Goal: Task Accomplishment & Management: Complete application form

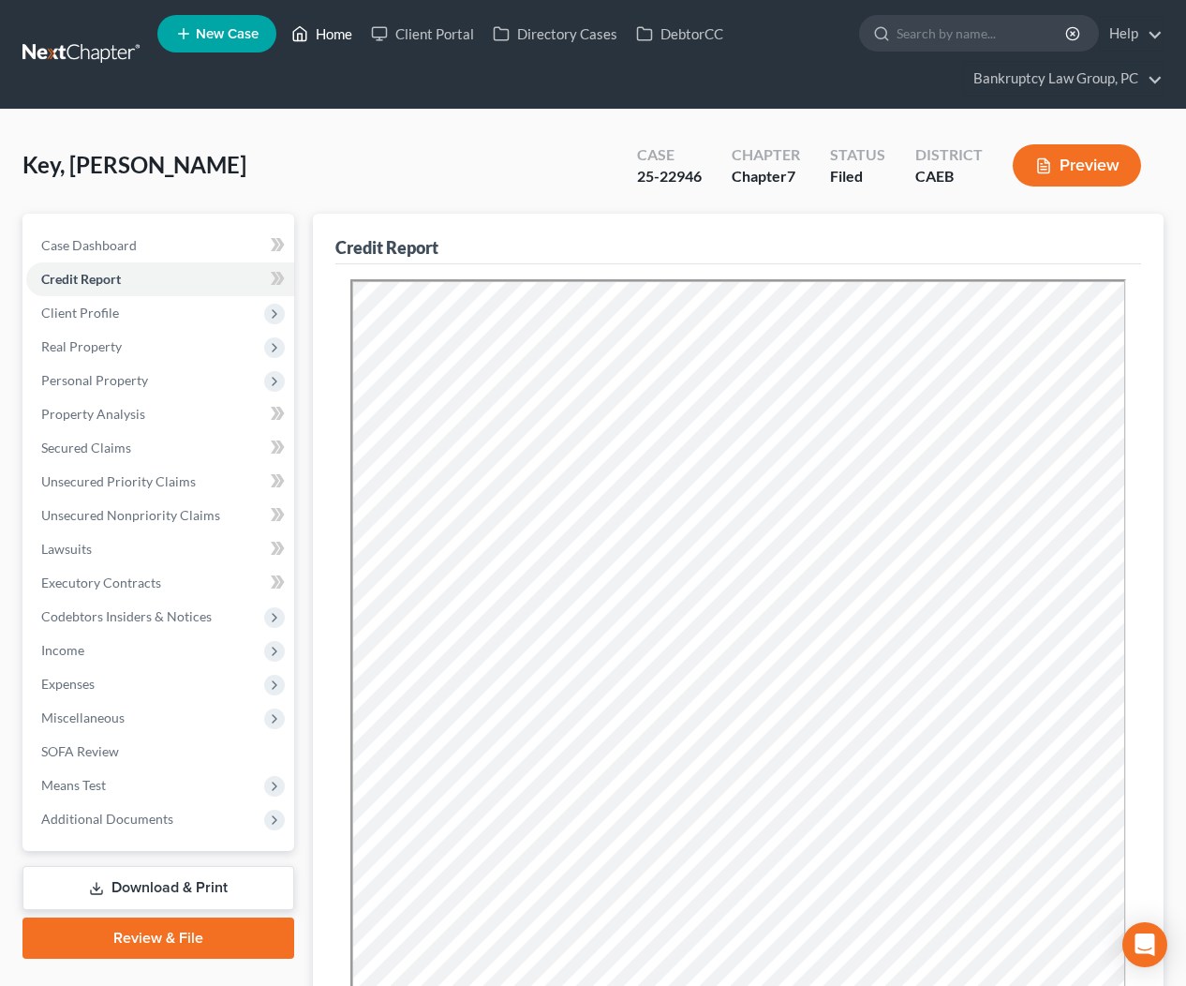
click at [343, 41] on link "Home" at bounding box center [322, 34] width 80 height 34
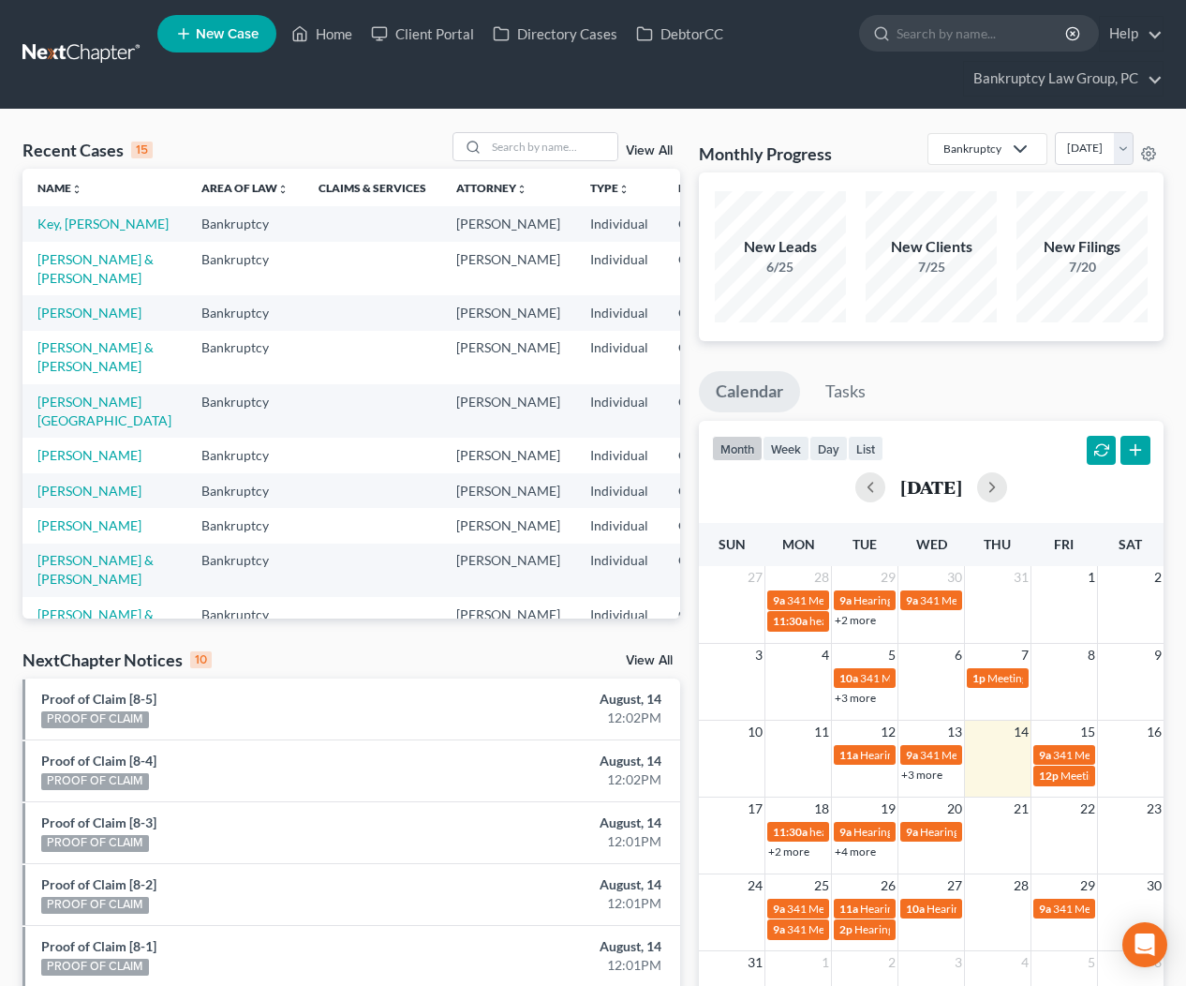
click at [224, 32] on span "New Case" at bounding box center [227, 34] width 63 height 14
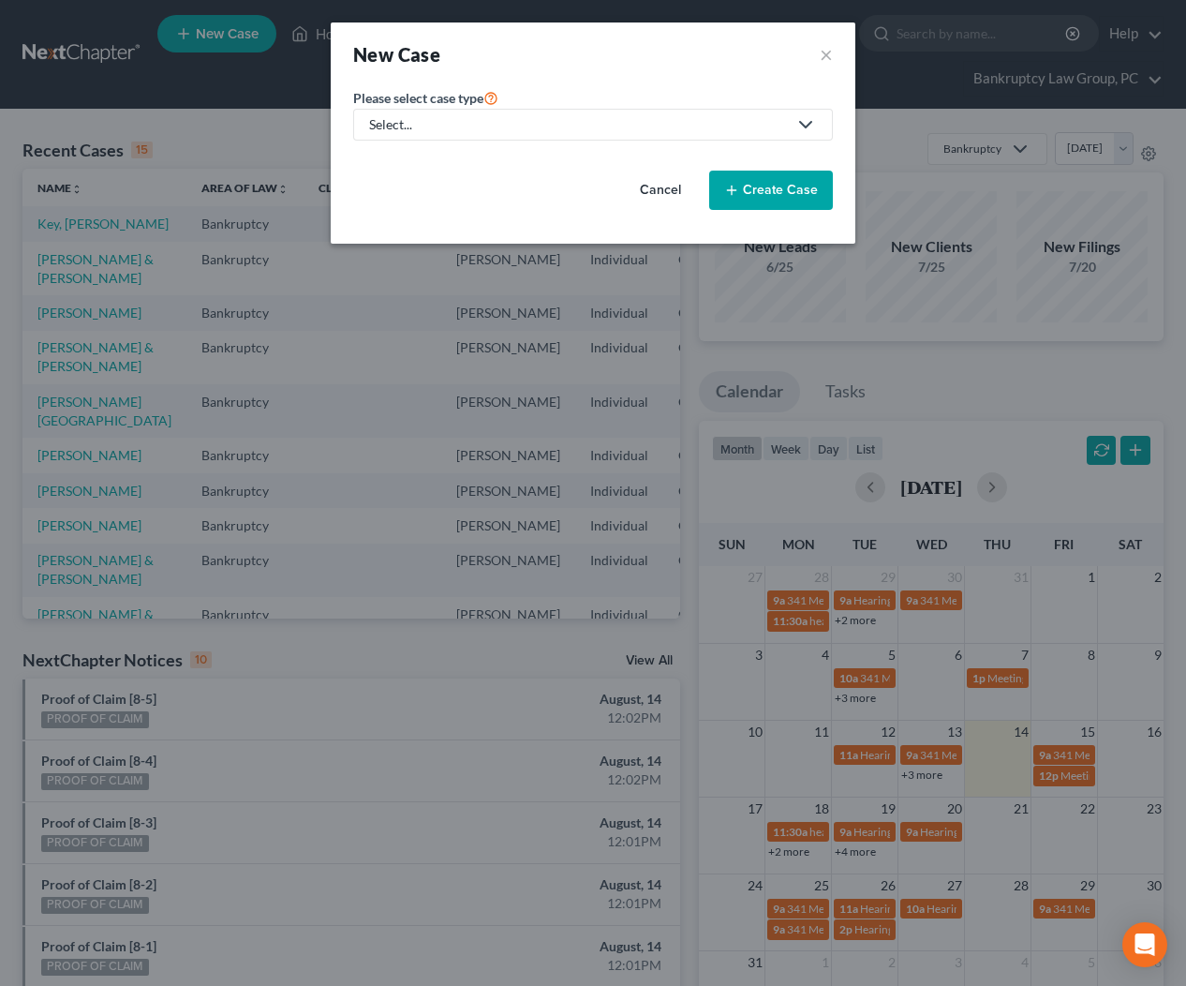
click at [497, 125] on div "Select..." at bounding box center [578, 124] width 418 height 19
click at [419, 156] on div "Bankruptcy" at bounding box center [404, 162] width 67 height 19
select select "8"
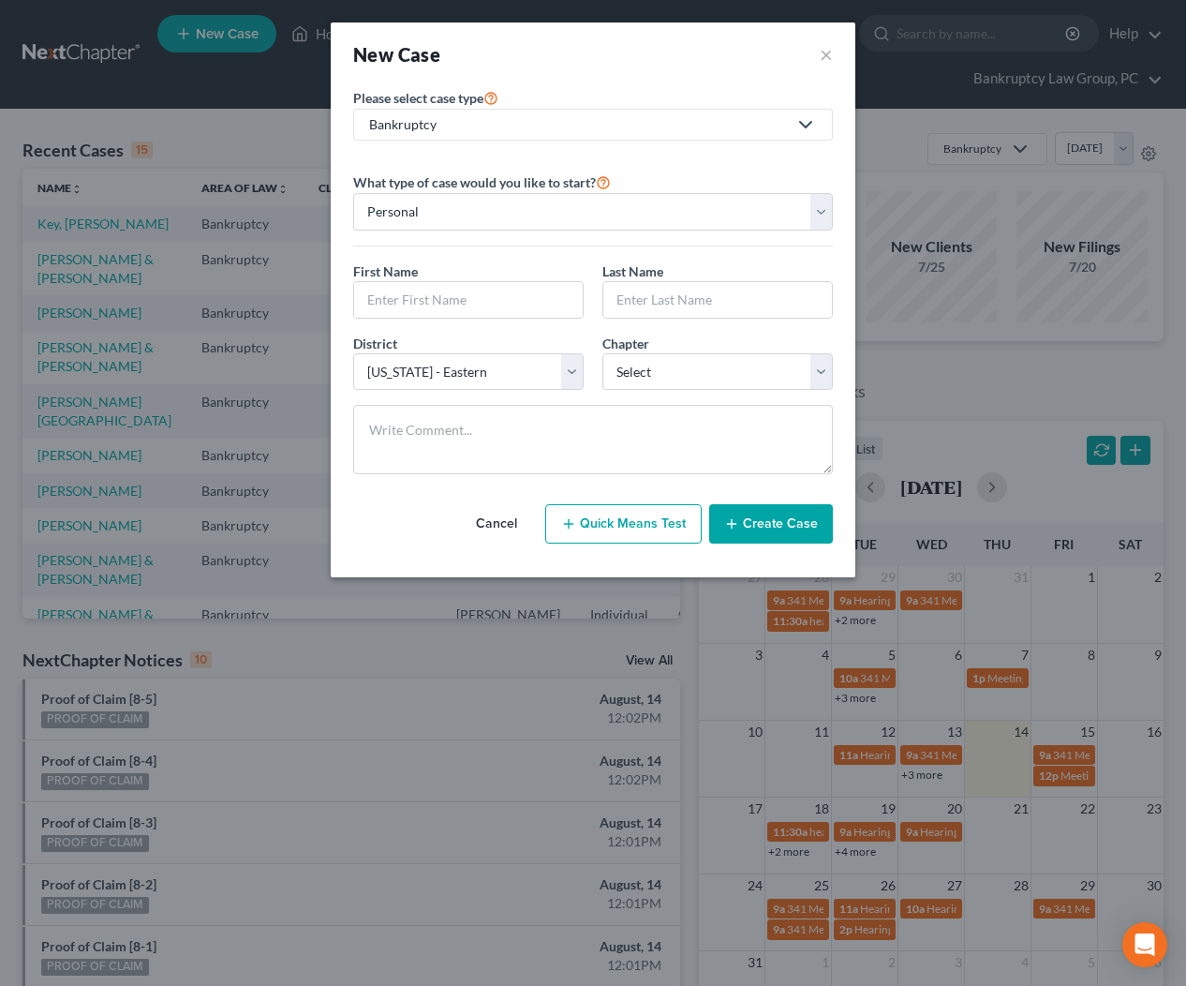
click at [452, 320] on div "First Name * Last Name *" at bounding box center [593, 297] width 498 height 72
click at [458, 304] on input "text" at bounding box center [468, 300] width 229 height 36
type input "Tanya"
type input "Burnett"
click at [645, 371] on select "Select 7 11 12 13" at bounding box center [717, 371] width 230 height 37
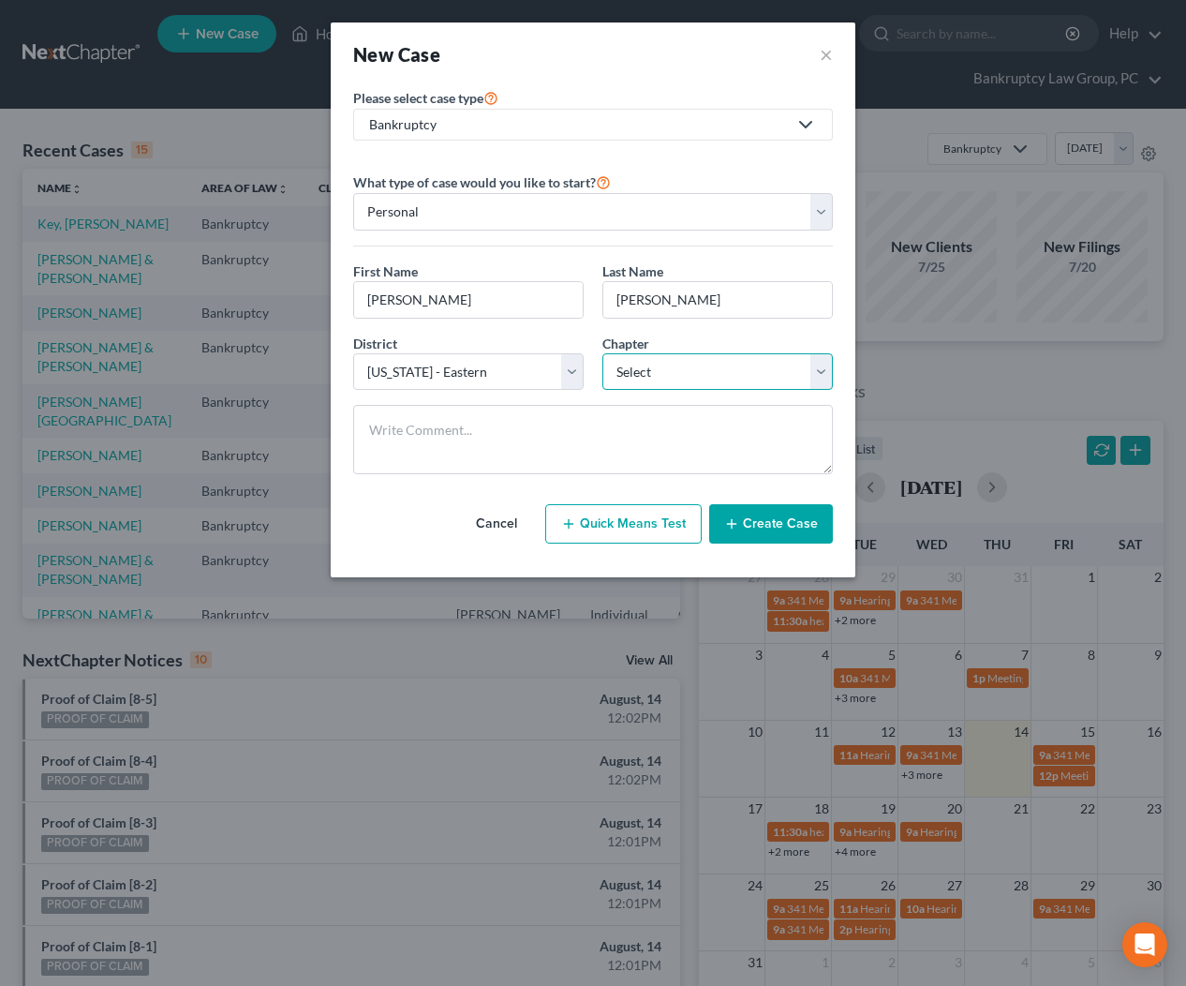
select select "0"
click at [761, 509] on button "Create Case" at bounding box center [771, 523] width 124 height 39
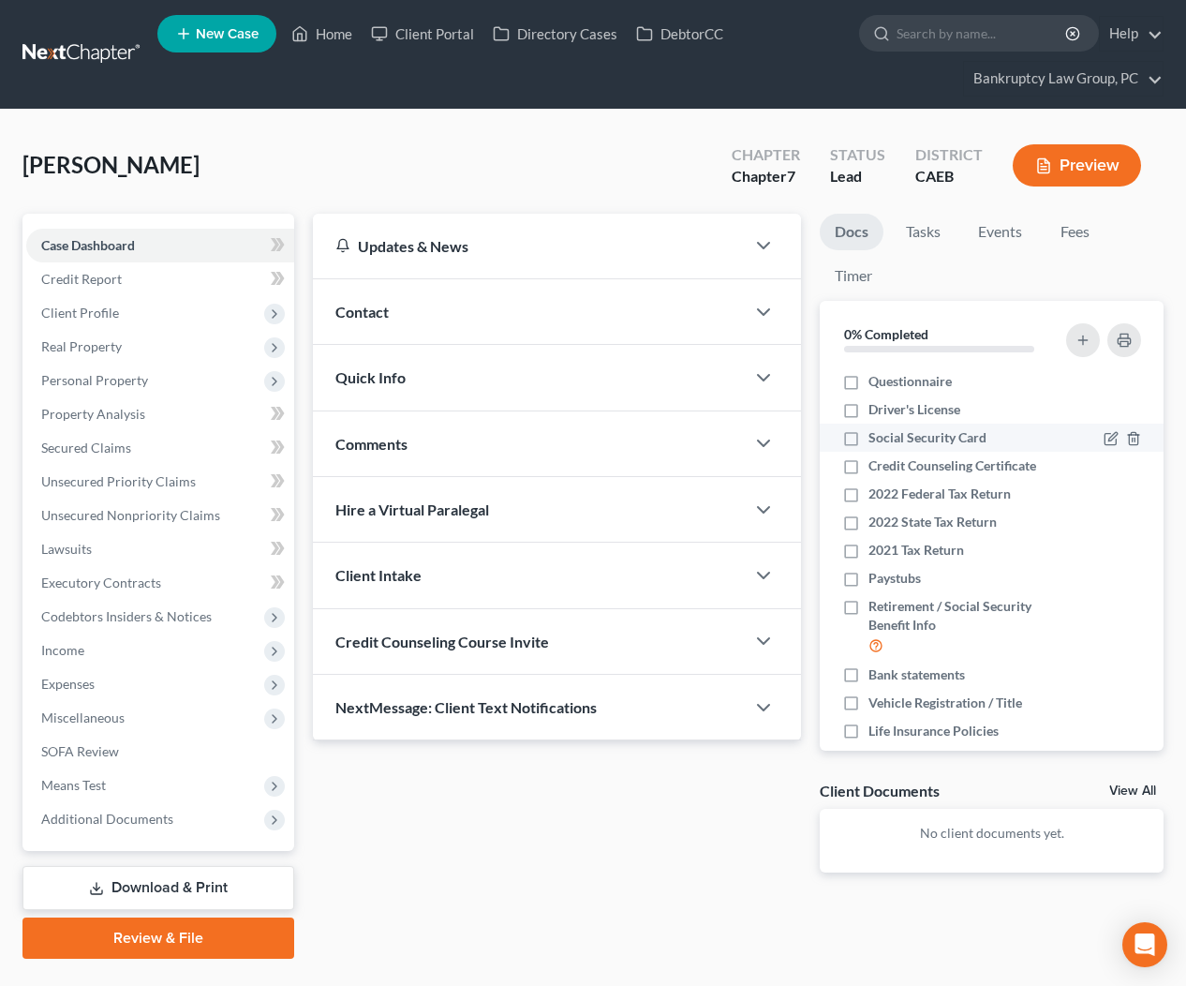
drag, startPoint x: 58, startPoint y: 345, endPoint x: 1074, endPoint y: 438, distance: 1019.8
click at [58, 345] on span "Real Property" at bounding box center [81, 346] width 81 height 16
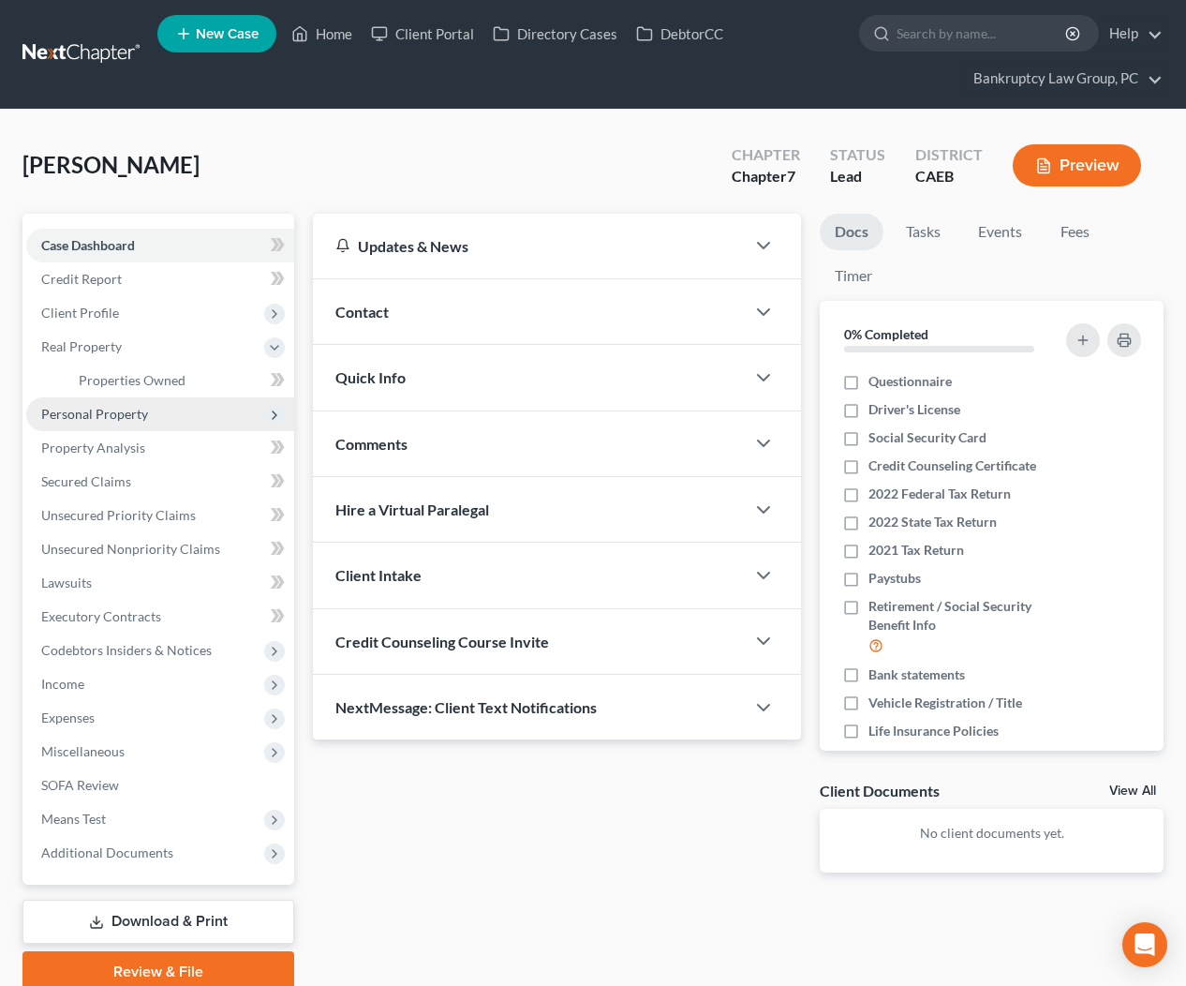
click at [101, 417] on span "Personal Property" at bounding box center [94, 414] width 107 height 16
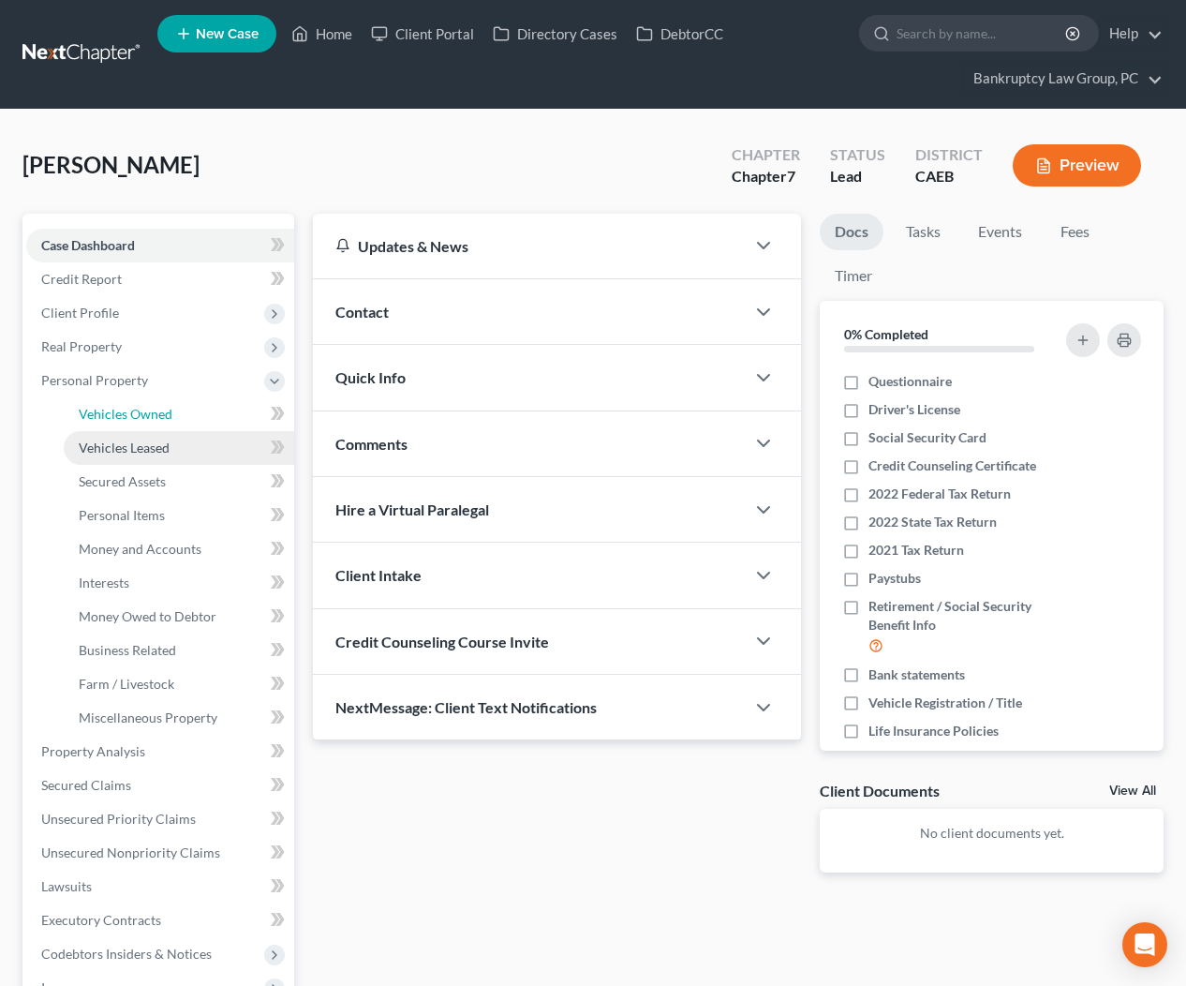
drag, startPoint x: 108, startPoint y: 419, endPoint x: 267, endPoint y: 430, distance: 159.7
click at [108, 419] on span "Vehicles Owned" at bounding box center [126, 414] width 94 height 16
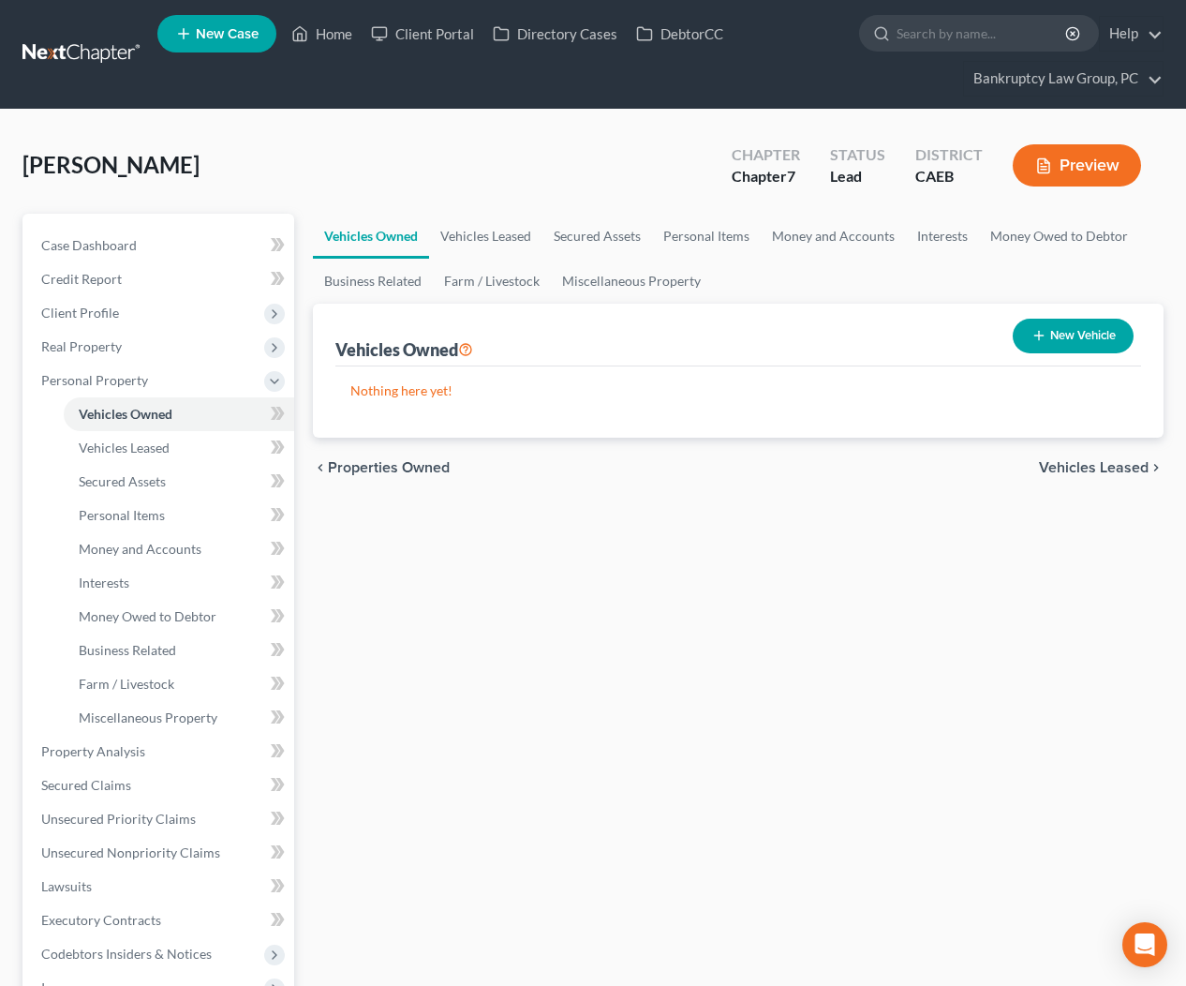
click at [1069, 346] on button "New Vehicle" at bounding box center [1073, 336] width 121 height 35
select select "0"
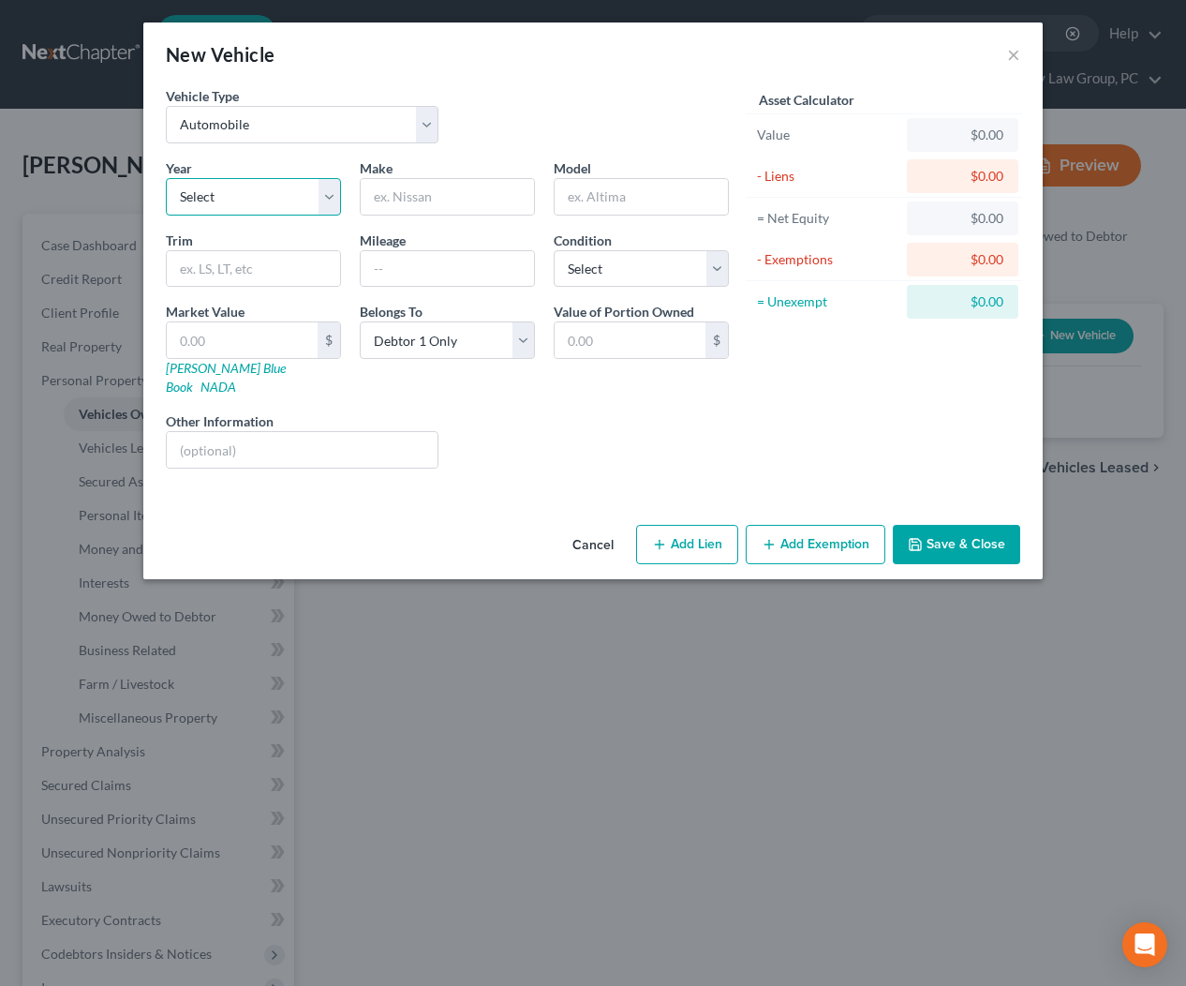
click at [277, 203] on select "Select 2026 2025 2024 2023 2022 2021 2020 2019 2018 2017 2016 2015 2014 2013 20…" at bounding box center [253, 196] width 175 height 37
select select "0"
click at [448, 197] on input "text" at bounding box center [447, 197] width 173 height 36
type input "VEH 1"
drag, startPoint x: 709, startPoint y: 530, endPoint x: 683, endPoint y: 534, distance: 26.5
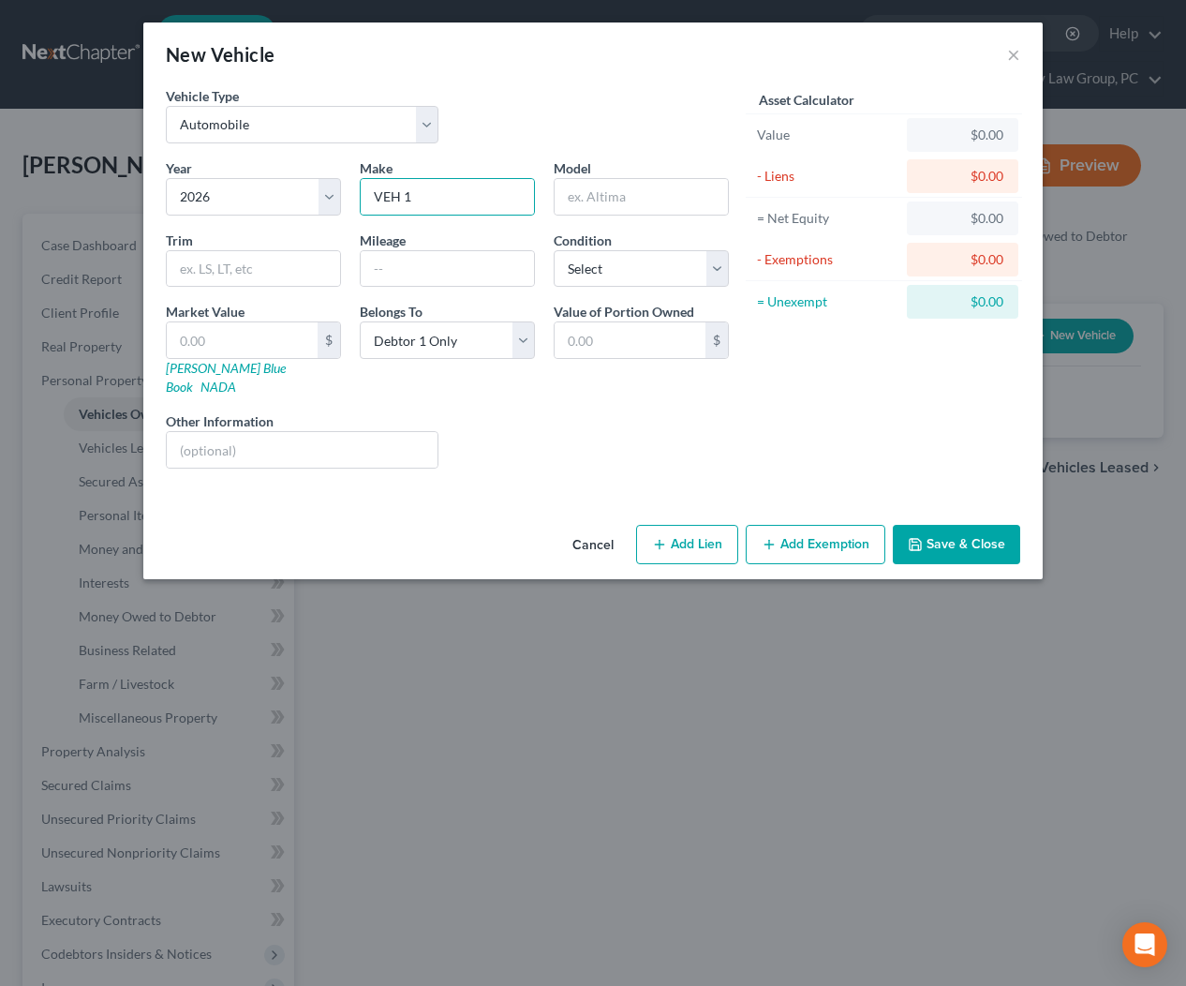
click at [709, 530] on button "Add Lien" at bounding box center [687, 544] width 102 height 39
select select "0"
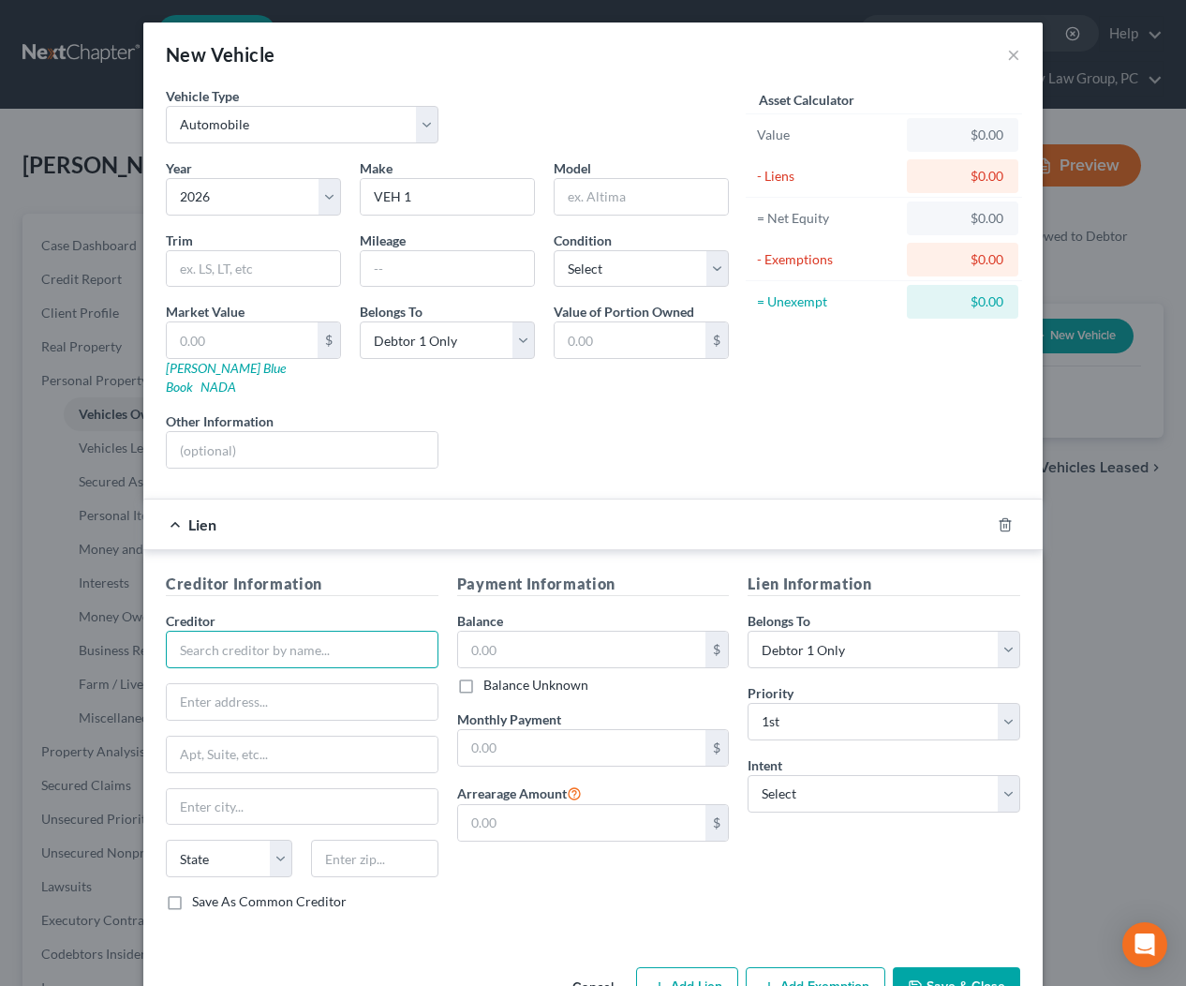
click at [320, 631] on input "text" at bounding box center [302, 649] width 273 height 37
type input "VEH 1 LOAN"
click at [534, 634] on input "text" at bounding box center [582, 649] width 248 height 36
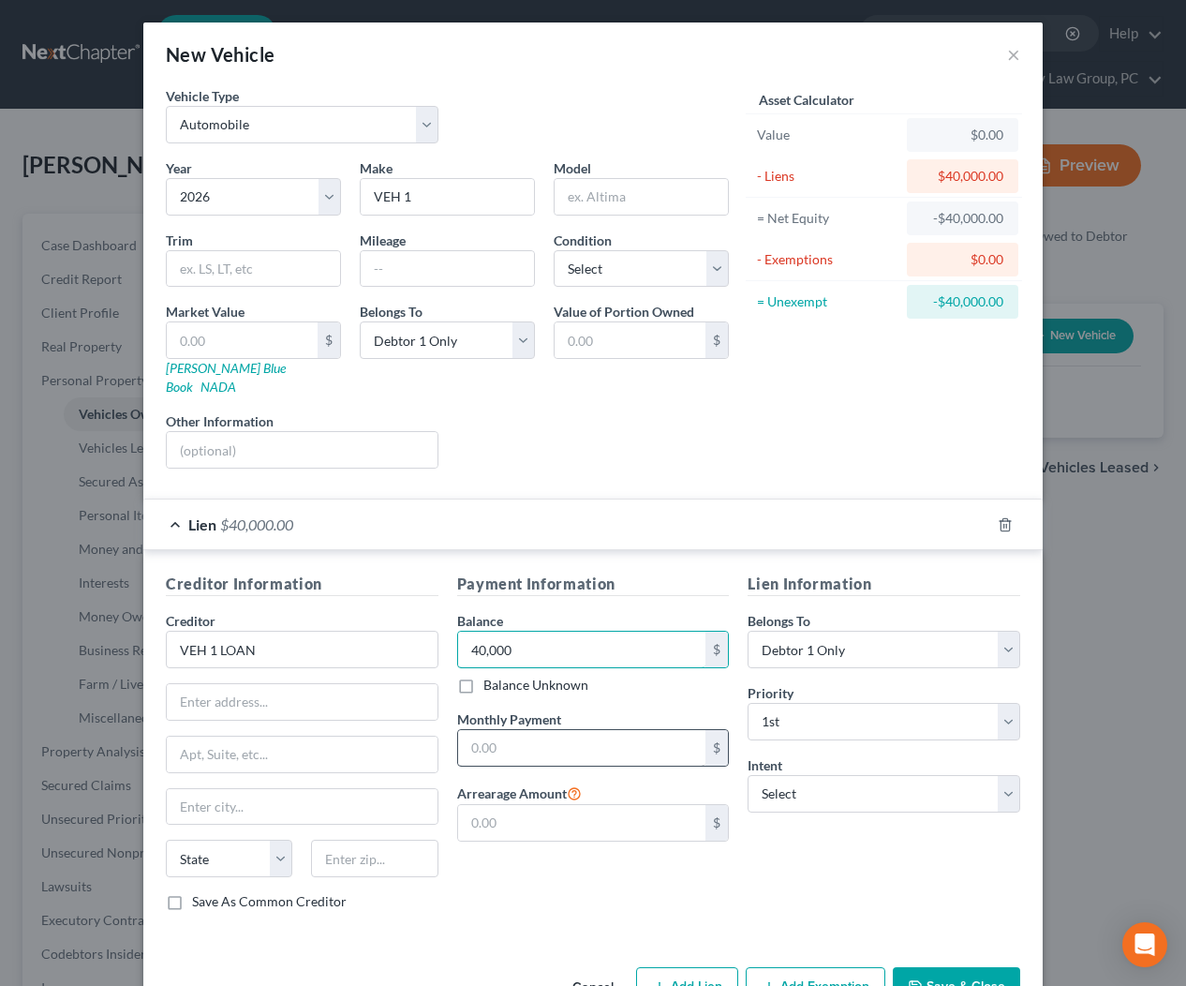
type input "40,000"
click at [579, 730] on input "text" at bounding box center [582, 748] width 248 height 36
type input "100"
click at [831, 786] on select "Select Surrender Redeem Reaffirm Avoid Other" at bounding box center [884, 793] width 273 height 37
select select "2"
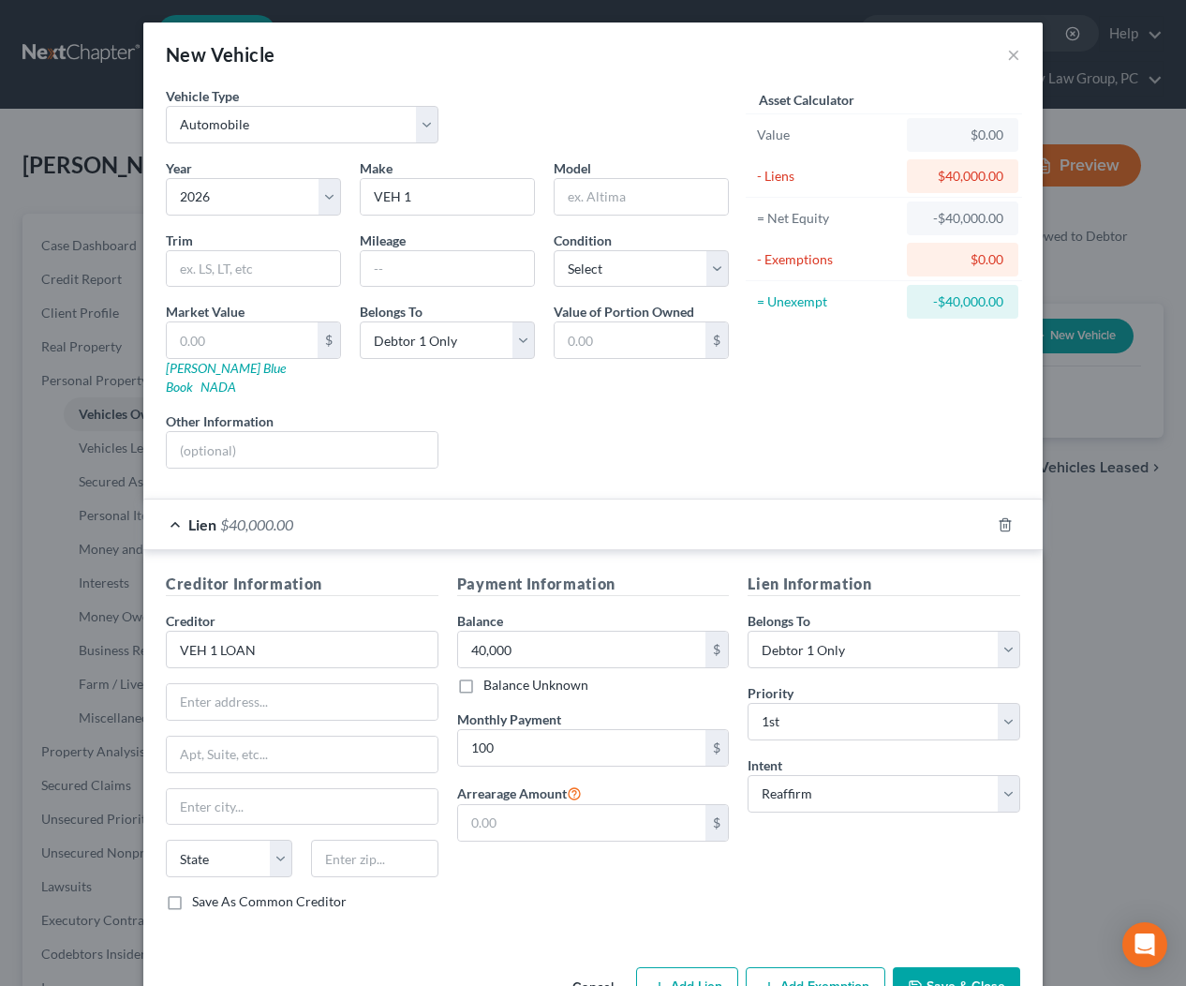
click at [957, 967] on button "Save & Close" at bounding box center [956, 986] width 127 height 39
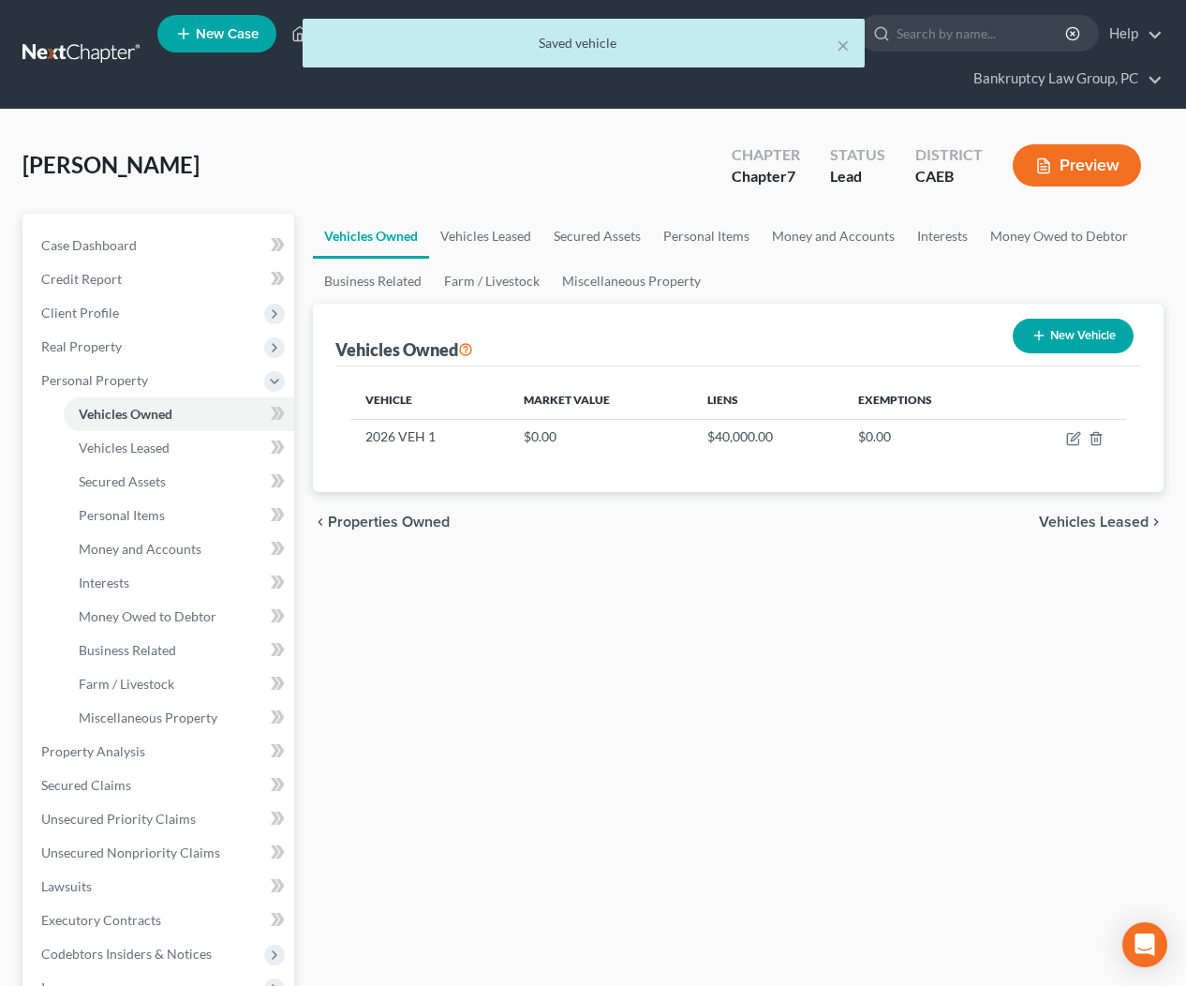
click at [1084, 334] on button "New Vehicle" at bounding box center [1073, 336] width 121 height 35
select select "0"
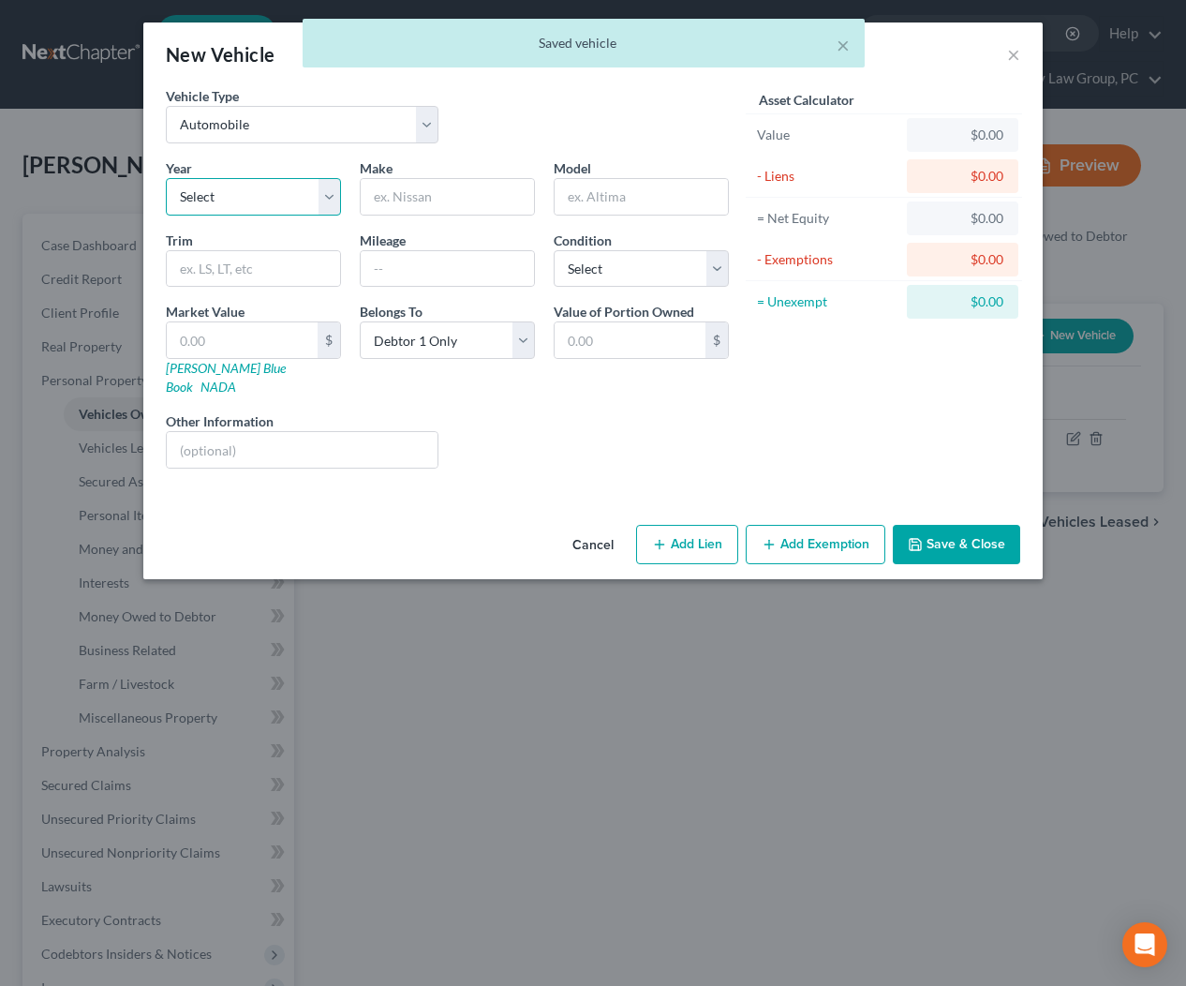
click at [267, 184] on select "Select 2026 2025 2024 2023 2022 2021 2020 2019 2018 2017 2016 2015 2014 2013 20…" at bounding box center [253, 196] width 175 height 37
select select "0"
click at [451, 200] on input "text" at bounding box center [447, 197] width 173 height 36
type input "VEH 2"
drag, startPoint x: 878, startPoint y: 427, endPoint x: 928, endPoint y: 505, distance: 92.8
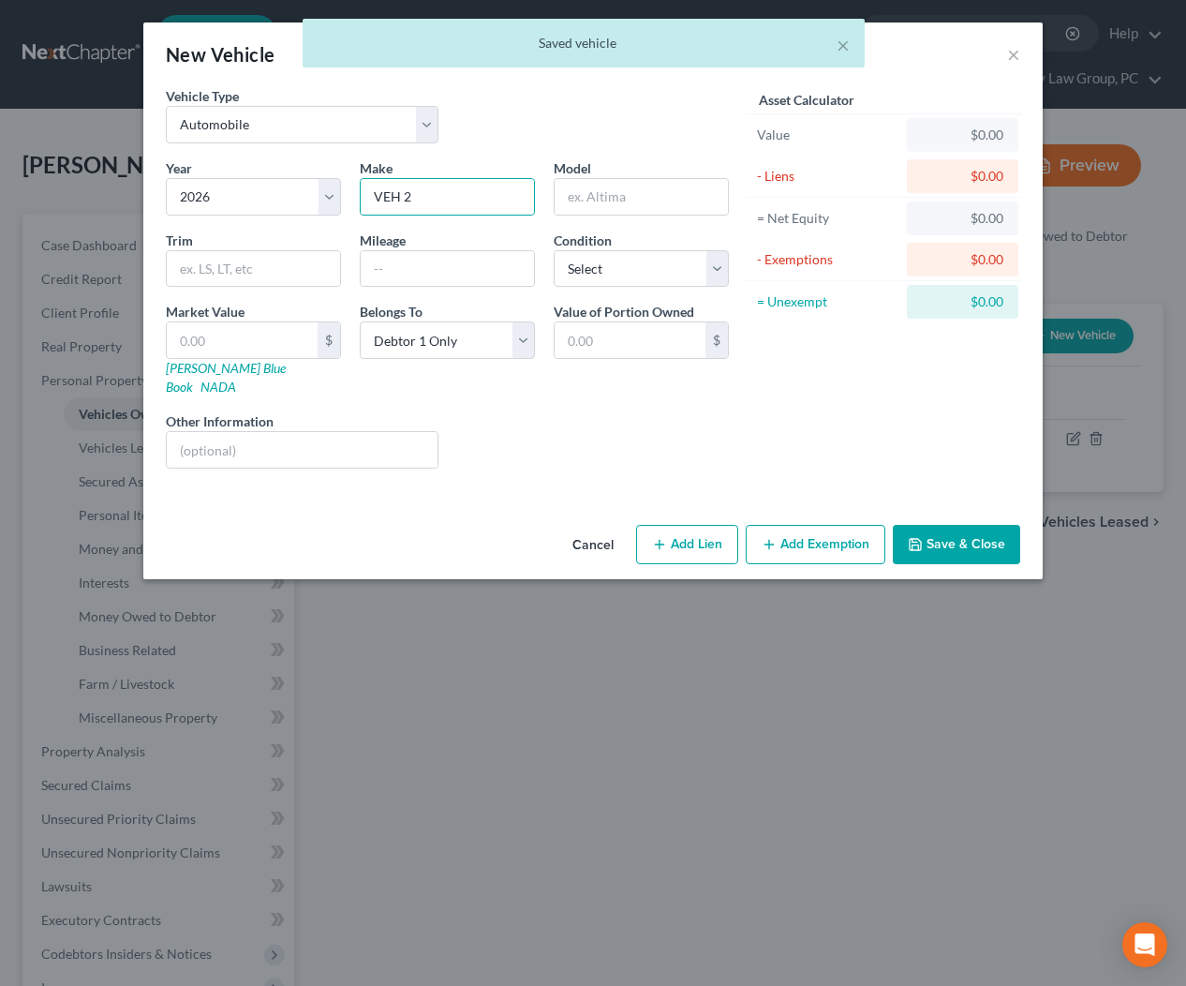
click at [878, 428] on div "Asset Calculator Value $0.00 - Liens $0.00 = Net Equity $0.00 - Exemptions $0.0…" at bounding box center [883, 284] width 291 height 397
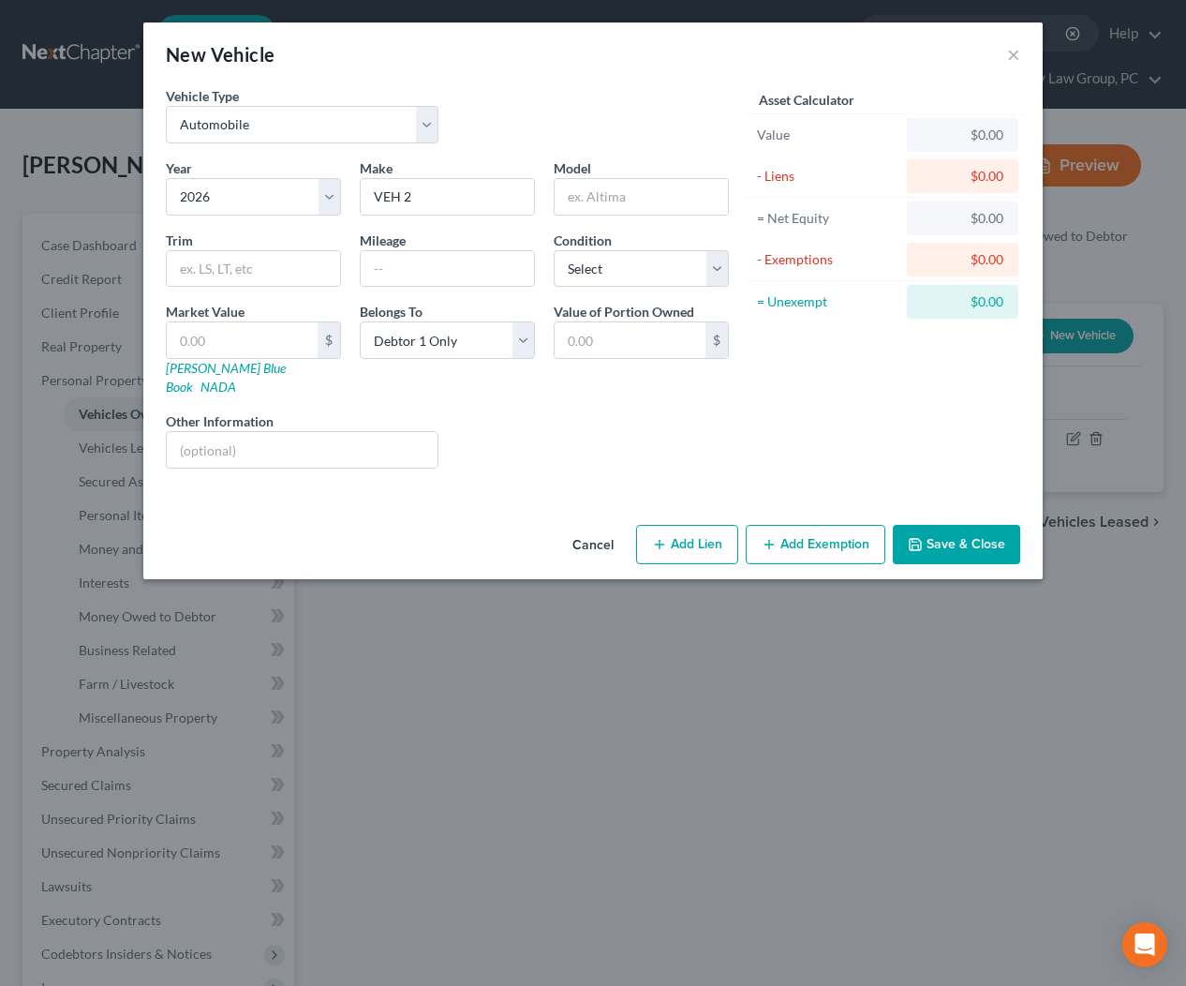
click at [943, 531] on button "Save & Close" at bounding box center [956, 544] width 127 height 39
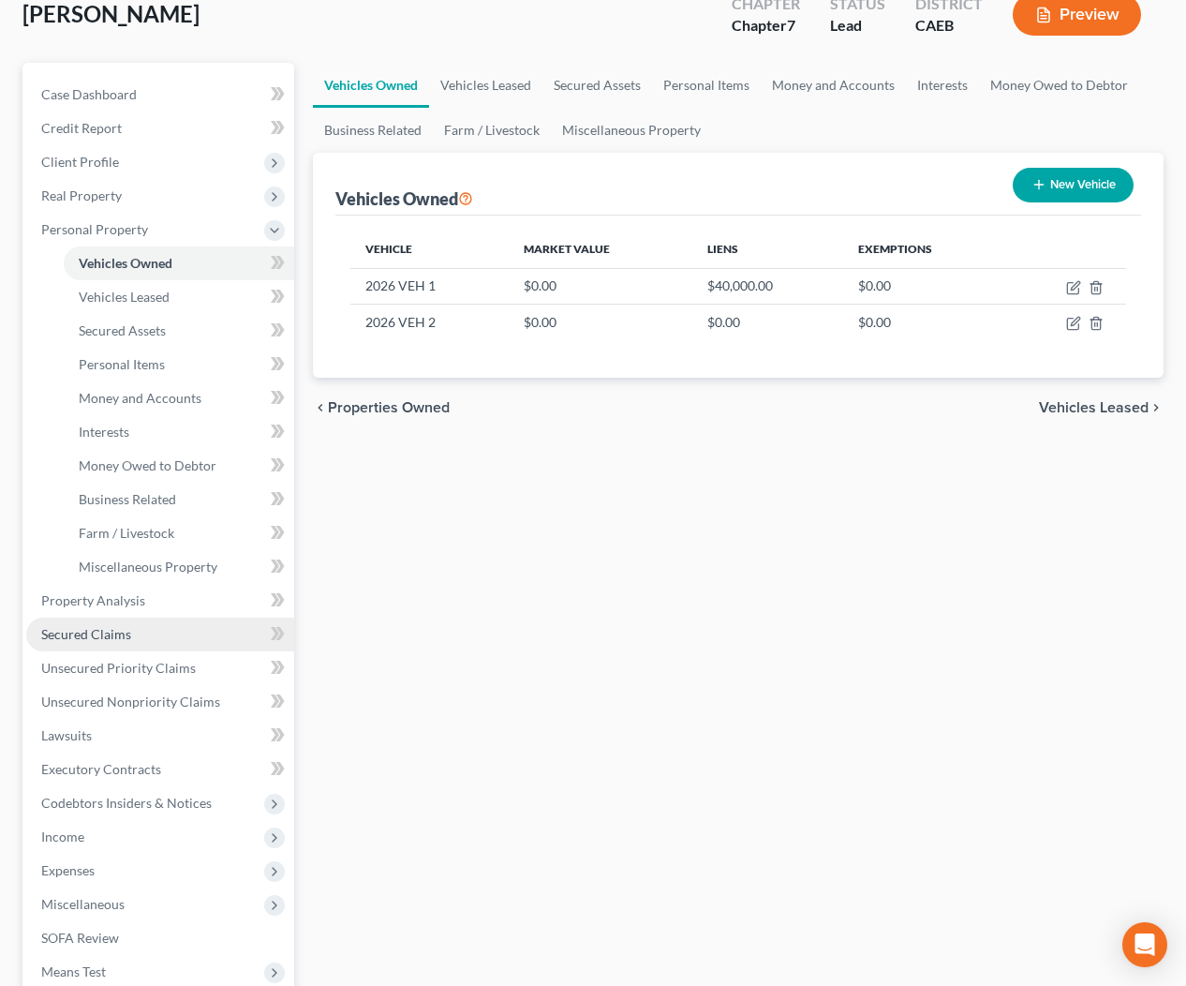
scroll to position [153, 0]
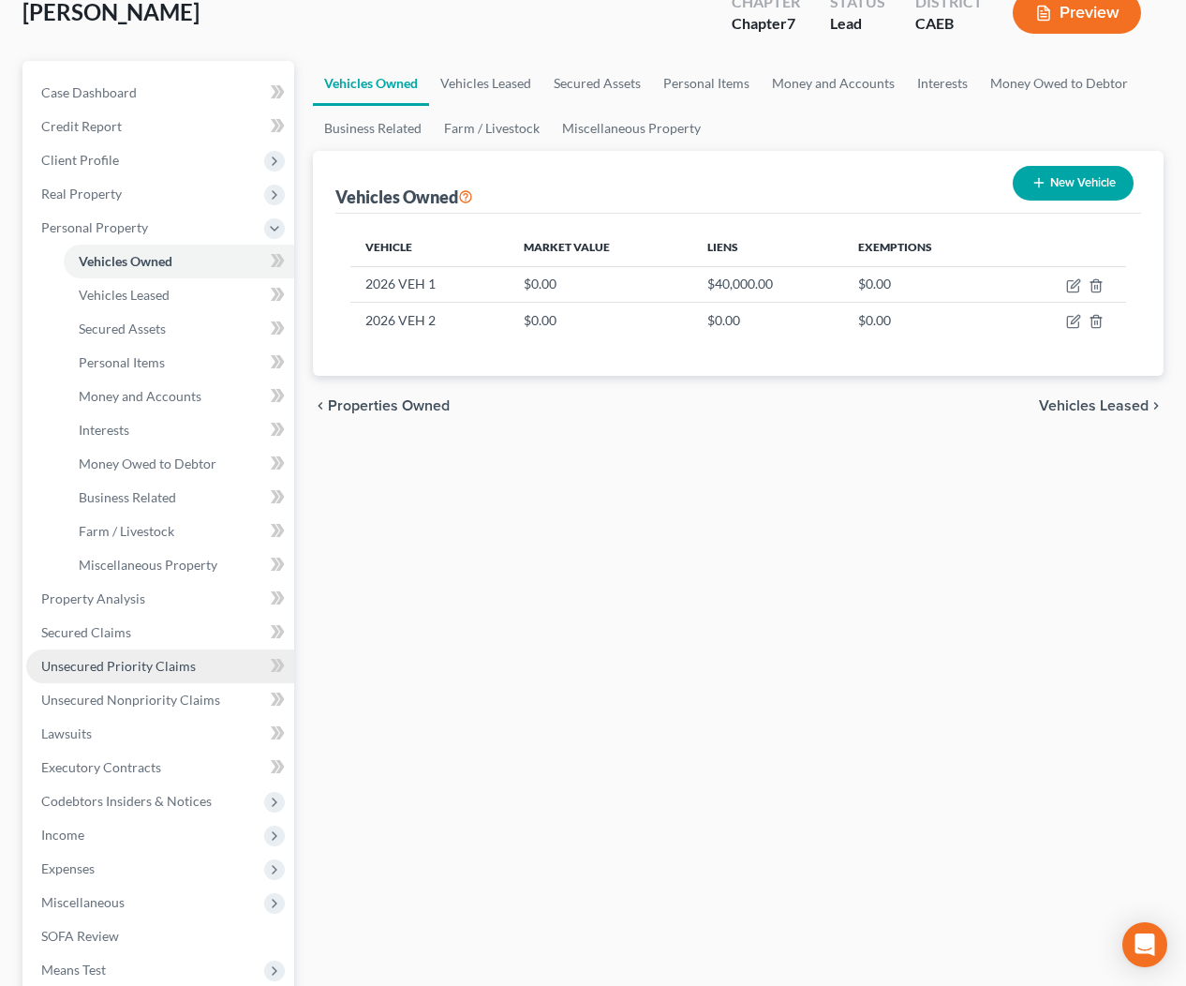
click at [124, 675] on link "Unsecured Priority Claims" at bounding box center [160, 666] width 268 height 34
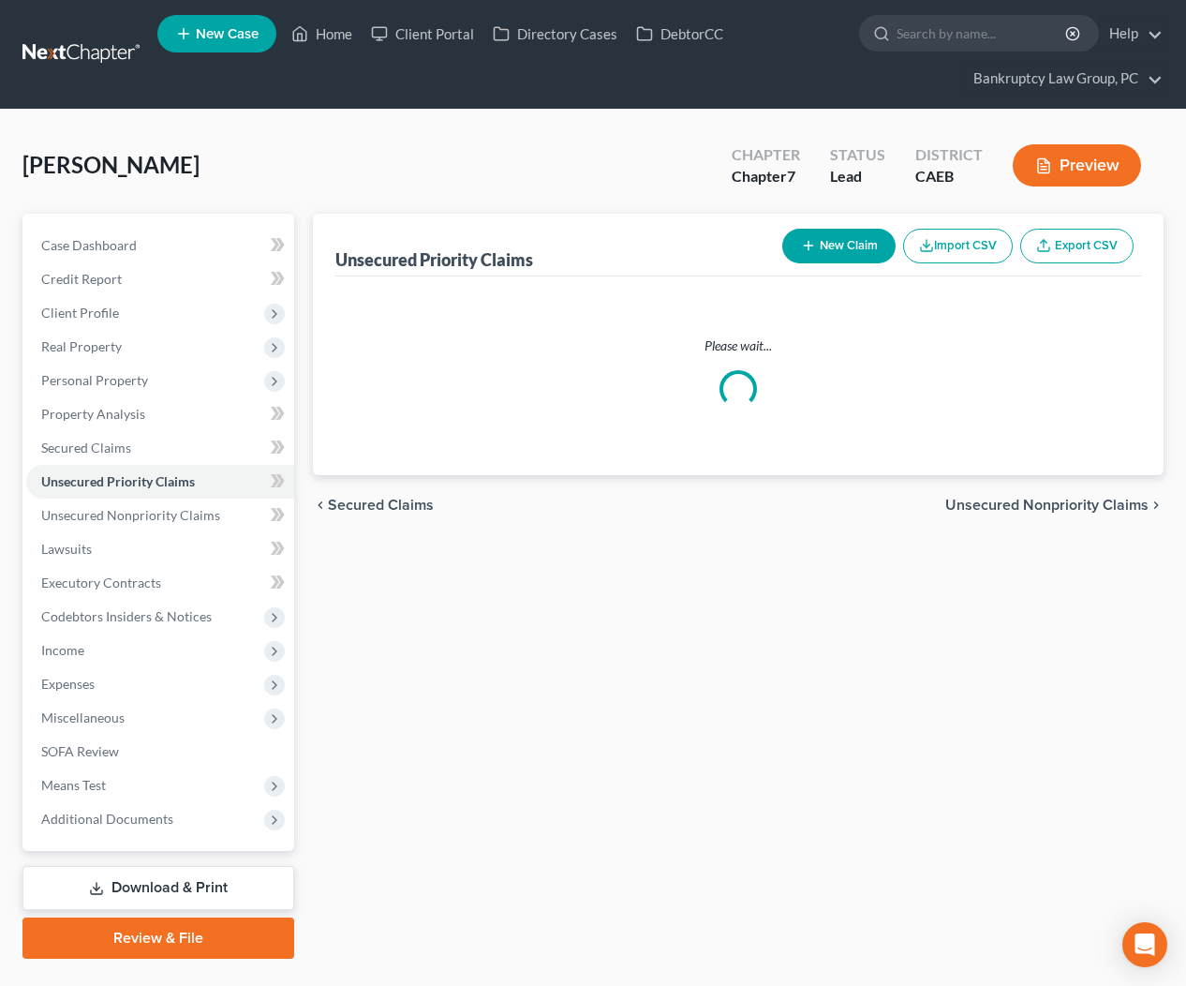
click at [825, 249] on button "New Claim" at bounding box center [838, 246] width 113 height 35
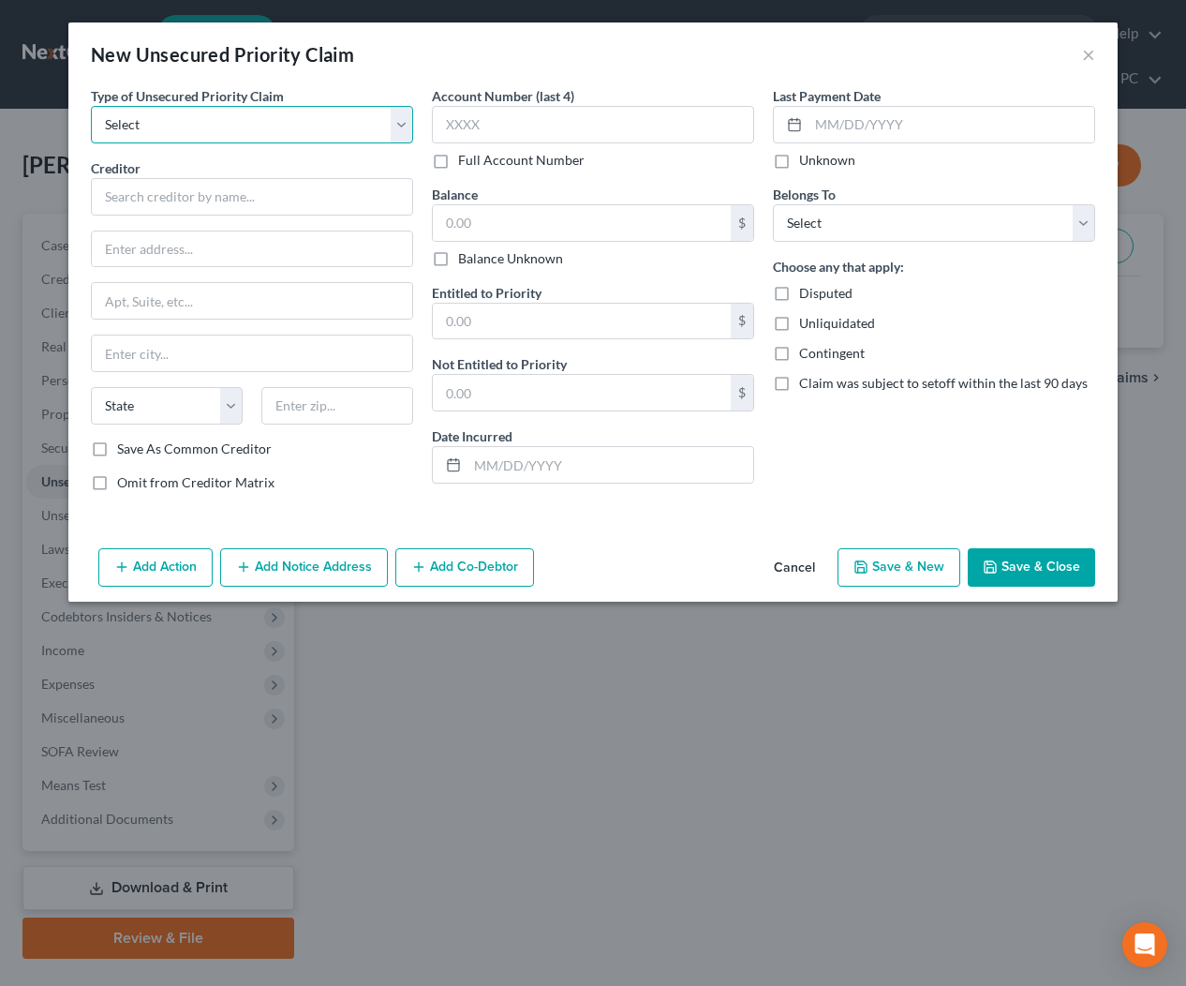
click at [178, 127] on select "Select Taxes & Other Government Units Domestic Support Obligations Extensions o…" at bounding box center [252, 124] width 322 height 37
select select "0"
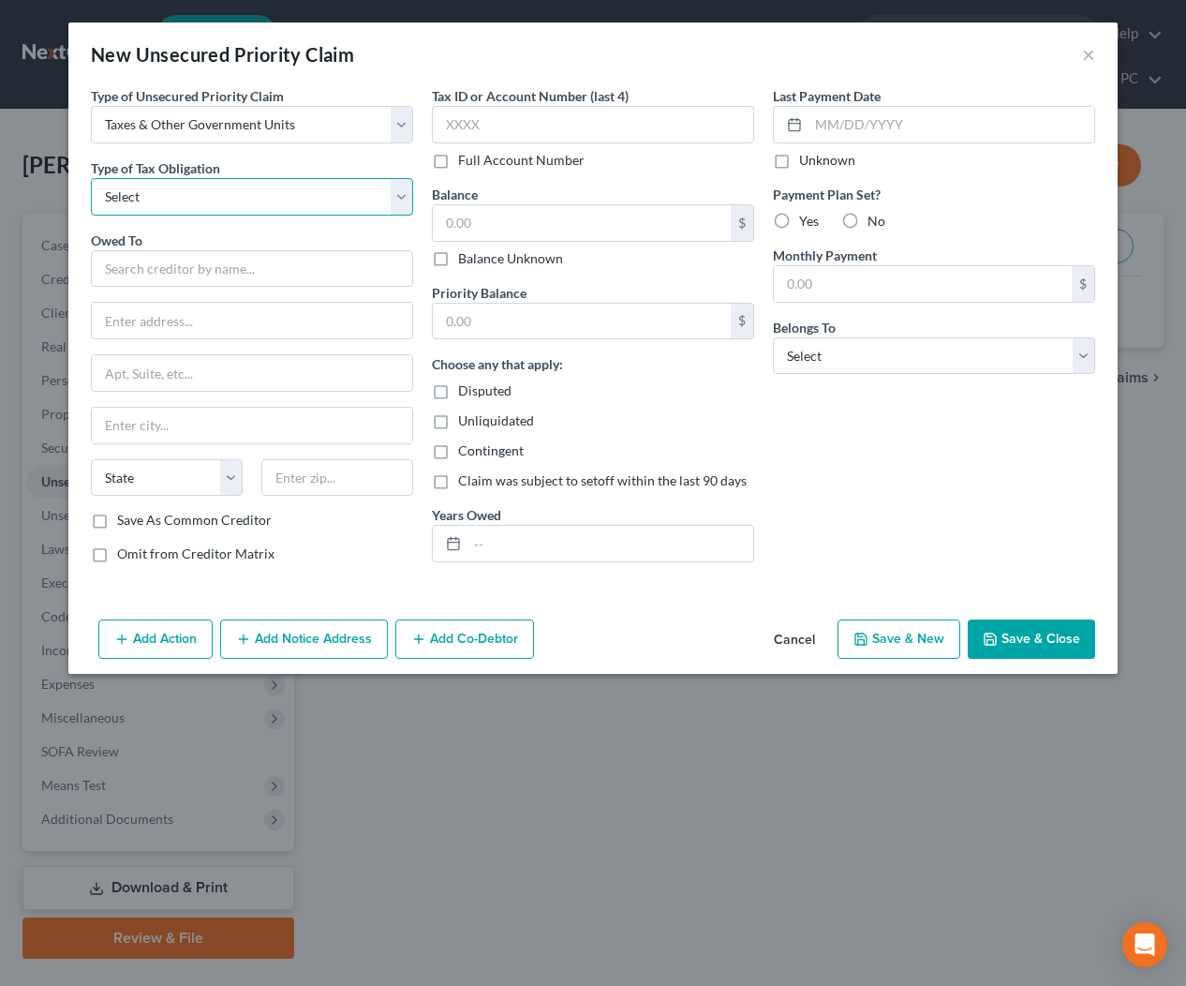
click at [174, 186] on select "Select Federal City State Franchise Tax Board Other" at bounding box center [252, 196] width 322 height 37
select select "0"
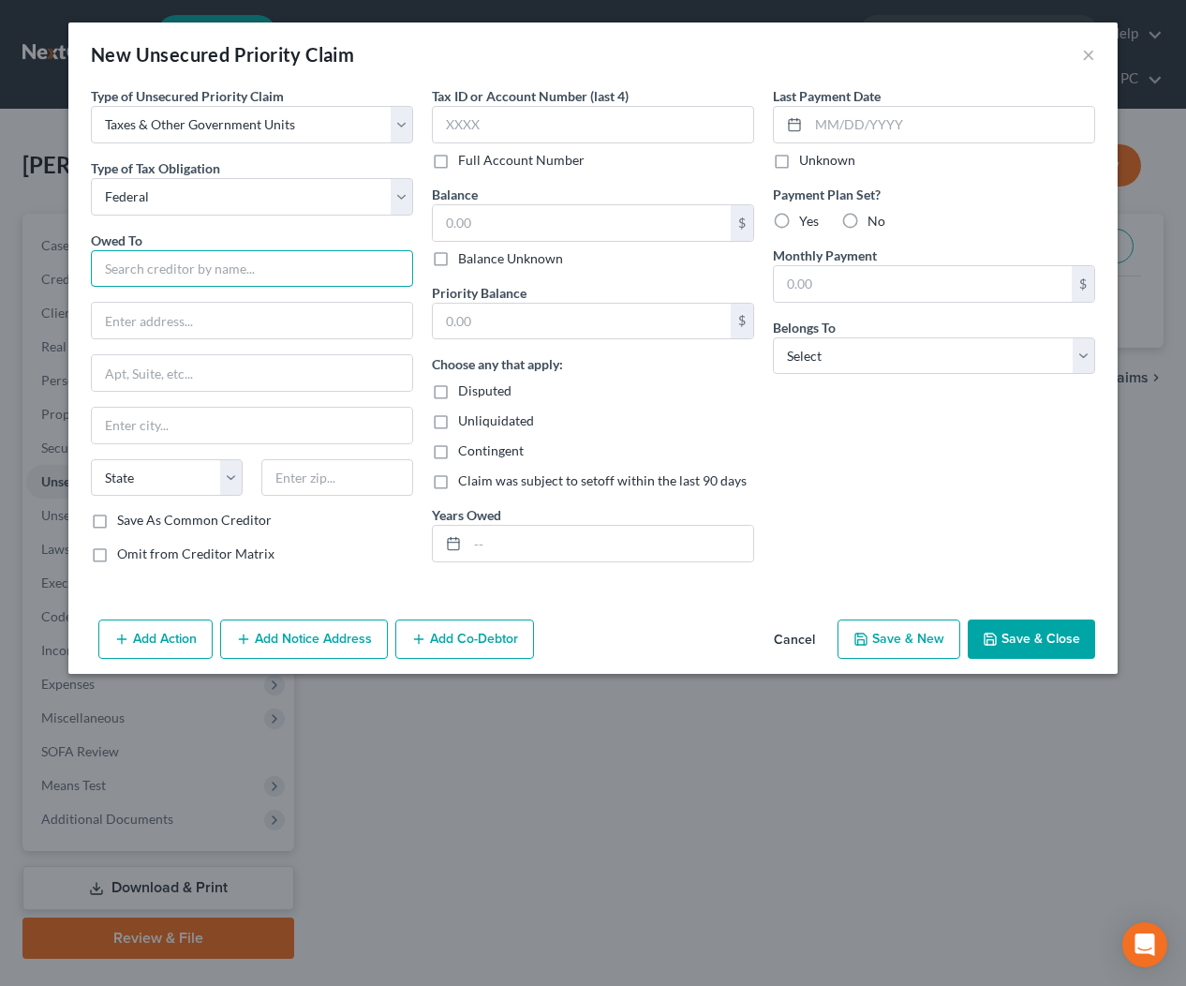
click at [174, 266] on input "text" at bounding box center [252, 268] width 322 height 37
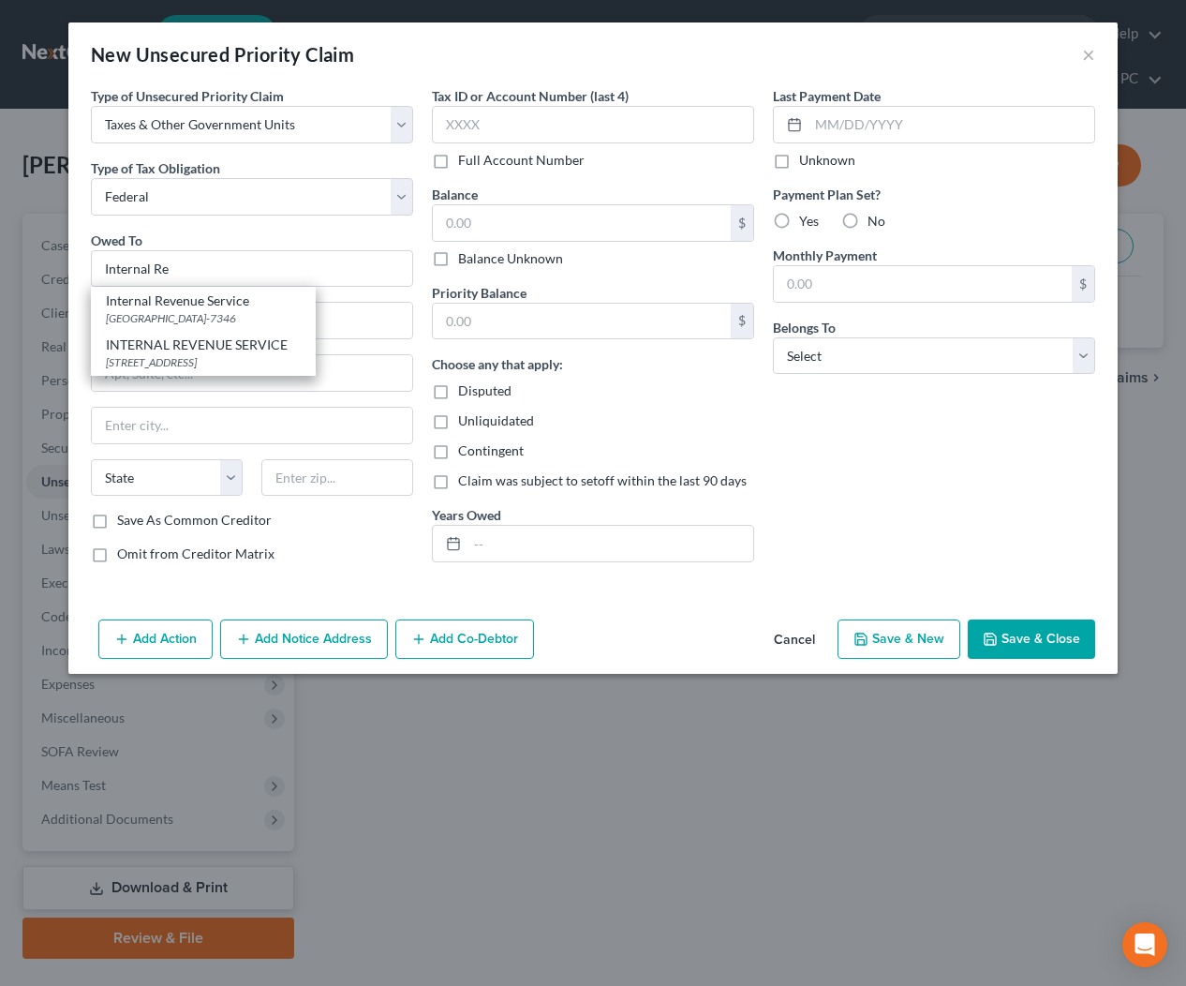
click at [178, 348] on div "INTERNAL REVENUE SERVICE" at bounding box center [203, 344] width 195 height 19
type input "INTERNAL REVENUE SERVICE"
type input "PO BOX 7346"
type input "PHILADELPHIA"
select select "39"
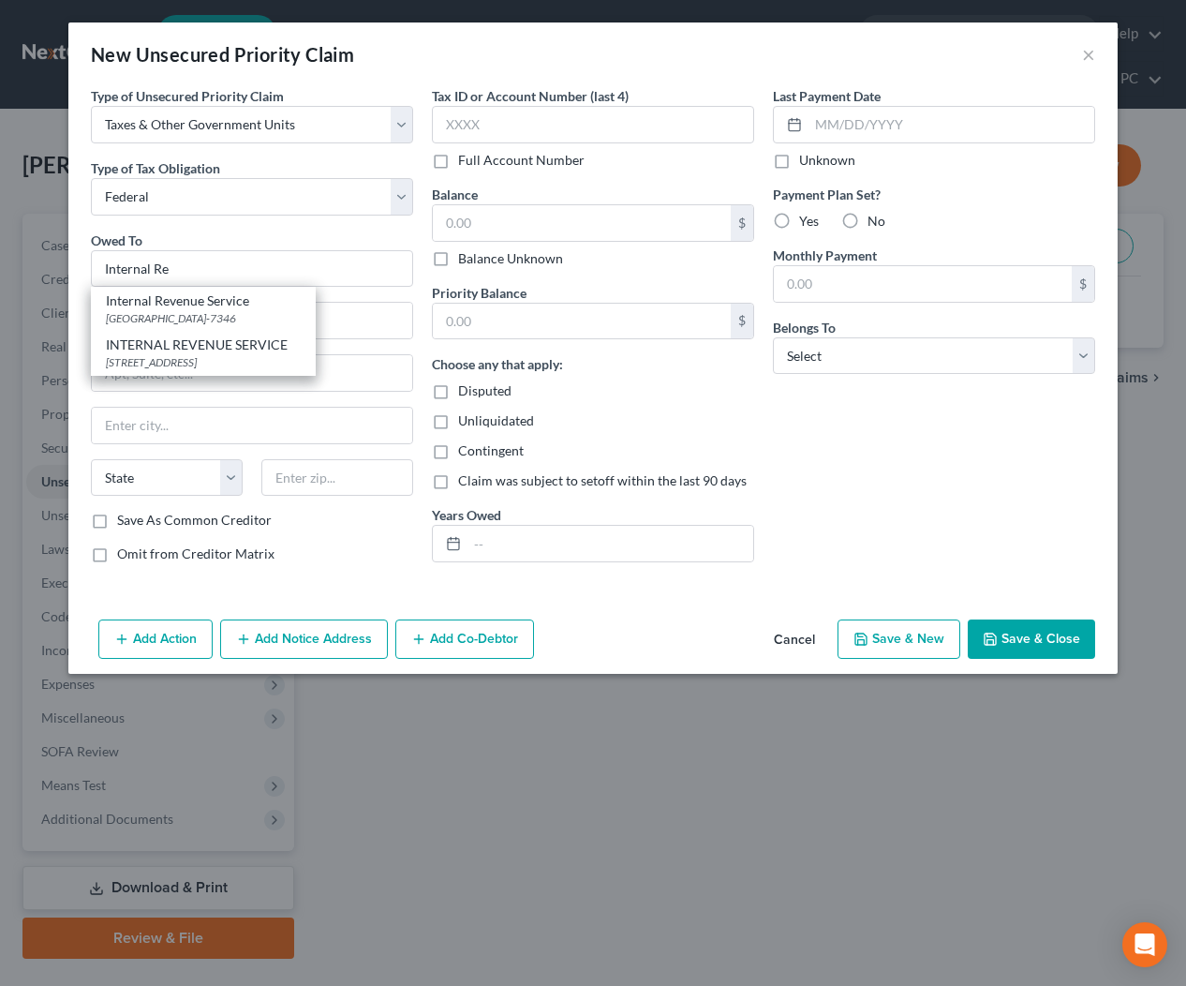
type input "19101-7346"
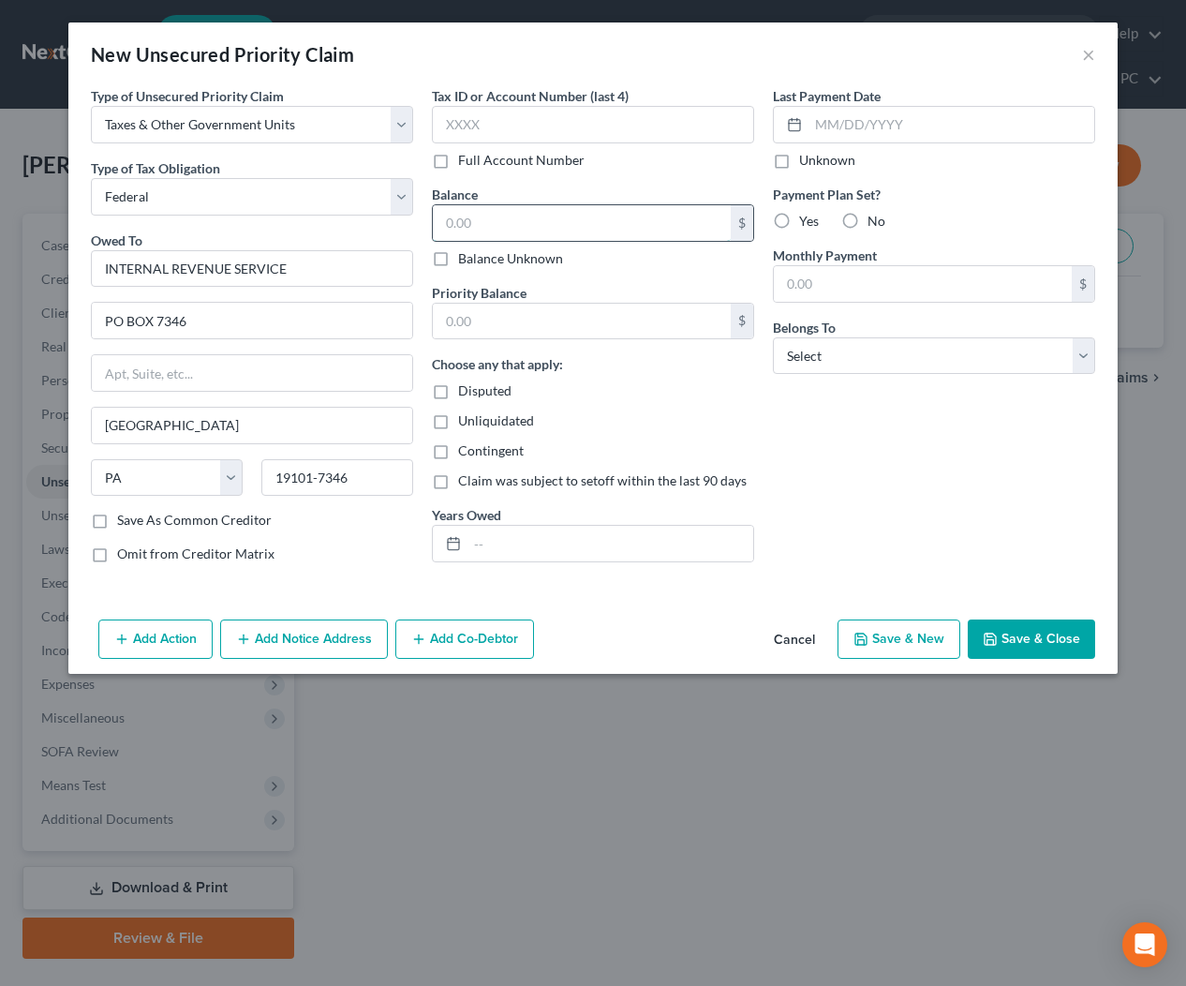
click at [554, 229] on input "text" at bounding box center [582, 223] width 298 height 36
type input "2,000"
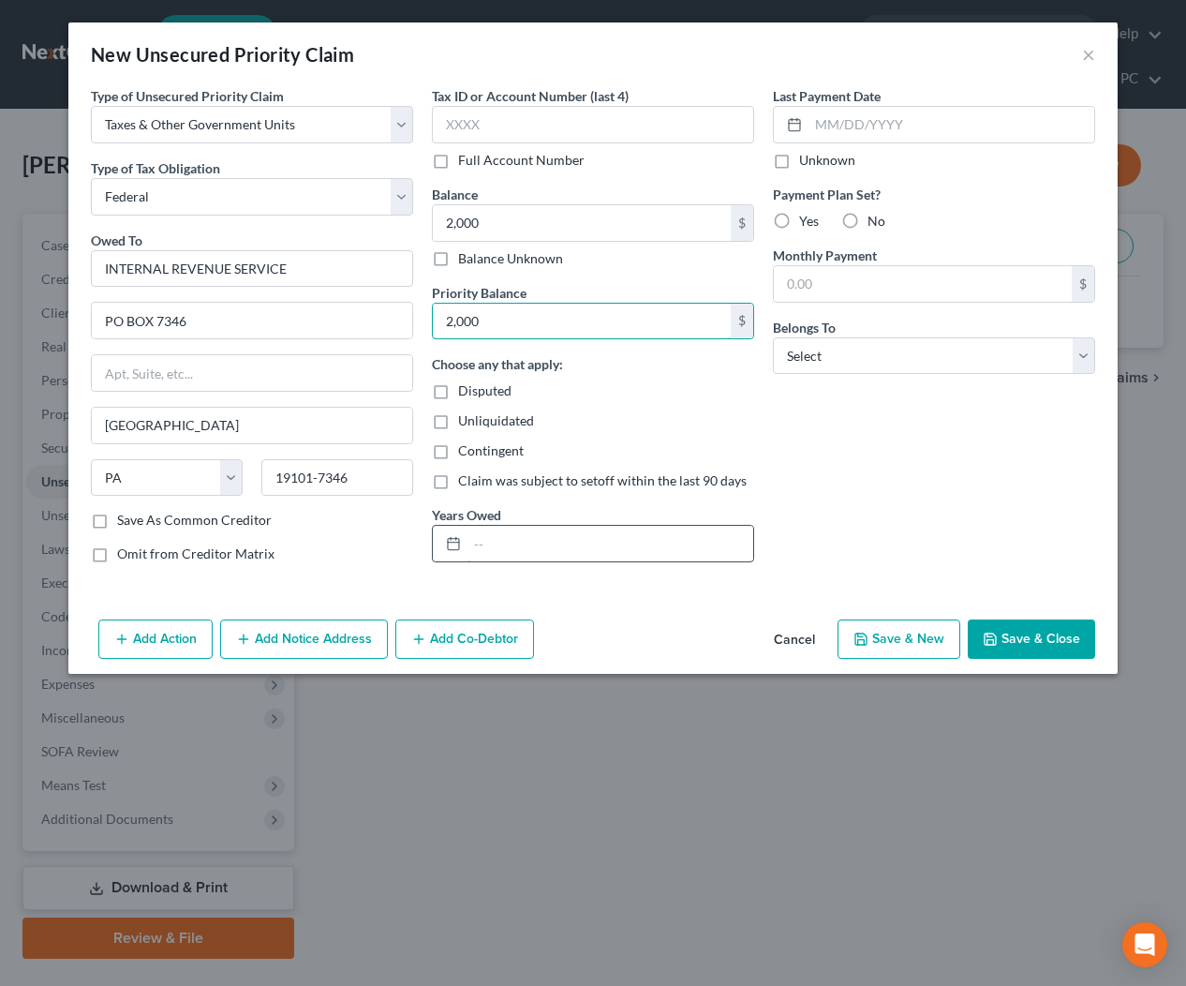
type input "2,000"
click at [549, 536] on input "text" at bounding box center [611, 544] width 286 height 36
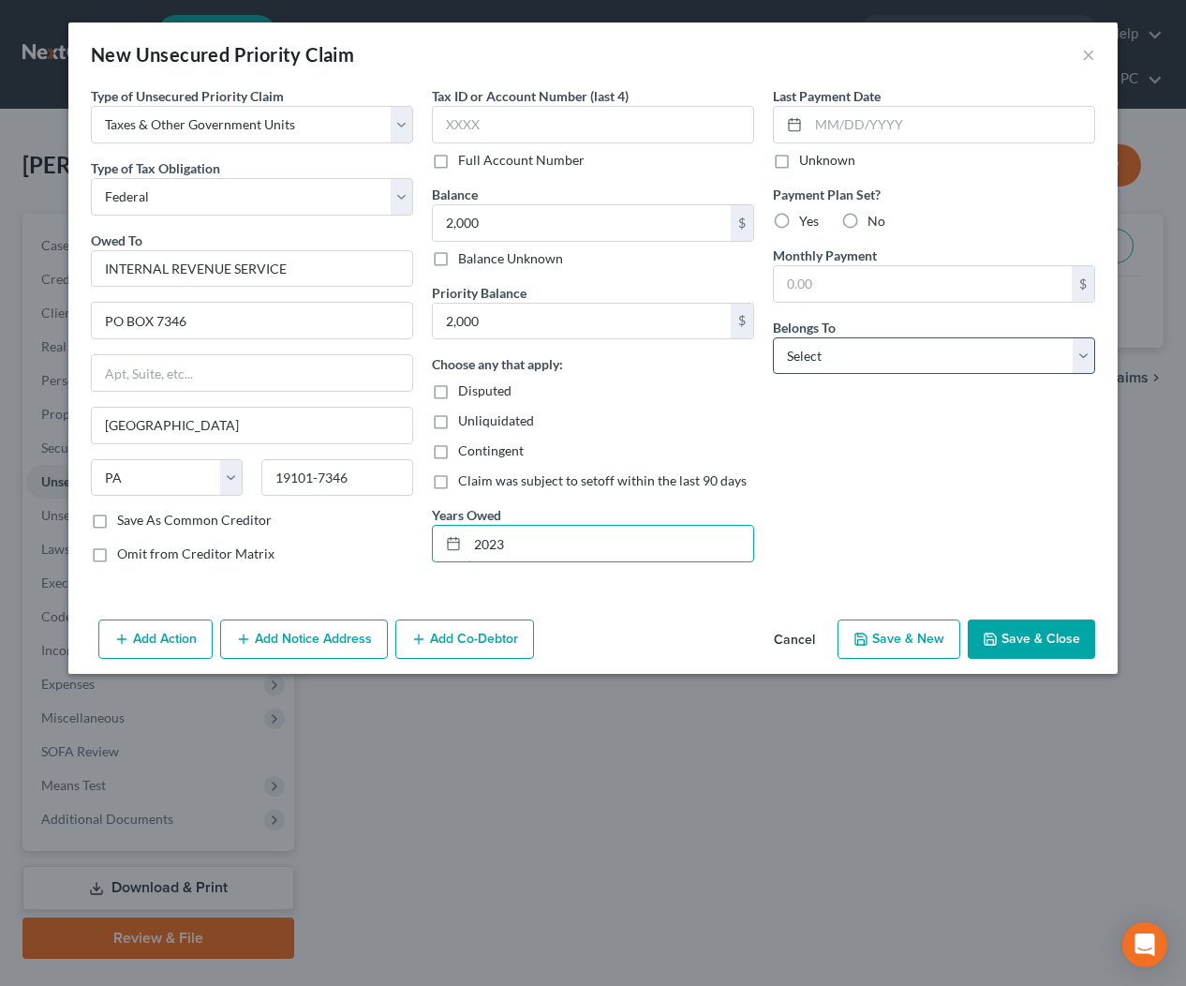
type input "2023"
click at [857, 356] on select "Select Debtor 1 Only Debtor 2 Only Debtor 1 And Debtor 2 Only At Least One Of T…" at bounding box center [934, 355] width 322 height 37
select select "2"
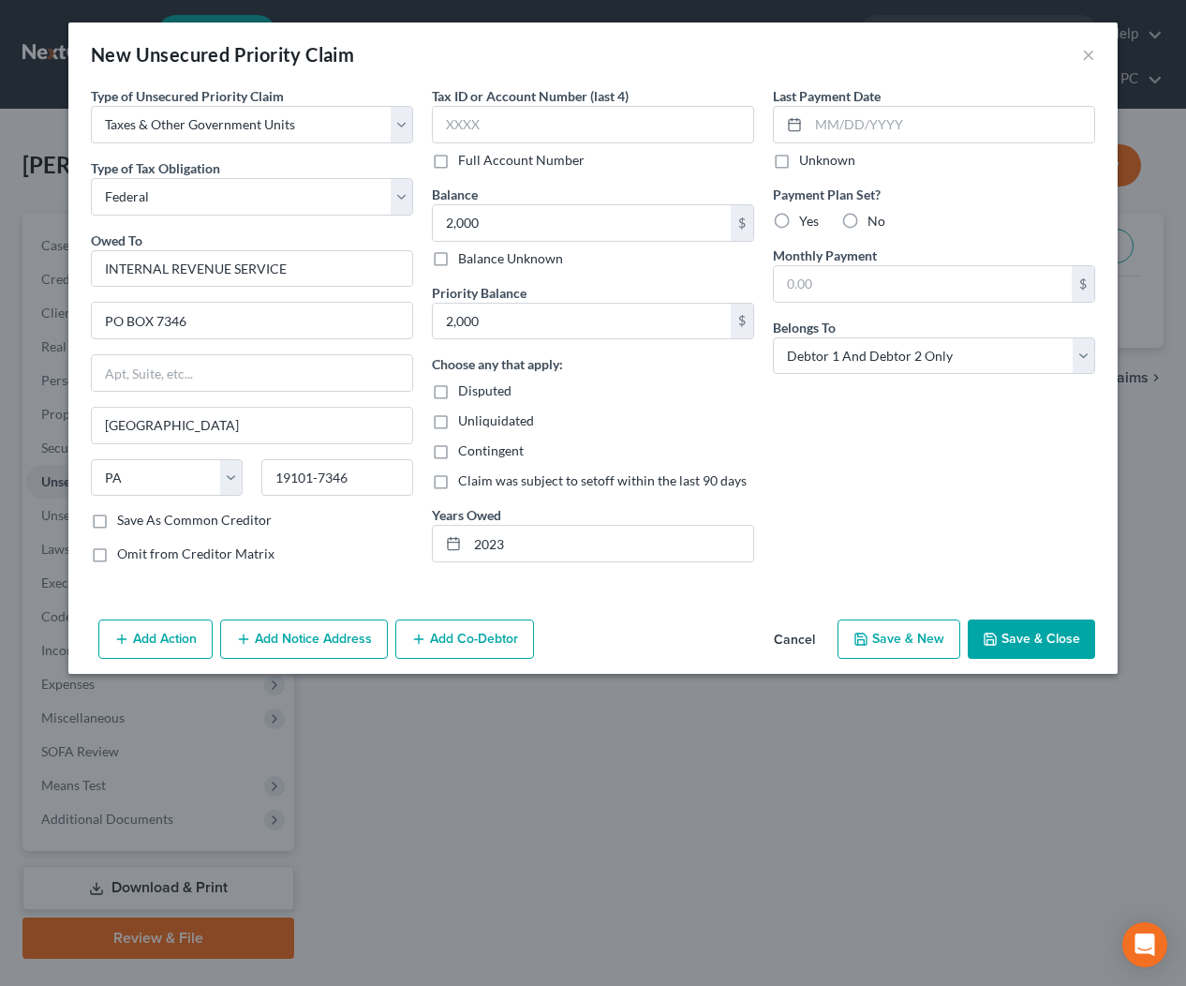
click at [1056, 650] on button "Save & Close" at bounding box center [1031, 638] width 127 height 39
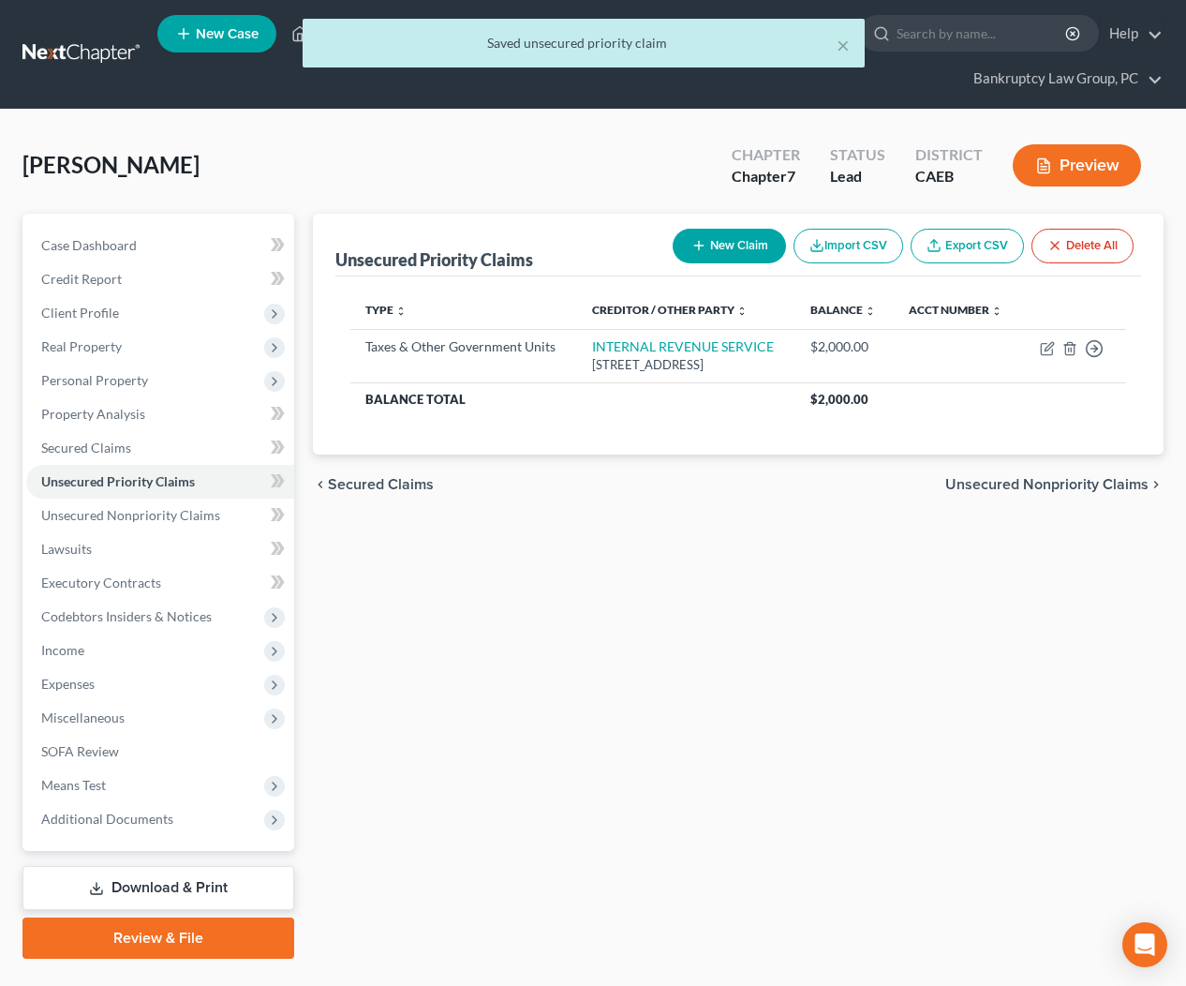
click at [717, 249] on button "New Claim" at bounding box center [729, 246] width 113 height 35
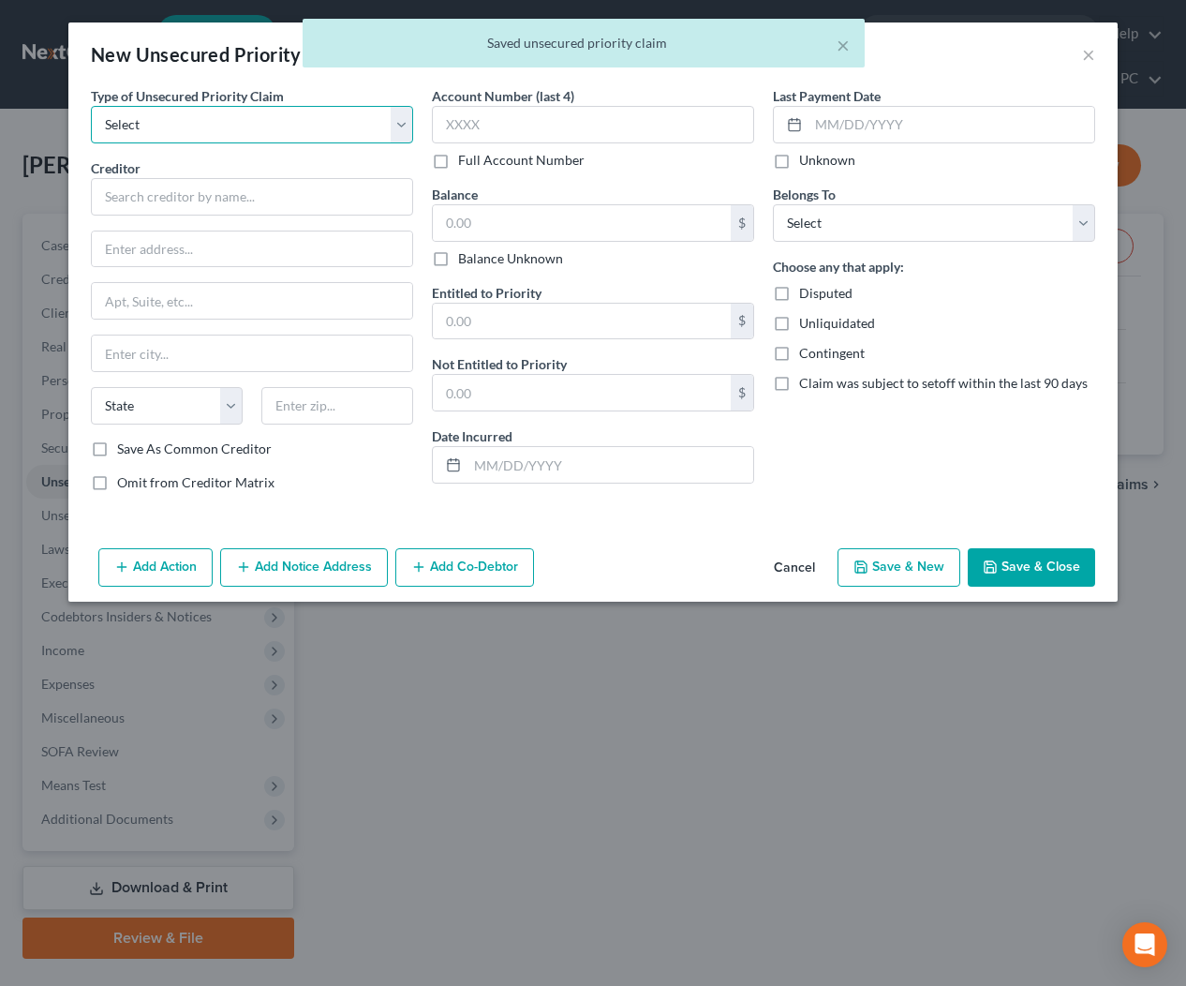
click at [211, 126] on select "Select Taxes & Other Government Units Domestic Support Obligations Extensions o…" at bounding box center [252, 124] width 322 height 37
select select "0"
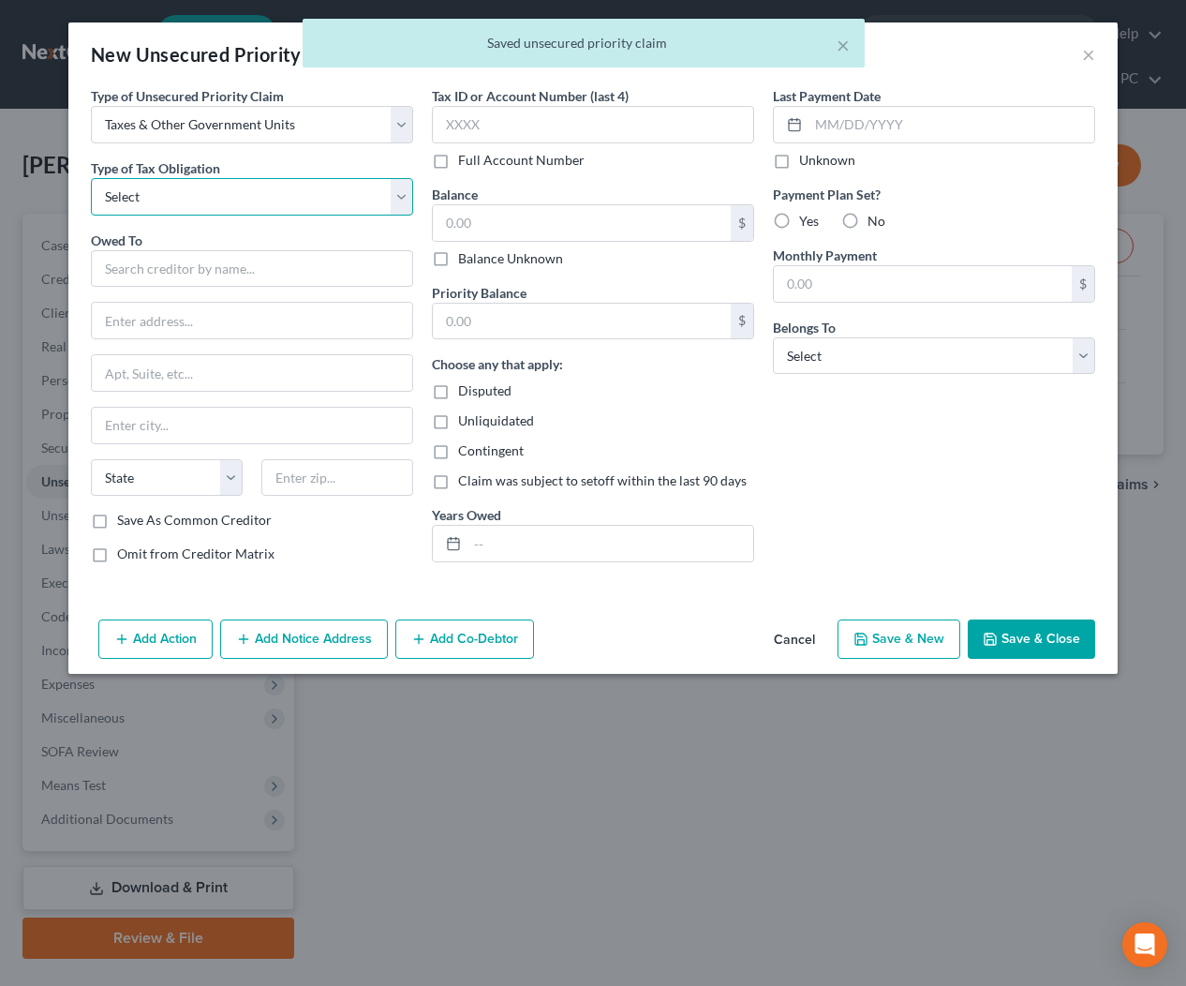
click at [214, 196] on select "Select Federal City State Franchise Tax Board Other" at bounding box center [252, 196] width 322 height 37
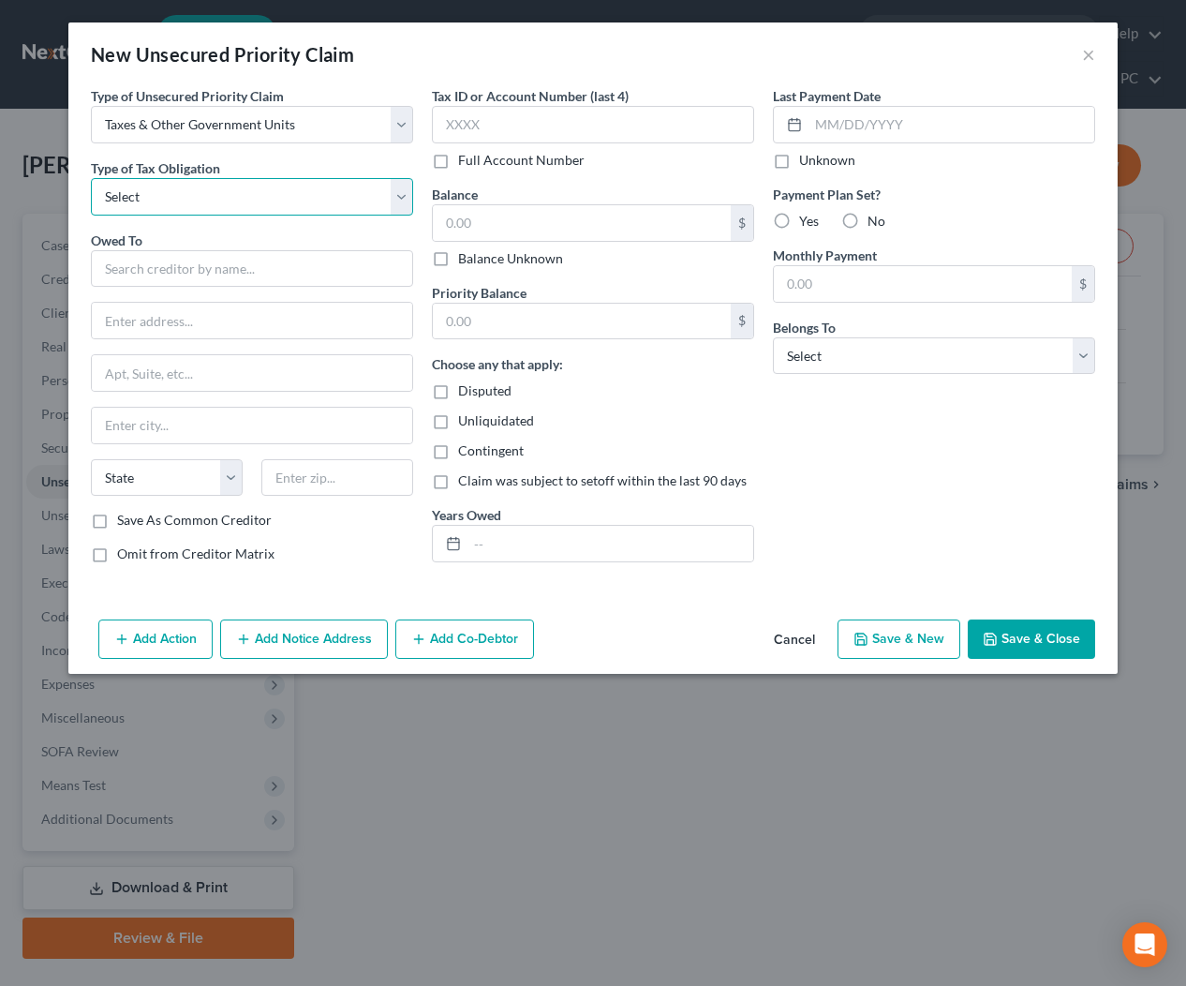
select select "3"
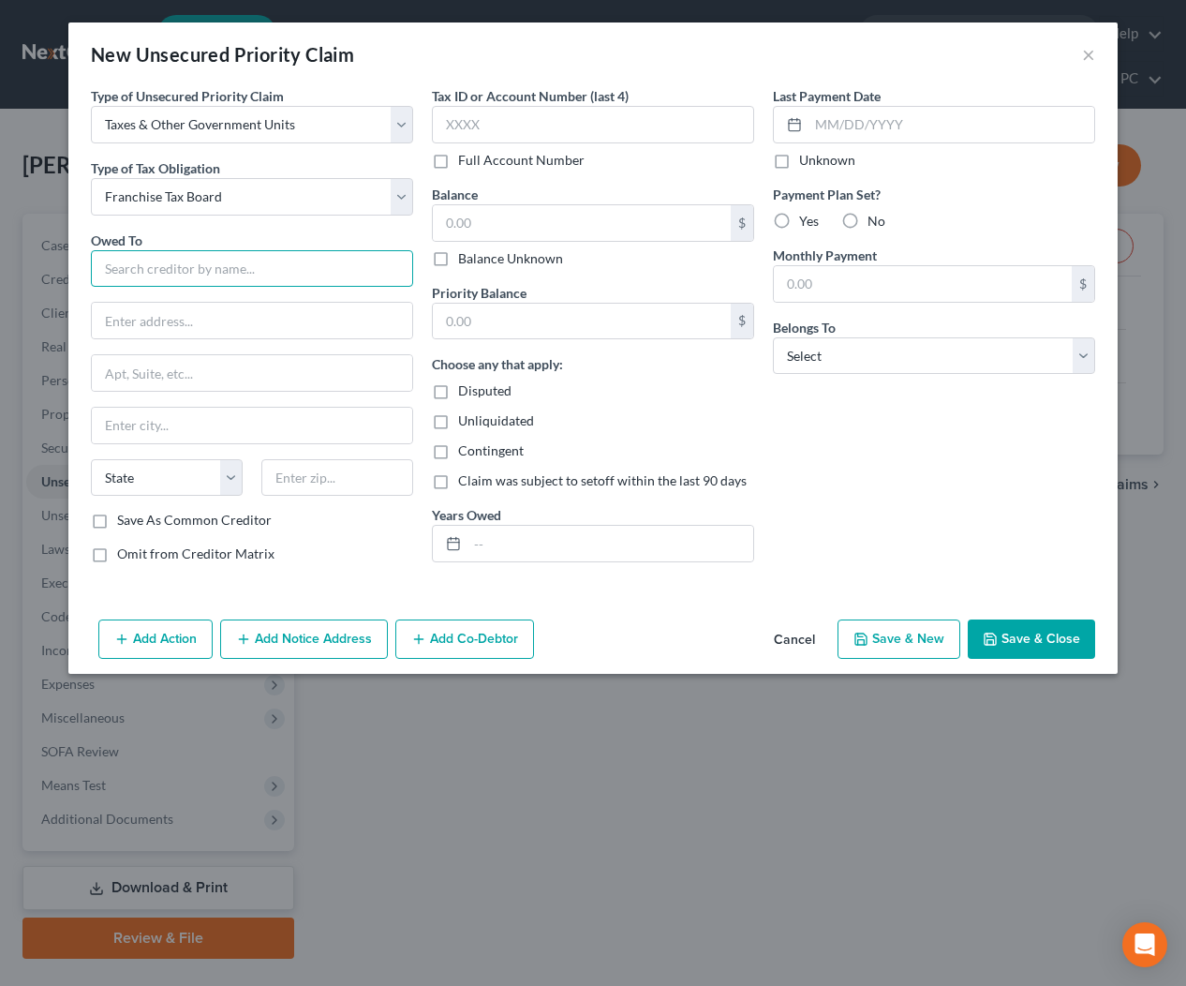
click at [245, 271] on input "text" at bounding box center [252, 268] width 322 height 37
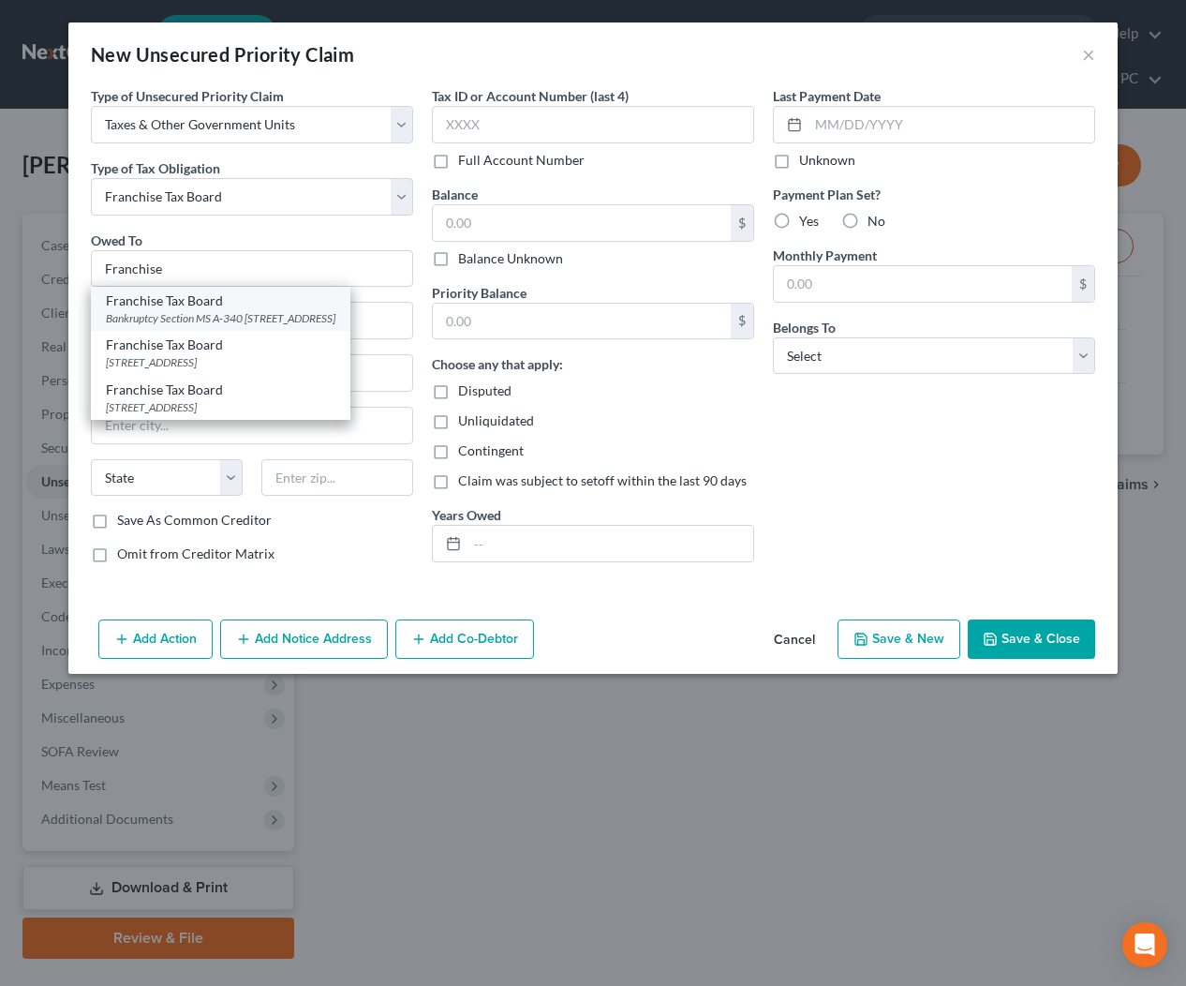
click at [195, 309] on div "Franchise Tax Board" at bounding box center [221, 300] width 230 height 19
type input "Franchise Tax Board"
type input "Bankruptcy Section MS A-340"
type input "PO Box 2952"
type input "Sacramento"
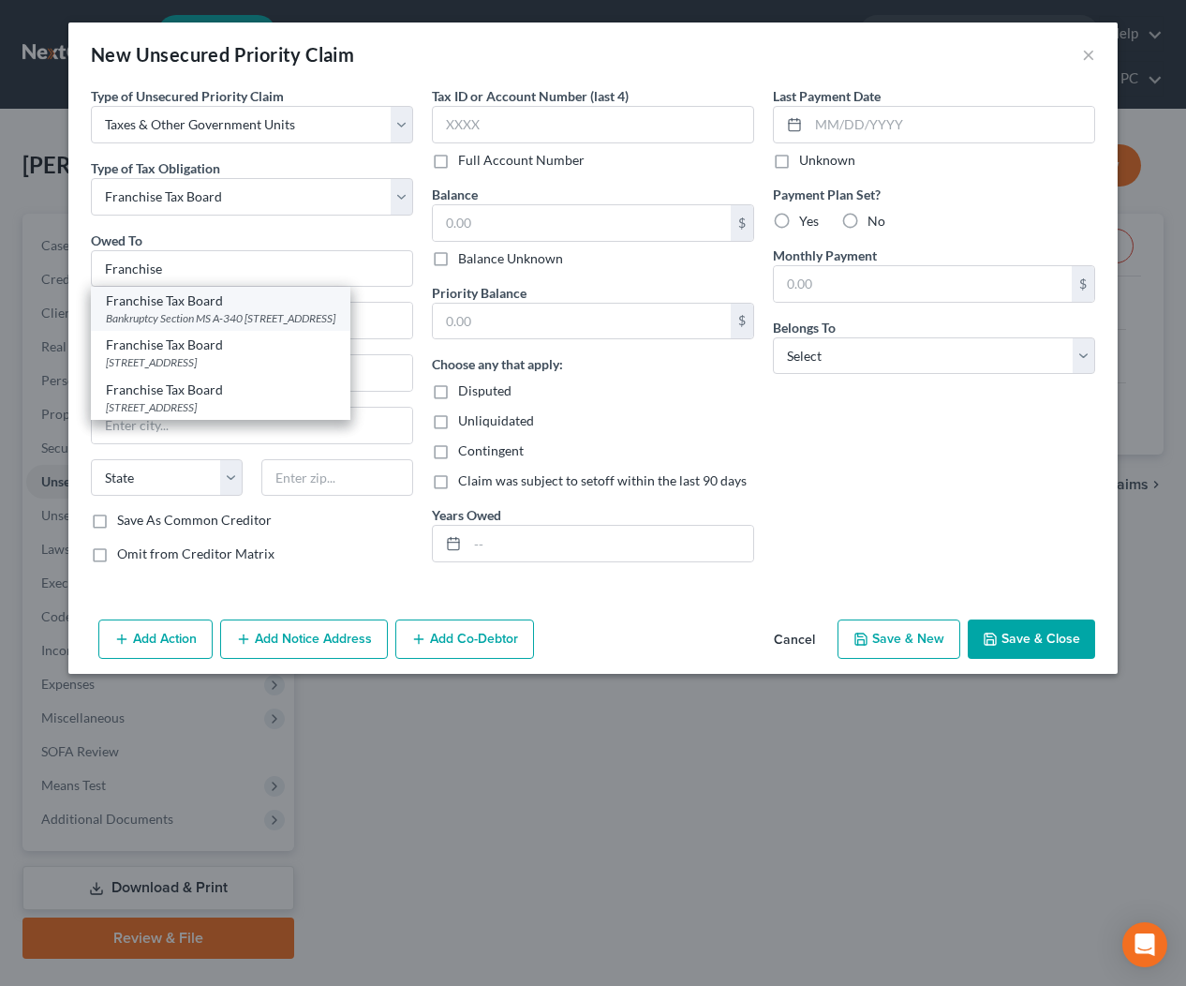
select select "4"
type input "95812"
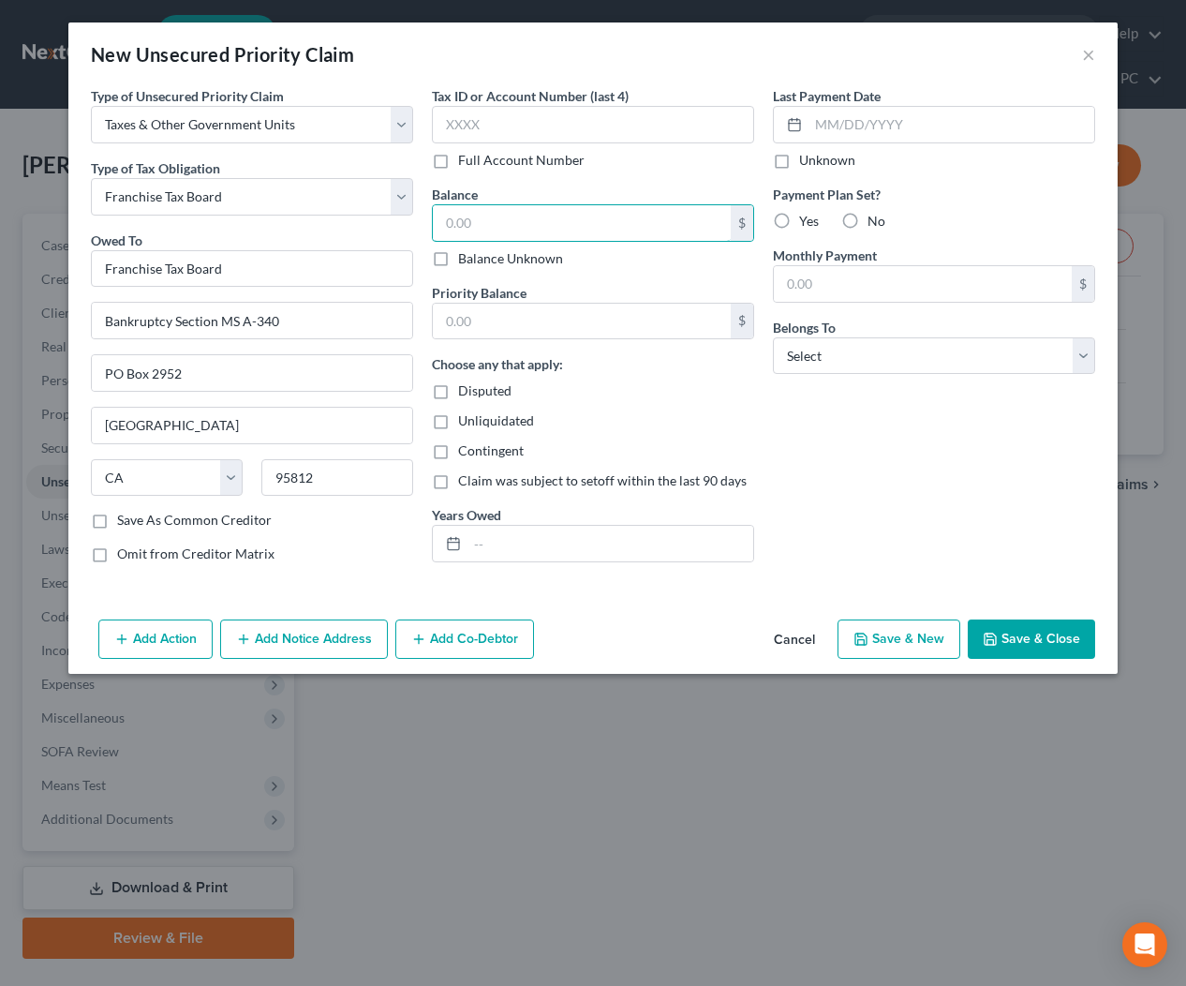
drag, startPoint x: 540, startPoint y: 230, endPoint x: 881, endPoint y: 240, distance: 341.2
click at [545, 230] on input "text" at bounding box center [582, 223] width 298 height 36
type input "8,000"
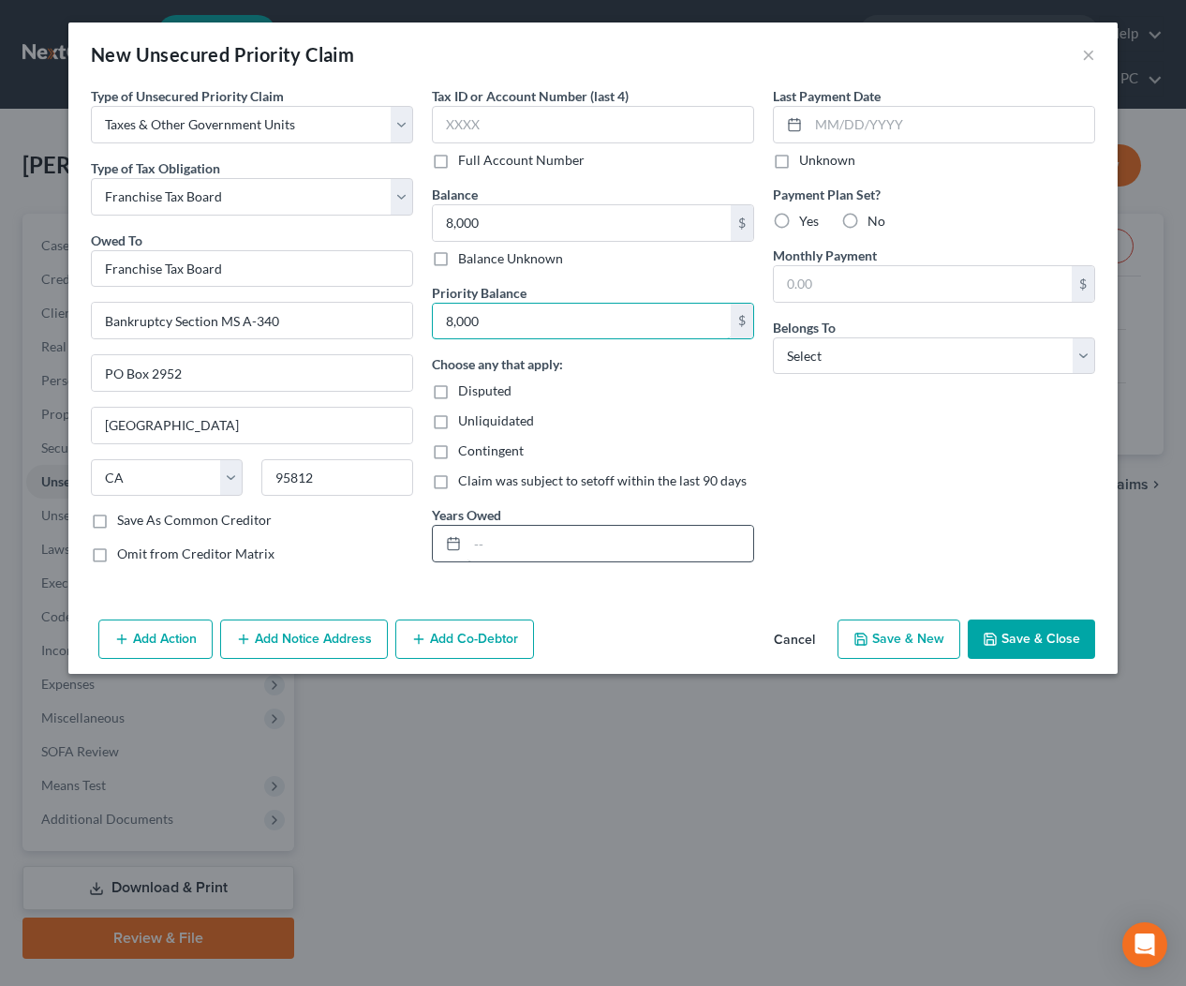
type input "8,000"
click at [624, 530] on input "text" at bounding box center [611, 544] width 286 height 36
type input "2023"
click at [950, 466] on div "Last Payment Date Unknown Payment Plan Set? Yes No Monthly Payment $ Belongs To…" at bounding box center [934, 332] width 341 height 492
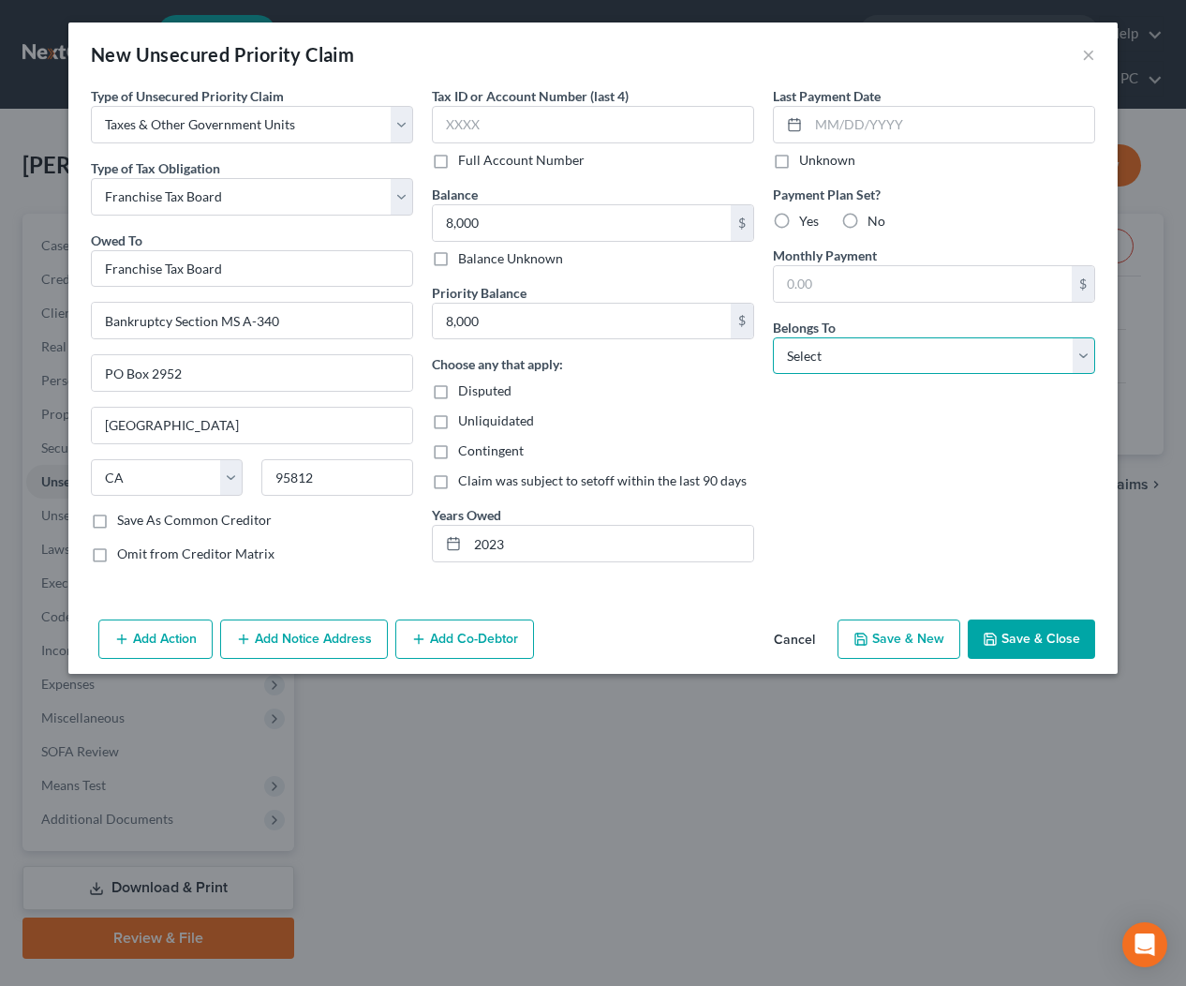
click at [938, 362] on select "Select Debtor 1 Only Debtor 2 Only Debtor 1 And Debtor 2 Only At Least One Of T…" at bounding box center [934, 355] width 322 height 37
select select "2"
click at [996, 640] on icon "button" at bounding box center [990, 638] width 11 height 11
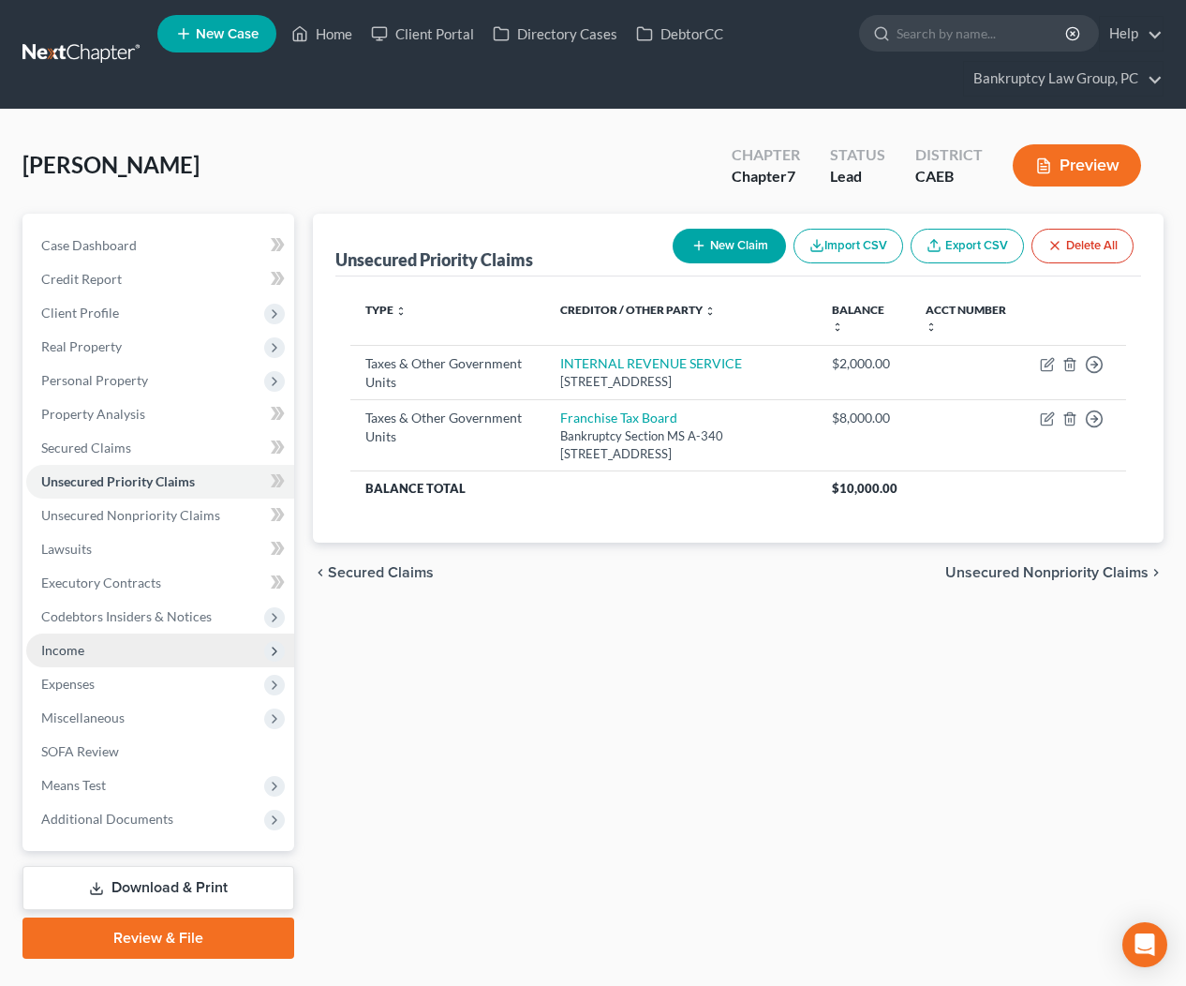
click at [62, 654] on span "Income" at bounding box center [62, 650] width 43 height 16
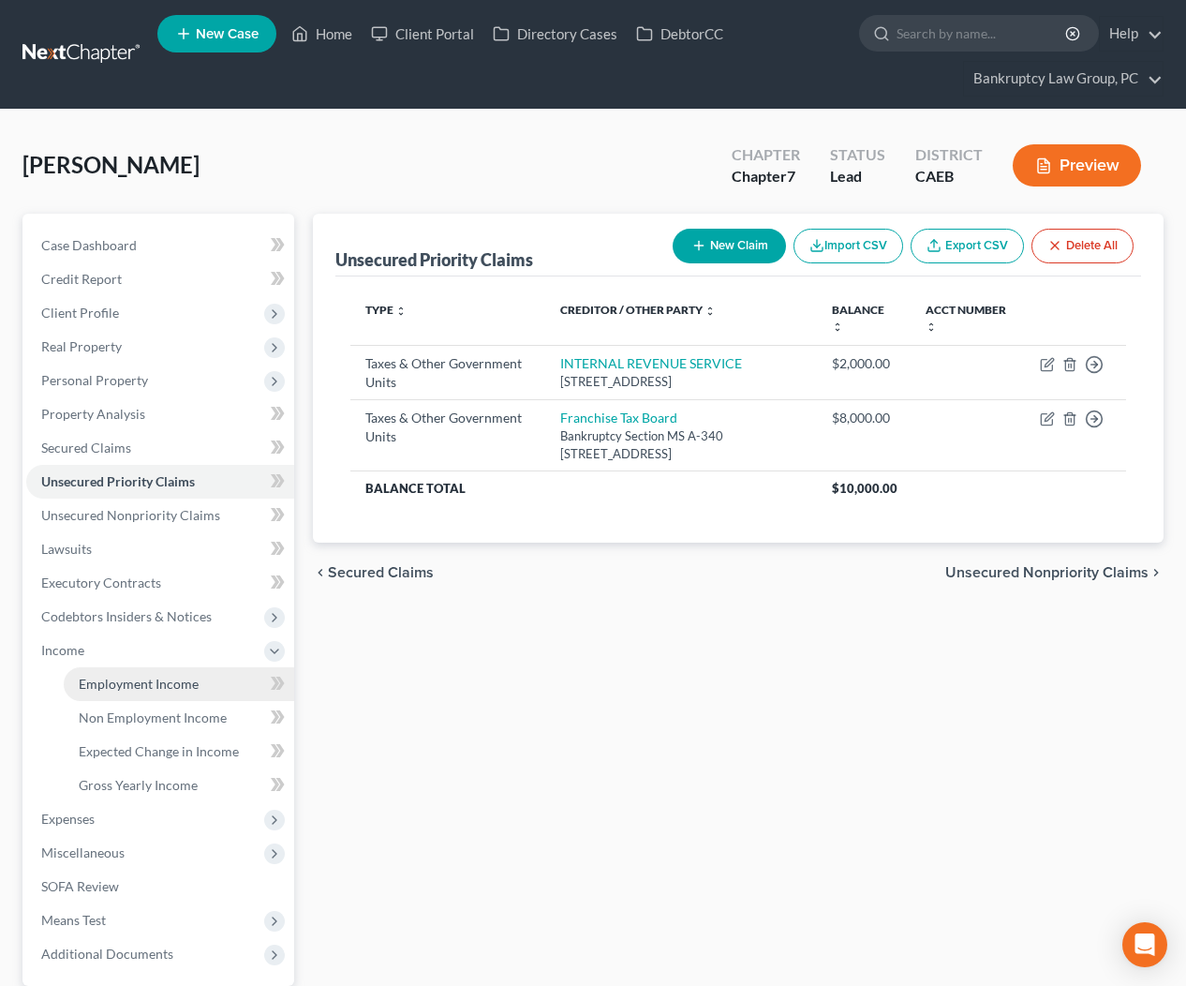
click at [112, 688] on span "Employment Income" at bounding box center [139, 684] width 120 height 16
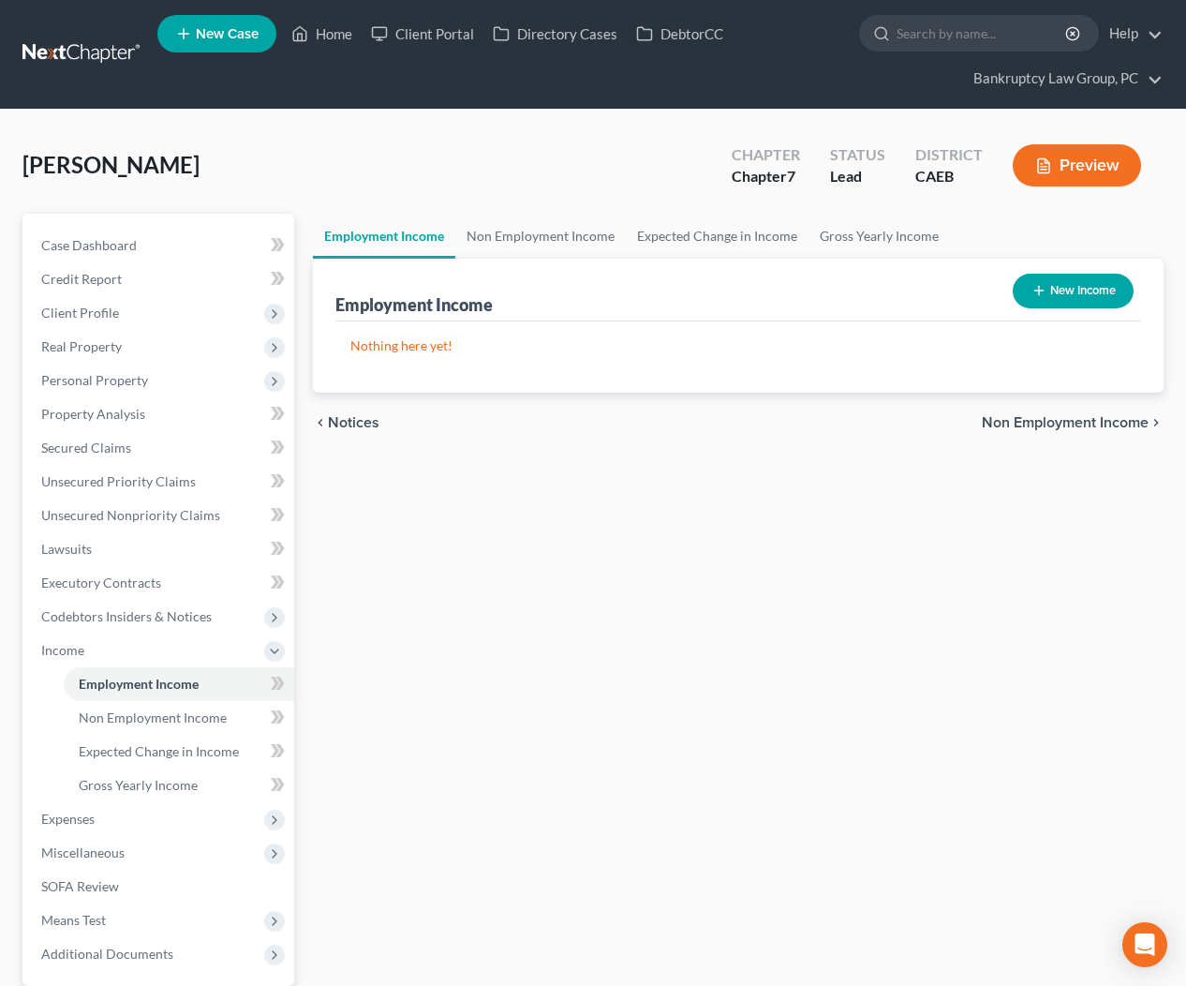
click at [1070, 291] on button "New Income" at bounding box center [1073, 291] width 121 height 35
select select "0"
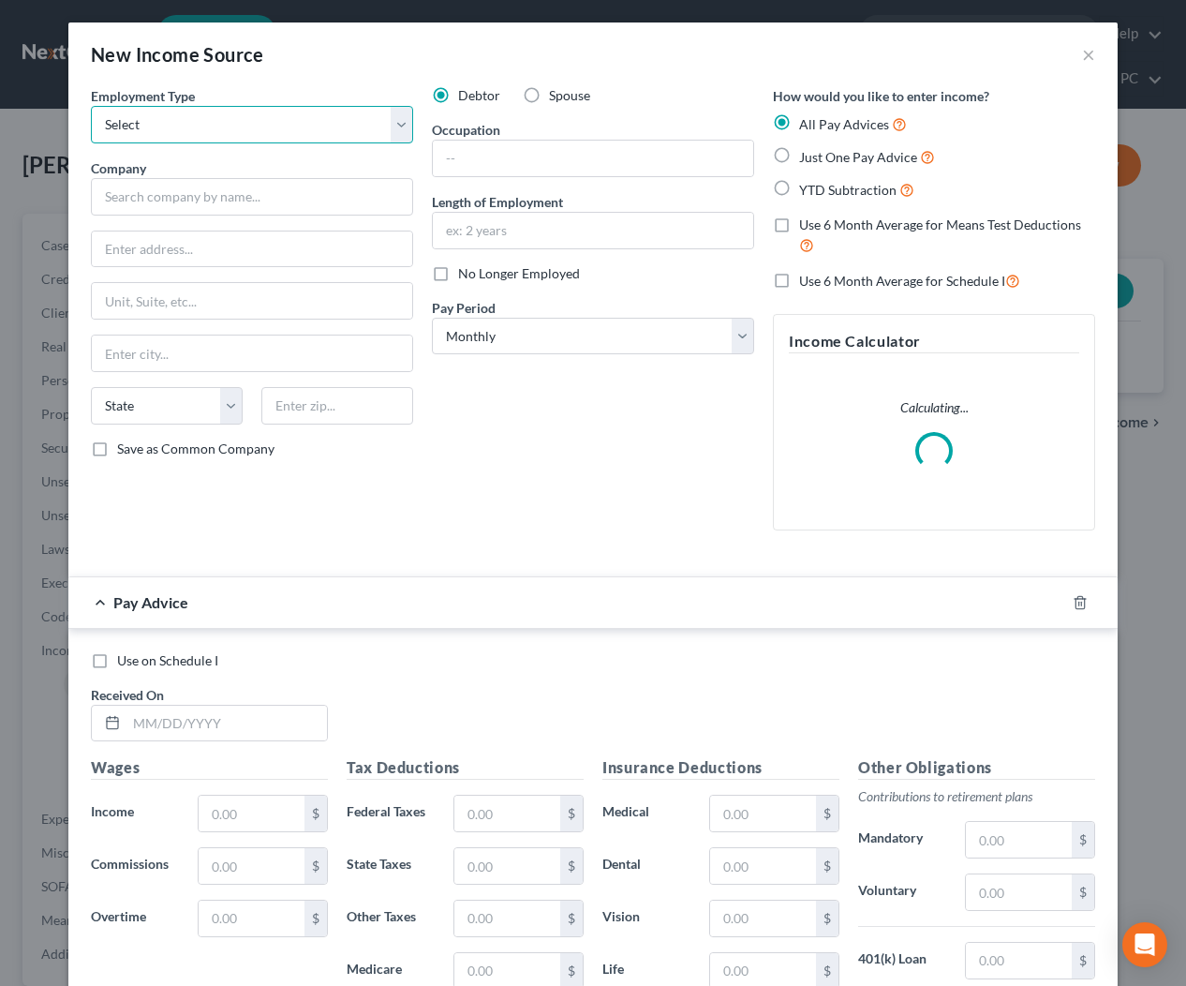
click at [290, 120] on select "Select Full or Part Time Employment Self Employment" at bounding box center [252, 124] width 322 height 37
select select "0"
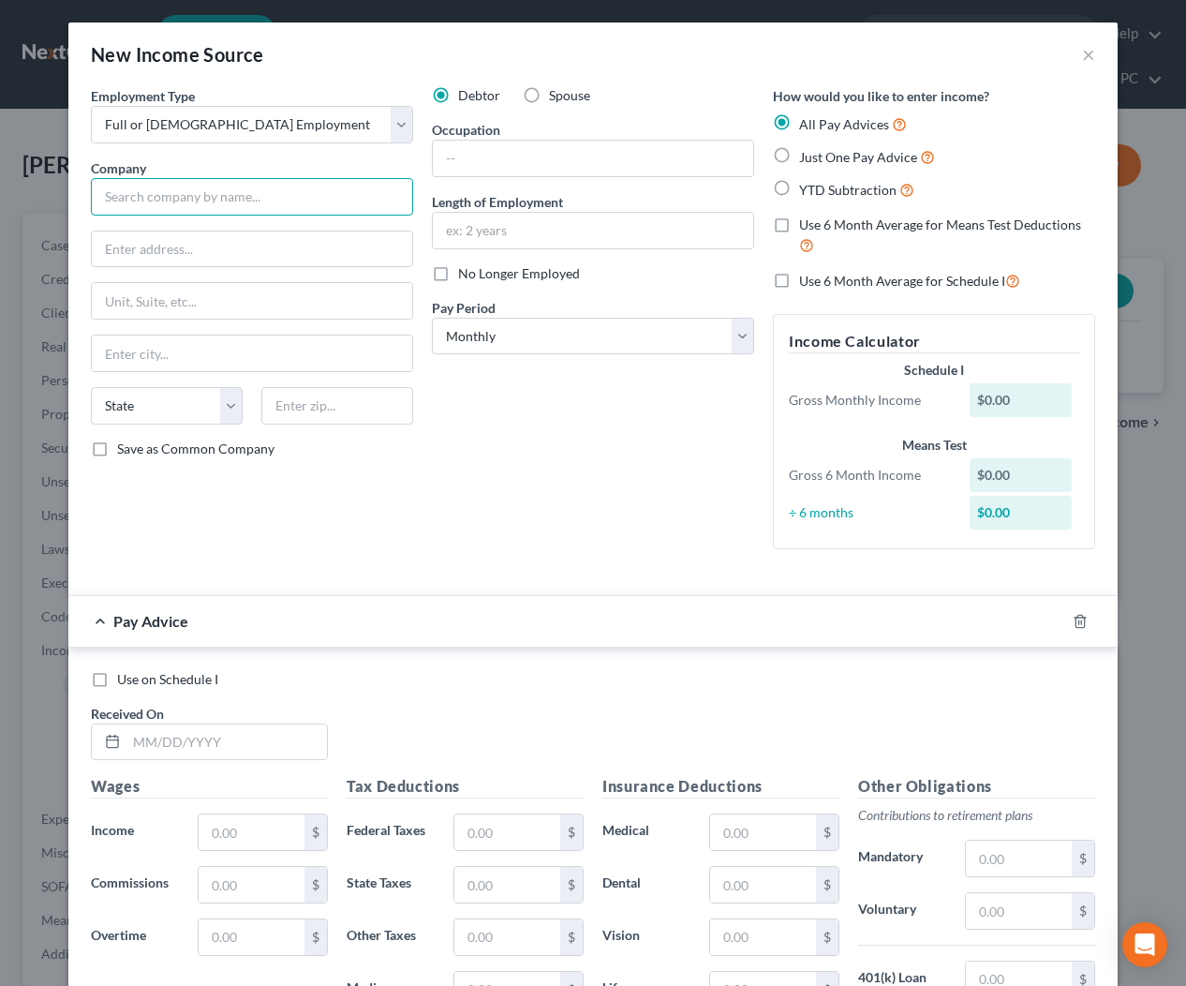
click at [290, 198] on input "text" at bounding box center [252, 196] width 322 height 37
type input "S"
type input "Saylor Consulting Group"
click at [307, 746] on input "text" at bounding box center [226, 742] width 201 height 36
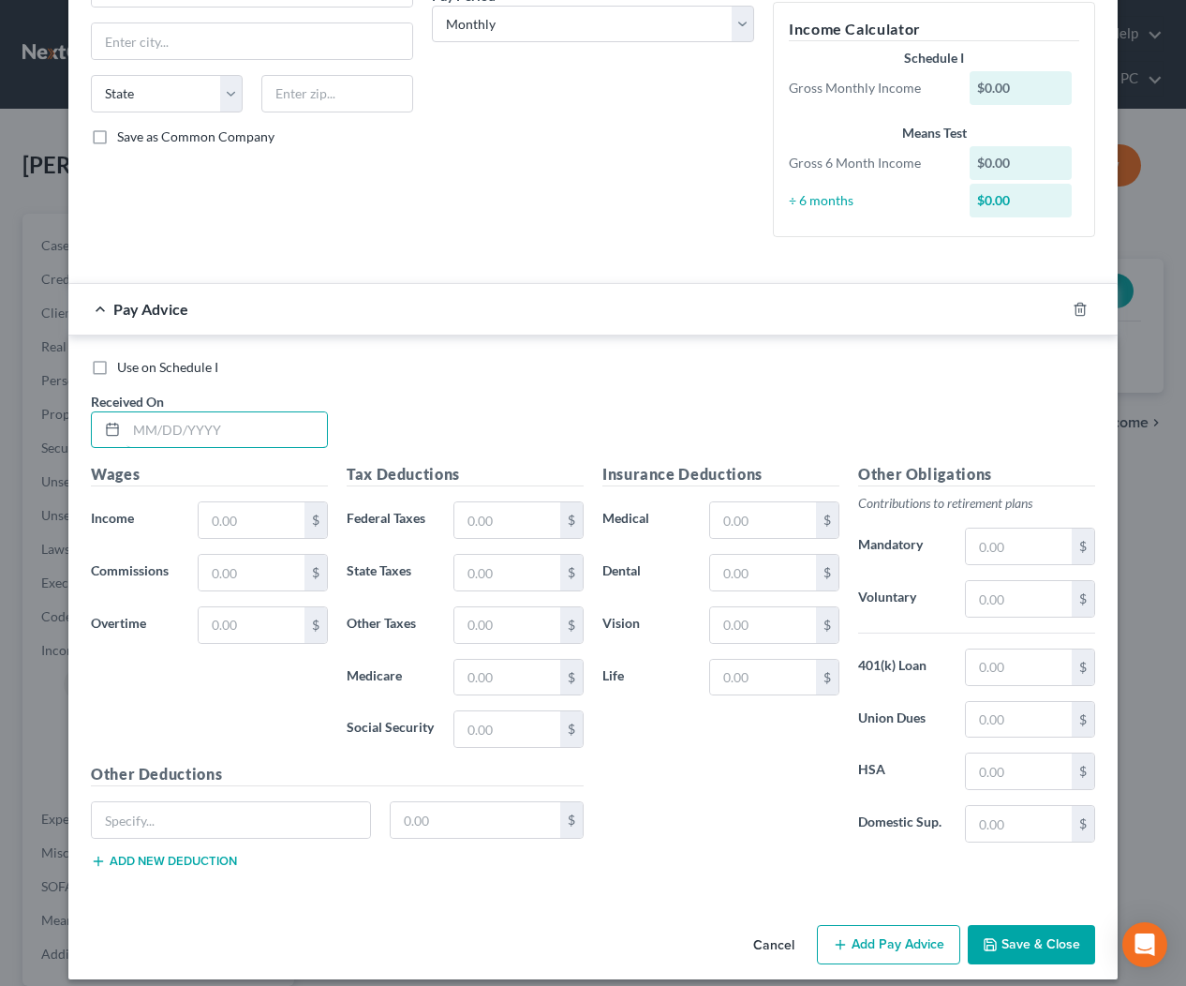
scroll to position [328, 0]
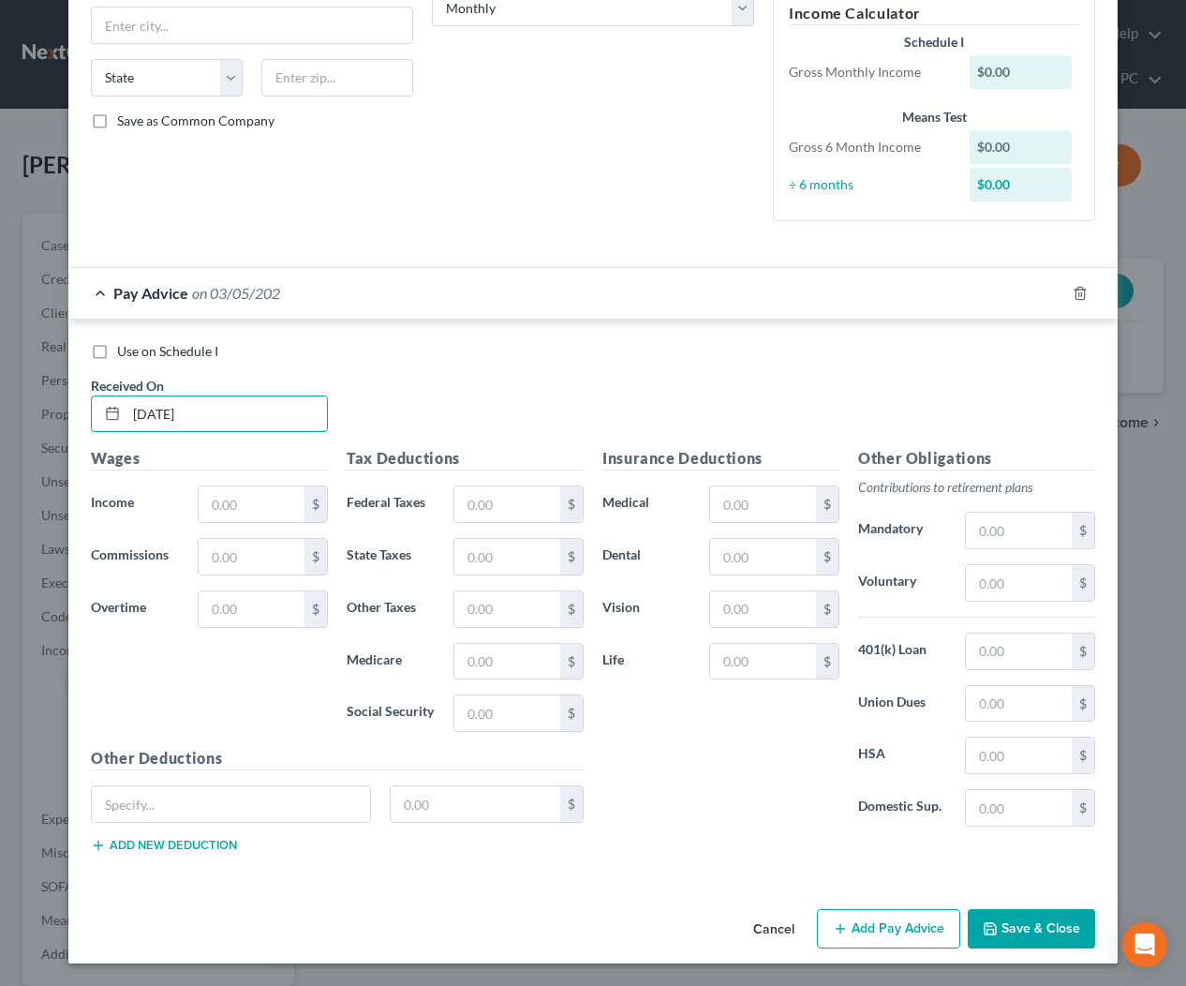
type input "3/5/2025"
type input "4,000"
type input "219"
type input "246.39"
type input "57.75"
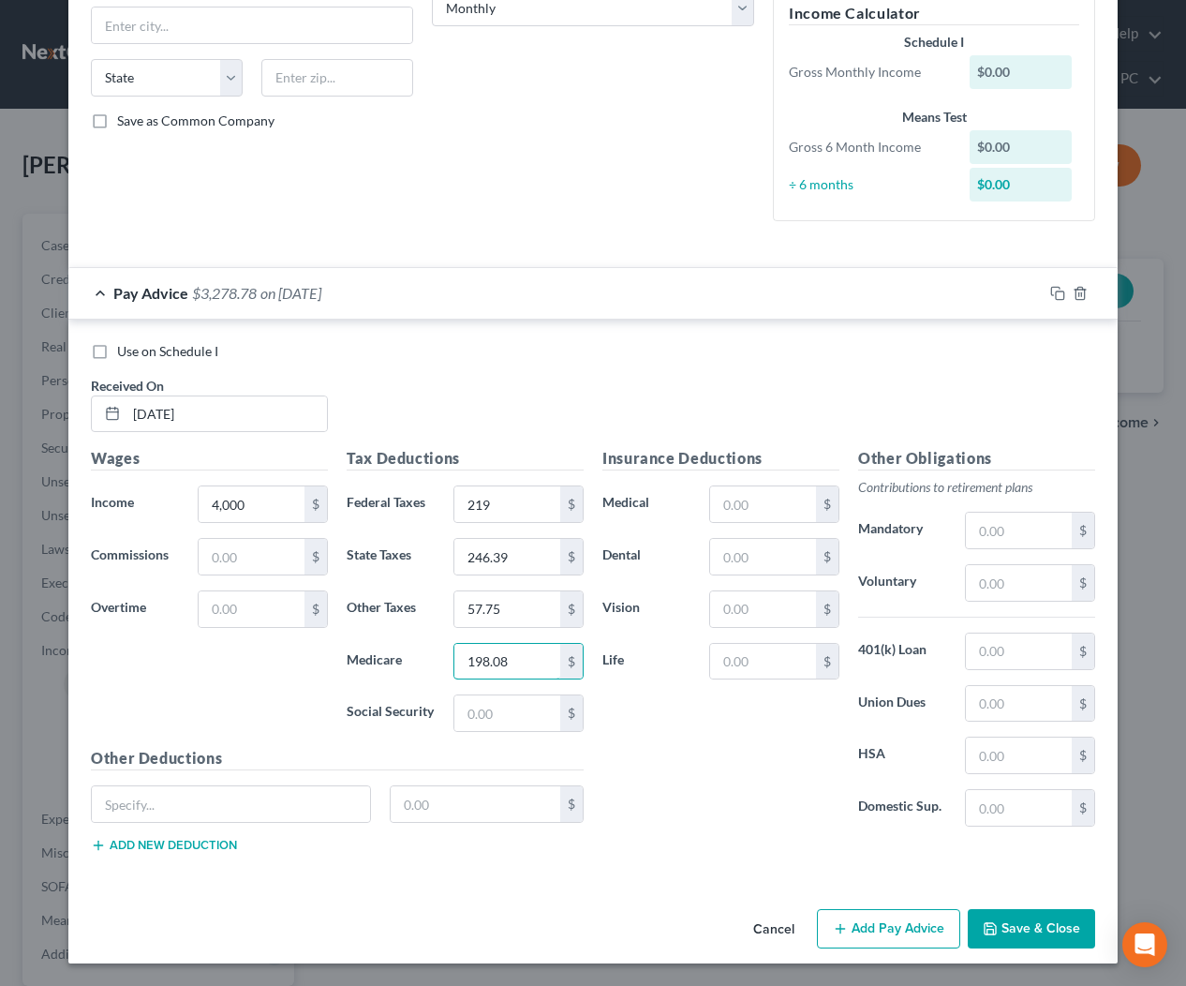
type input "198.08"
type input "47.80"
type input "16.99"
click at [528, 556] on input "246.39" at bounding box center [507, 557] width 106 height 36
type input "246.94"
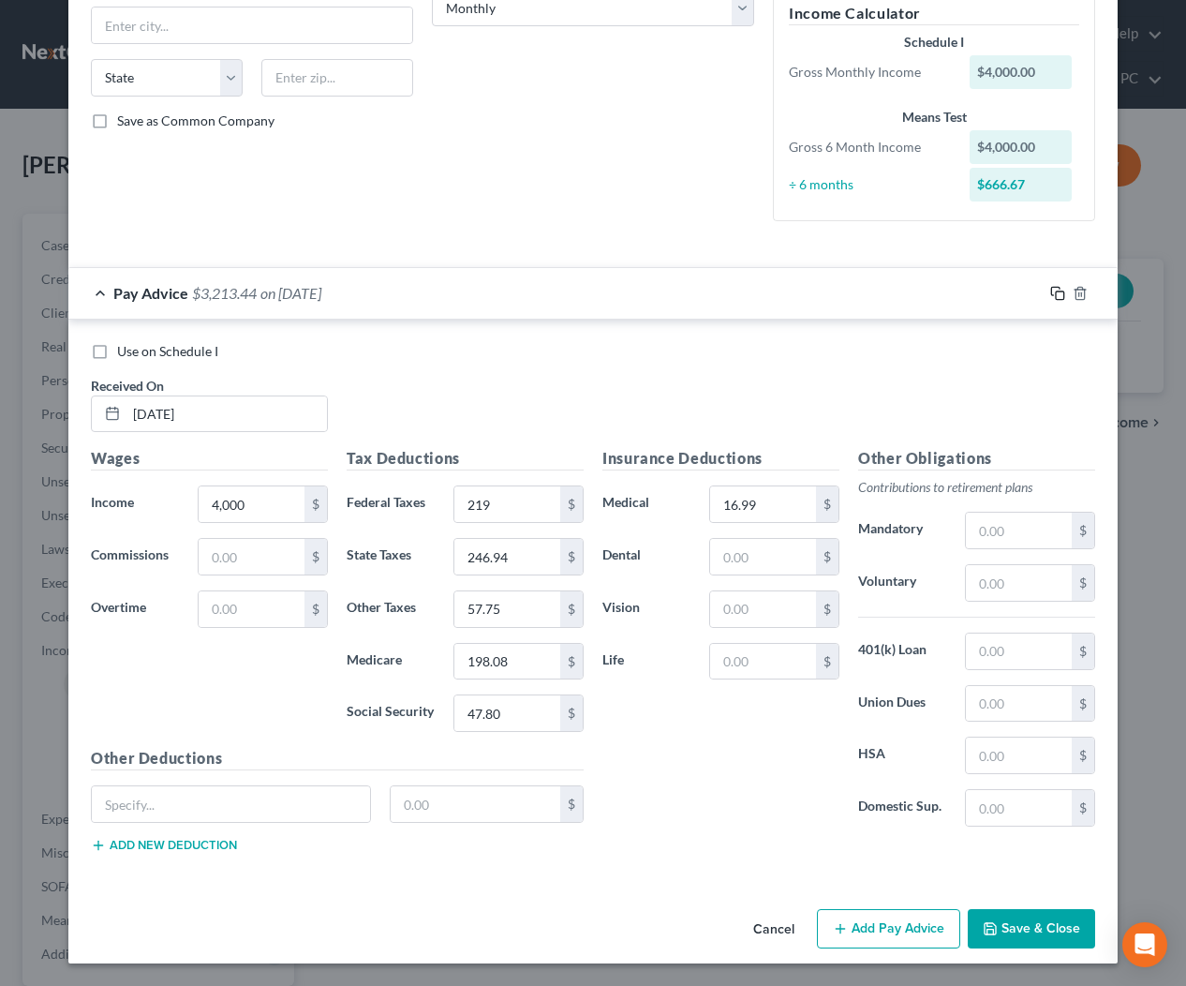
click at [1057, 292] on icon "button" at bounding box center [1057, 293] width 15 height 15
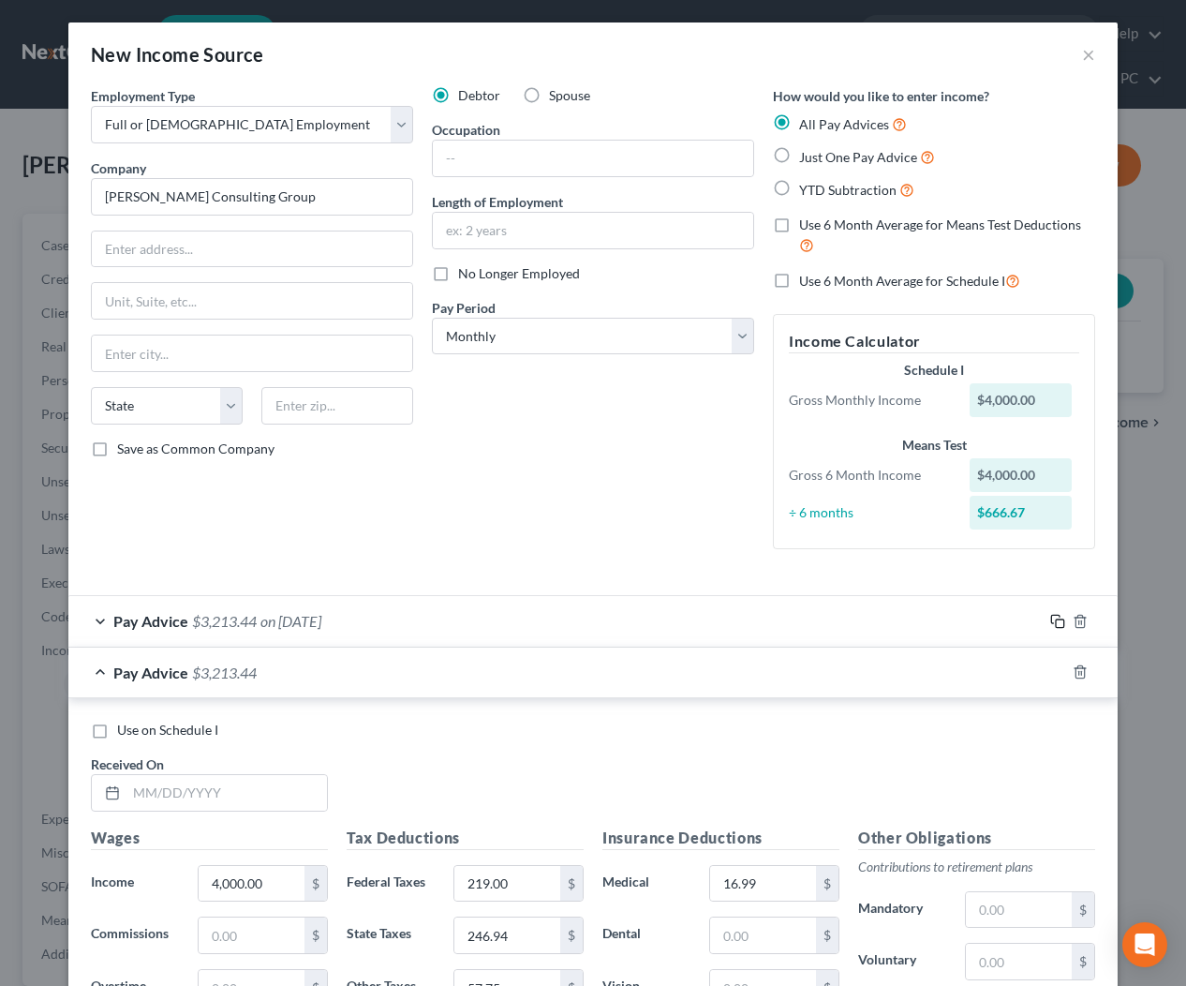
scroll to position [379, 0]
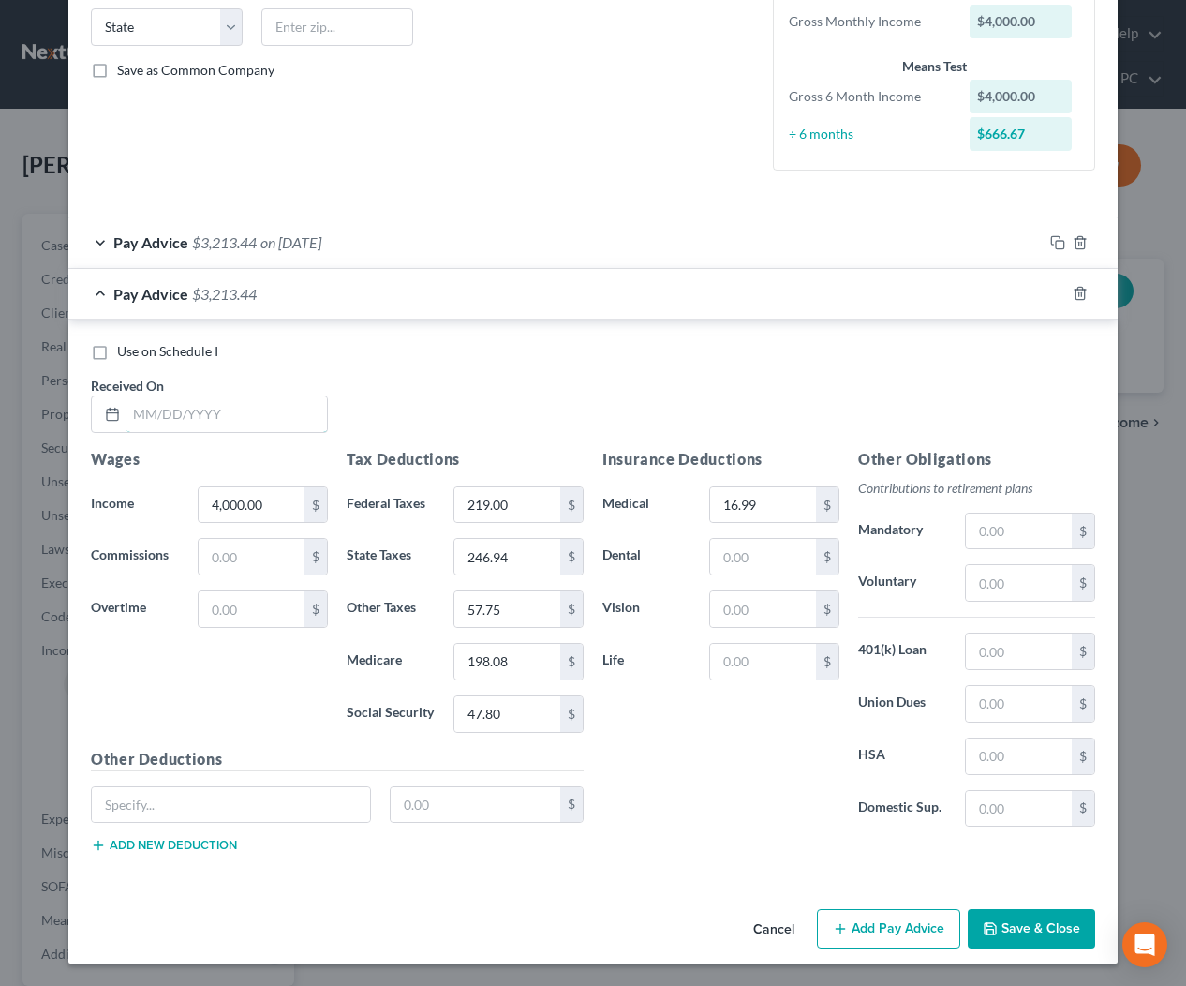
click at [262, 424] on input "text" at bounding box center [226, 414] width 201 height 36
type input "3/20/2025"
type input "3,900"
type input "197"
type input "240.75"
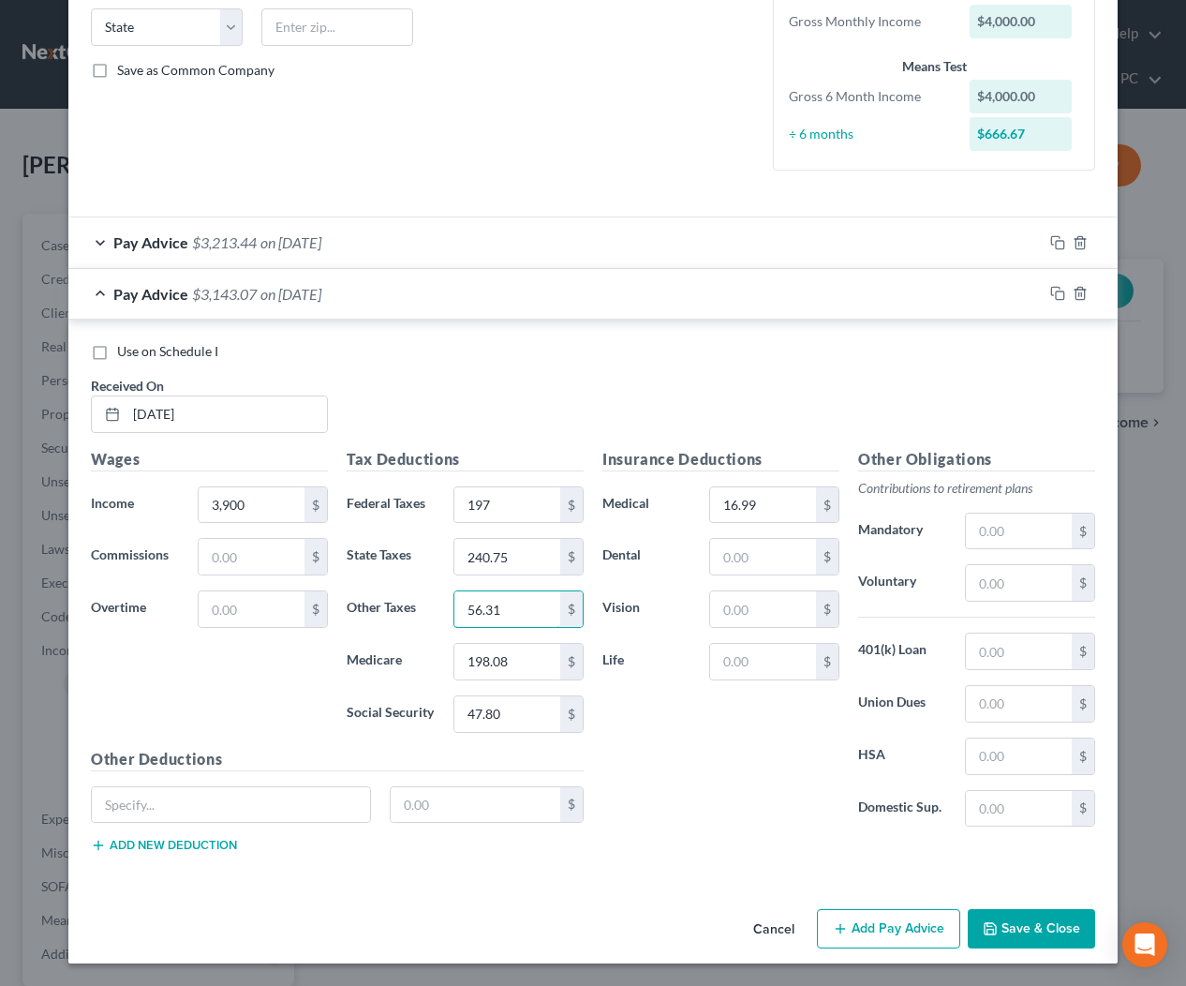
type input "56.31"
type input "187.85"
type input "46.6"
click at [1057, 294] on icon "button" at bounding box center [1057, 293] width 15 height 15
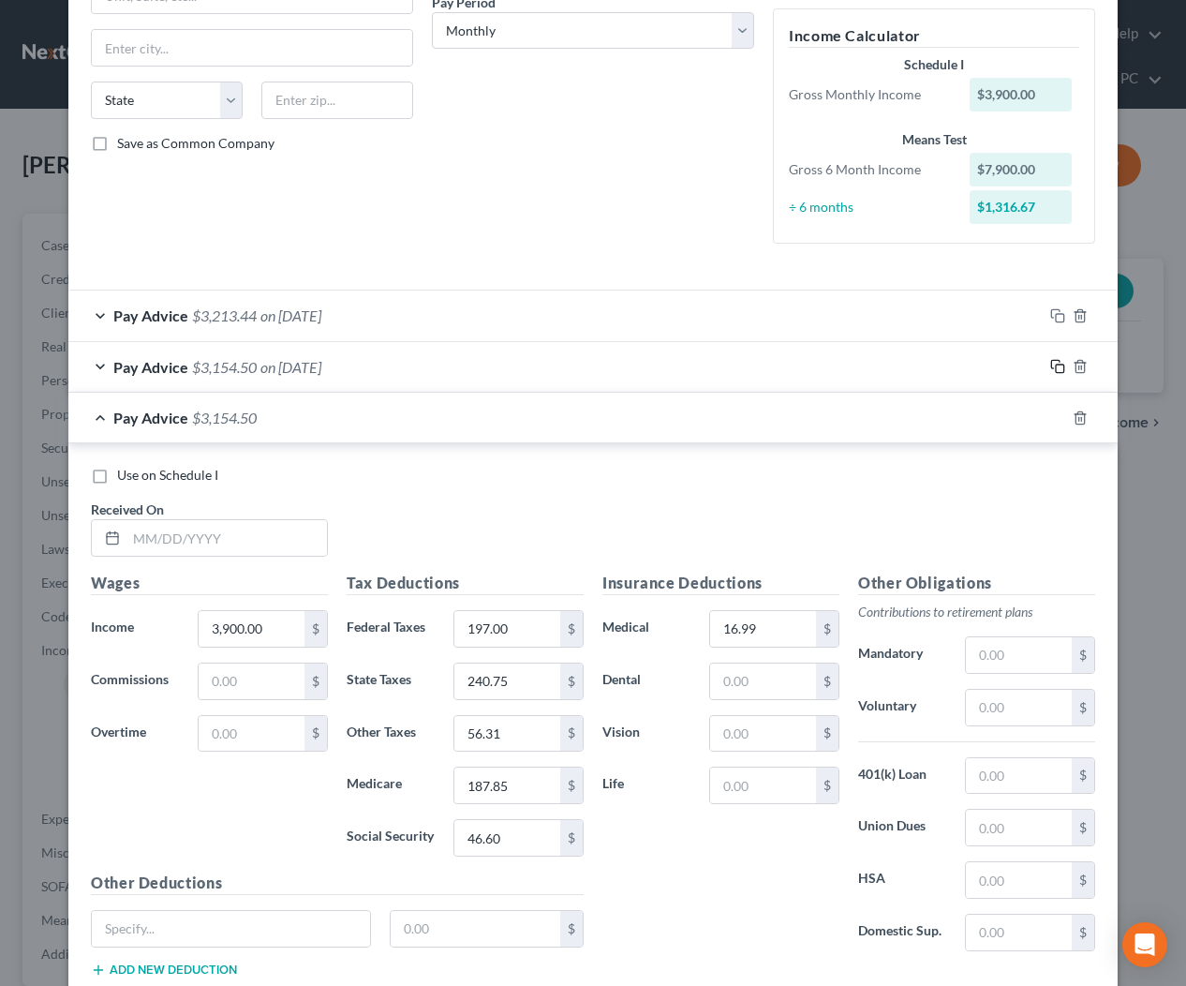
scroll to position [429, 0]
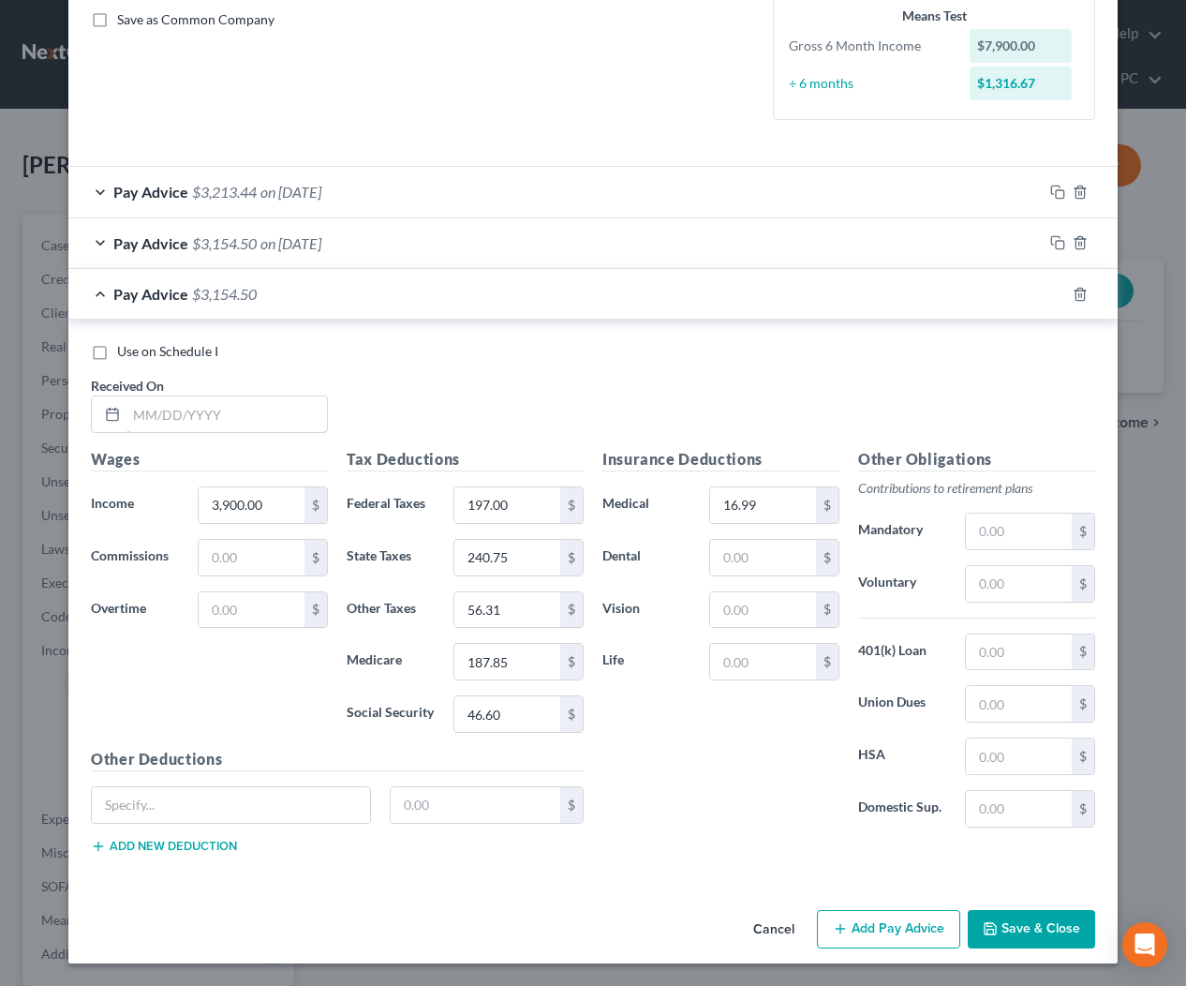
drag, startPoint x: 258, startPoint y: 422, endPoint x: 439, endPoint y: 438, distance: 182.5
click at [258, 422] on input "text" at bounding box center [226, 414] width 201 height 36
type input "4/18/2025"
type input "4,400"
type input "2"
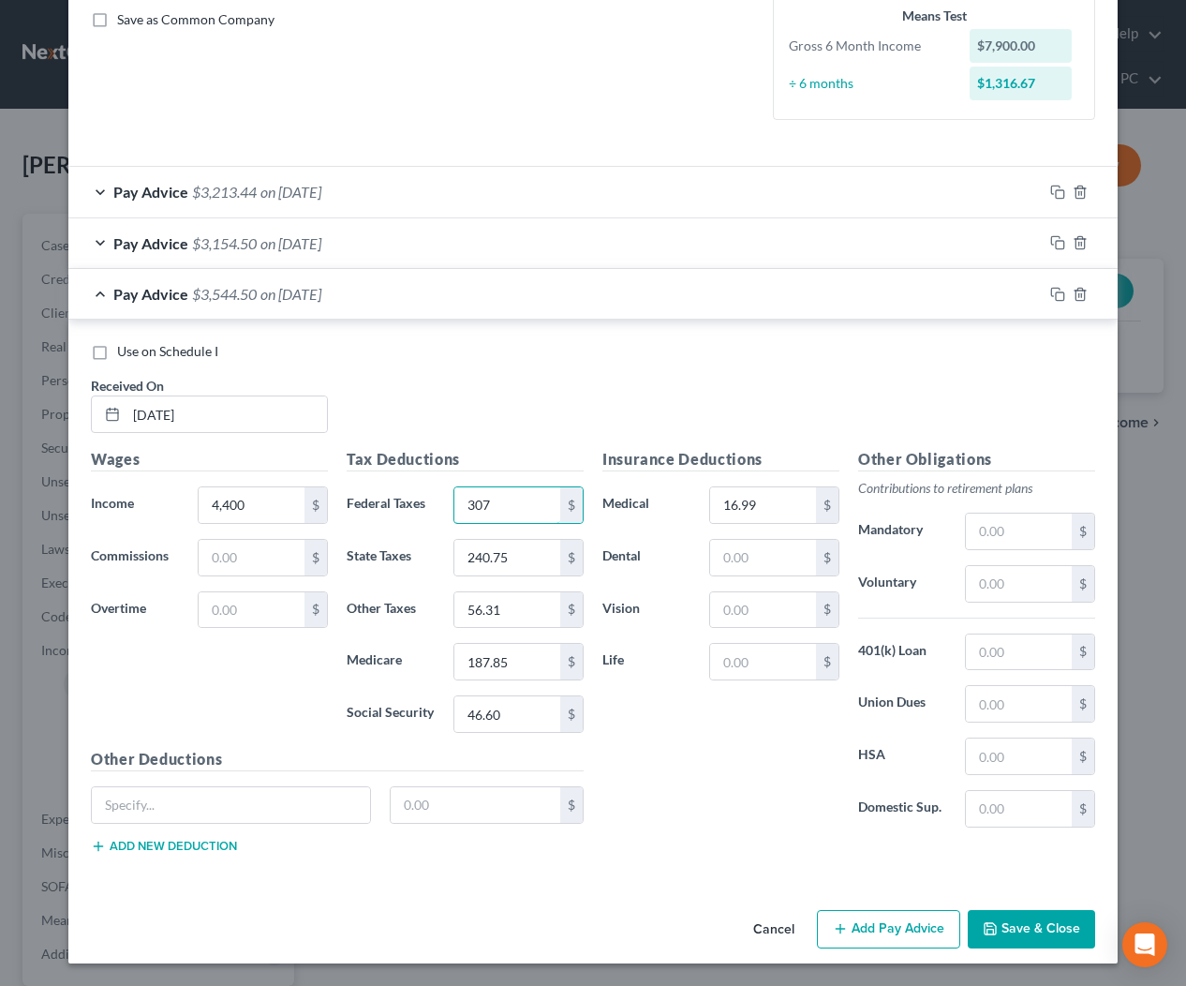
type input "307"
type input "271.74"
type input "63.55"
type input "239"
type input "52.60"
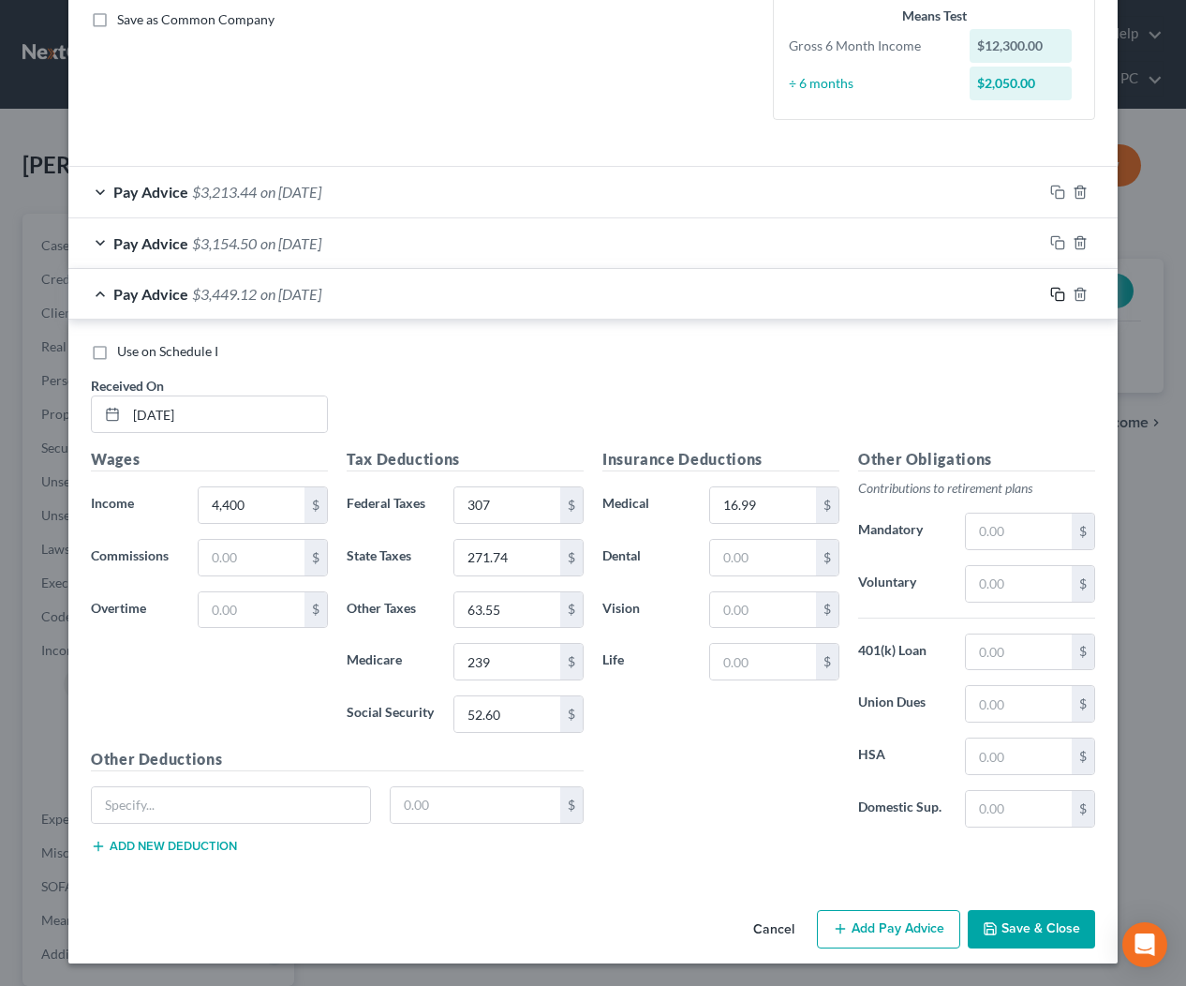
click at [1056, 293] on rect "button" at bounding box center [1060, 296] width 8 height 8
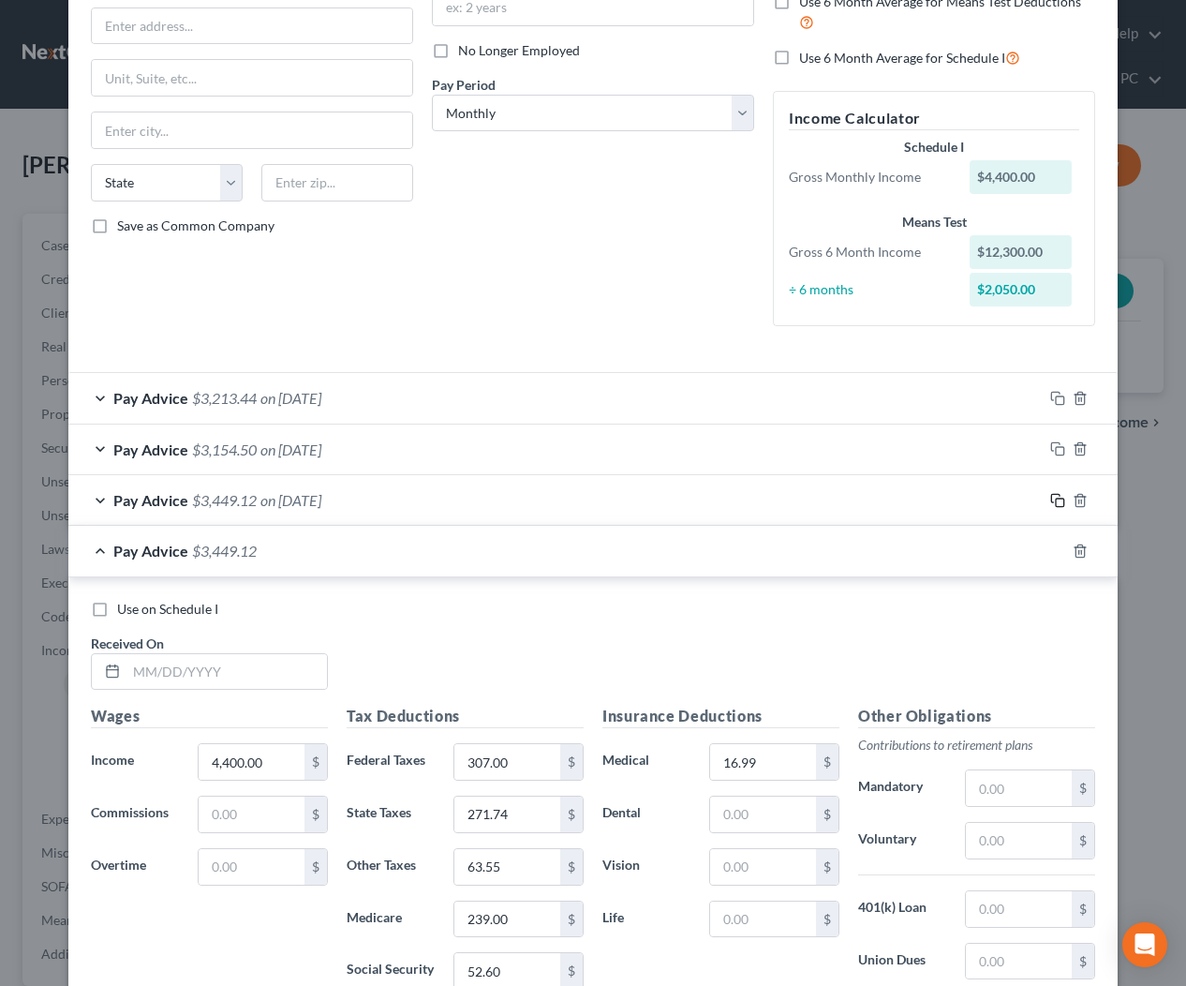
scroll to position [480, 0]
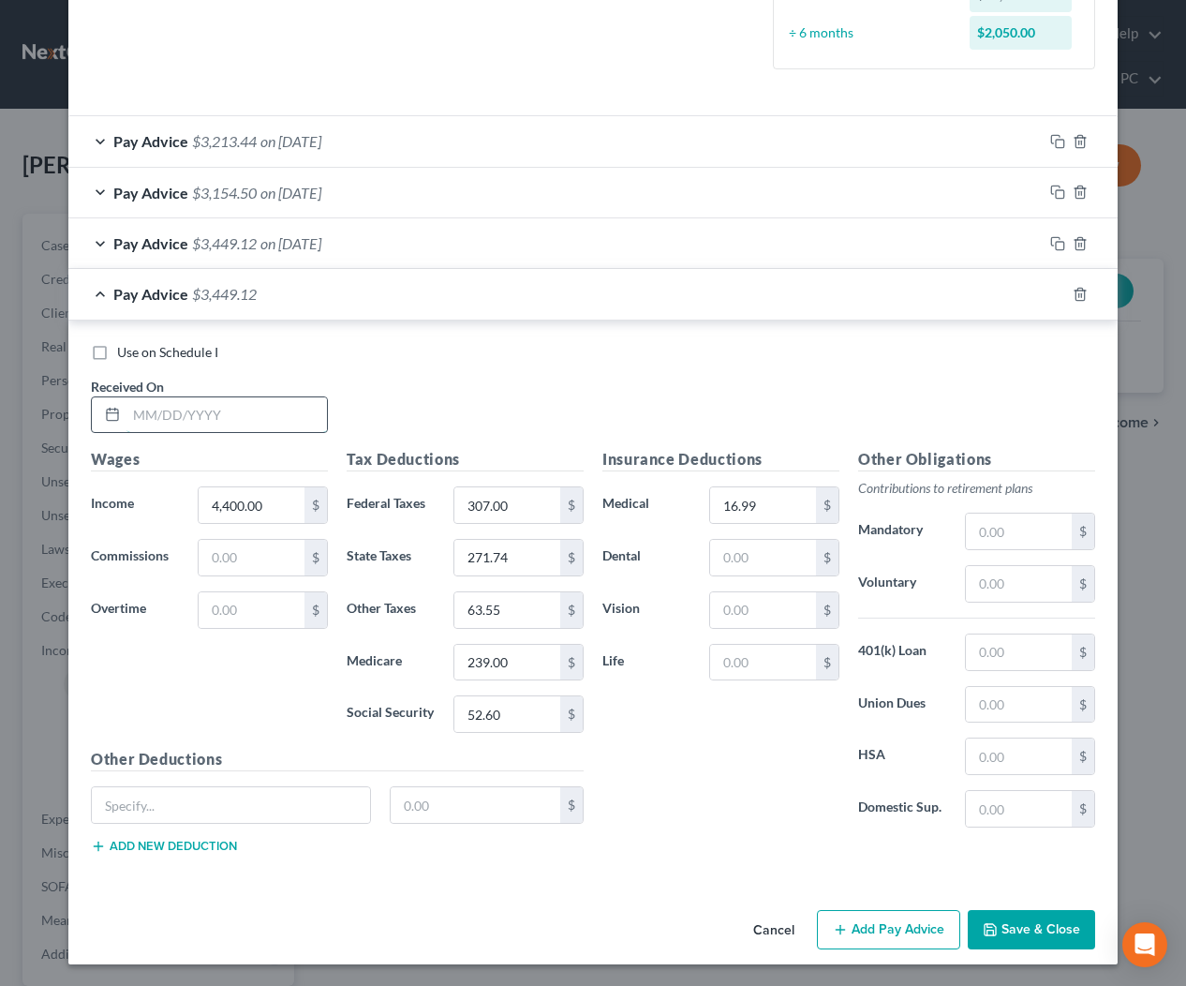
click at [297, 425] on input "text" at bounding box center [226, 415] width 201 height 36
type input "4/18/2025"
drag, startPoint x: 1054, startPoint y: 292, endPoint x: 965, endPoint y: 327, distance: 95.5
click at [1053, 293] on icon "button" at bounding box center [1057, 294] width 15 height 15
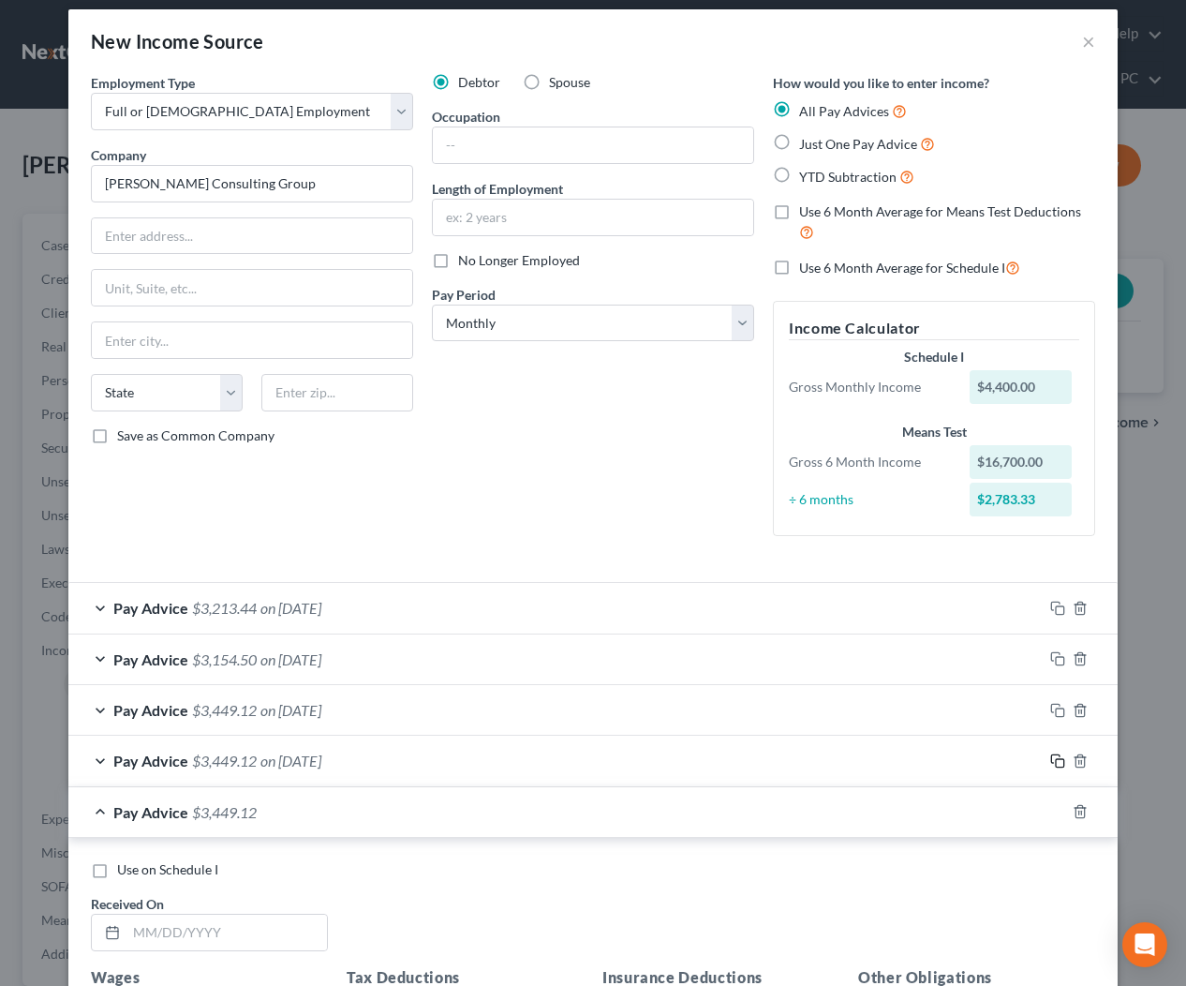
scroll to position [531, 0]
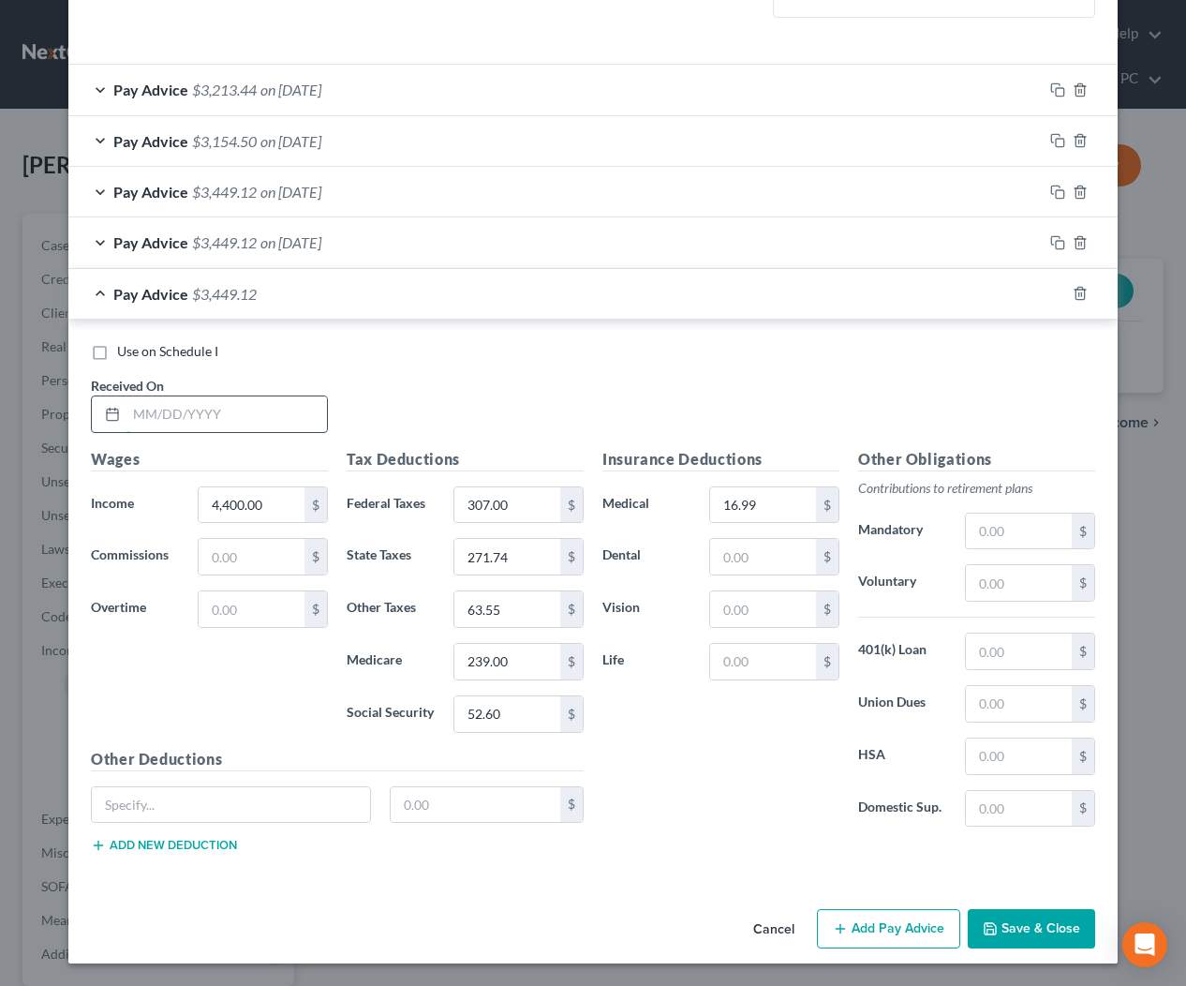
click at [303, 410] on input "text" at bounding box center [226, 414] width 201 height 36
type input "5/5/2025"
type input "4,000"
type input "219"
type input "246.95"
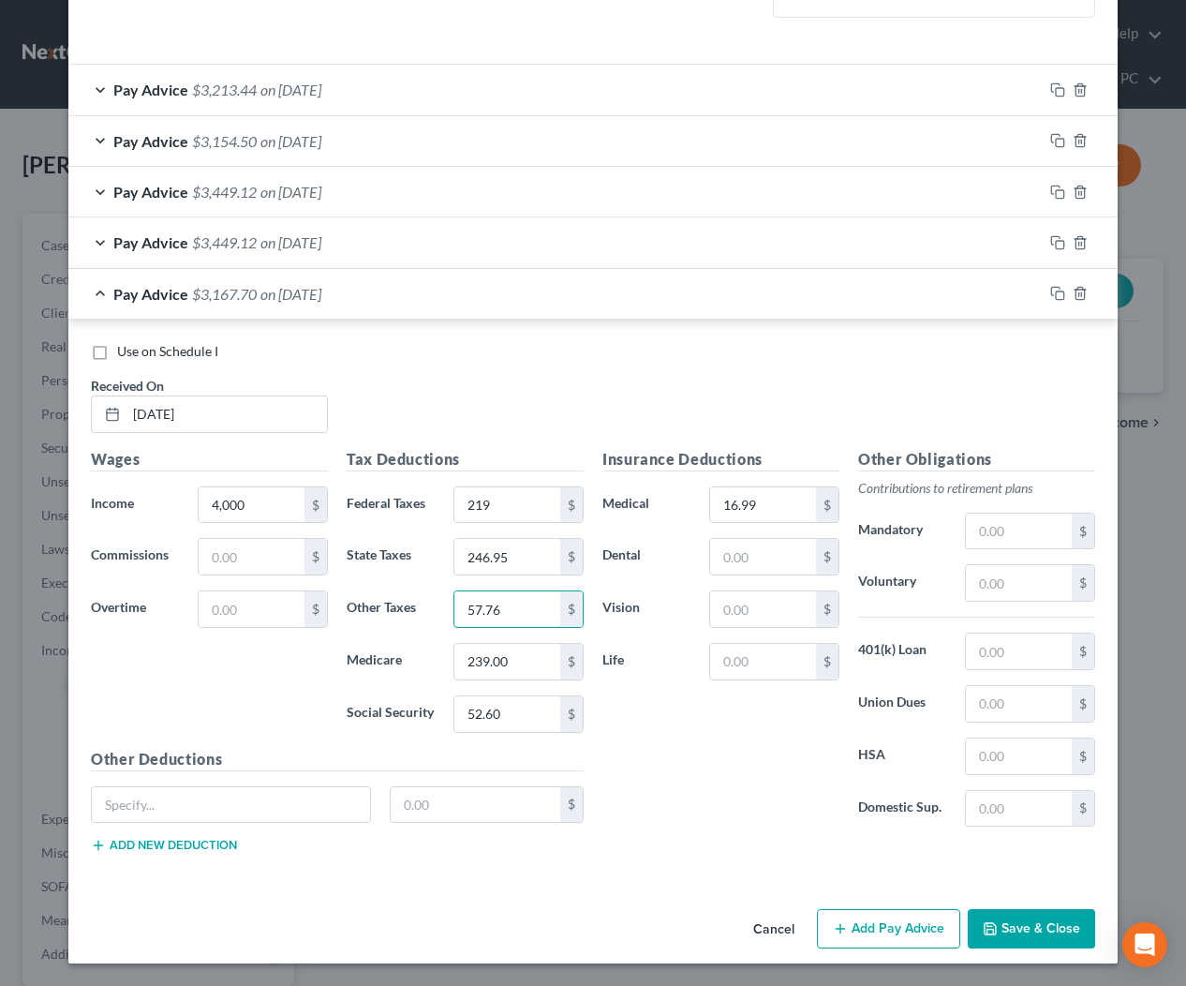
type input "57.76"
type input "198.08"
type input "47.8"
drag, startPoint x: 1058, startPoint y: 294, endPoint x: 972, endPoint y: 332, distance: 94.0
click at [1058, 294] on icon "button" at bounding box center [1057, 293] width 15 height 15
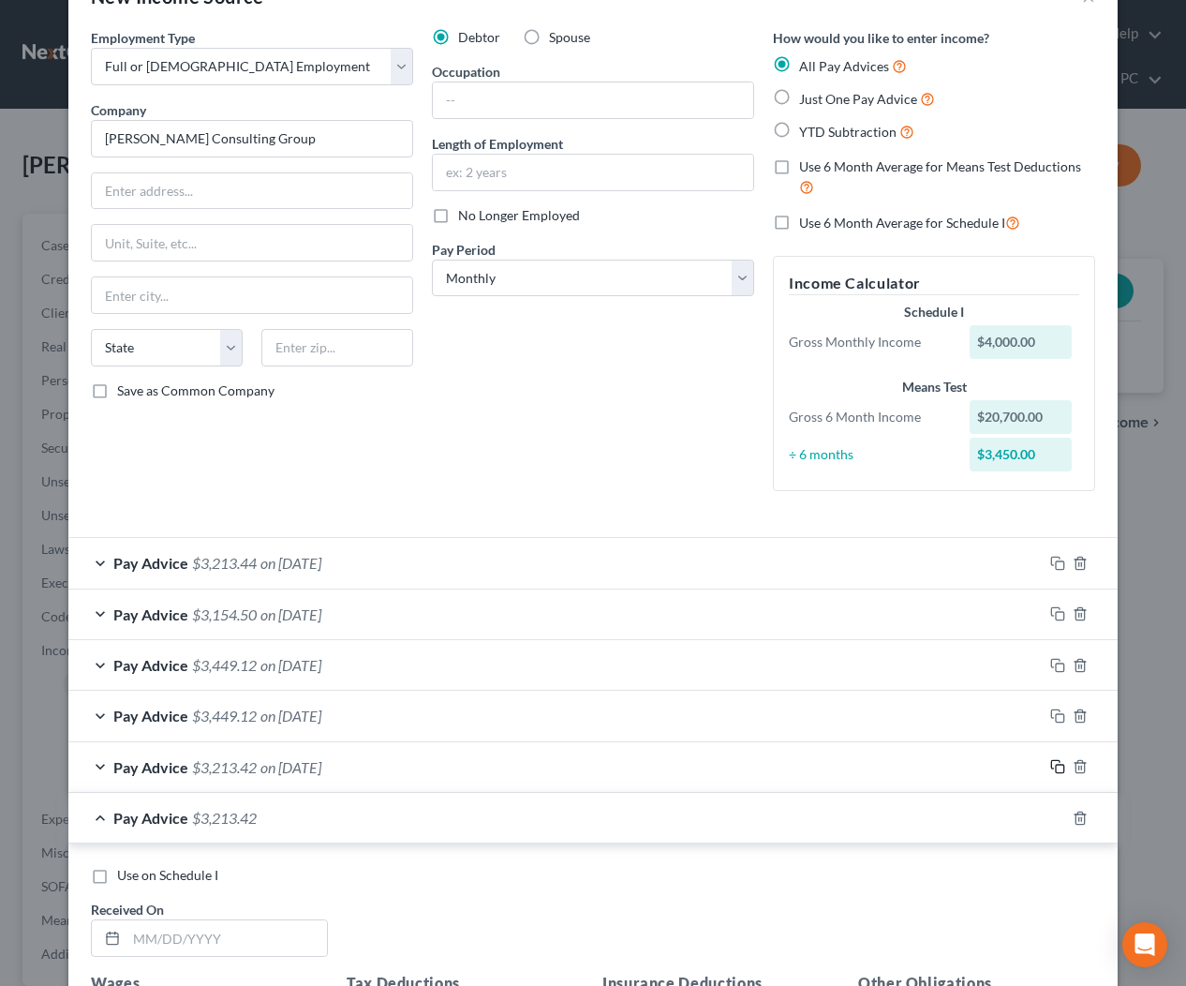
scroll to position [582, 0]
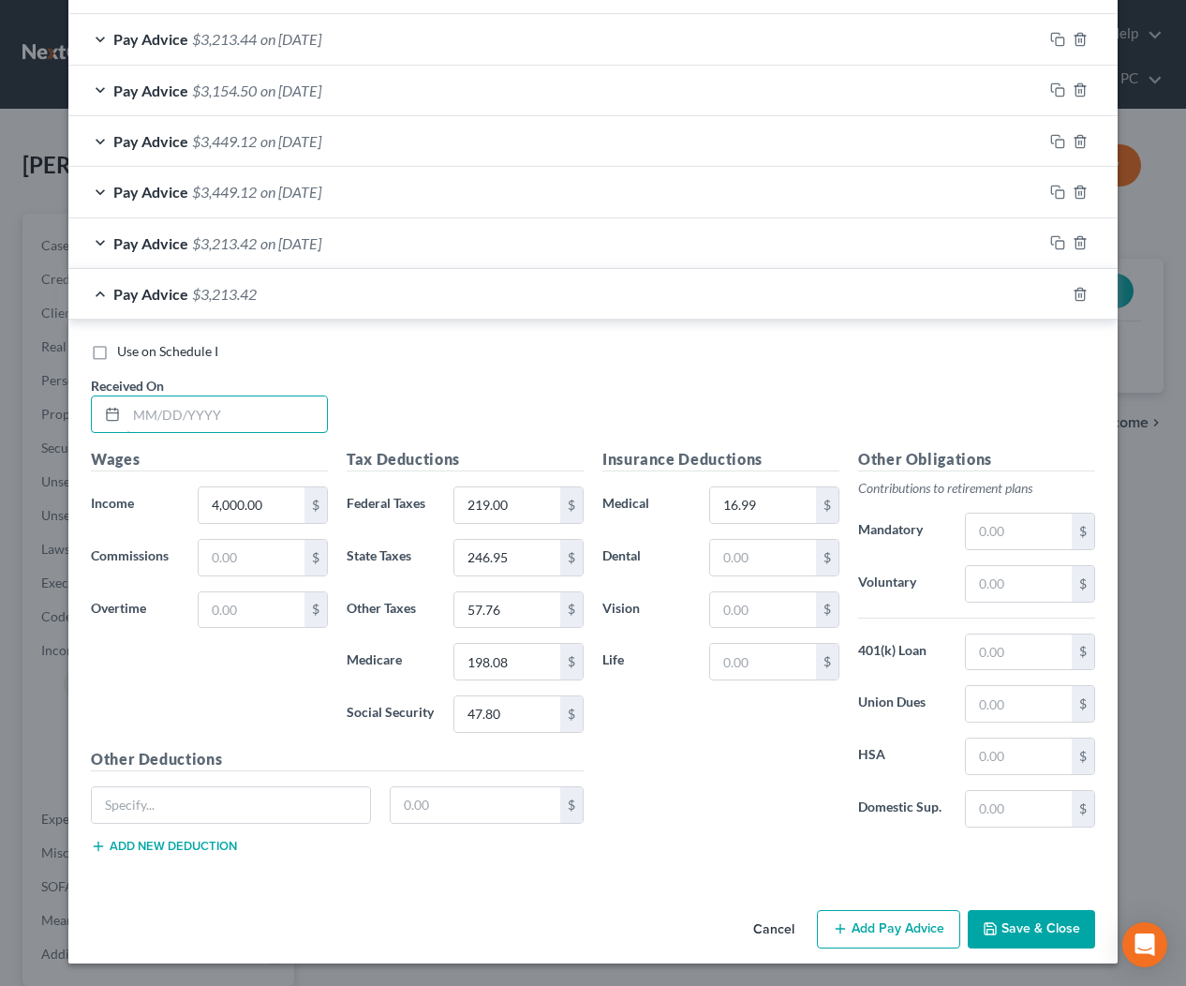
drag, startPoint x: 213, startPoint y: 420, endPoint x: 867, endPoint y: 463, distance: 655.4
click at [233, 421] on input "text" at bounding box center [226, 414] width 201 height 36
type input "5/20/2025"
type input "2,400"
type input "147.89"
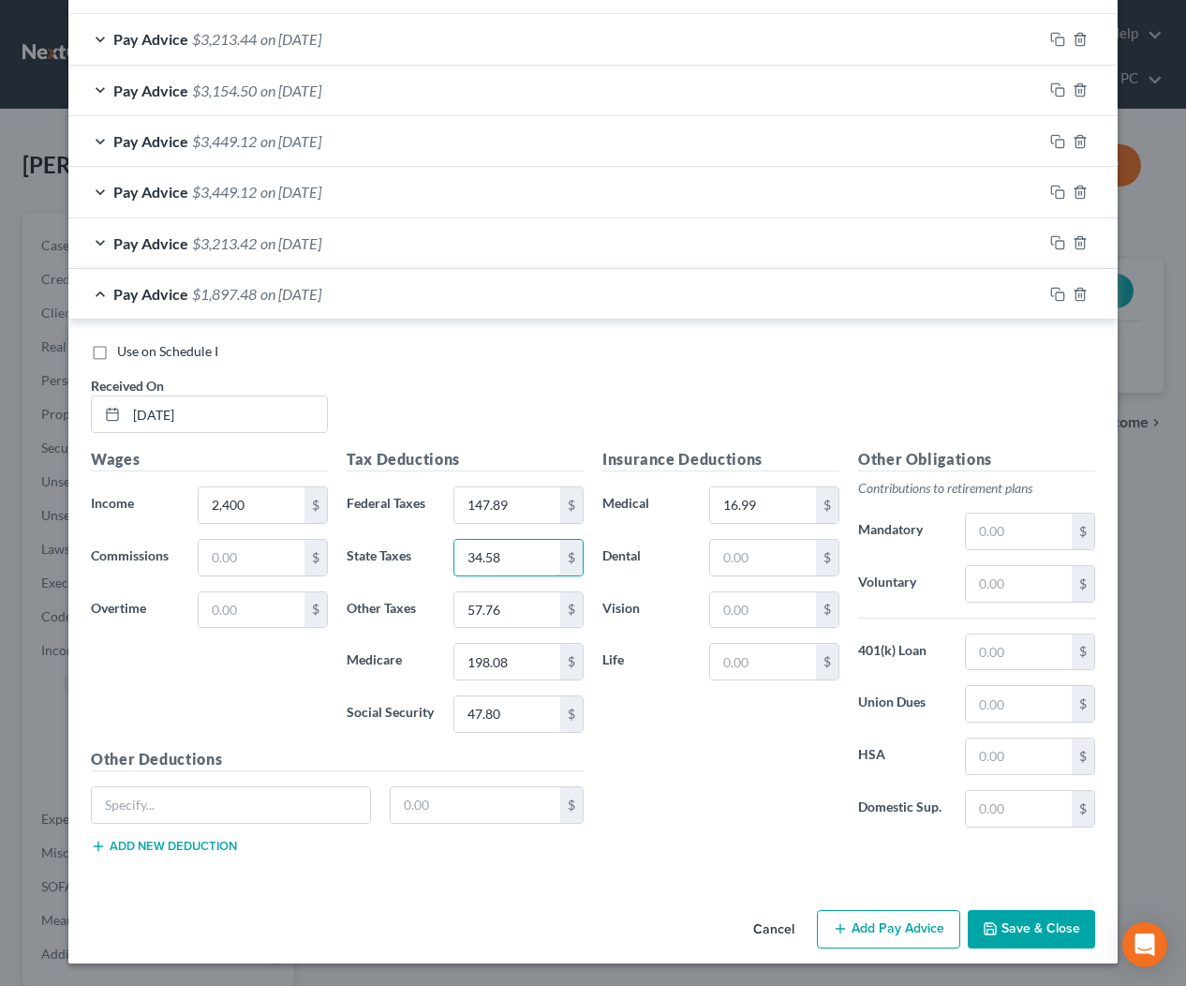
type input "34.58"
type input "49.7"
type input "28.62"
type input "0"
type input "14.73"
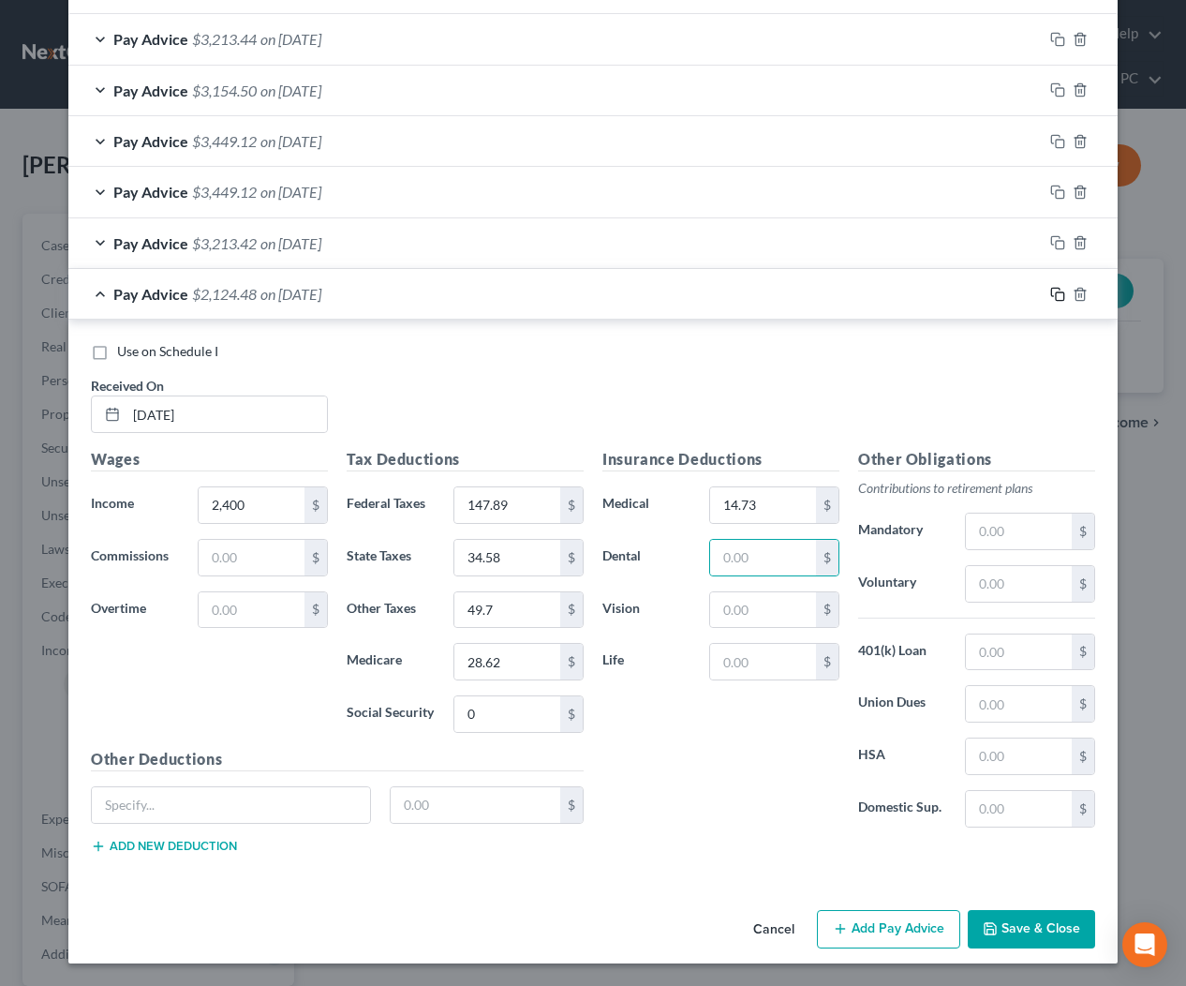
click at [1062, 289] on icon "button" at bounding box center [1057, 294] width 15 height 15
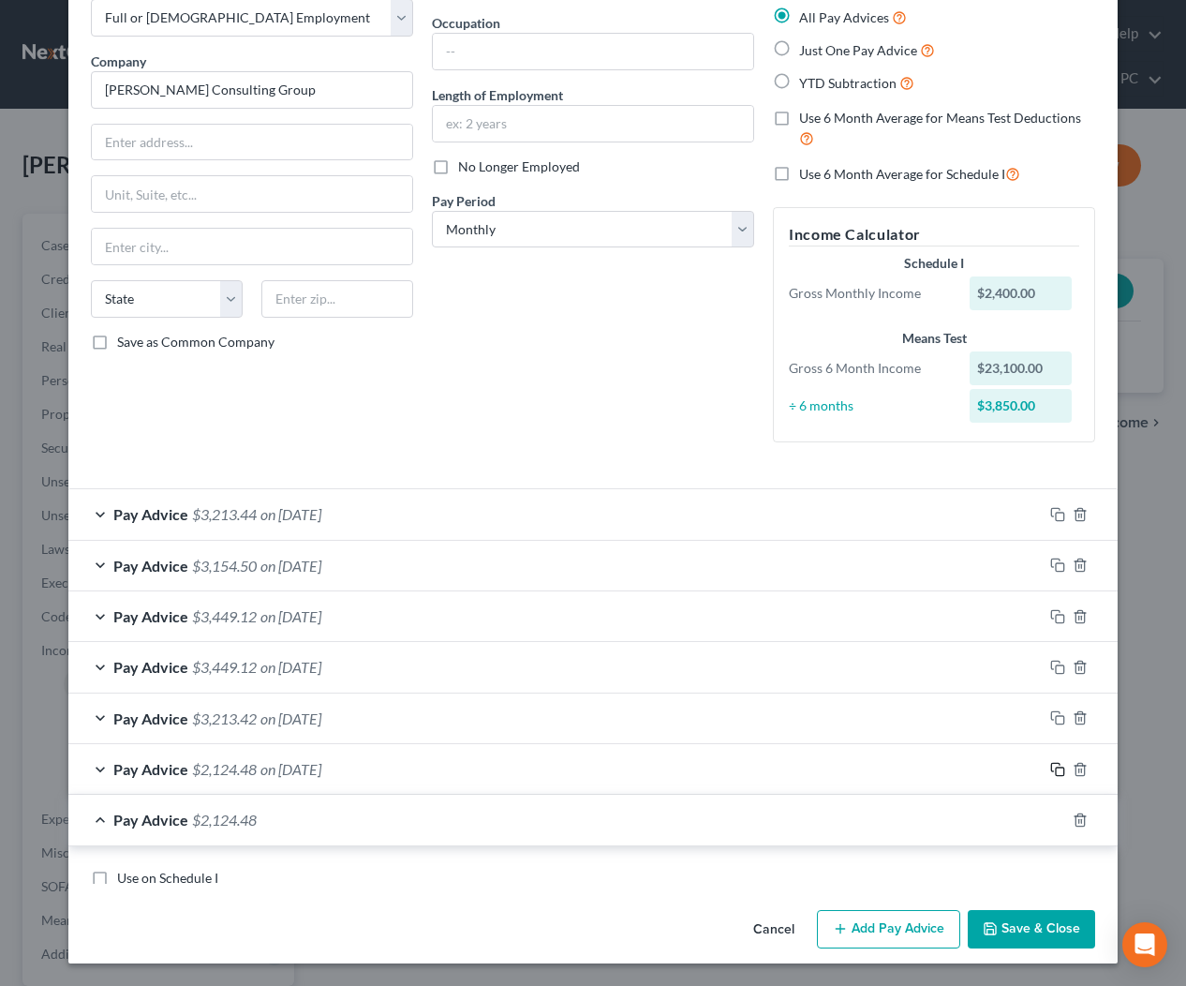
scroll to position [632, 0]
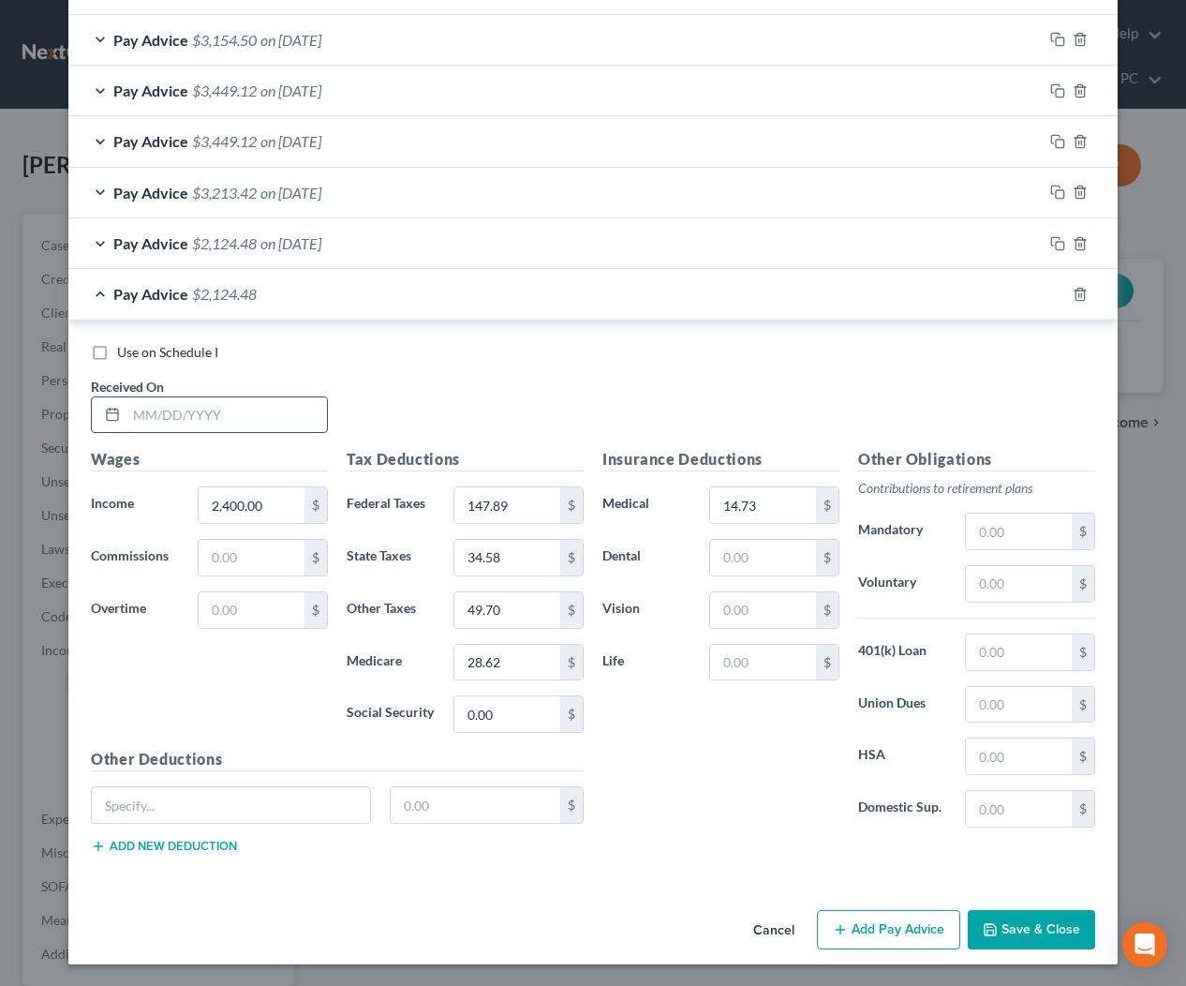
click at [316, 410] on input "text" at bounding box center [226, 415] width 201 height 36
type input "6/20/2025"
type input "4,000"
type input "219.50"
type input "247.09"
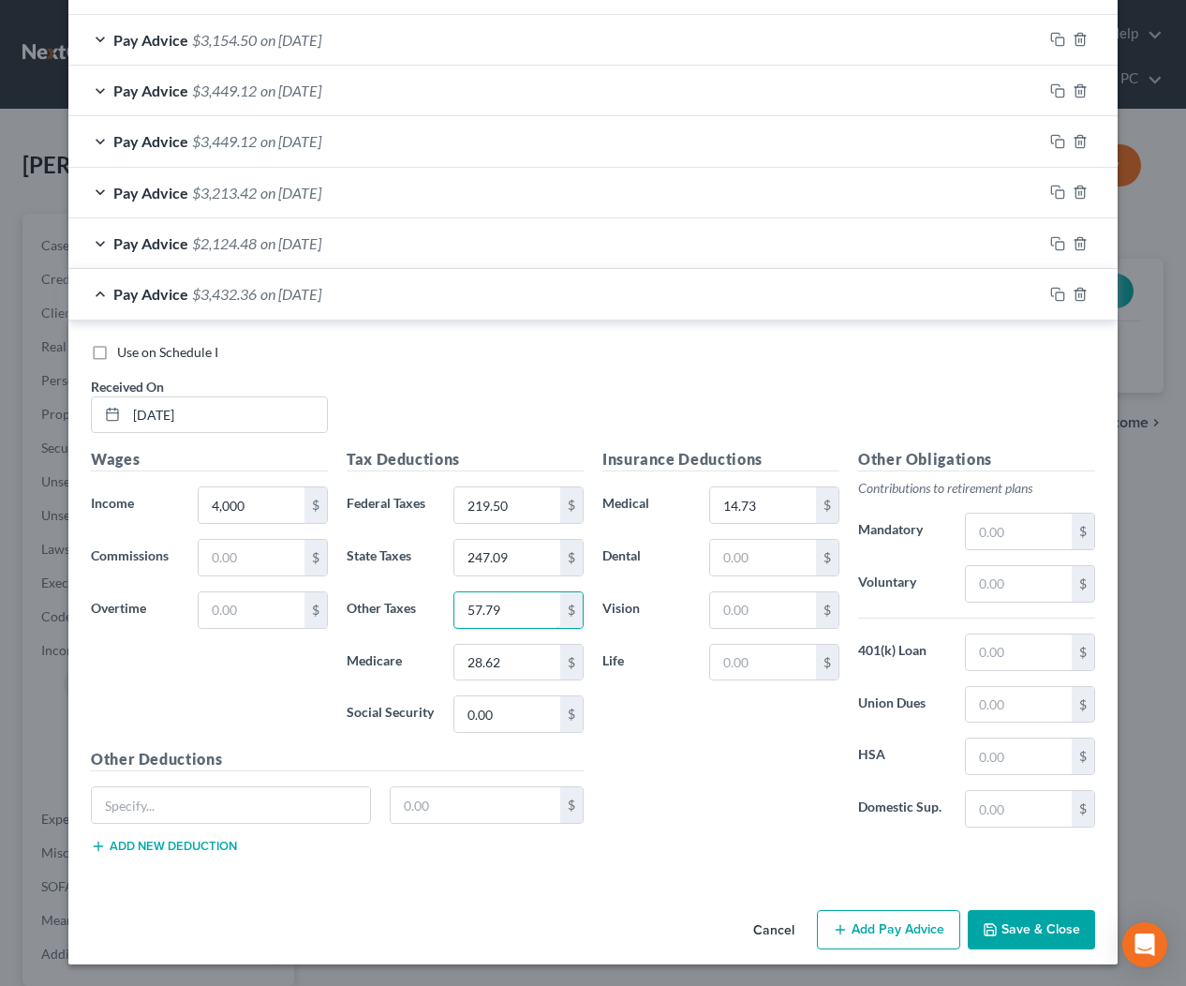
type input "57.79"
type input "198.31"
type input "47.82"
drag, startPoint x: 1057, startPoint y: 295, endPoint x: 1029, endPoint y: 306, distance: 30.3
click at [1057, 296] on icon "button" at bounding box center [1057, 294] width 15 height 15
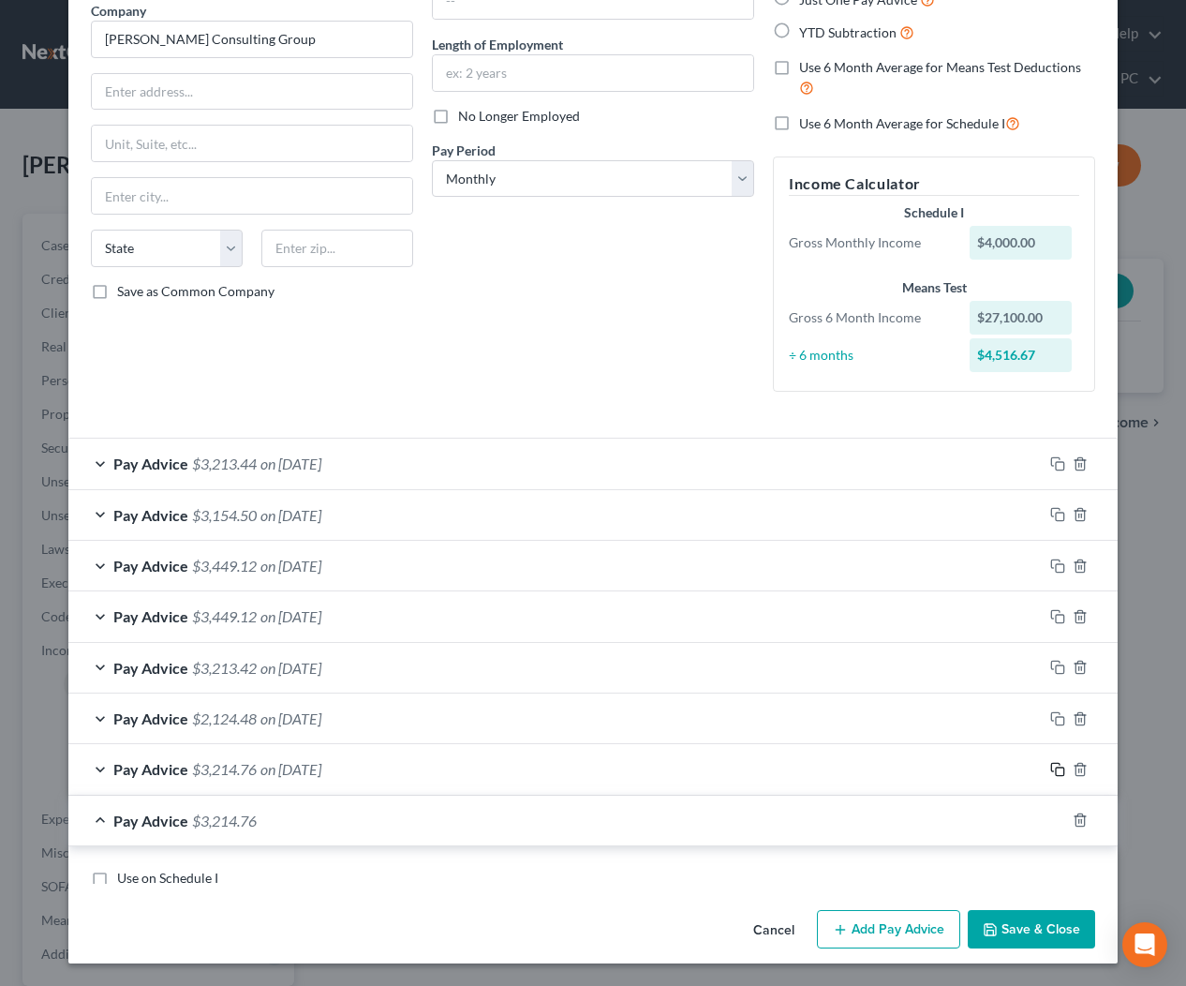
scroll to position [684, 0]
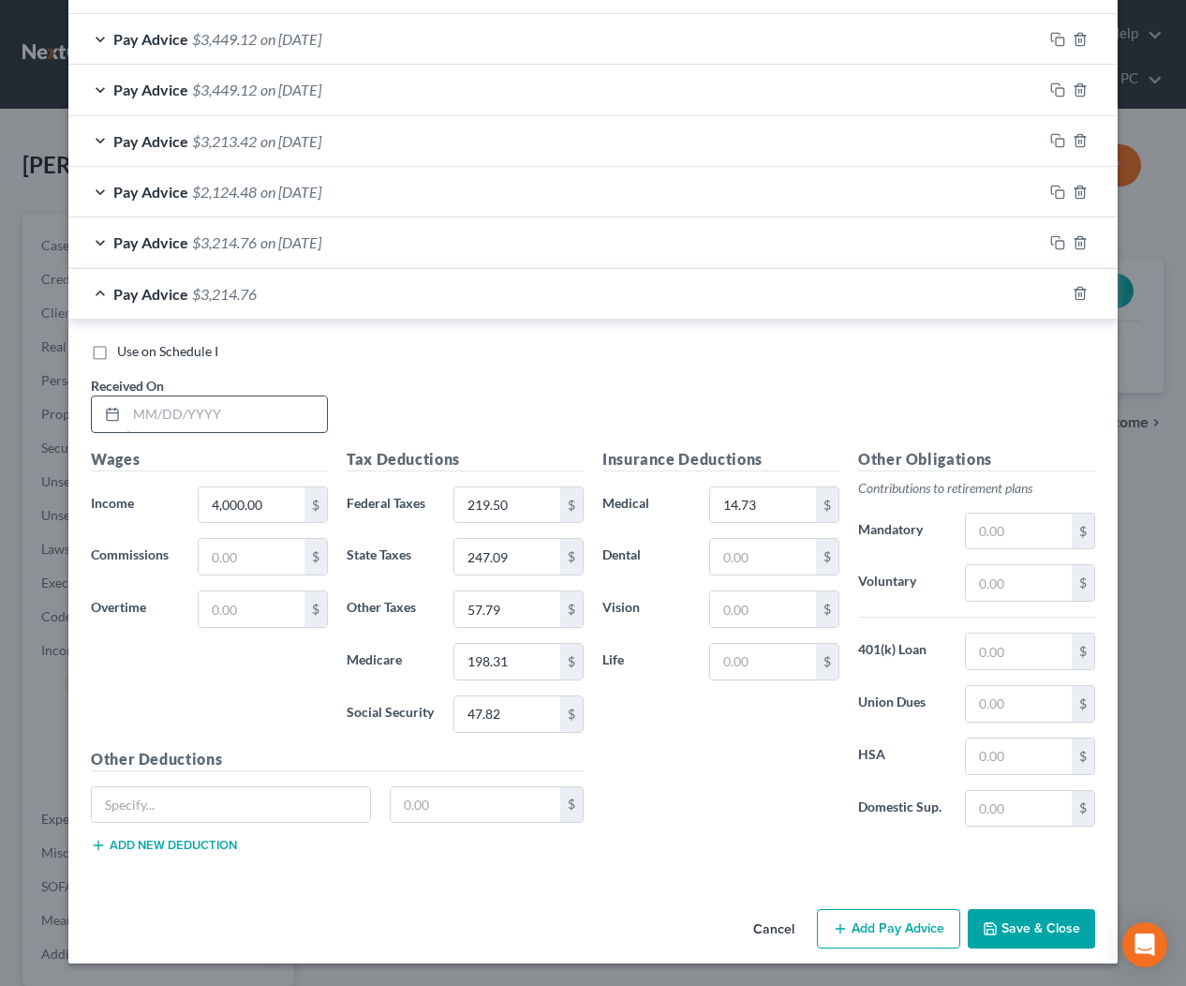
click at [292, 425] on input "text" at bounding box center [226, 414] width 201 height 36
type input "6/20/2025"
type input "2,400"
type input "147.88"
type input "34.59"
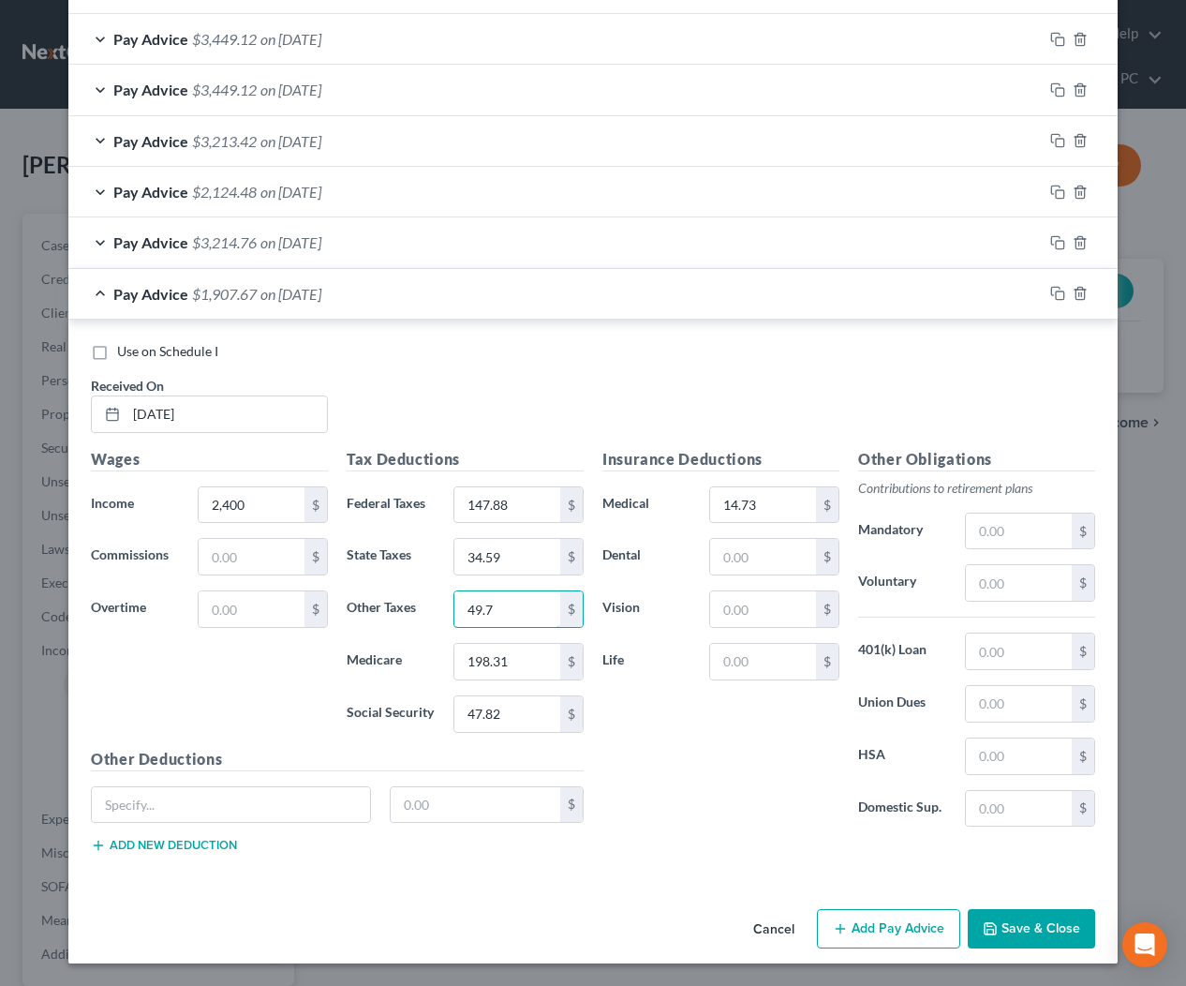
type input "49.7"
type input "28.62"
type input "0"
click at [1049, 290] on div at bounding box center [1080, 293] width 75 height 30
click at [1053, 291] on icon "button" at bounding box center [1057, 293] width 15 height 15
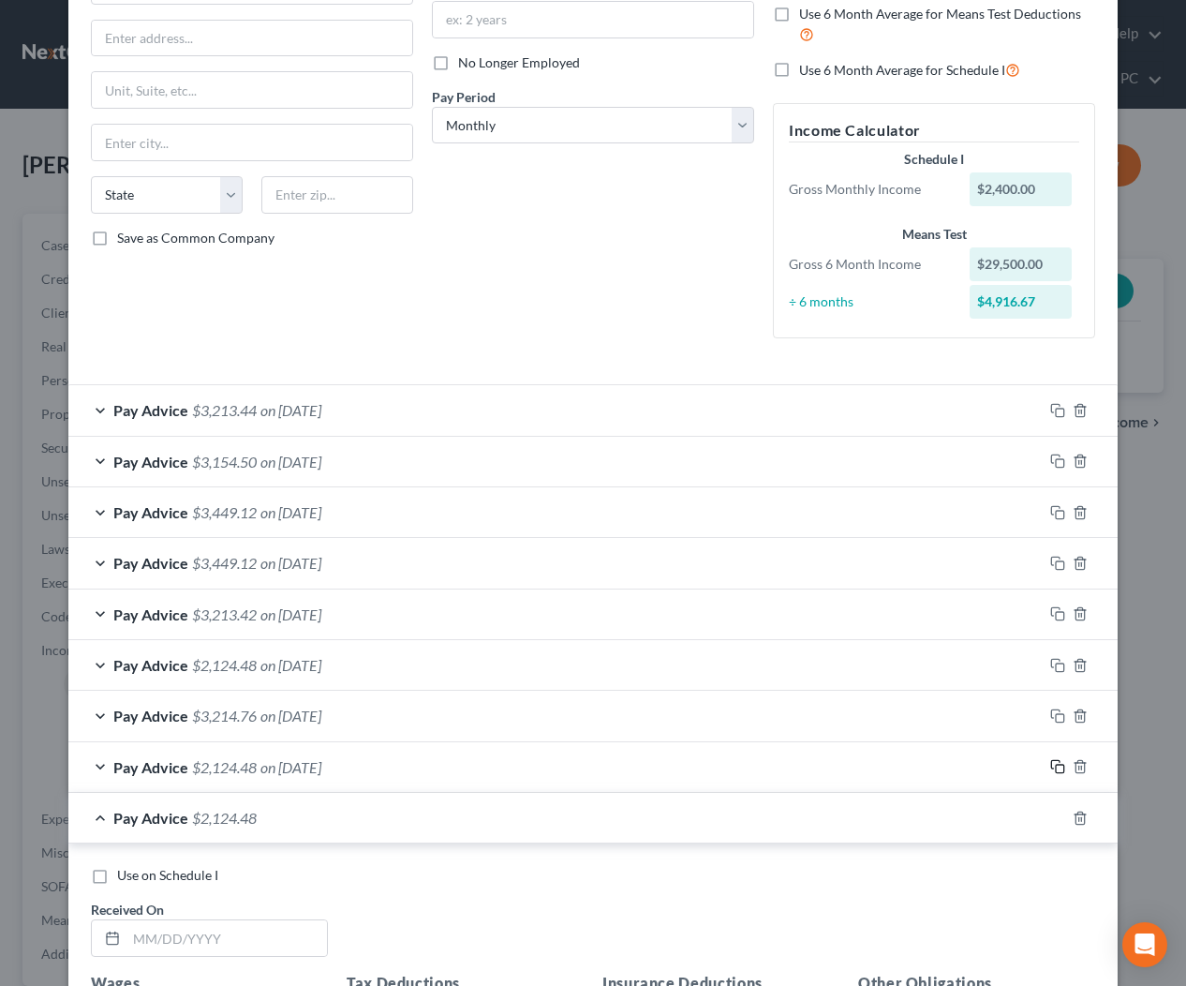
scroll to position [735, 0]
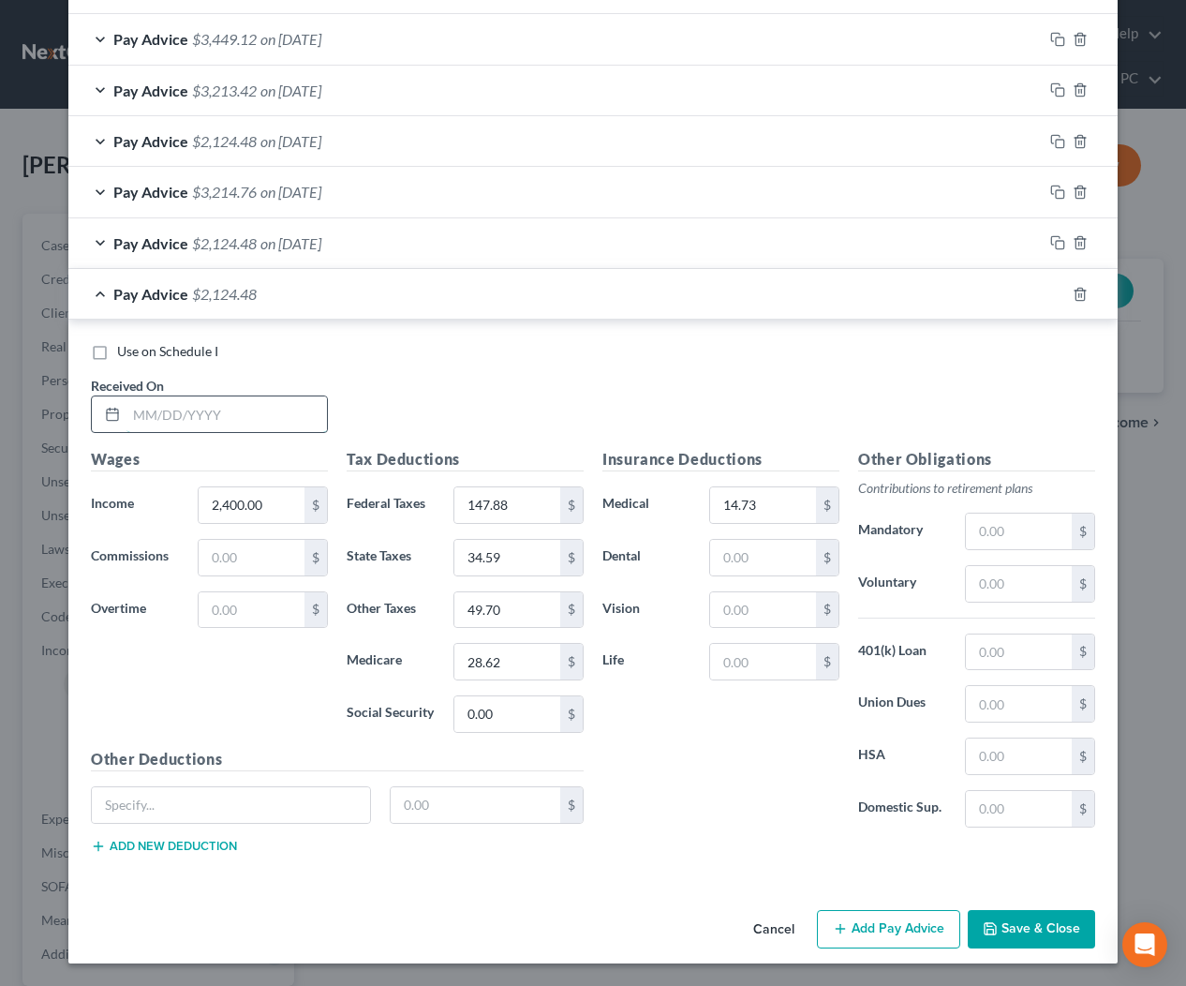
drag, startPoint x: 304, startPoint y: 417, endPoint x: 374, endPoint y: 422, distance: 69.5
click at [304, 417] on input "text" at bounding box center [226, 414] width 201 height 36
type input "7/3/2025"
type input "4,400"
type input "307.50"
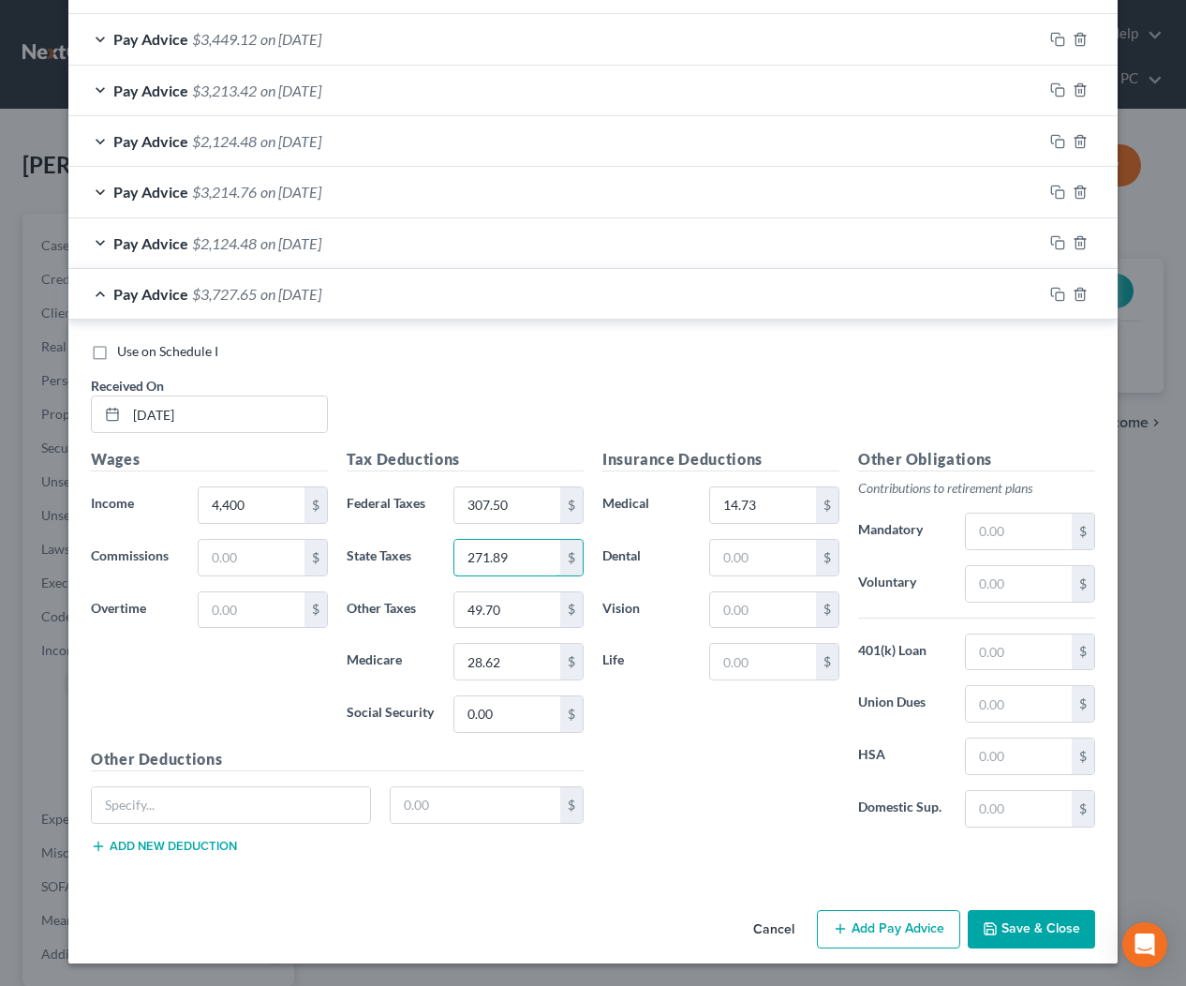
type input "271.89"
type input "63.58"
type input "239.23"
type input "52.63"
click at [1054, 289] on icon "button" at bounding box center [1057, 294] width 15 height 15
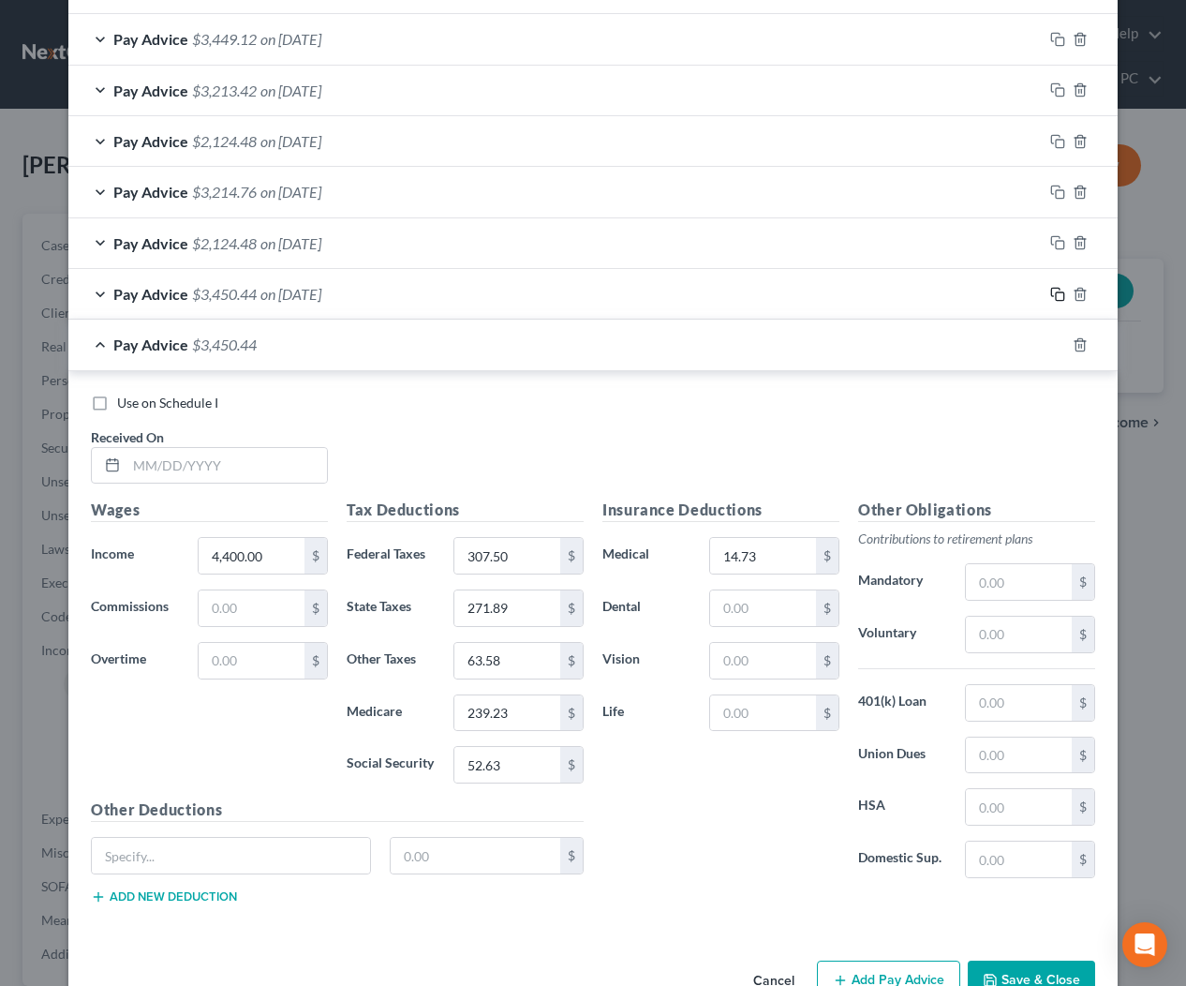
scroll to position [785, 0]
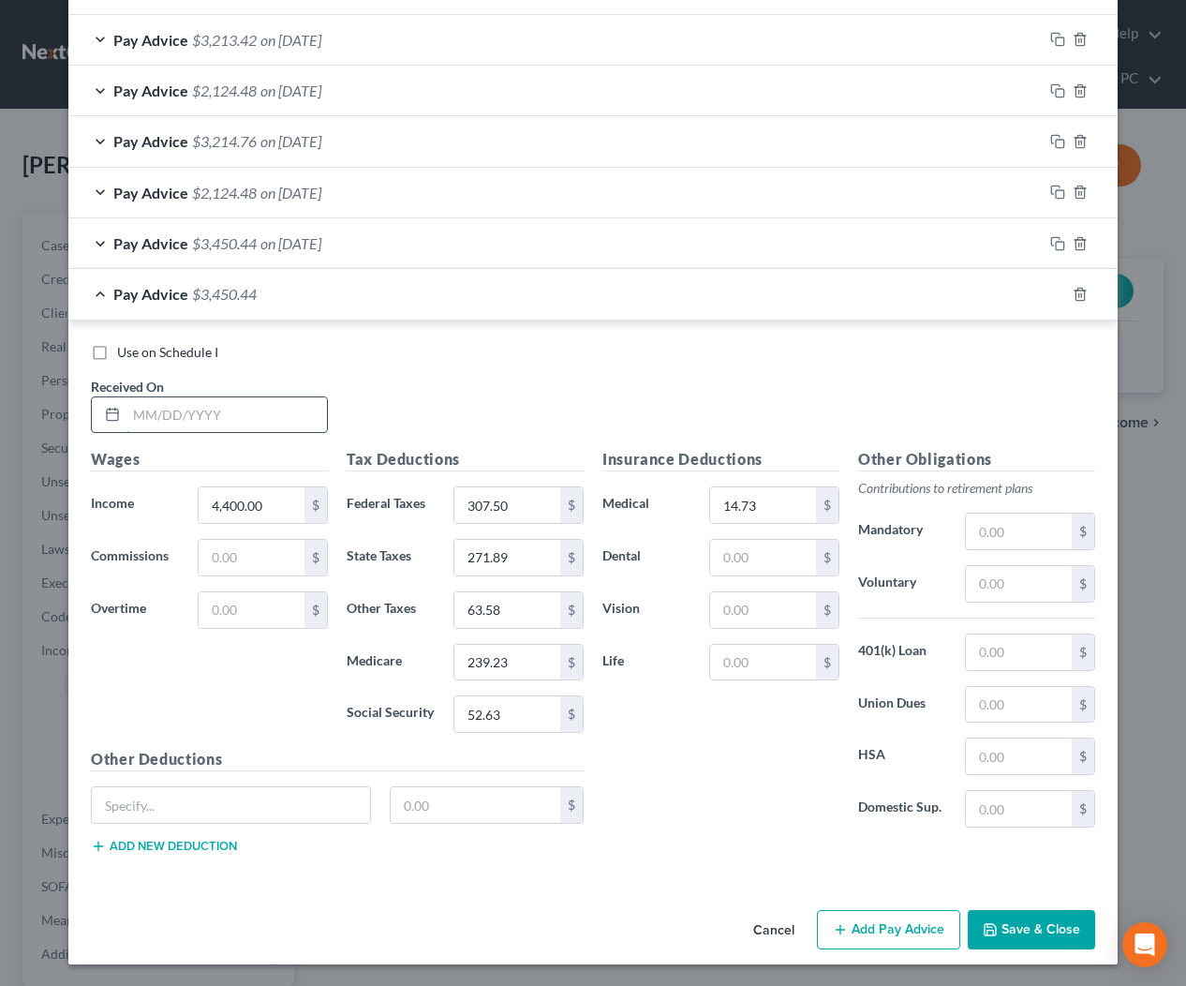
drag, startPoint x: 301, startPoint y: 419, endPoint x: 321, endPoint y: 424, distance: 21.4
click at [302, 419] on input "text" at bounding box center [226, 415] width 201 height 36
type input "7/18/2025"
type input "4000"
type input "219.50"
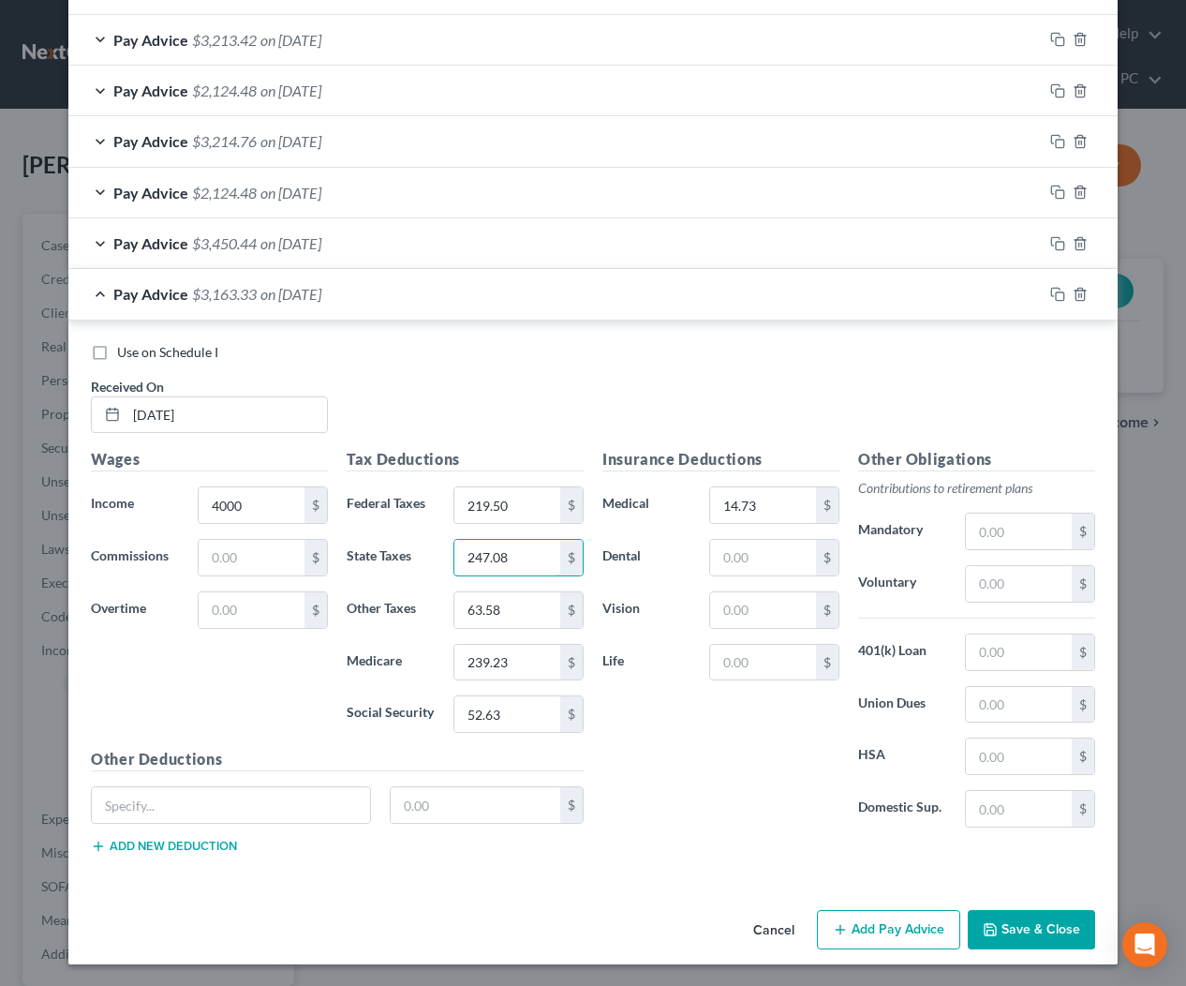
type input "247.08"
type input "57.79"
type input "198.31"
type input "47.82"
click at [1055, 922] on button "Save & Close" at bounding box center [1031, 929] width 127 height 39
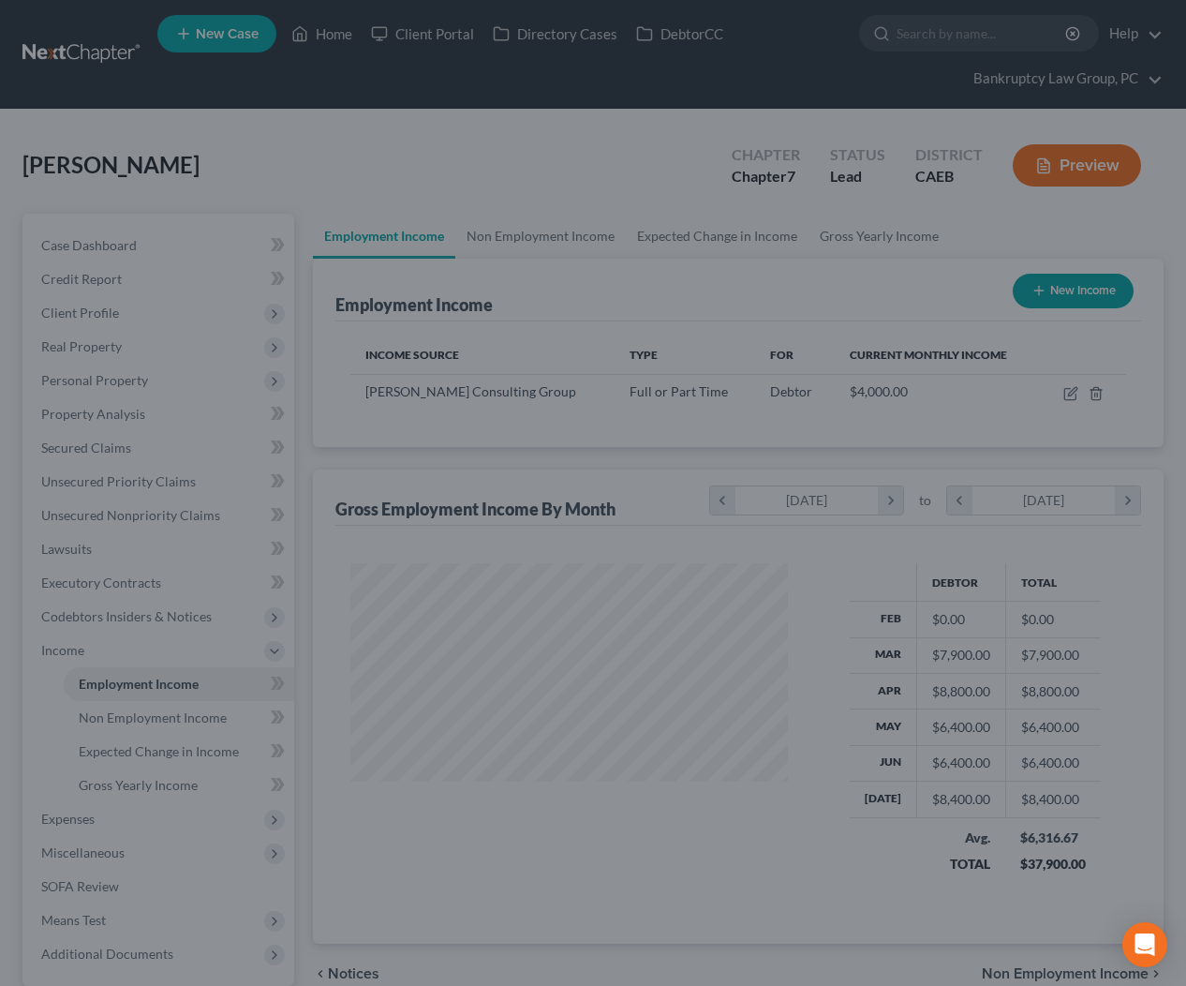
scroll to position [335, 475]
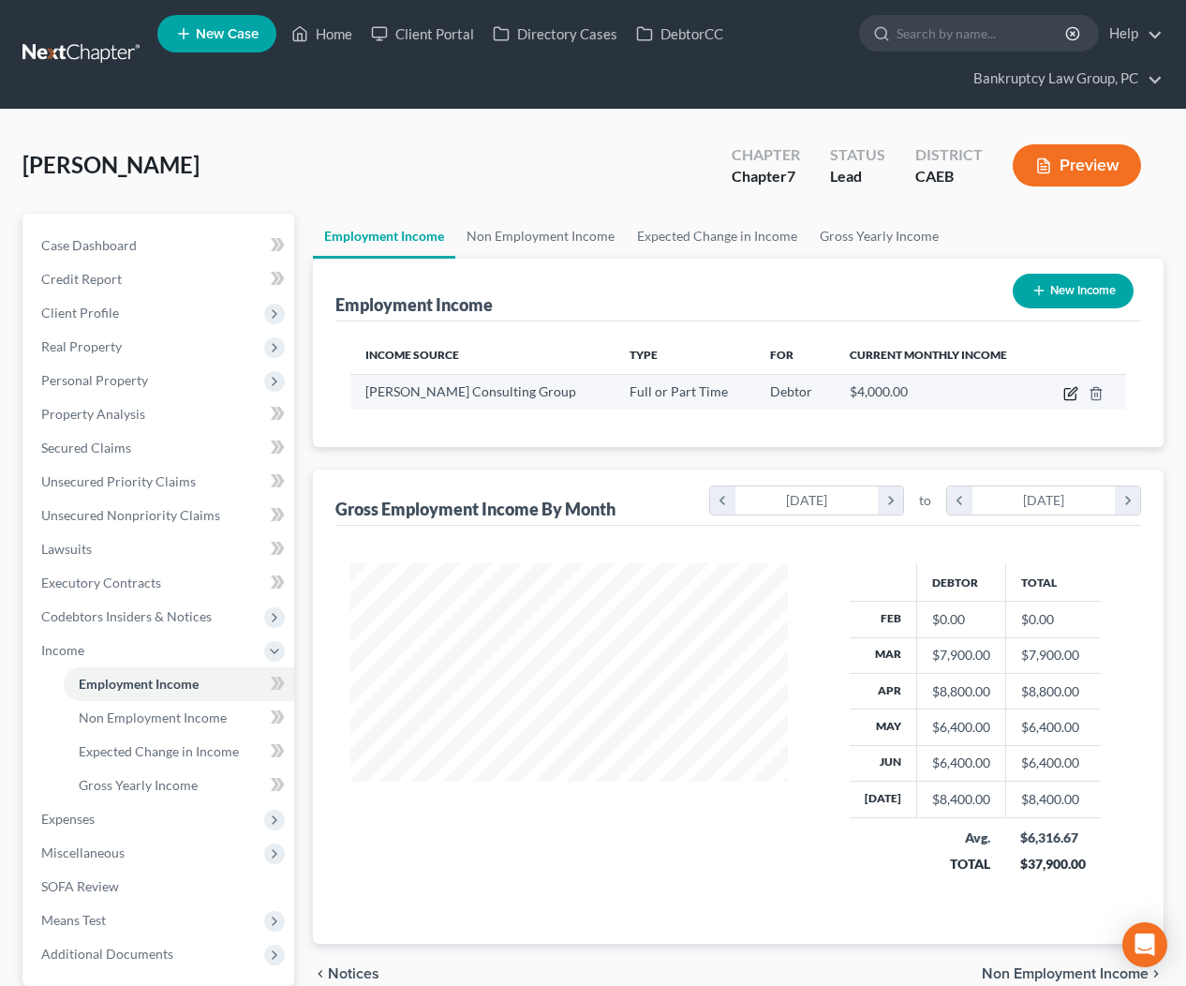
click at [1072, 394] on icon "button" at bounding box center [1072, 391] width 8 height 8
select select "0"
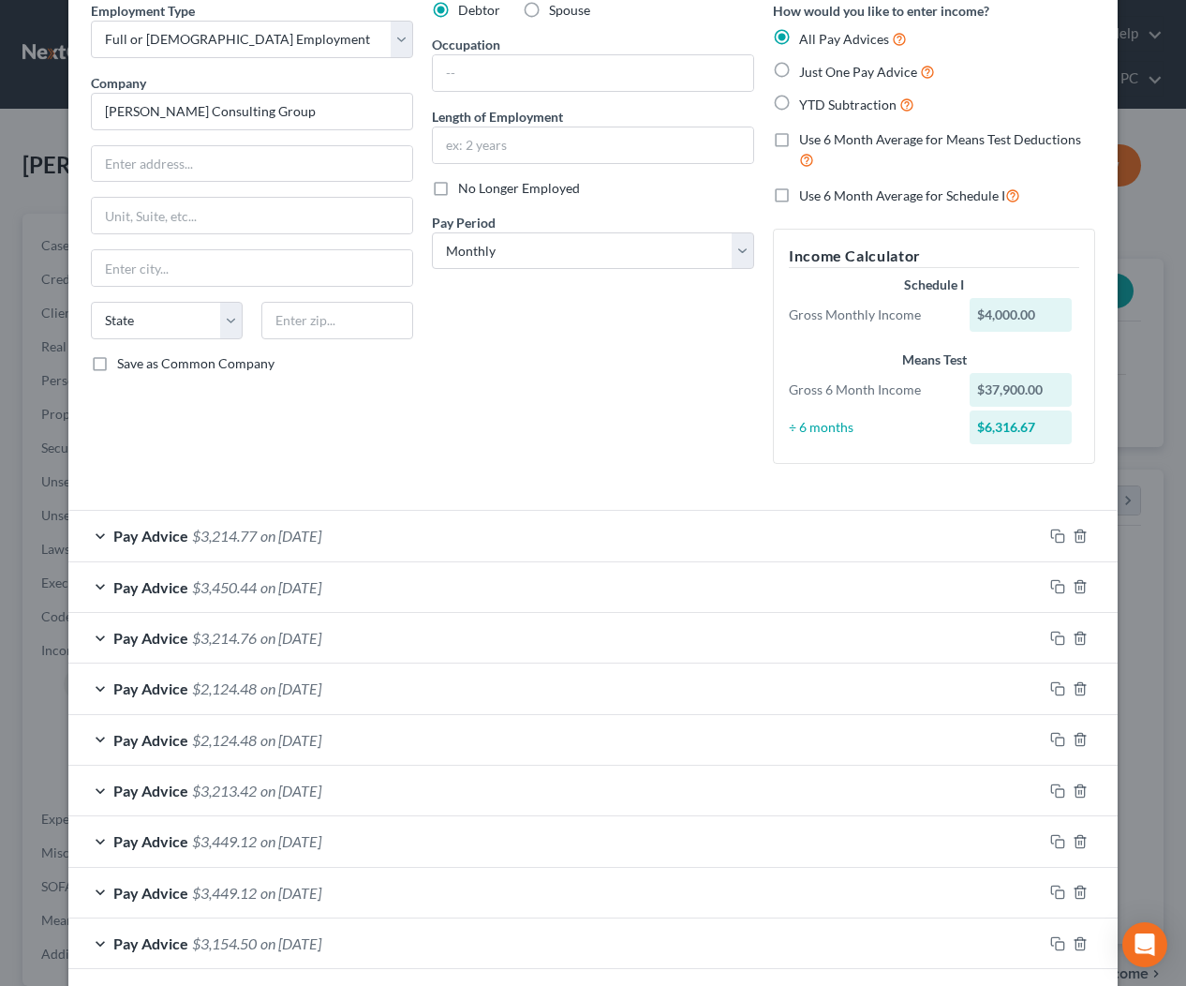
scroll to position [222, 0]
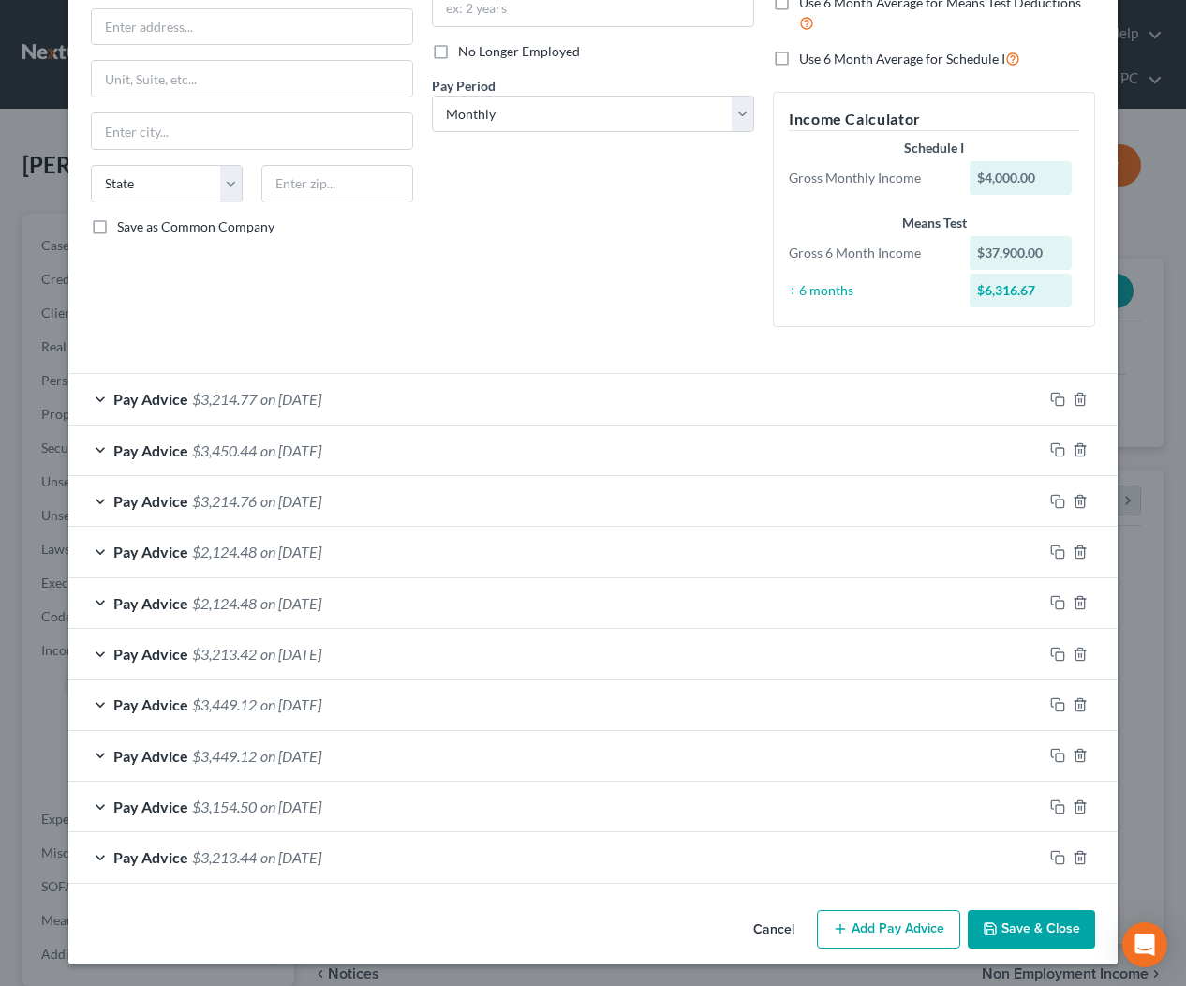
click at [321, 861] on span "on 03/05/2025" at bounding box center [290, 857] width 61 height 18
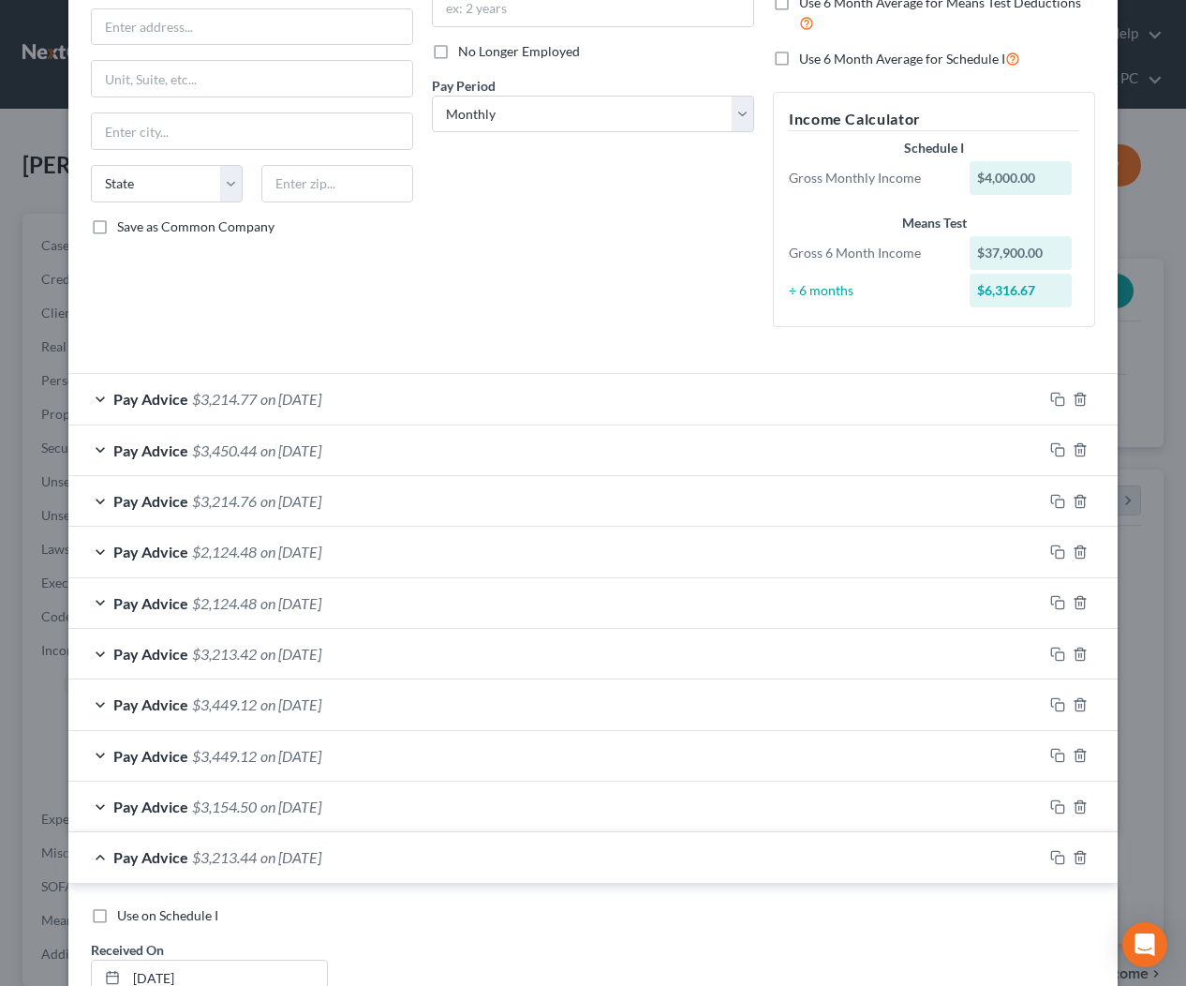
scroll to position [785, 0]
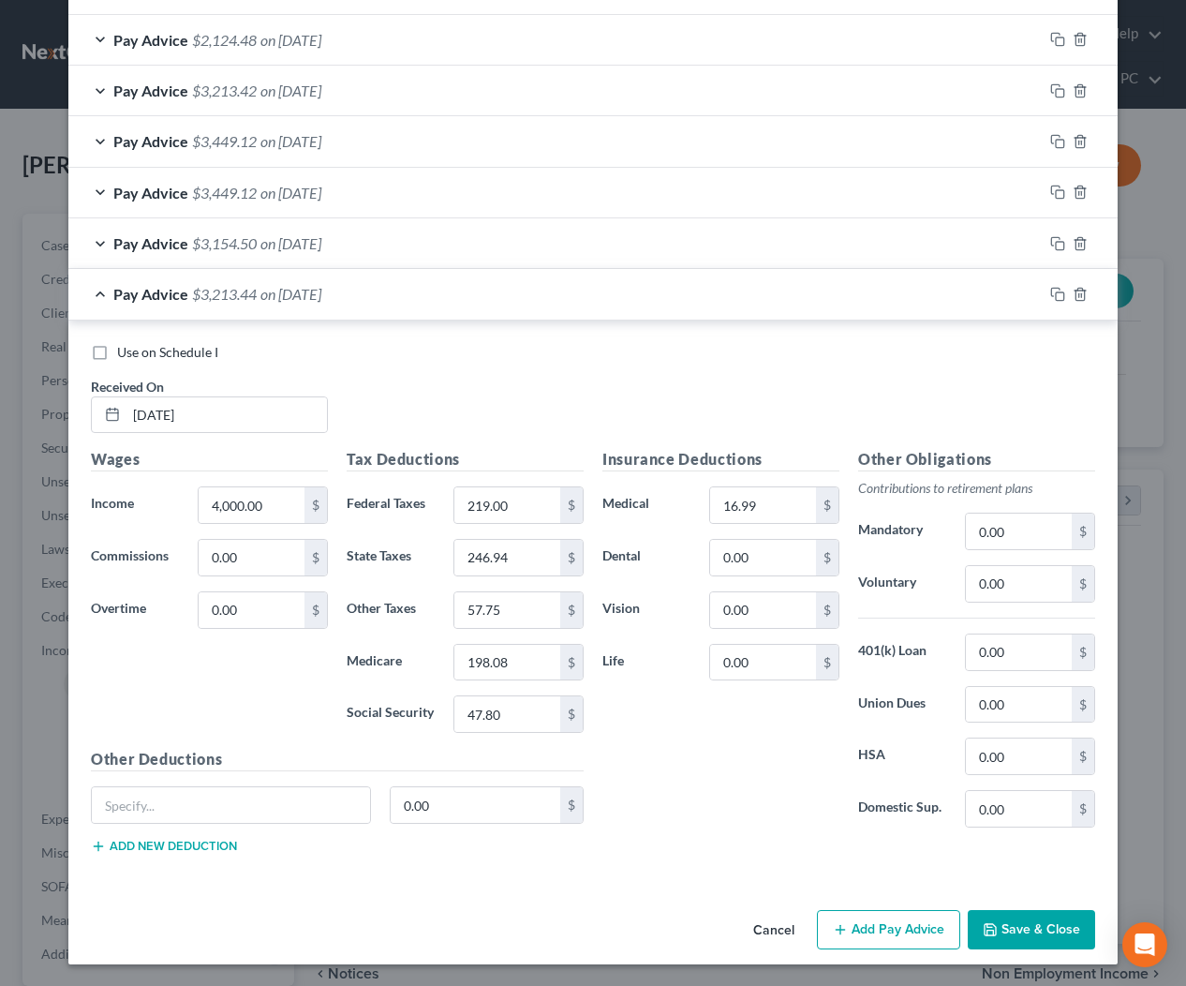
click at [308, 293] on span "on 03/05/2025" at bounding box center [290, 294] width 61 height 18
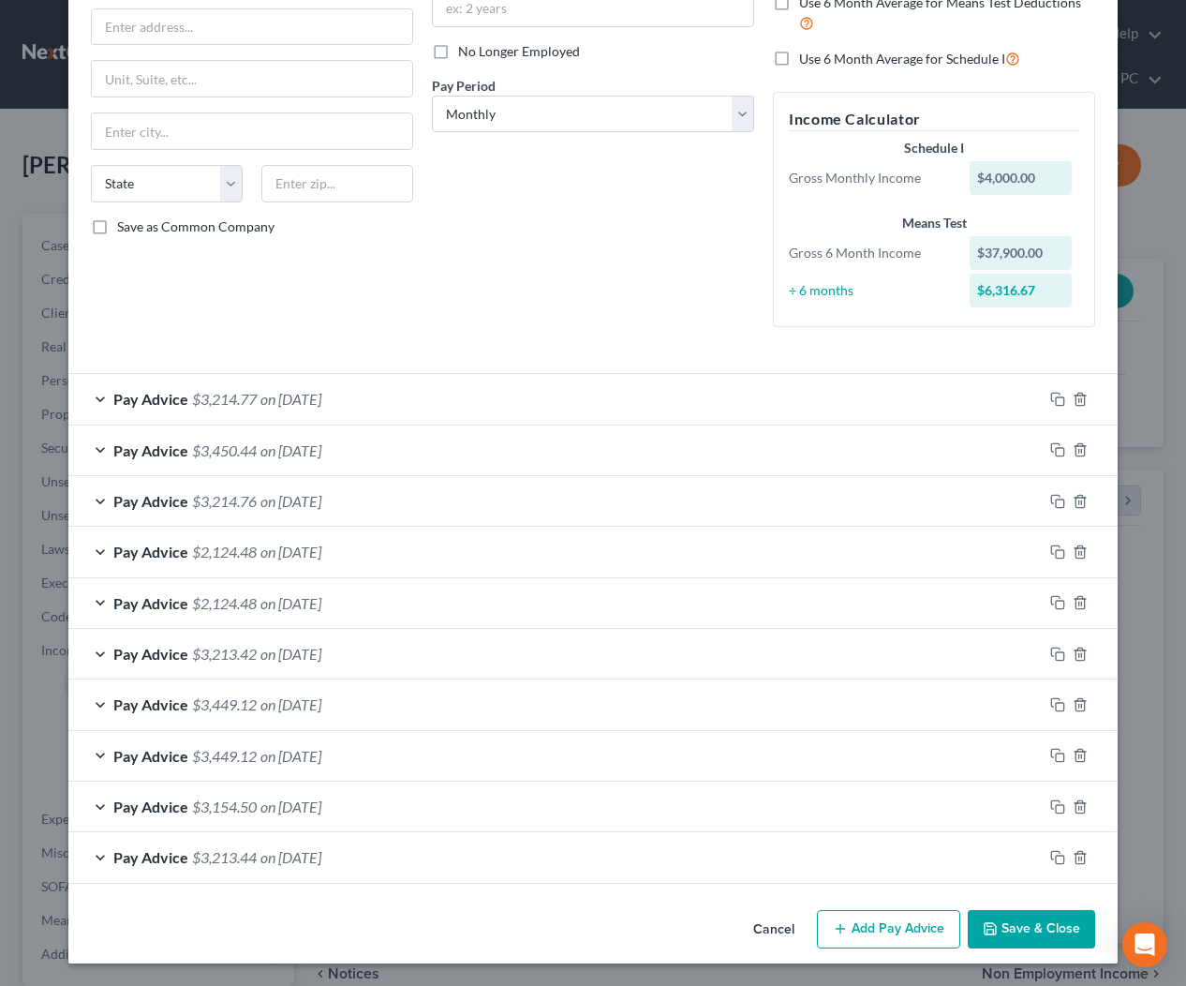
scroll to position [222, 0]
click at [1054, 855] on icon "button" at bounding box center [1057, 857] width 15 height 15
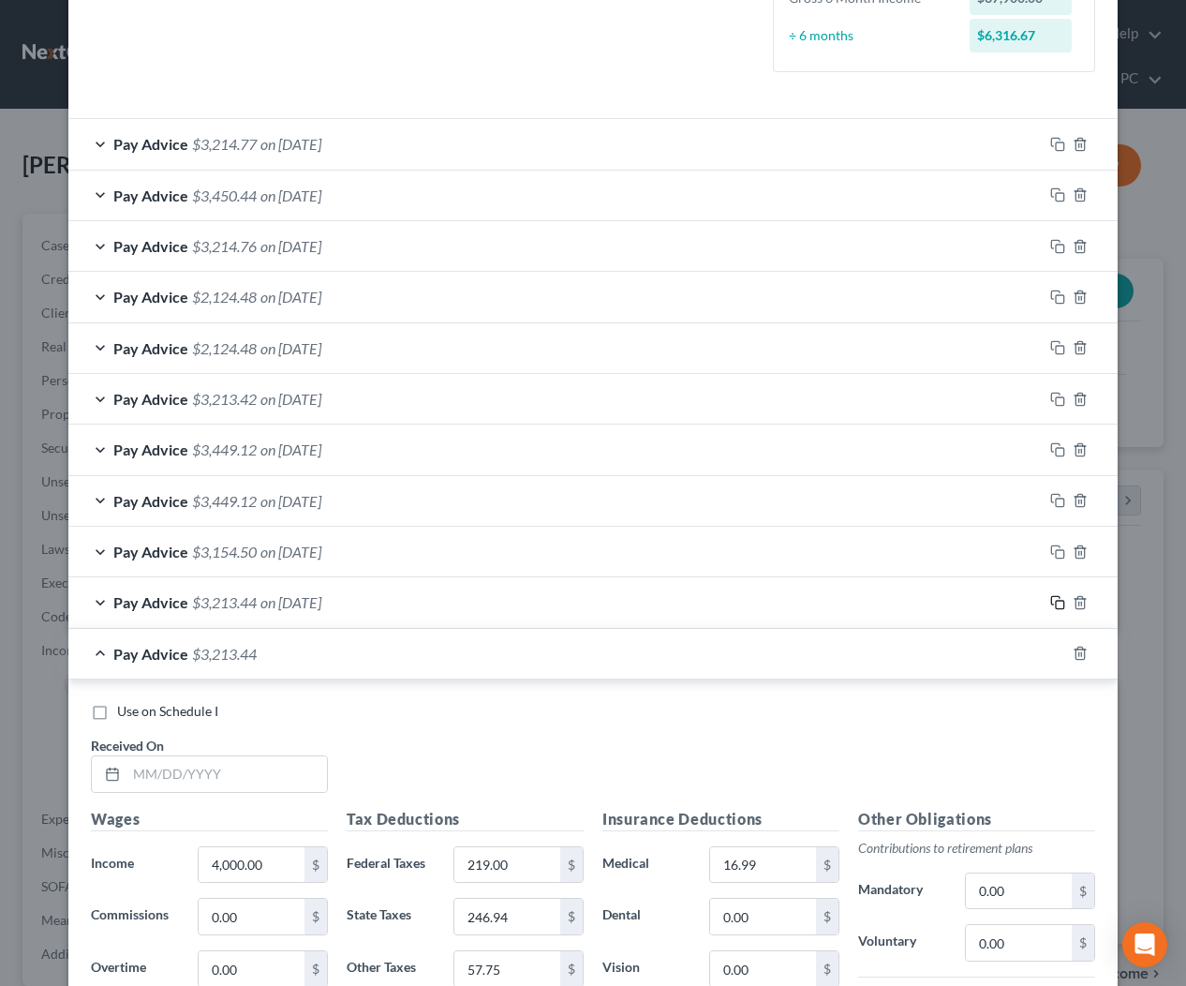
scroll to position [837, 0]
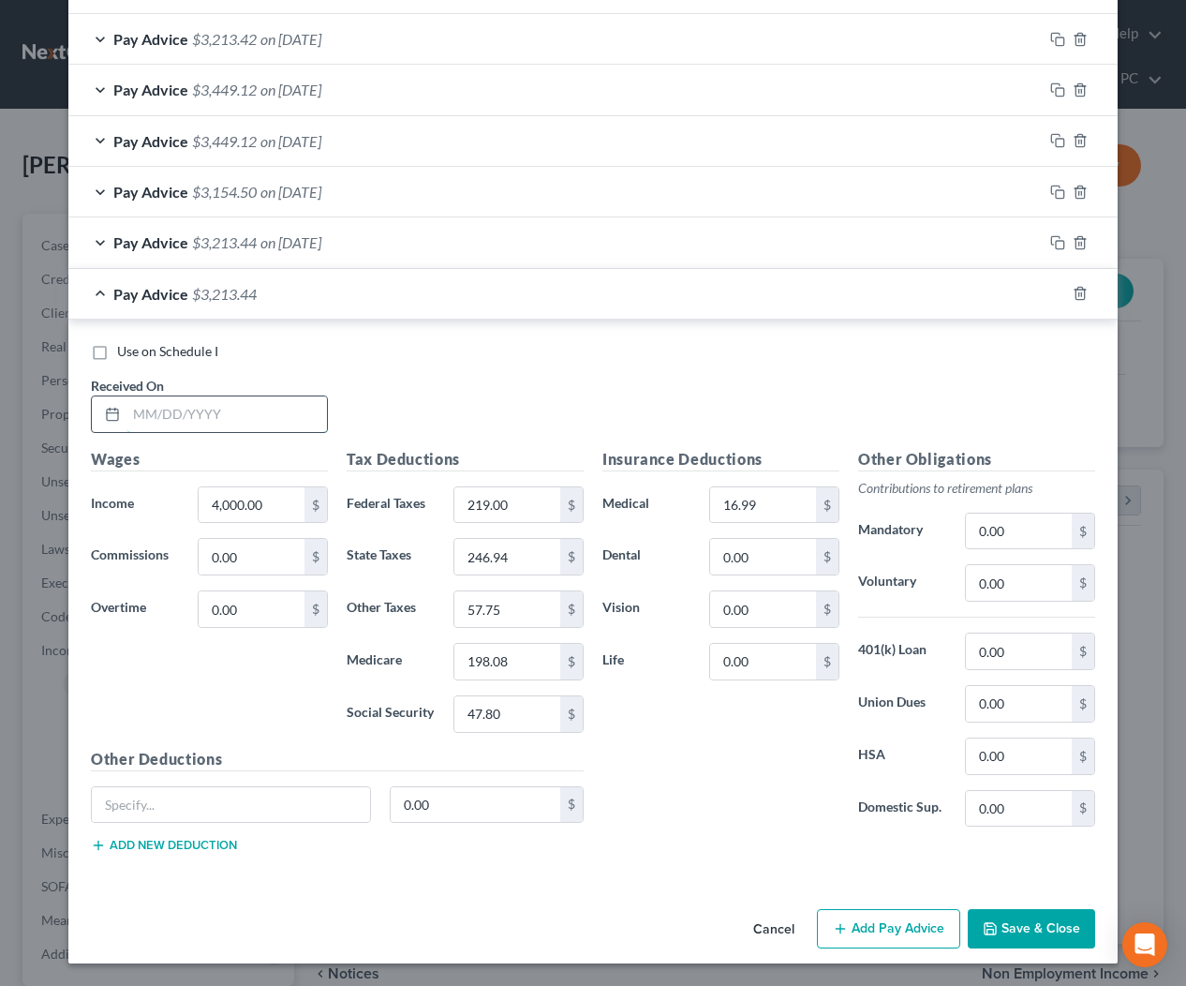
click at [259, 429] on input "text" at bounding box center [226, 414] width 201 height 36
type input "2/1/2025"
drag, startPoint x: 1063, startPoint y: 290, endPoint x: 1042, endPoint y: 298, distance: 22.8
click at [1063, 290] on icon "button" at bounding box center [1057, 293] width 15 height 15
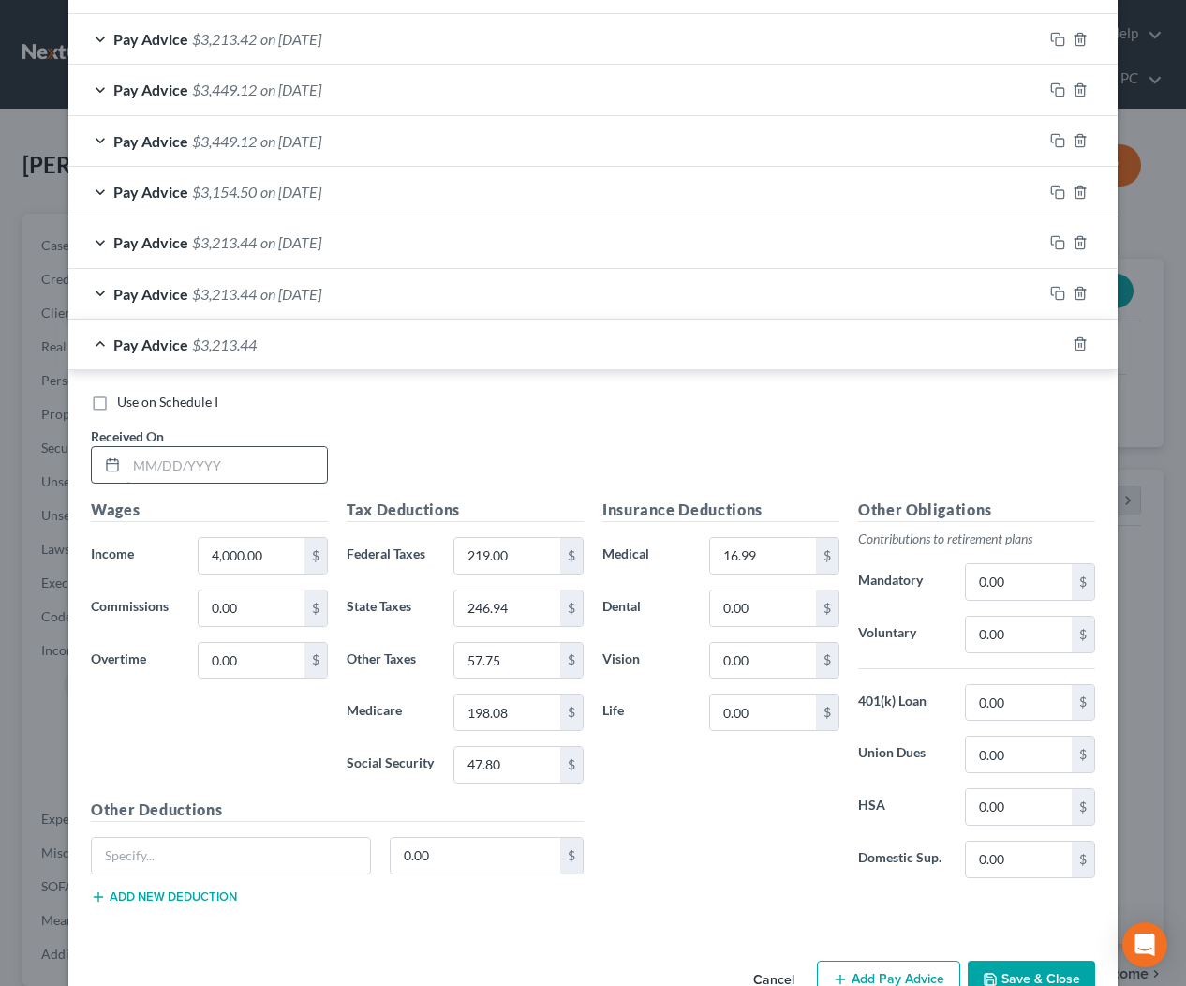
click at [314, 456] on input "text" at bounding box center [226, 465] width 201 height 36
type input "2/1/2025"
click at [1018, 972] on button "Save & Close" at bounding box center [1031, 979] width 127 height 39
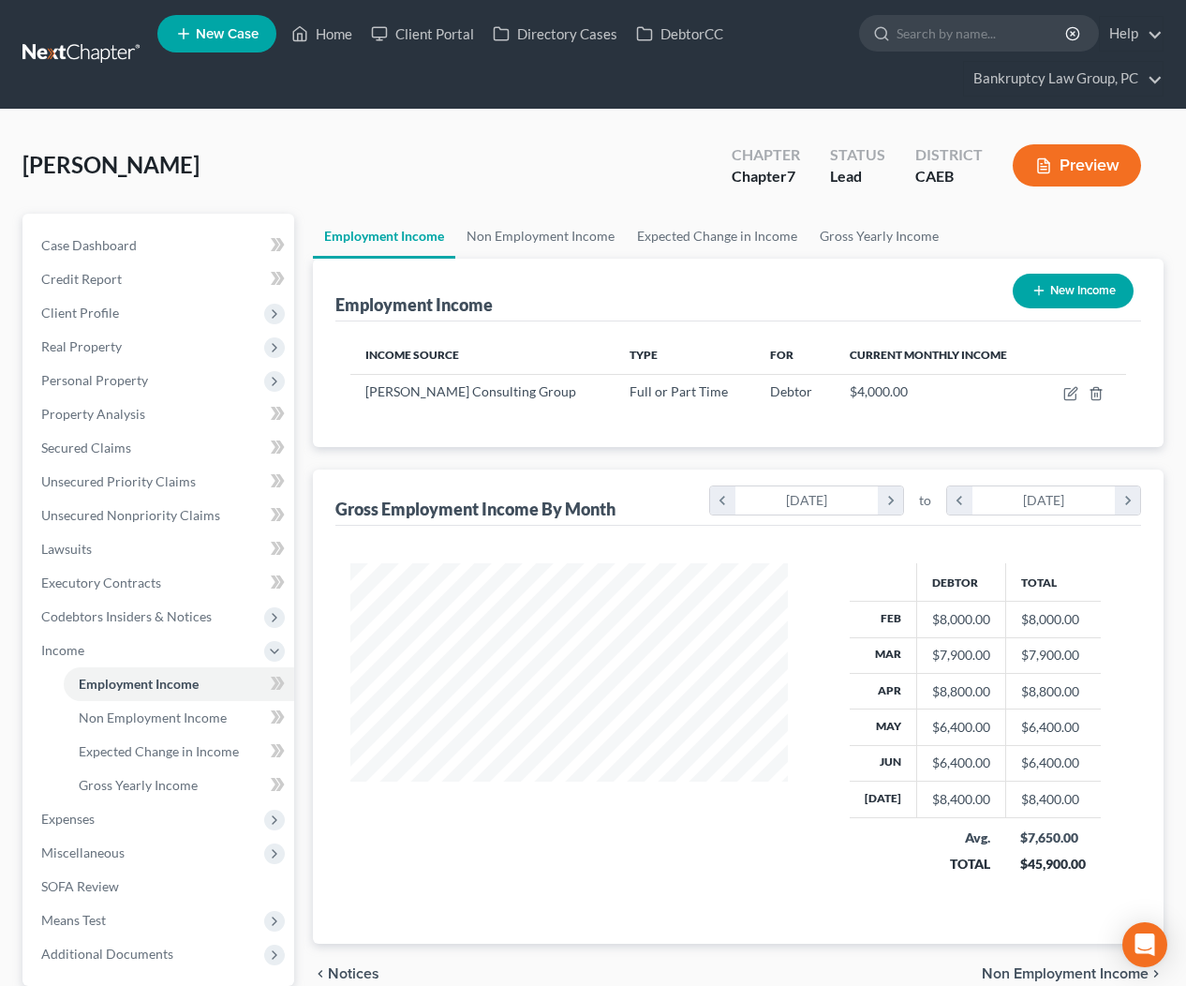
click at [1053, 290] on button "New Income" at bounding box center [1073, 291] width 121 height 35
select select "0"
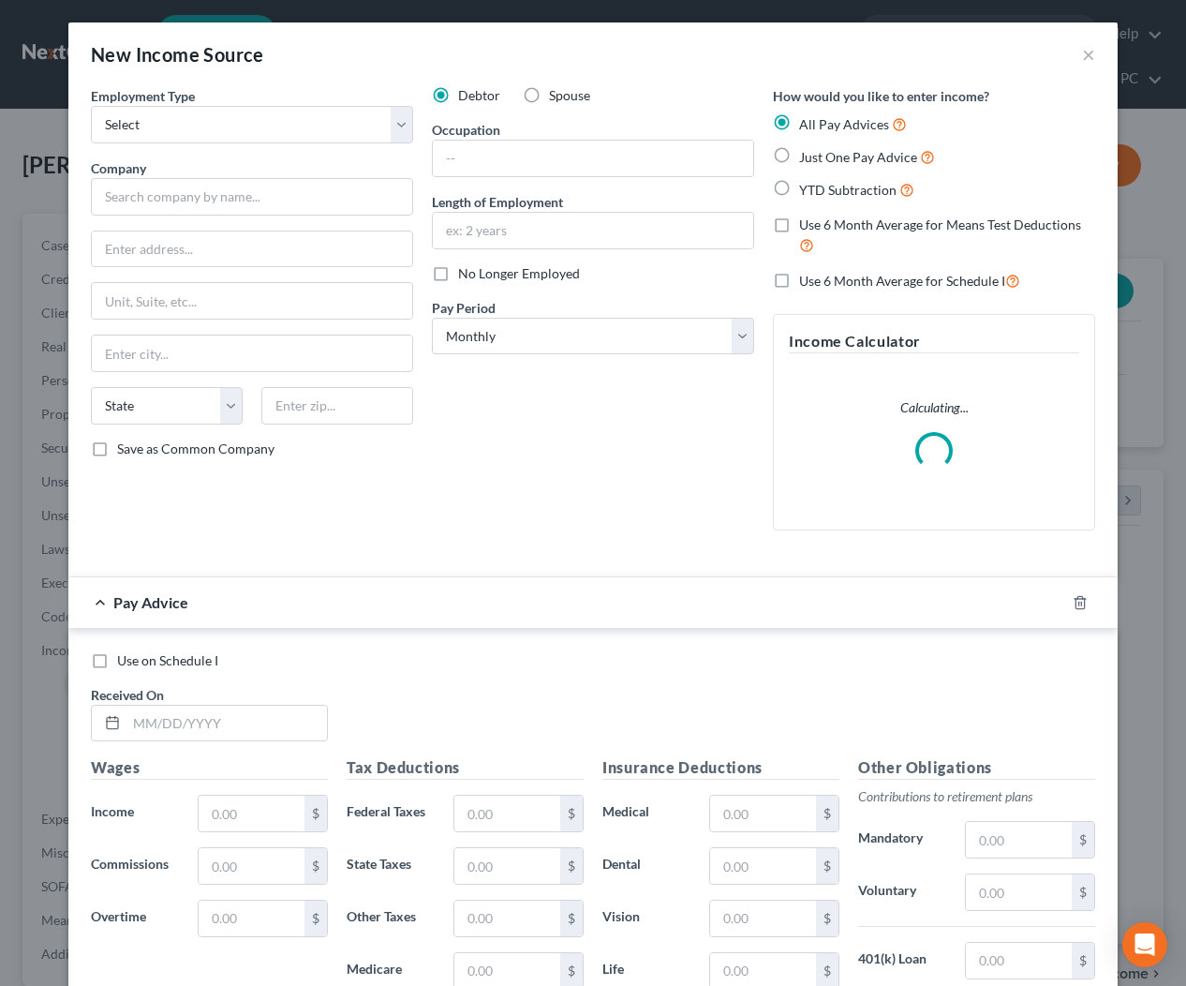
drag, startPoint x: 536, startPoint y: 95, endPoint x: 523, endPoint y: 99, distance: 13.9
click at [549, 95] on label "Spouse" at bounding box center [569, 95] width 41 height 19
click at [557, 95] on input "Spouse" at bounding box center [563, 92] width 12 height 12
radio input "true"
click at [275, 131] on select "Select Full or Part Time Employment Self Employment" at bounding box center [252, 124] width 322 height 37
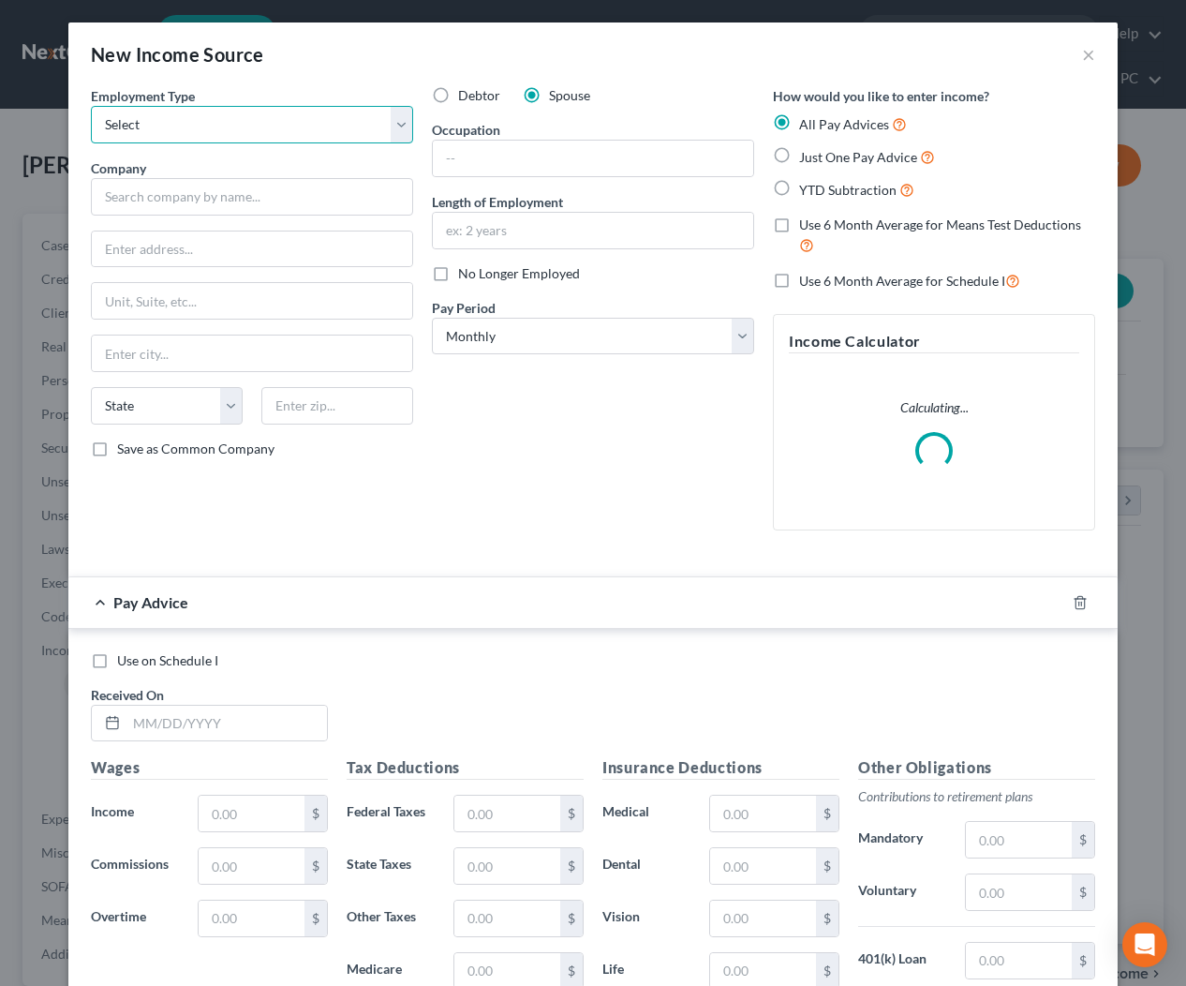
select select "0"
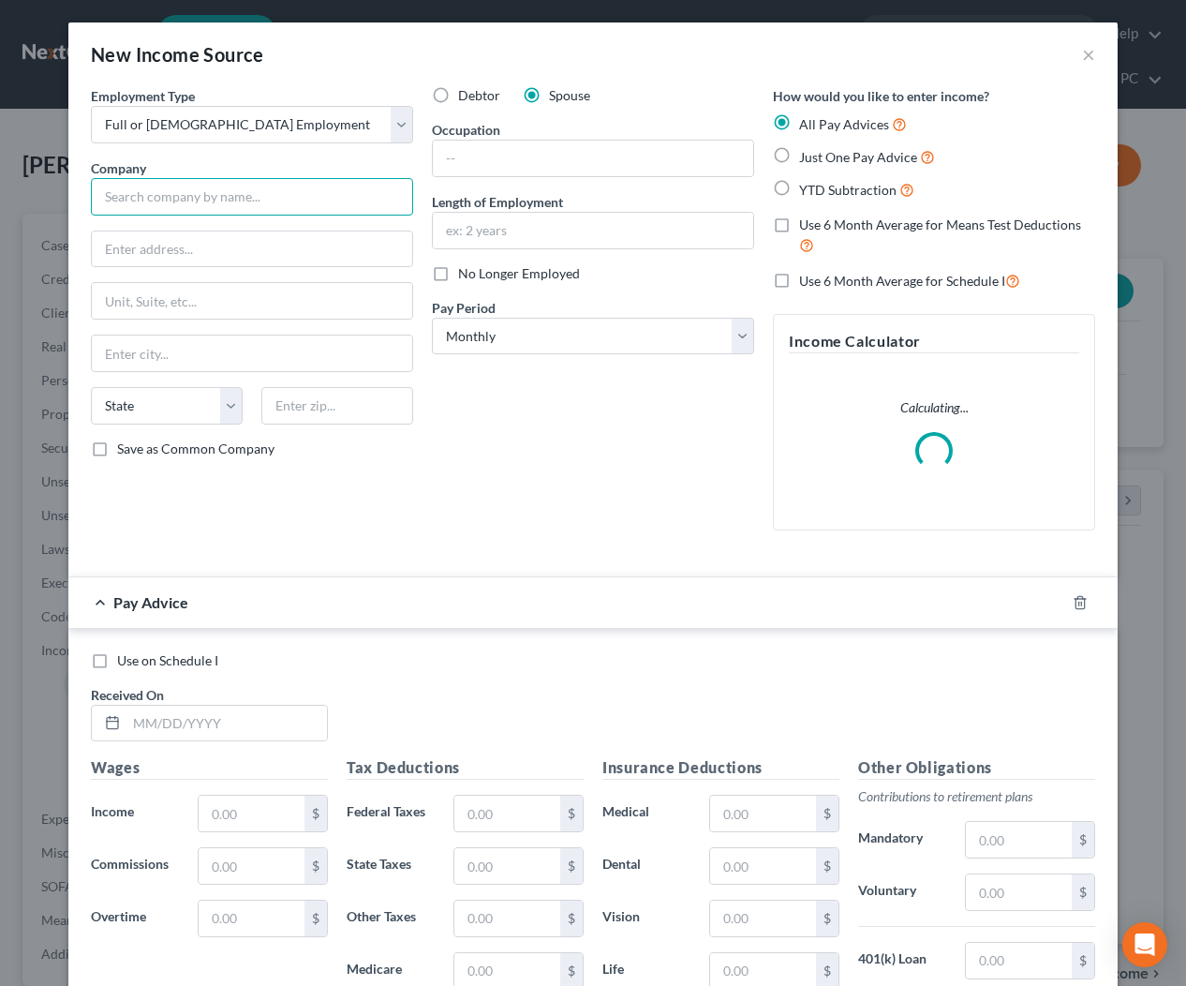
click at [269, 209] on input "text" at bounding box center [252, 196] width 322 height 37
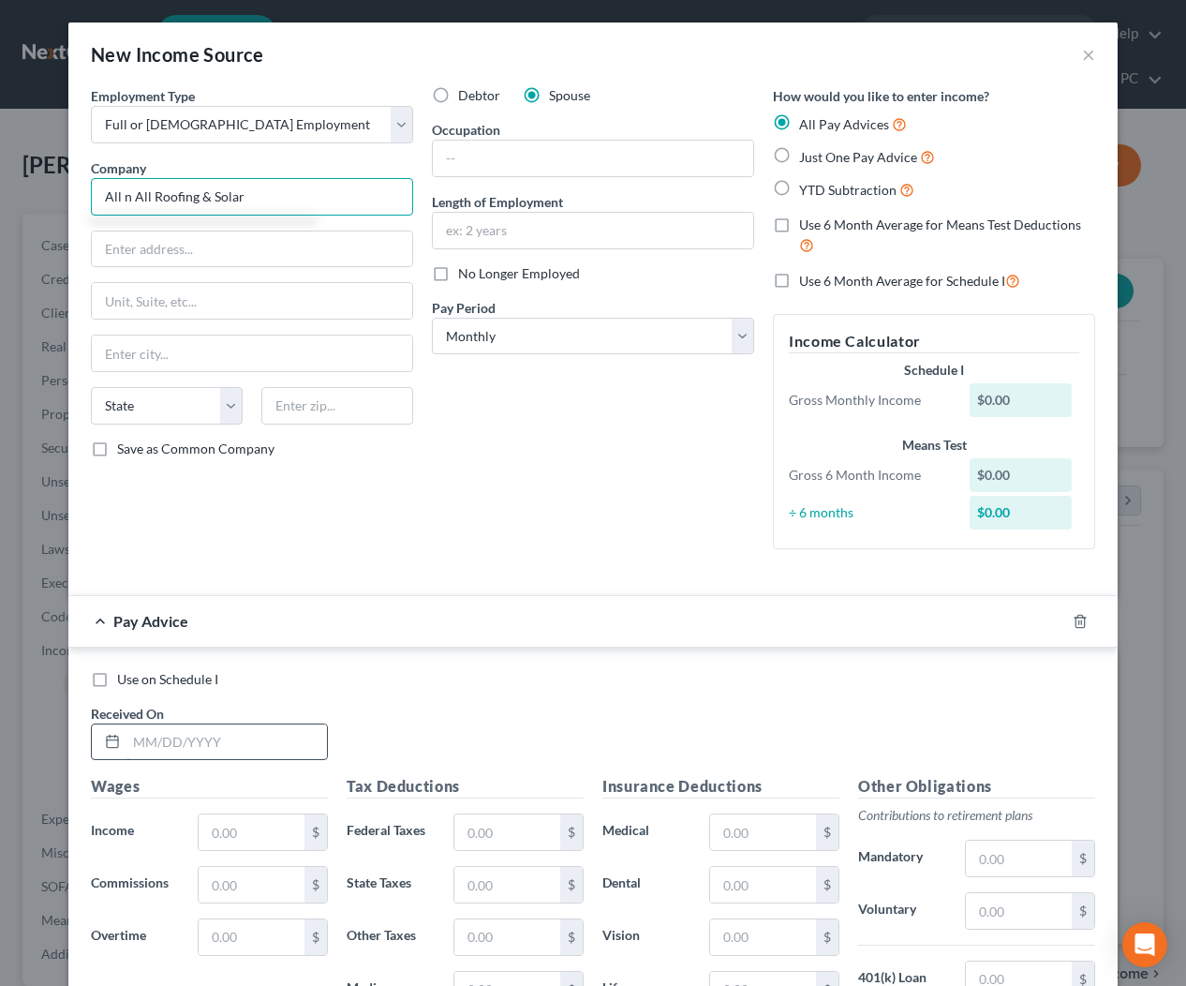
type input "All n All Roofing & Solar"
click at [214, 743] on input "text" at bounding box center [226, 742] width 201 height 36
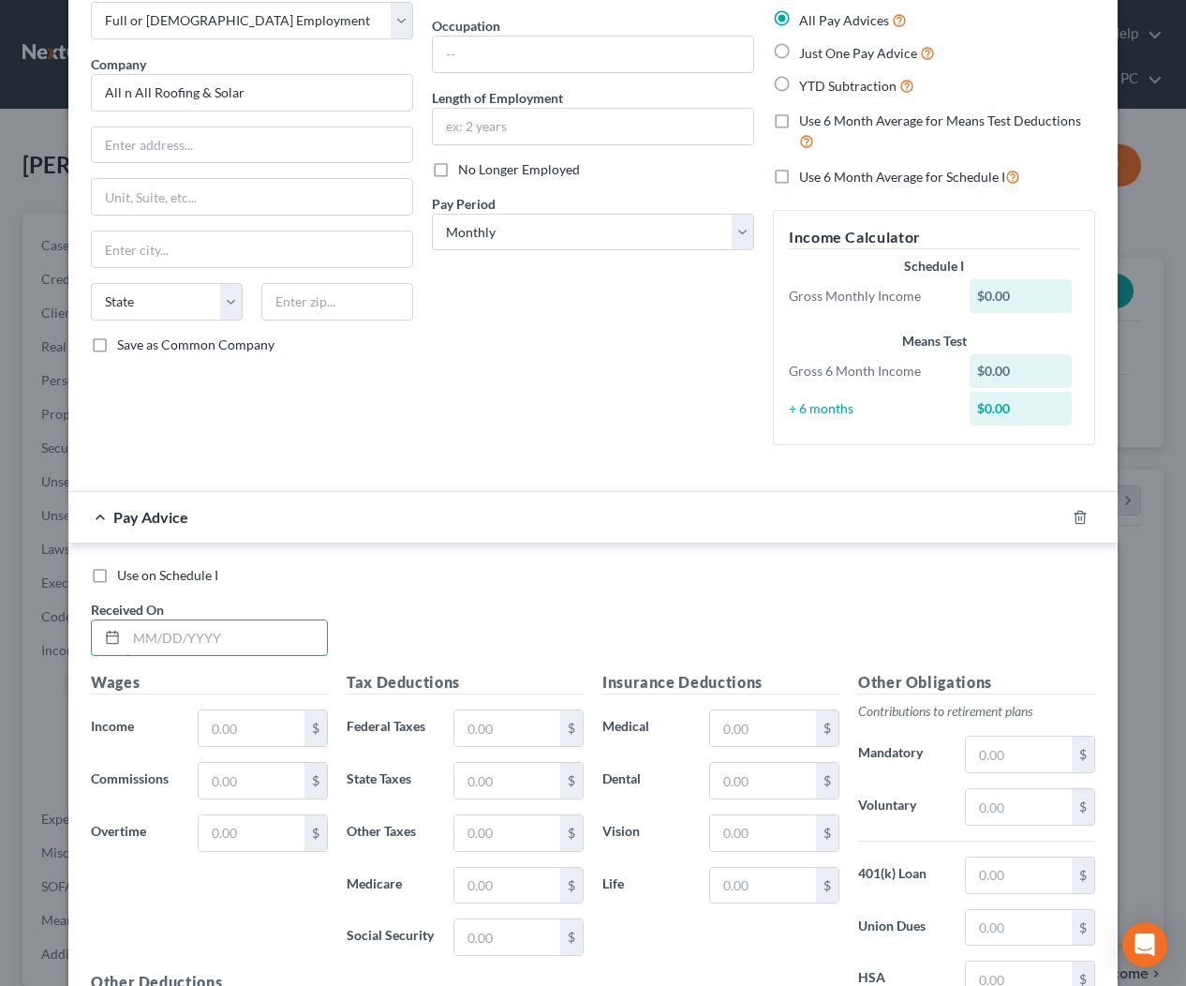
scroll to position [328, 0]
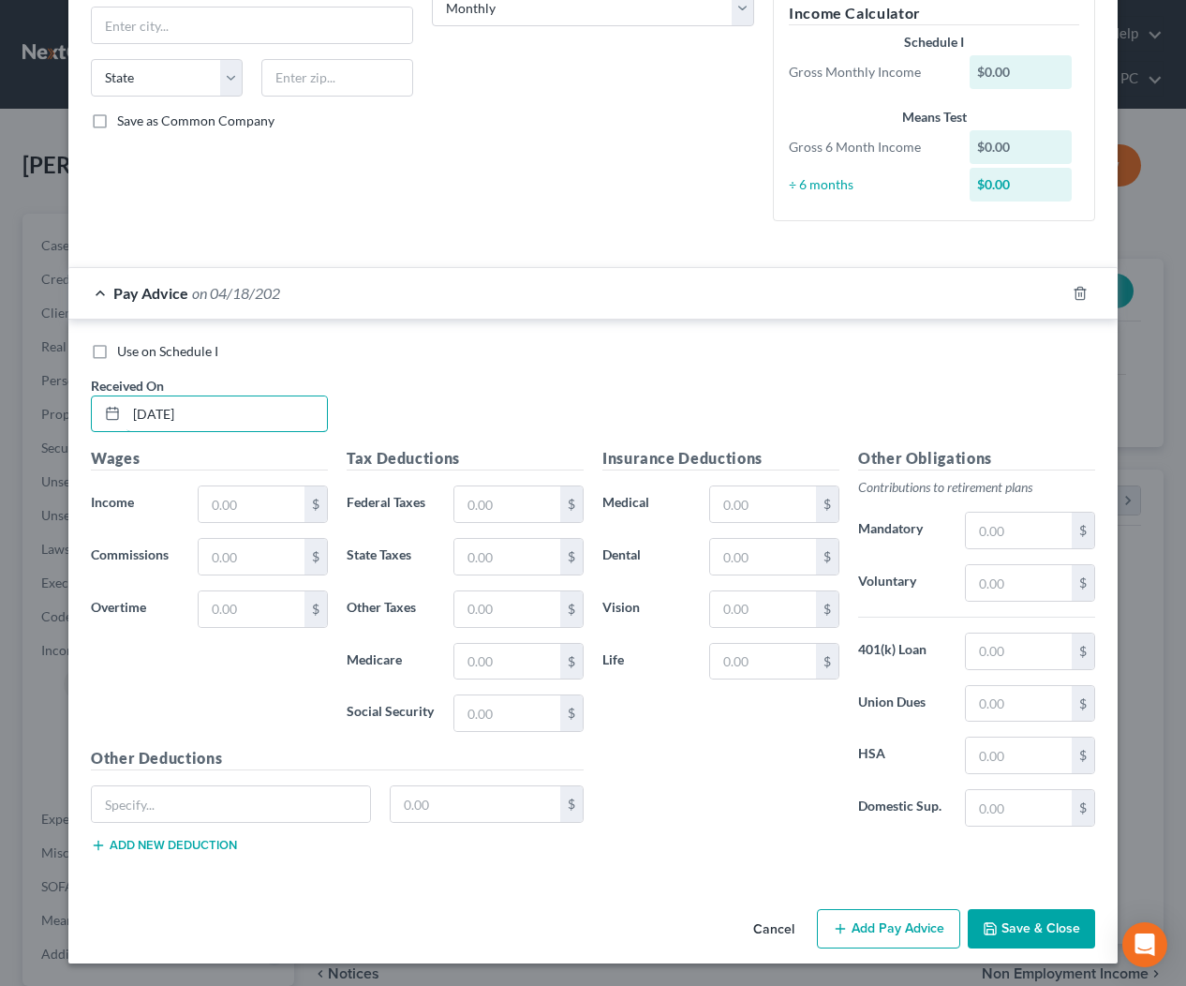
type input "4/18/2025"
type input "1,100"
type input "46.64"
type input "68.2"
type input "15.95"
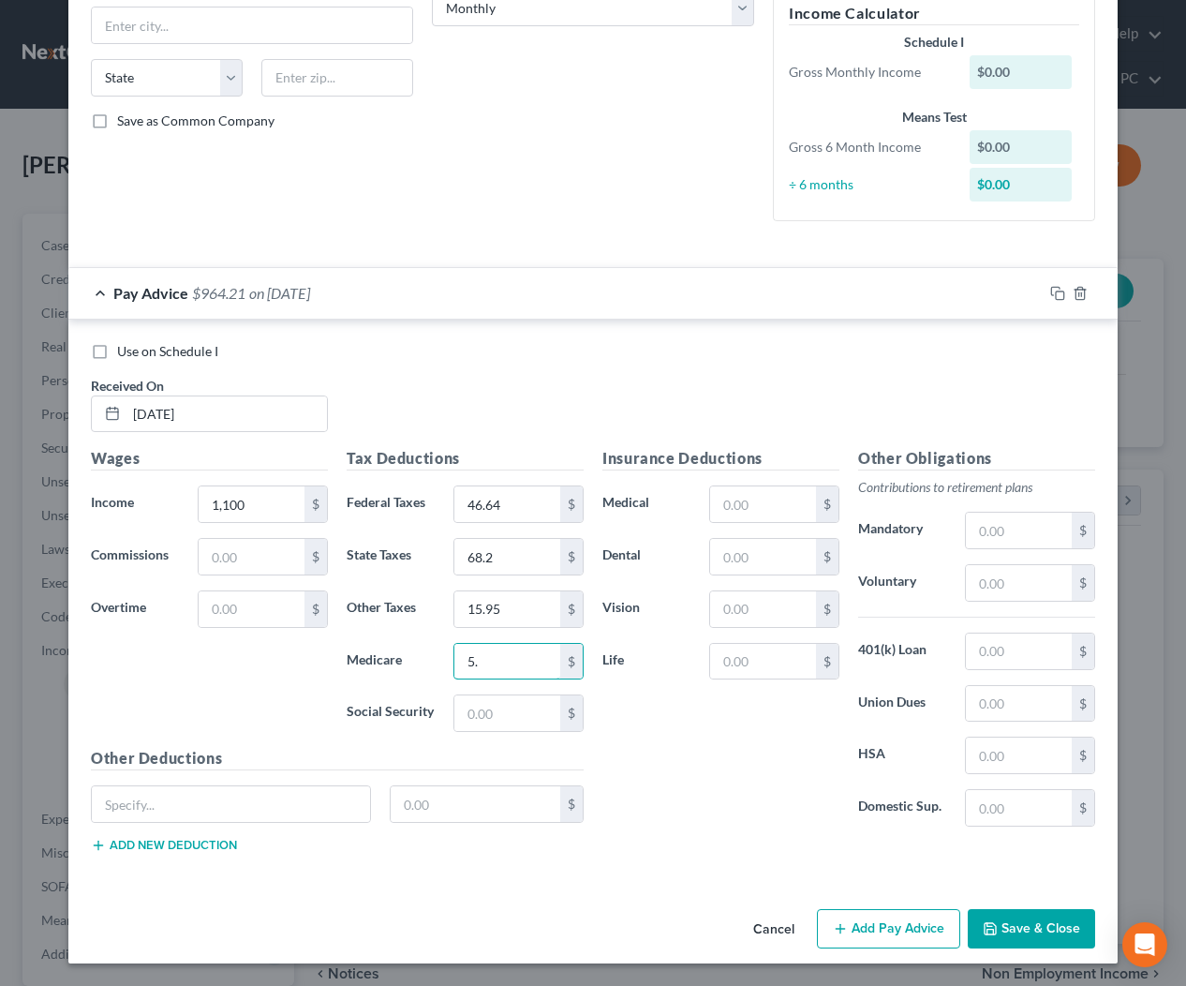
type input "5"
type input "149.50"
click at [1058, 293] on icon "button" at bounding box center [1057, 293] width 15 height 15
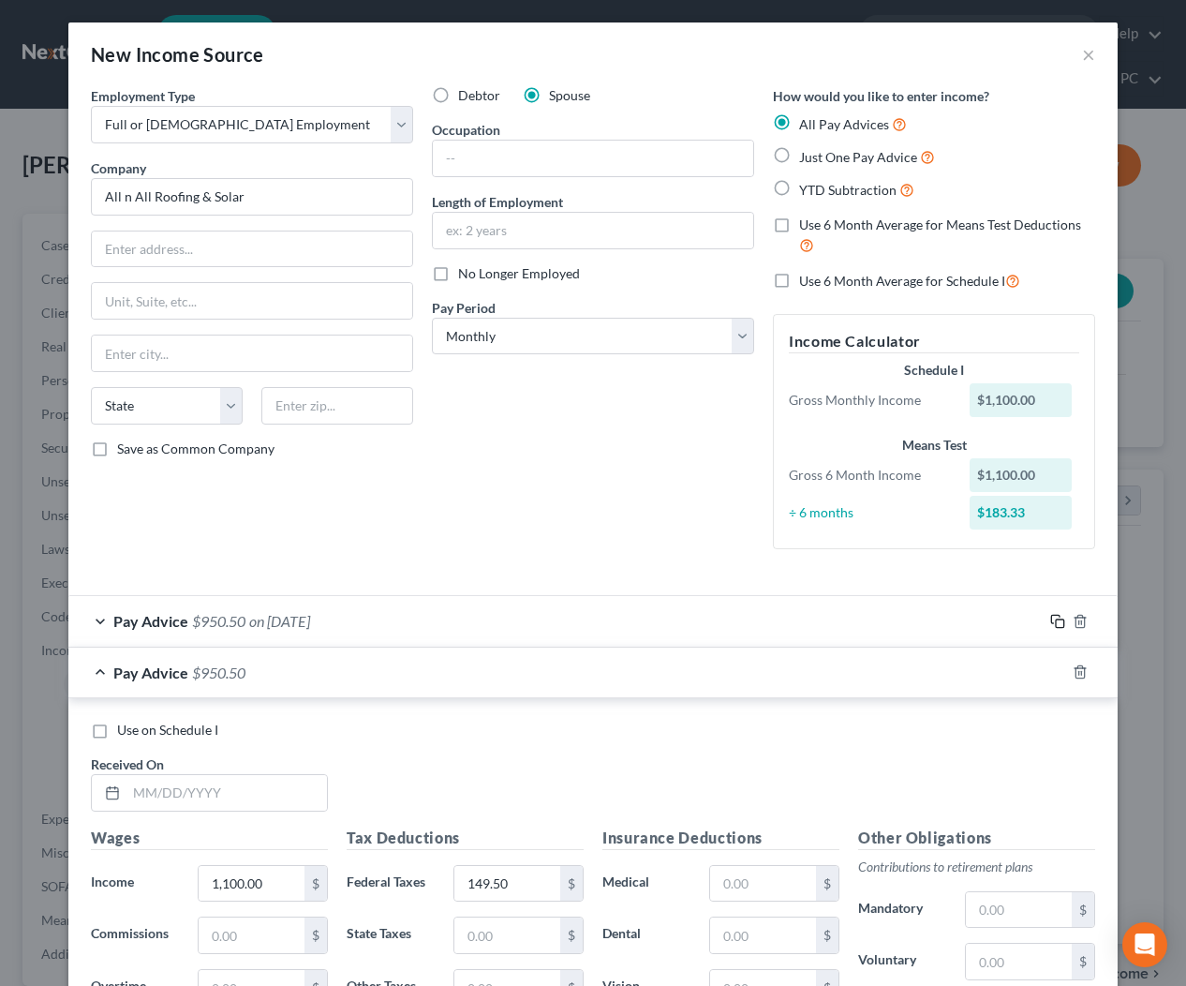
scroll to position [379, 0]
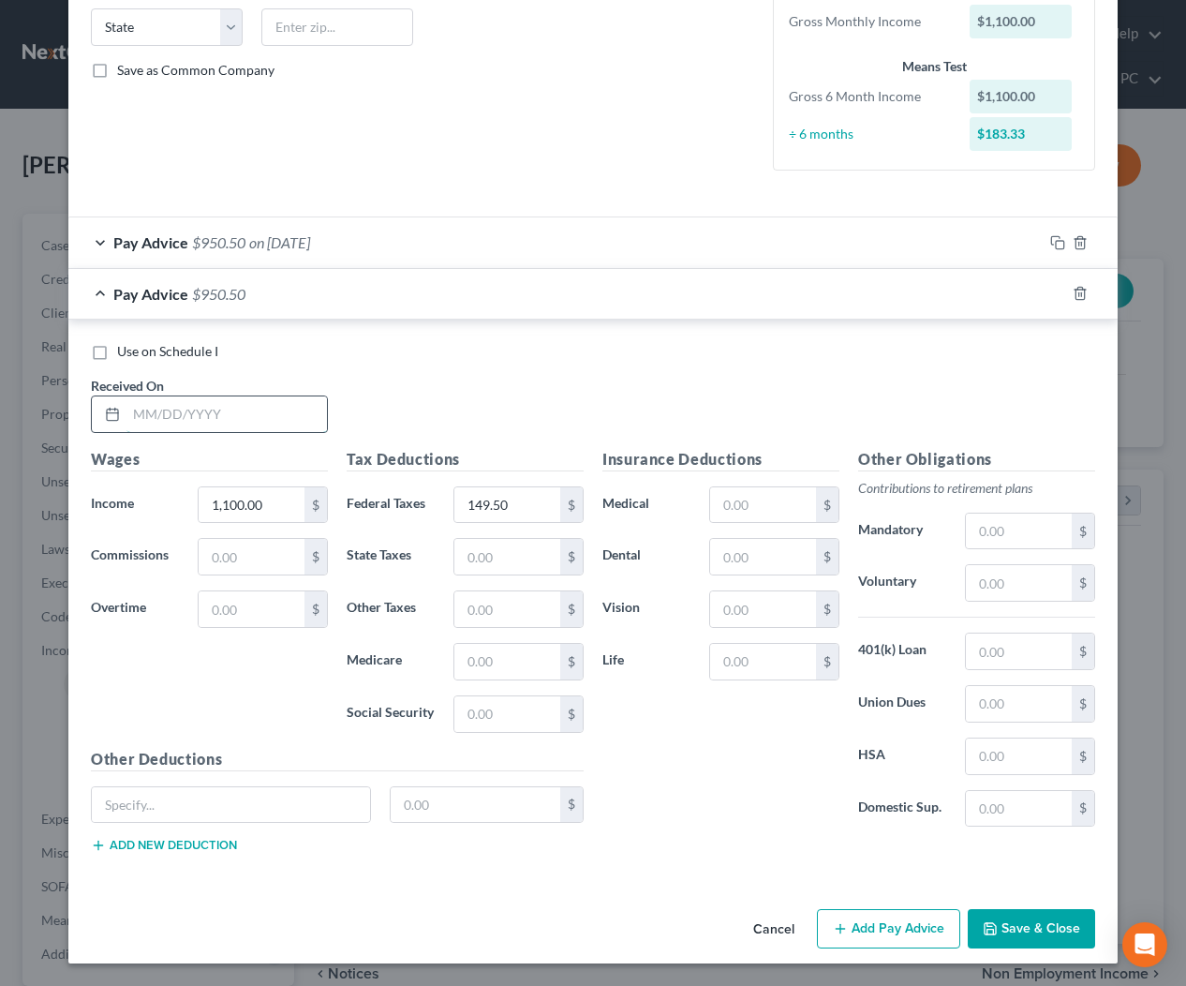
click at [247, 421] on input "text" at bounding box center [226, 414] width 201 height 36
type input "4/11/2025"
click at [1056, 294] on icon "button" at bounding box center [1057, 293] width 15 height 15
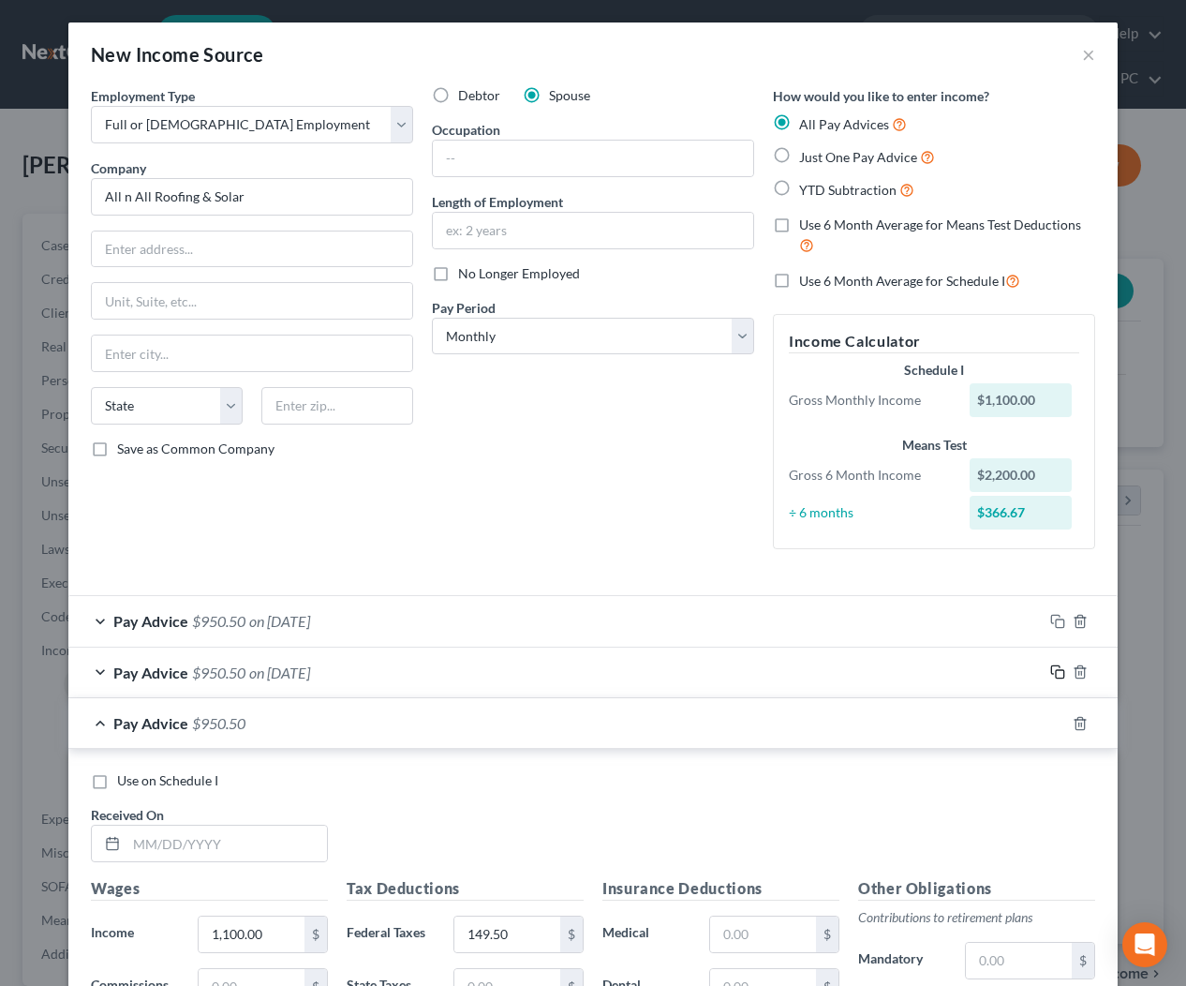
scroll to position [429, 0]
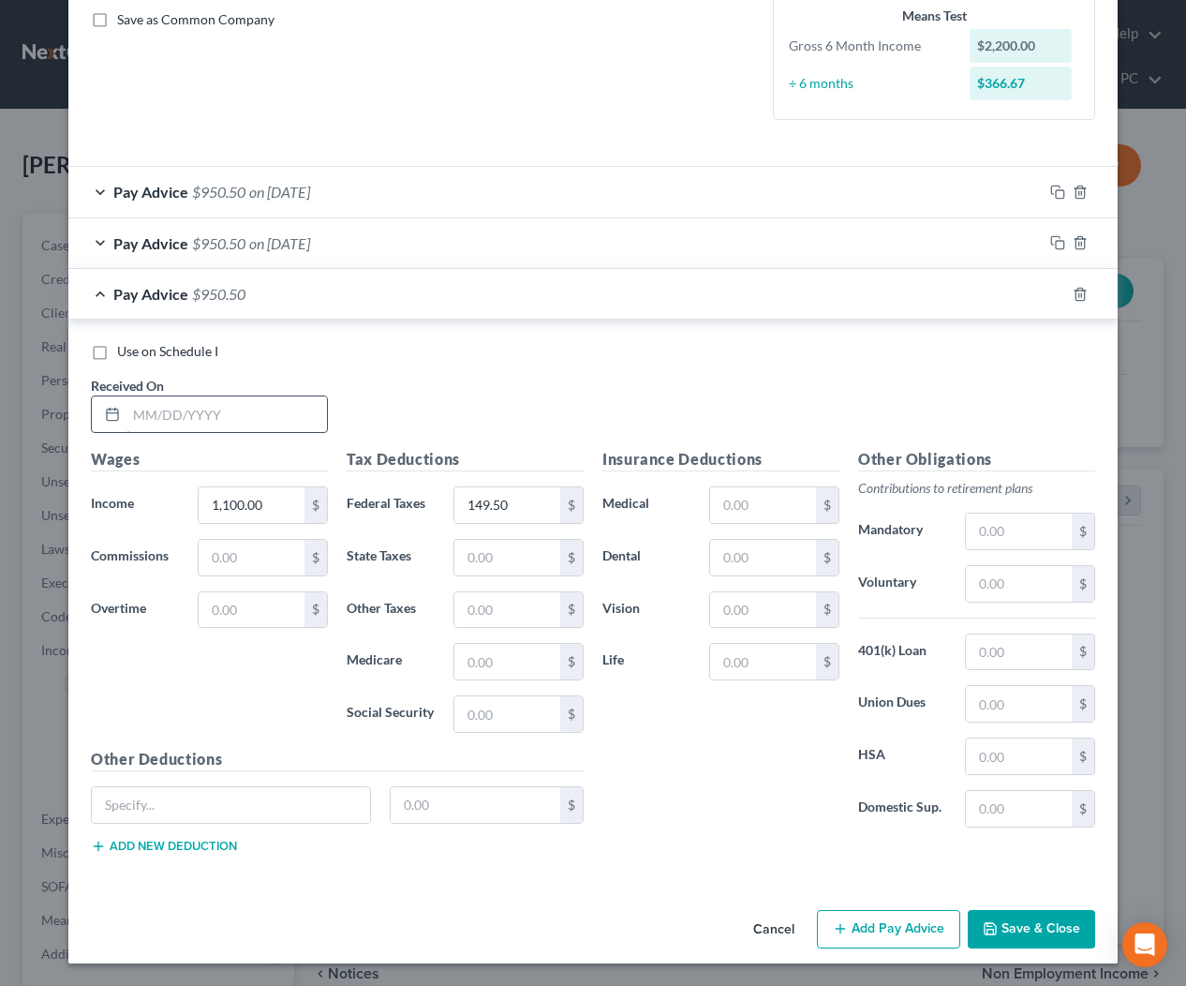
drag, startPoint x: 242, startPoint y: 412, endPoint x: 275, endPoint y: 424, distance: 35.9
click at [244, 413] on input "text" at bounding box center [226, 414] width 201 height 36
type input "4/4/2025"
click at [1056, 292] on icon "button" at bounding box center [1057, 294] width 15 height 15
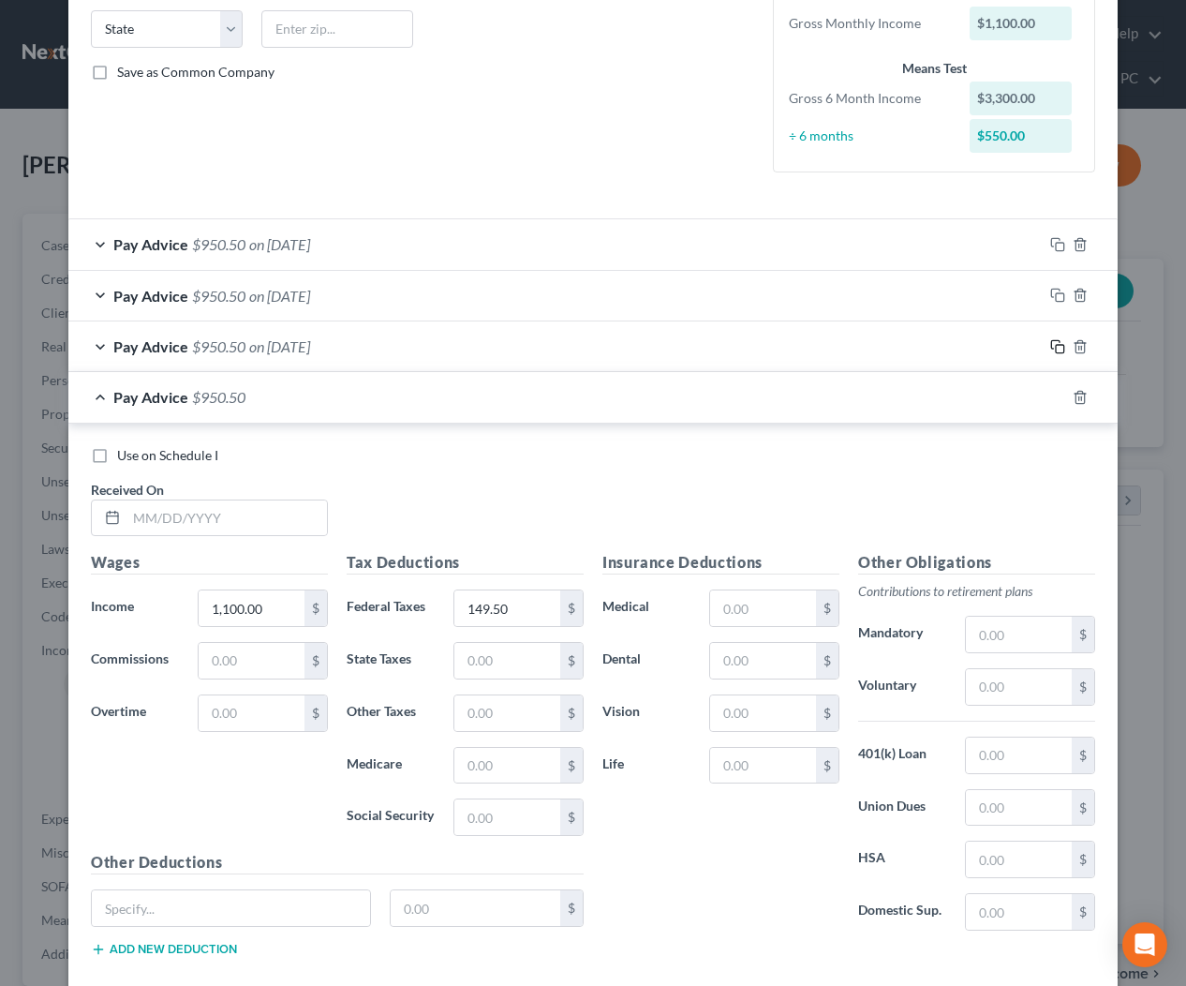
scroll to position [480, 0]
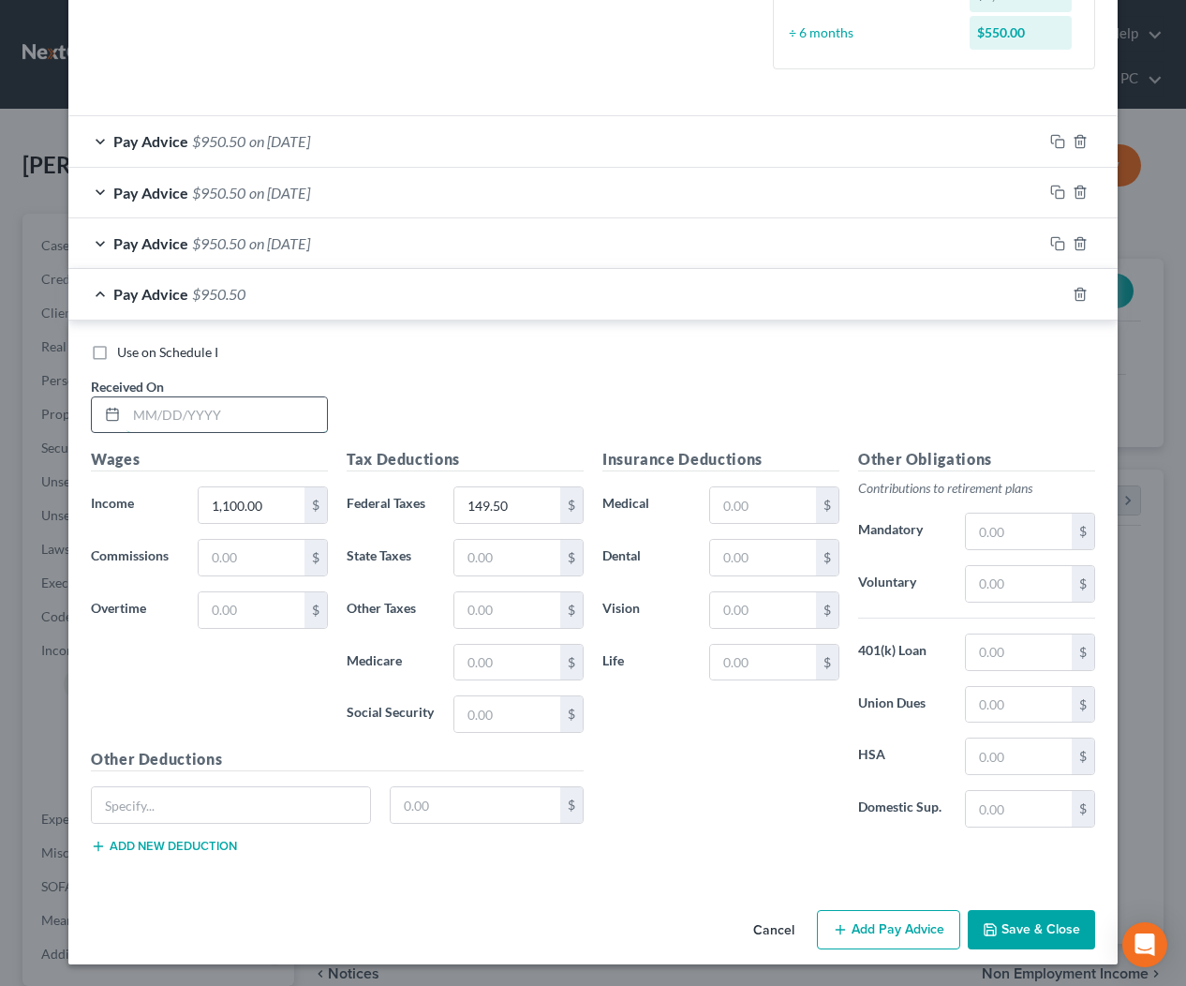
click at [240, 419] on input "text" at bounding box center [226, 415] width 201 height 36
type input "3/28/2025"
click at [1058, 292] on icon "button" at bounding box center [1057, 294] width 15 height 15
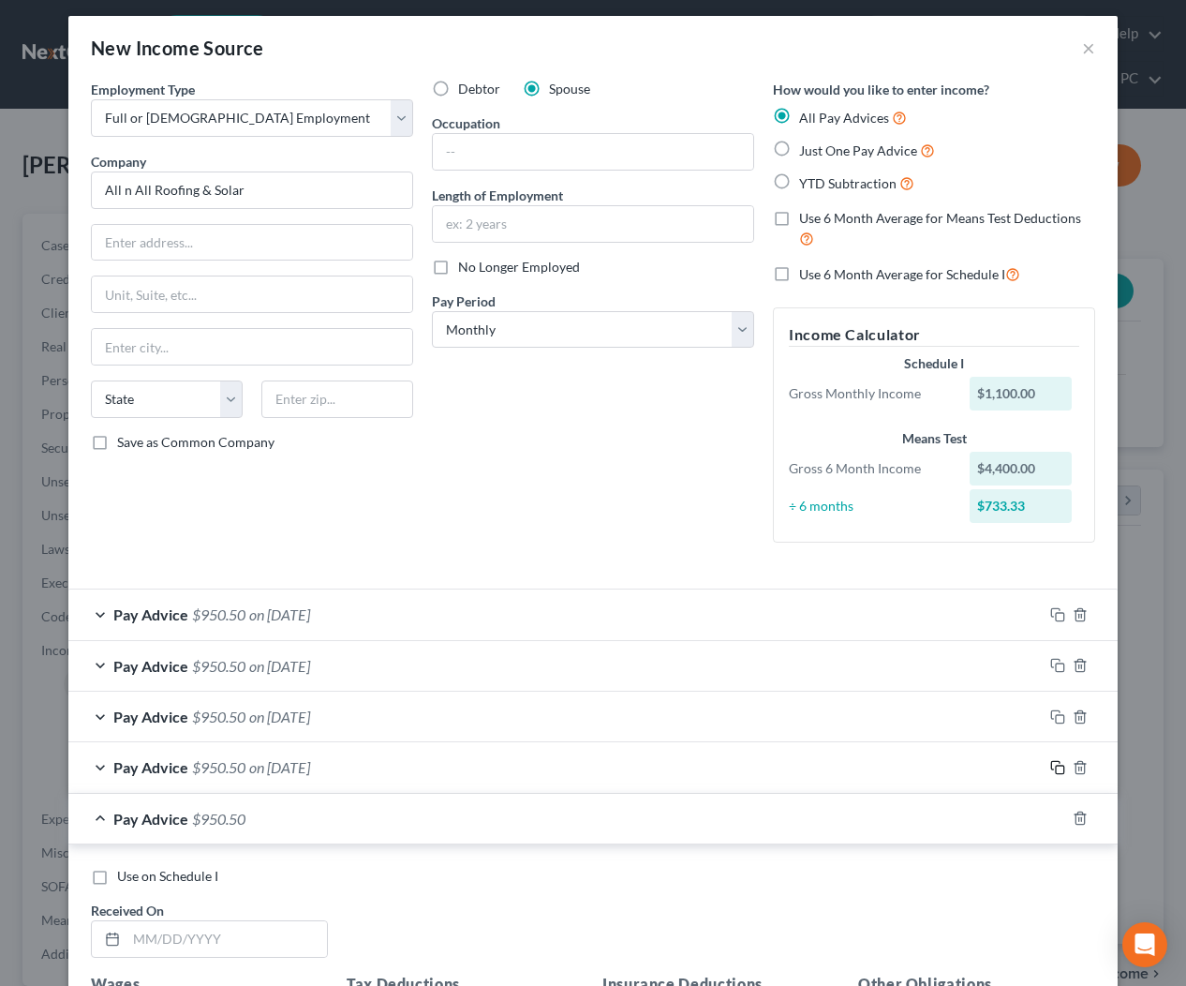
scroll to position [531, 0]
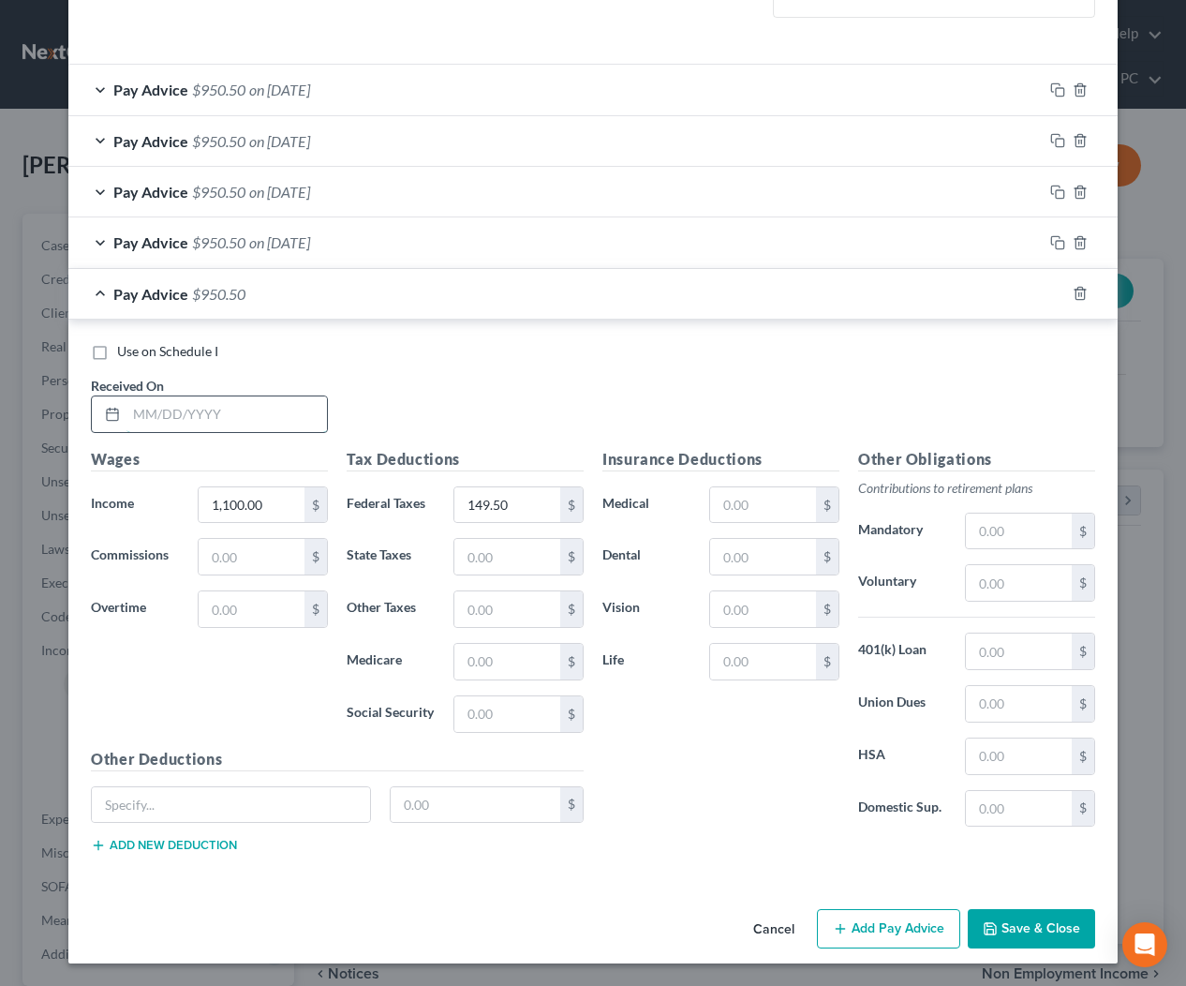
click at [195, 404] on input "text" at bounding box center [226, 414] width 201 height 36
type input "3/21/2025"
click at [1058, 291] on rect "button" at bounding box center [1060, 295] width 8 height 8
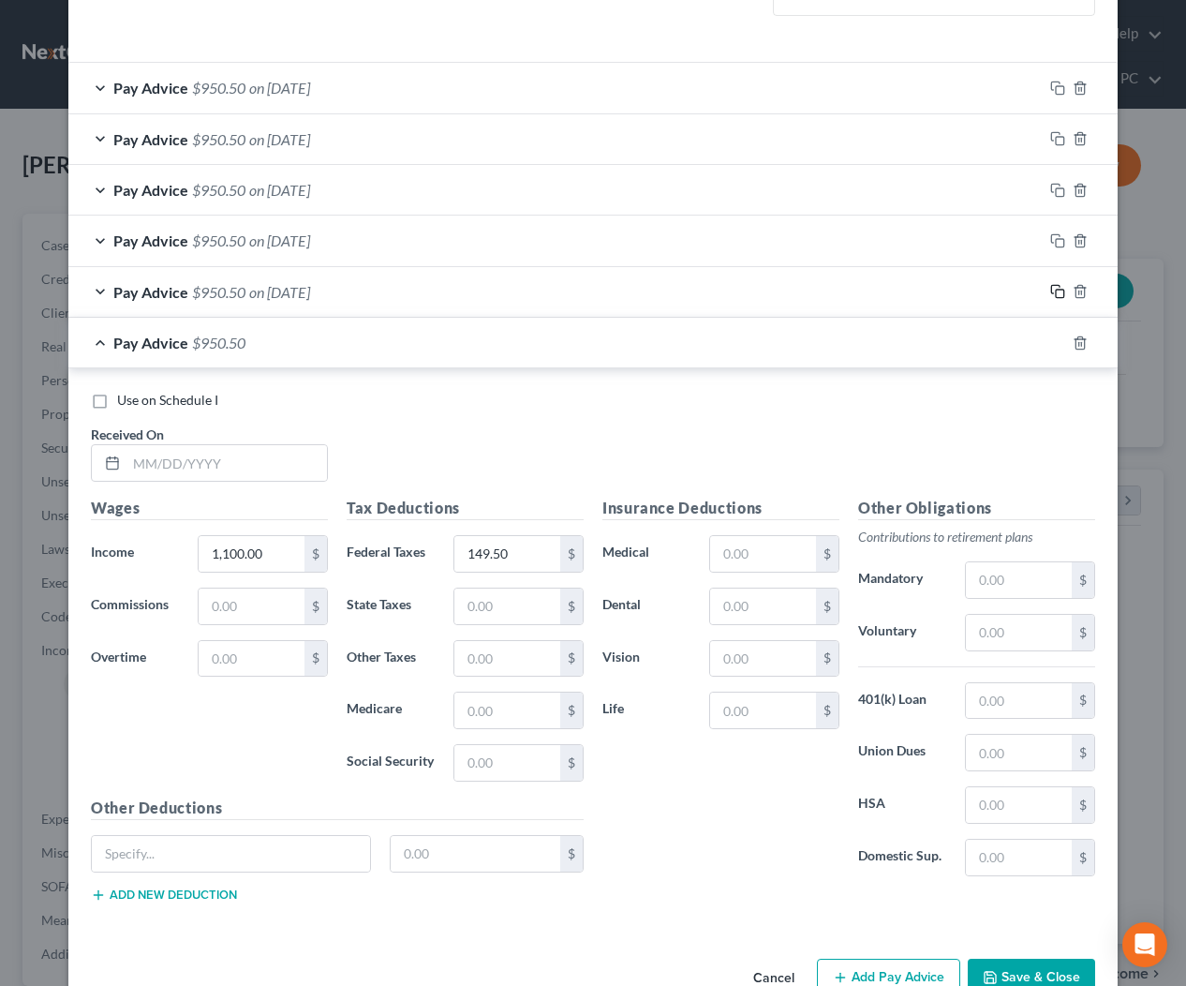
scroll to position [582, 0]
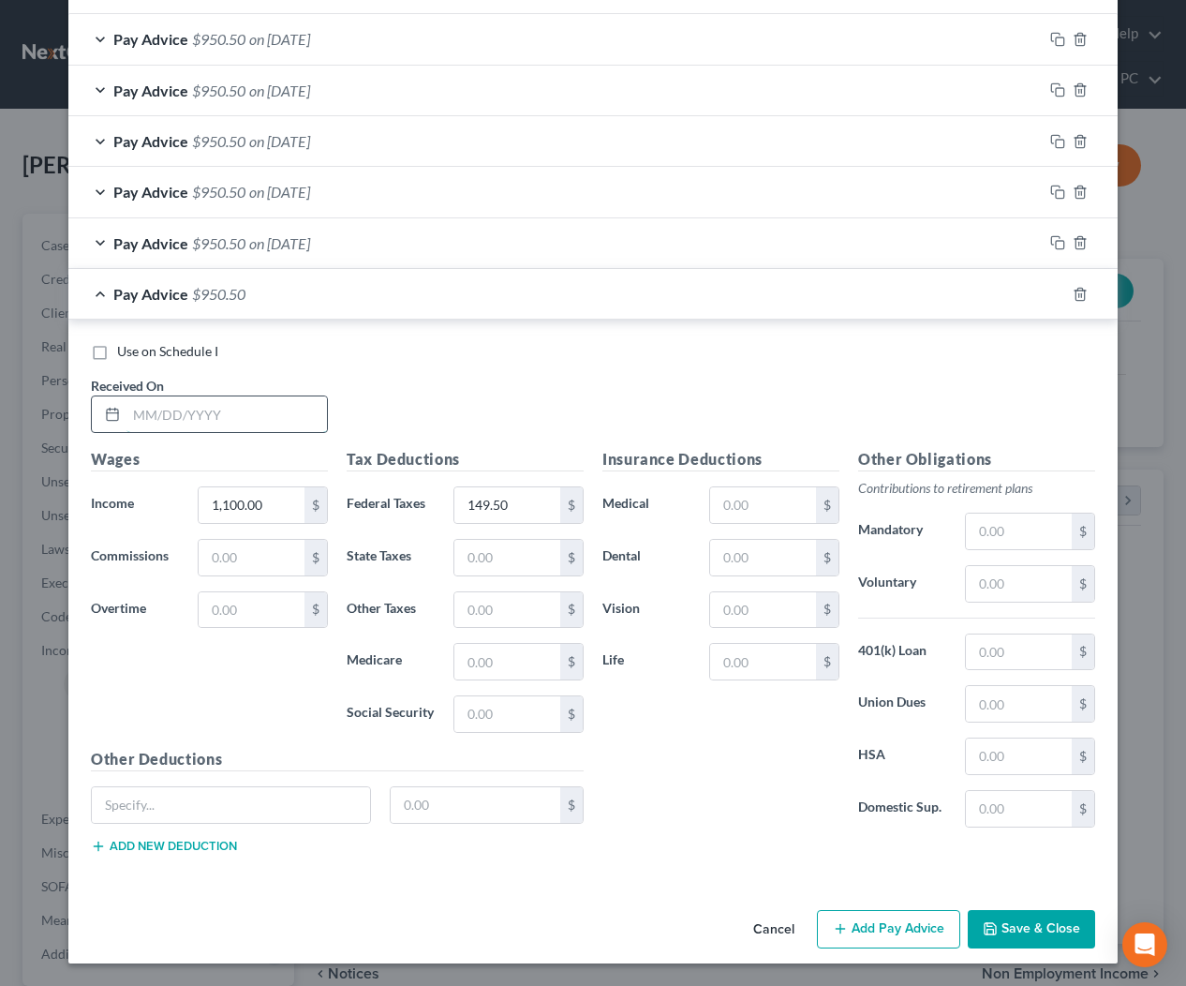
click at [290, 401] on input "text" at bounding box center [226, 414] width 201 height 36
type input "3/14/2025"
click at [1059, 288] on icon "button" at bounding box center [1057, 294] width 15 height 15
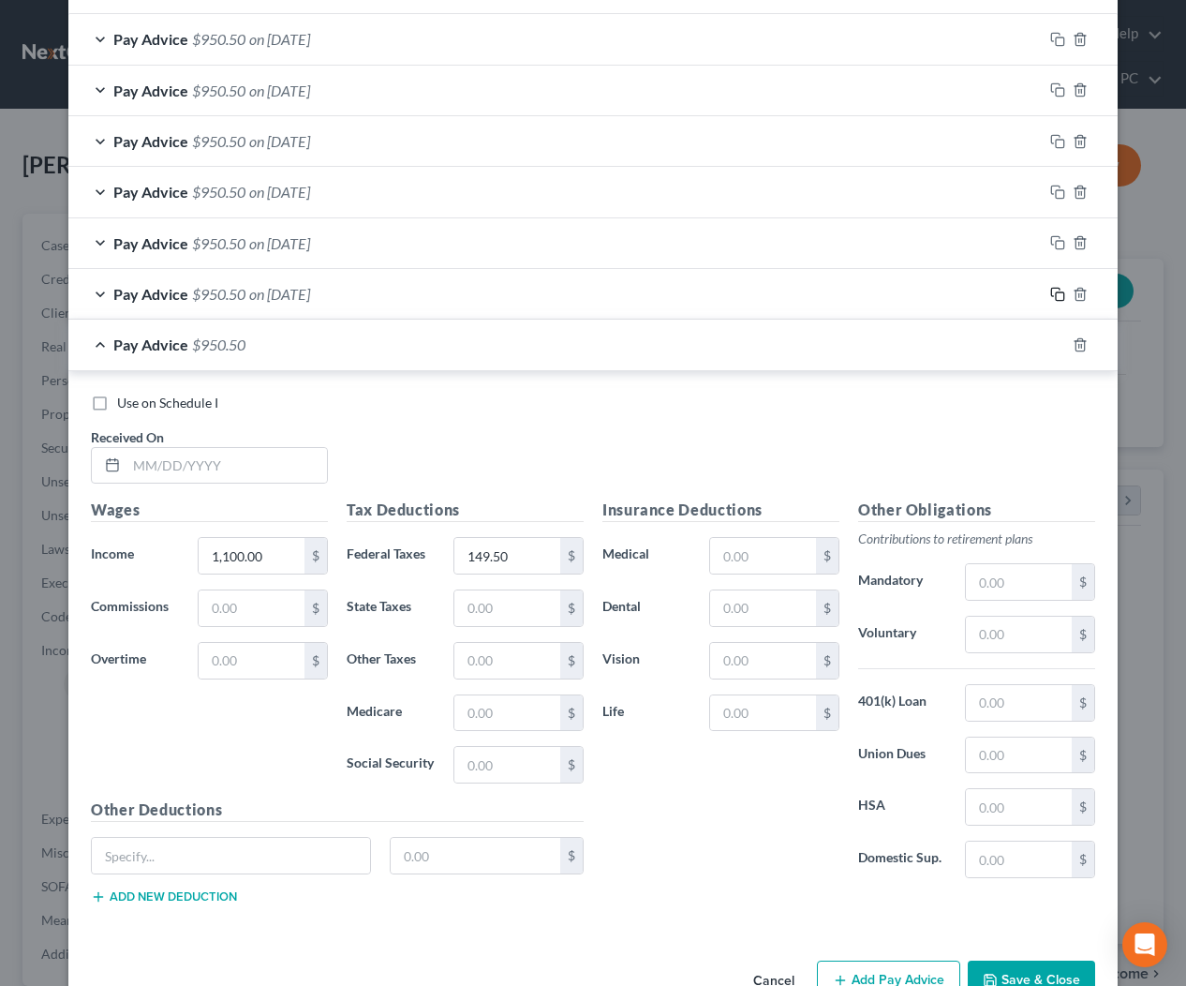
scroll to position [632, 0]
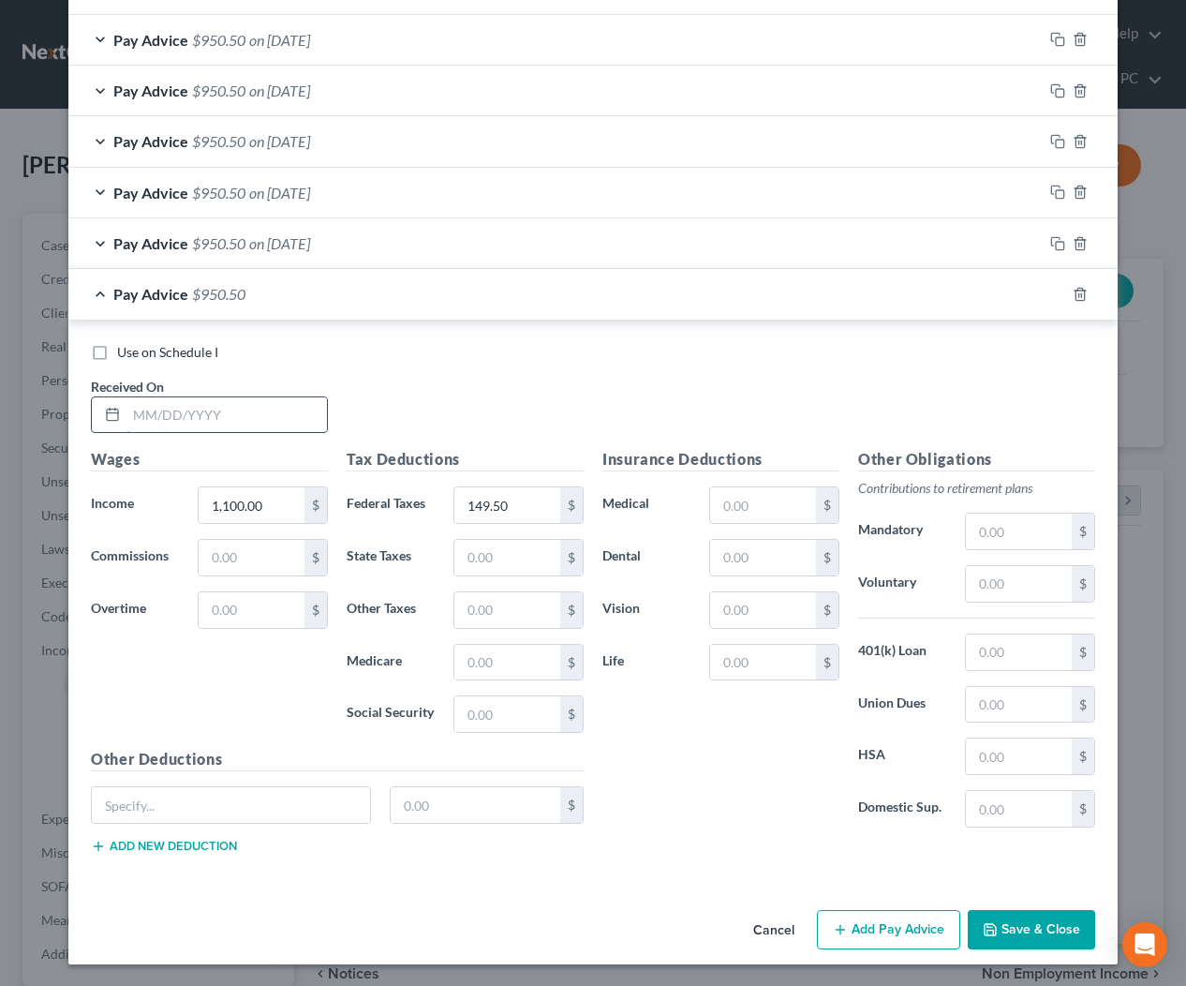
click at [302, 406] on input "text" at bounding box center [226, 415] width 201 height 36
type input "3/7/2025"
click at [1056, 296] on rect "button" at bounding box center [1060, 296] width 8 height 8
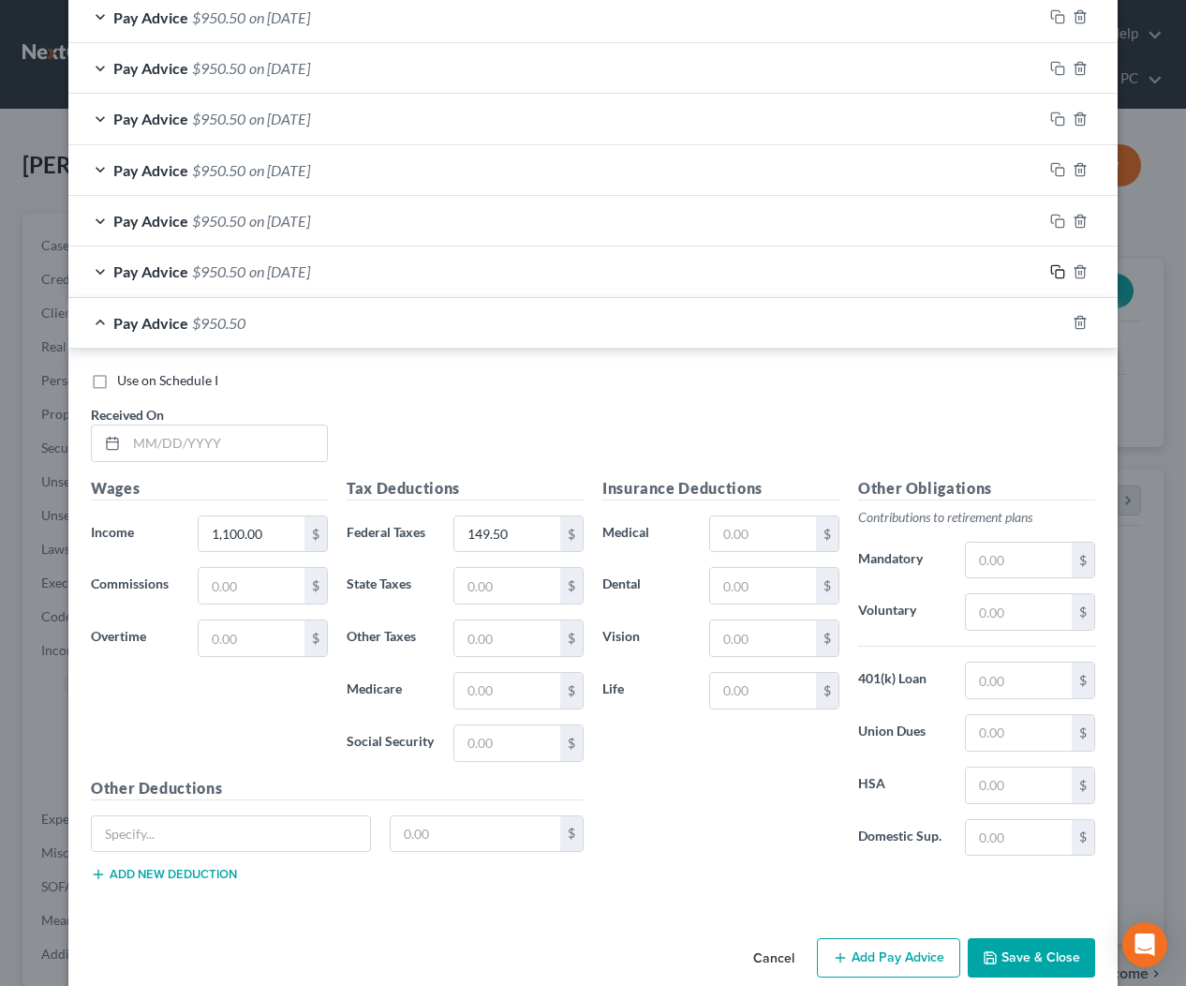
scroll to position [684, 0]
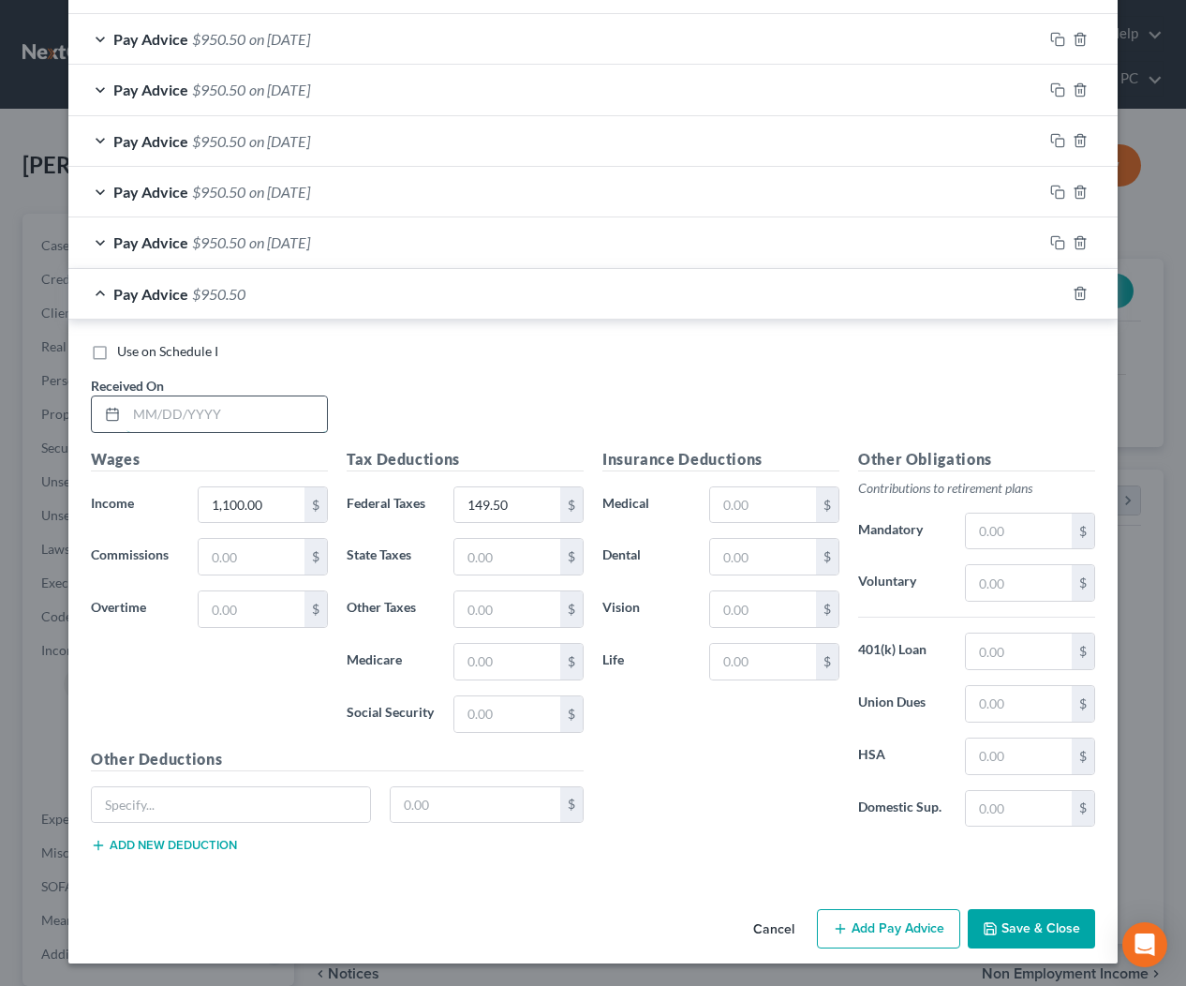
click at [144, 423] on input "text" at bounding box center [226, 414] width 201 height 36
type input "3/28/2025"
click at [1062, 291] on rect "button" at bounding box center [1060, 295] width 8 height 8
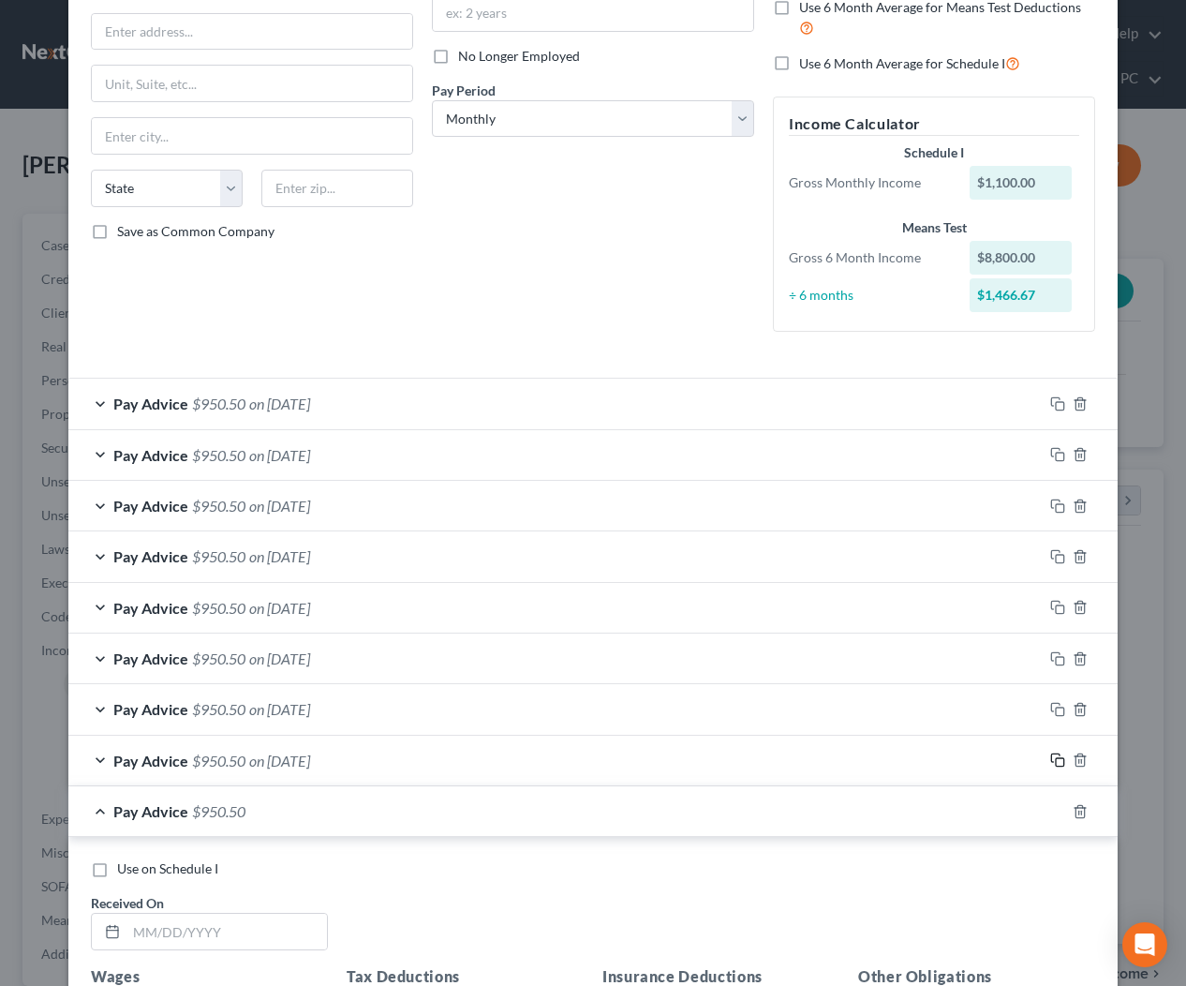
scroll to position [735, 0]
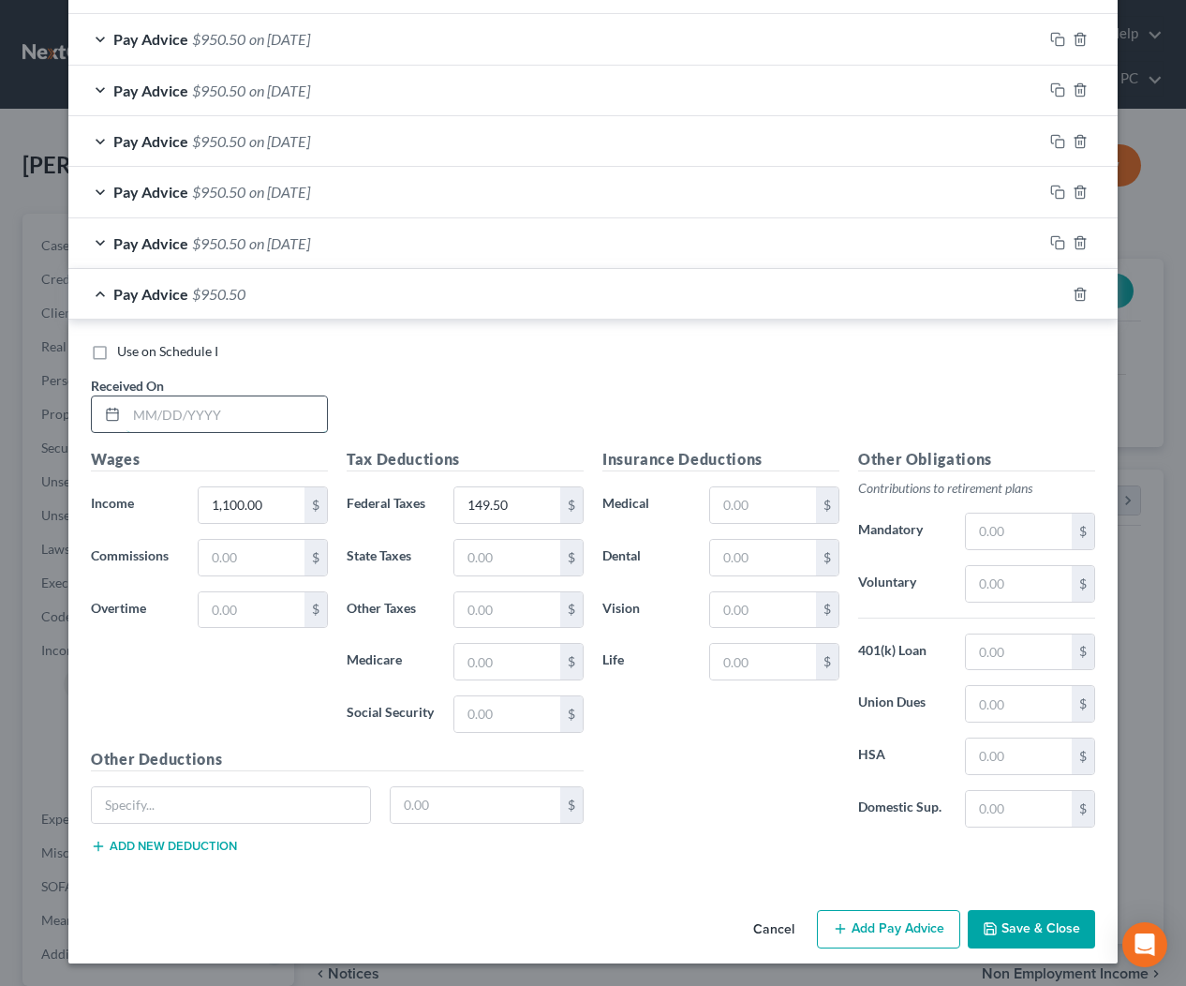
click at [291, 428] on input "text" at bounding box center [226, 414] width 201 height 36
type input "2/21/2025"
click at [1056, 290] on icon "button" at bounding box center [1057, 294] width 15 height 15
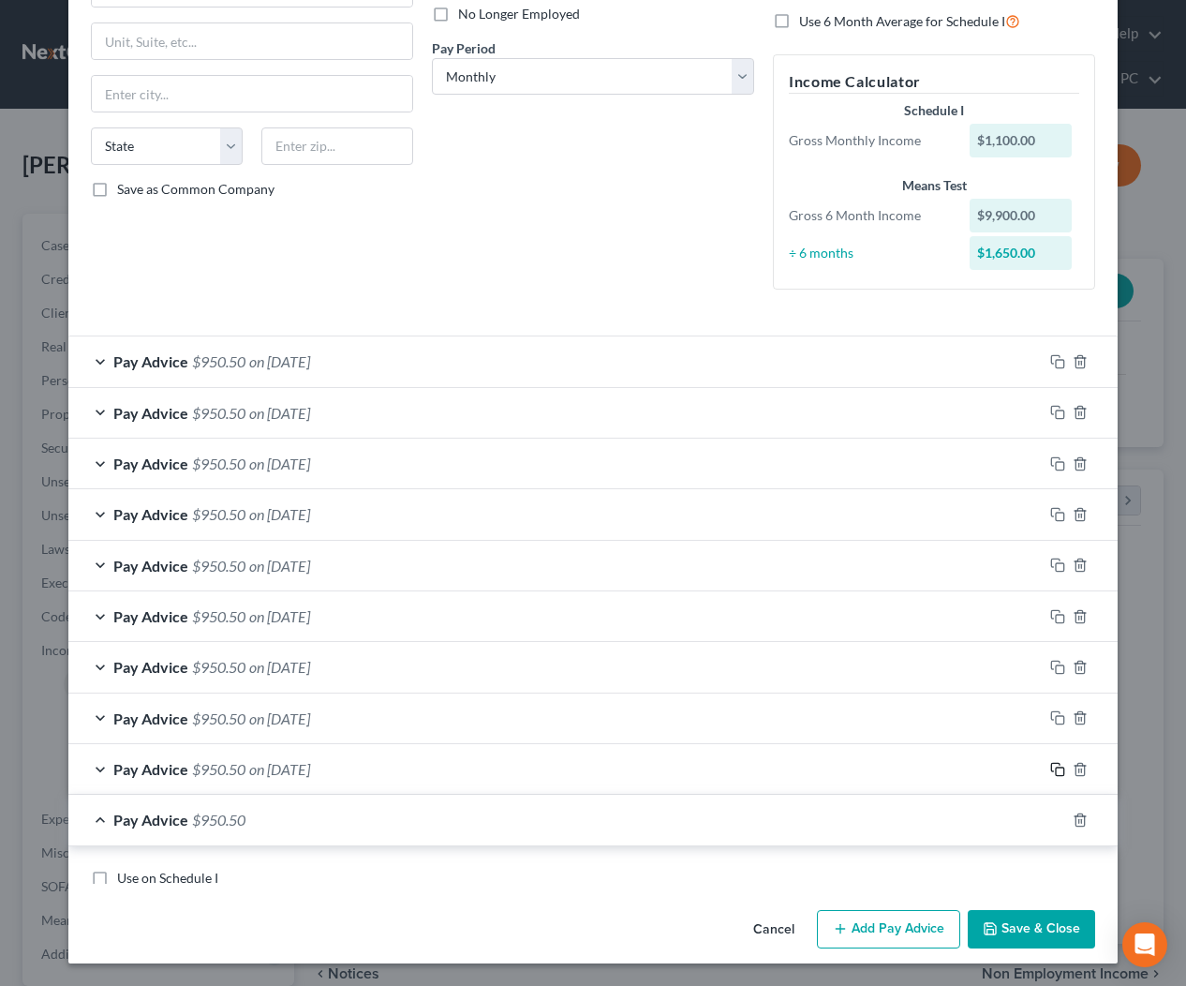
scroll to position [785, 0]
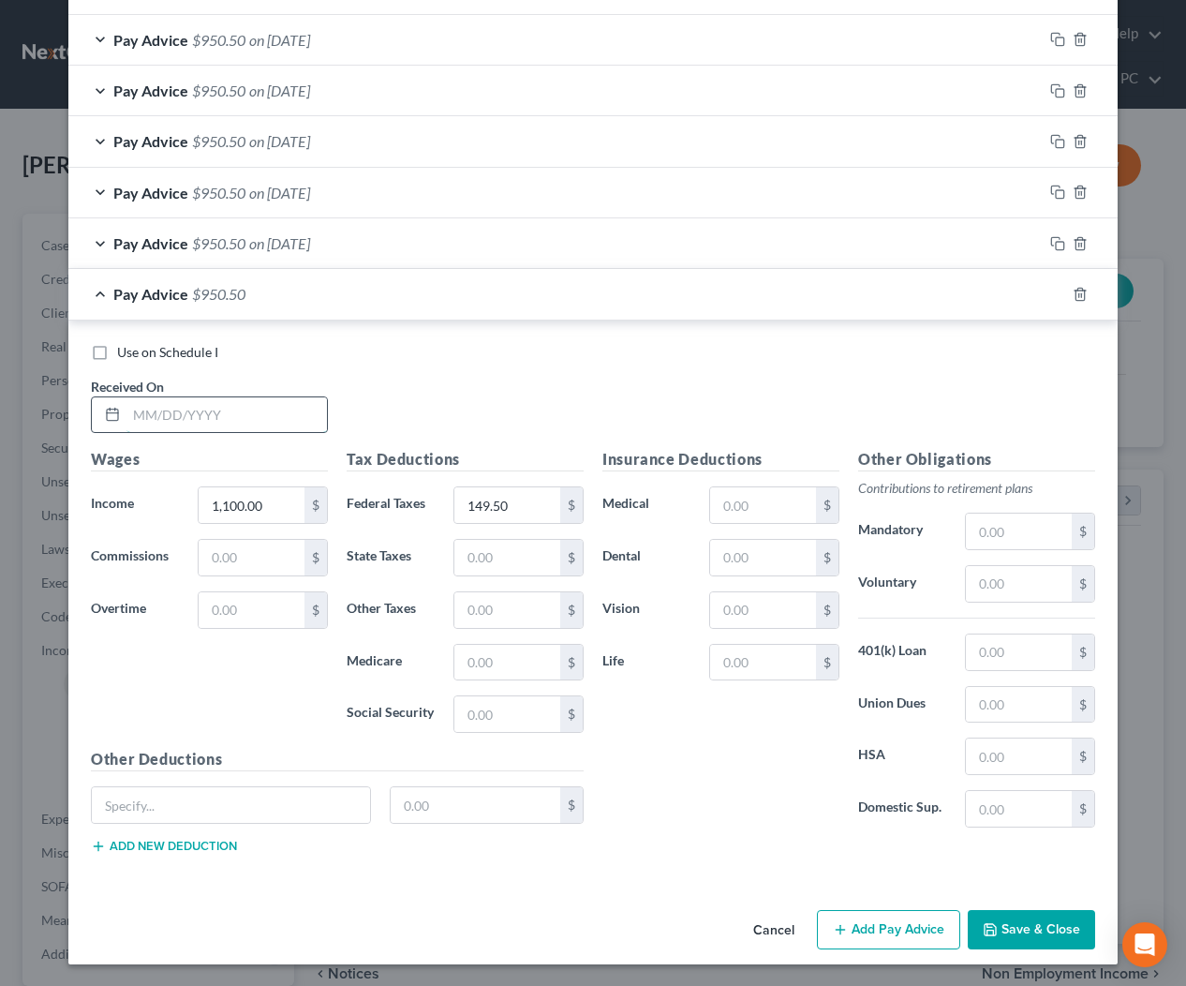
click at [256, 419] on input "text" at bounding box center [226, 415] width 201 height 36
type input "2/14/2025"
drag, startPoint x: 1056, startPoint y: 295, endPoint x: 930, endPoint y: 333, distance: 131.0
click at [1056, 295] on rect "button" at bounding box center [1060, 296] width 8 height 8
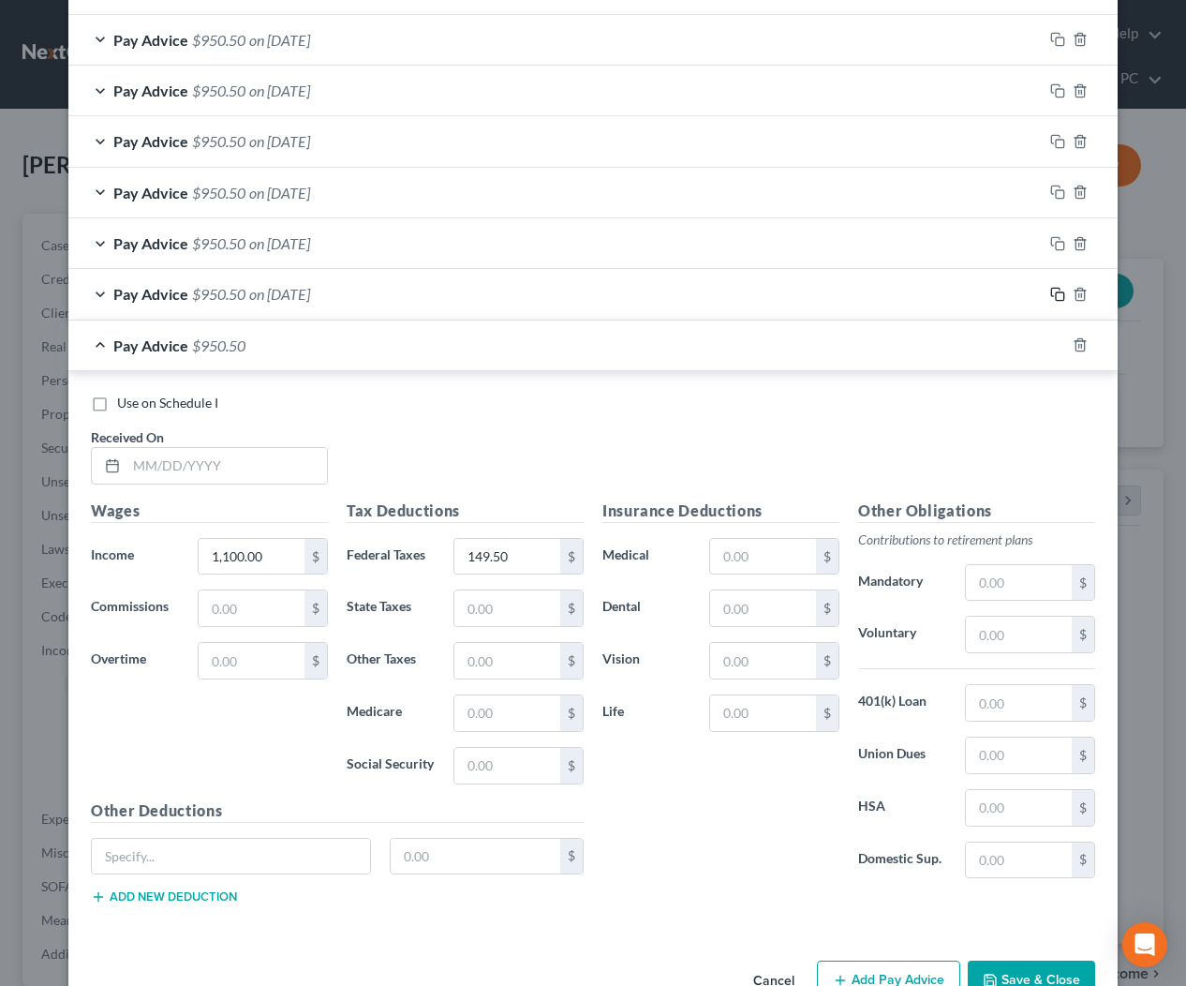
scroll to position [837, 0]
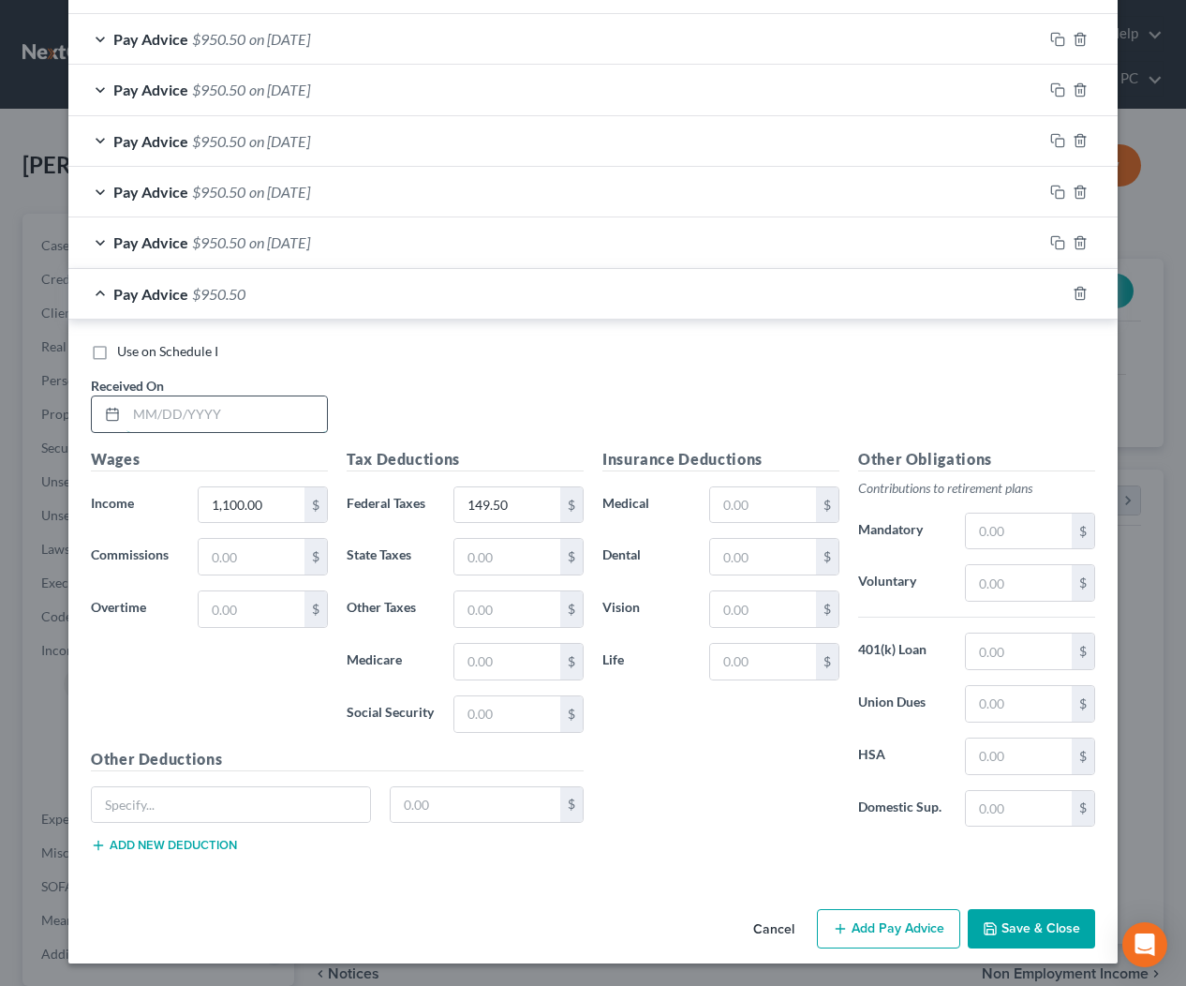
click at [299, 428] on input "text" at bounding box center [226, 414] width 201 height 36
type input "2/7/2025"
click at [1053, 293] on icon "button" at bounding box center [1057, 293] width 15 height 15
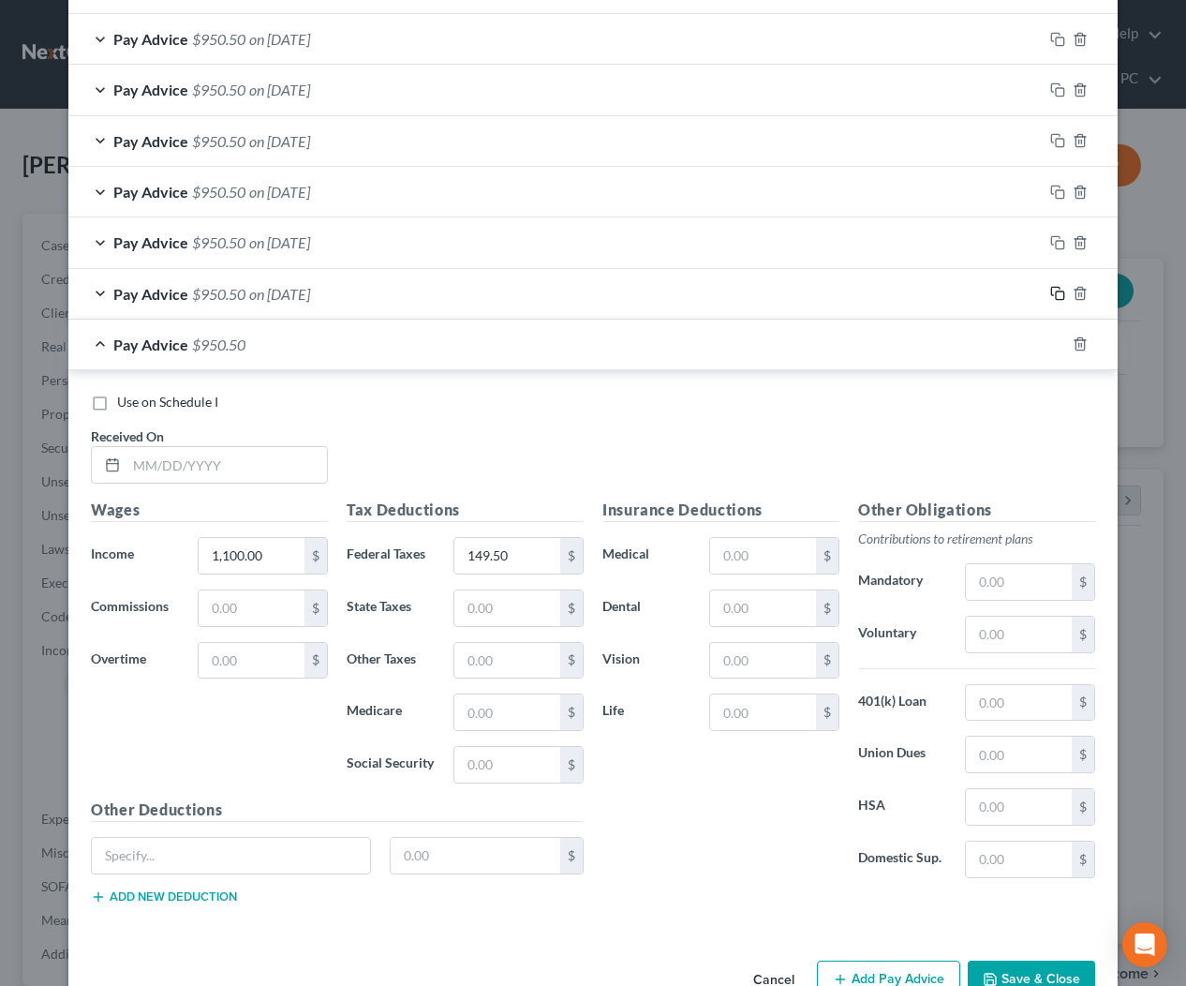
scroll to position [887, 0]
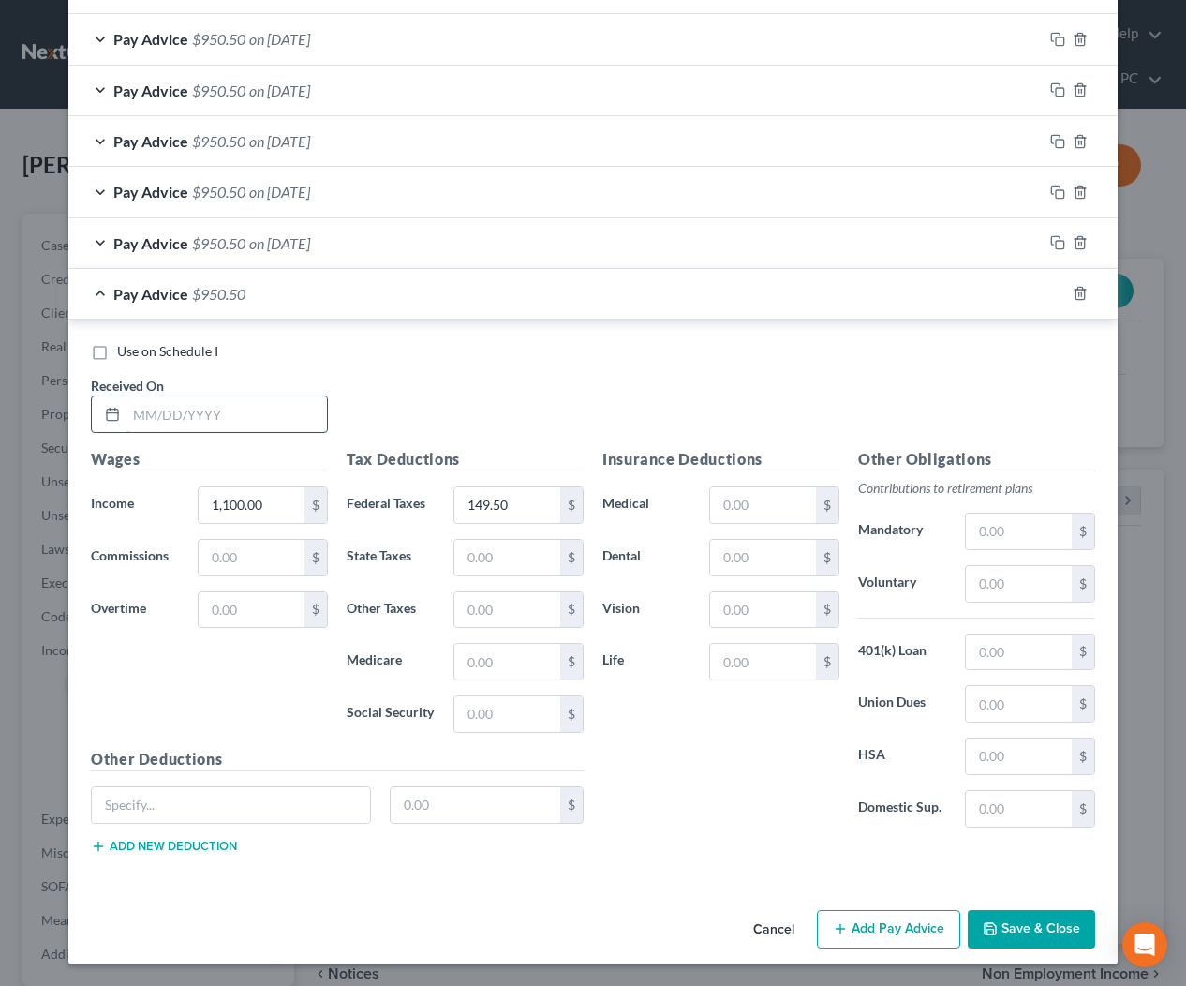
drag, startPoint x: 255, startPoint y: 406, endPoint x: 306, endPoint y: 424, distance: 54.8
click at [255, 406] on input "text" at bounding box center [226, 414] width 201 height 36
type input "1"
click at [1077, 290] on icon "button" at bounding box center [1080, 293] width 15 height 15
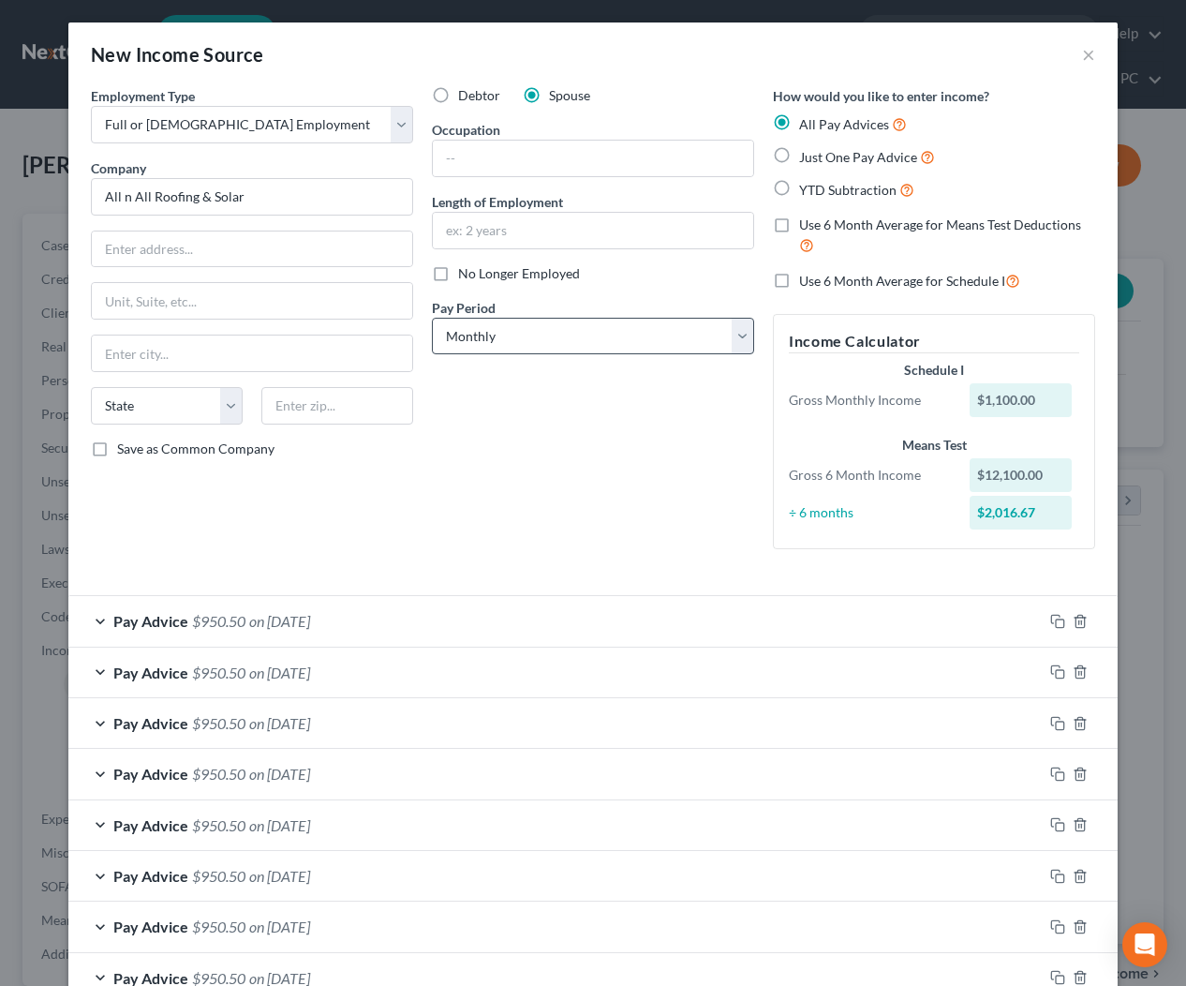
scroll to position [1, 0]
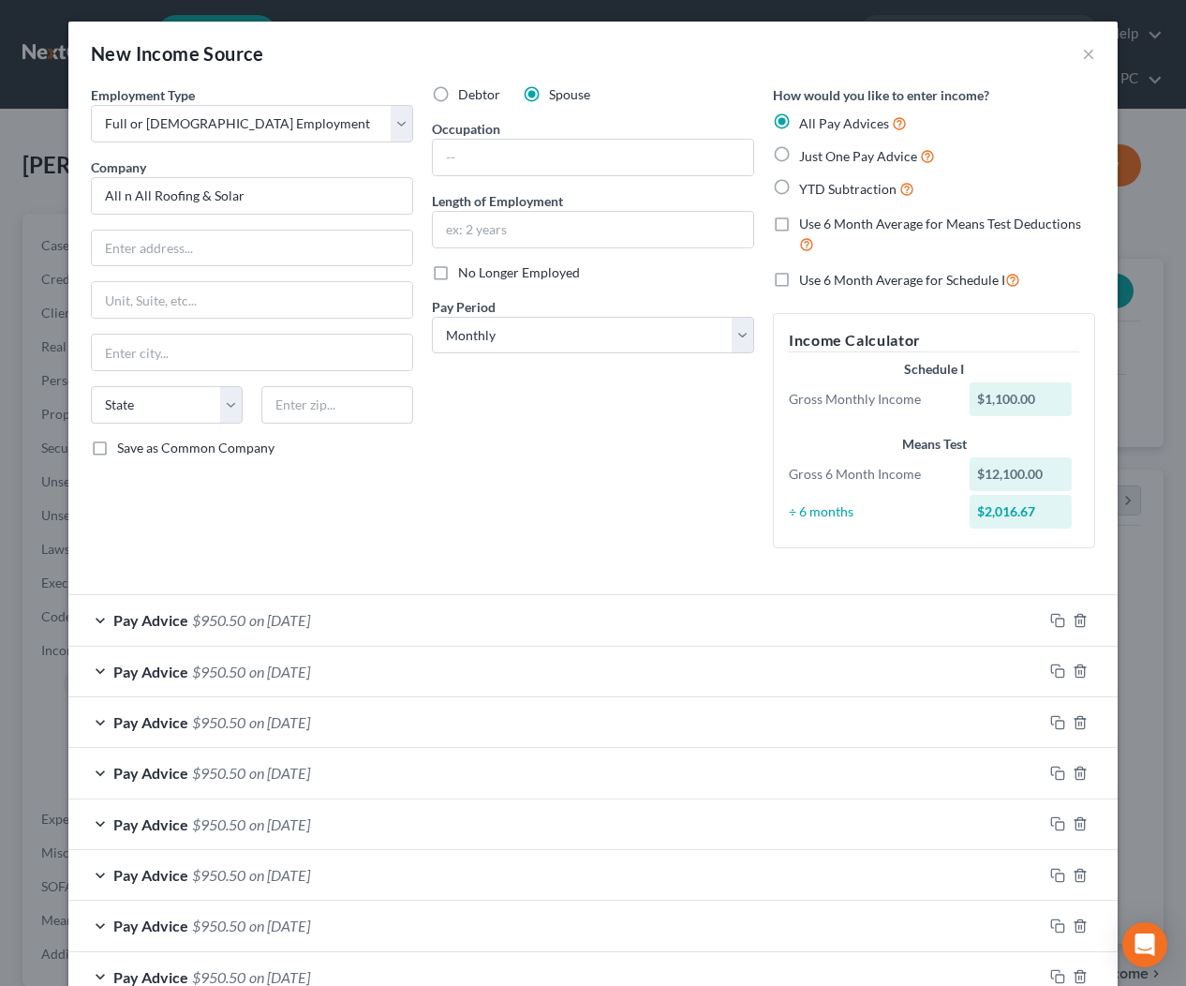
click at [458, 277] on label "No Longer Employed" at bounding box center [519, 272] width 122 height 19
click at [466, 275] on input "No Longer Employed" at bounding box center [472, 269] width 12 height 12
checkbox input "true"
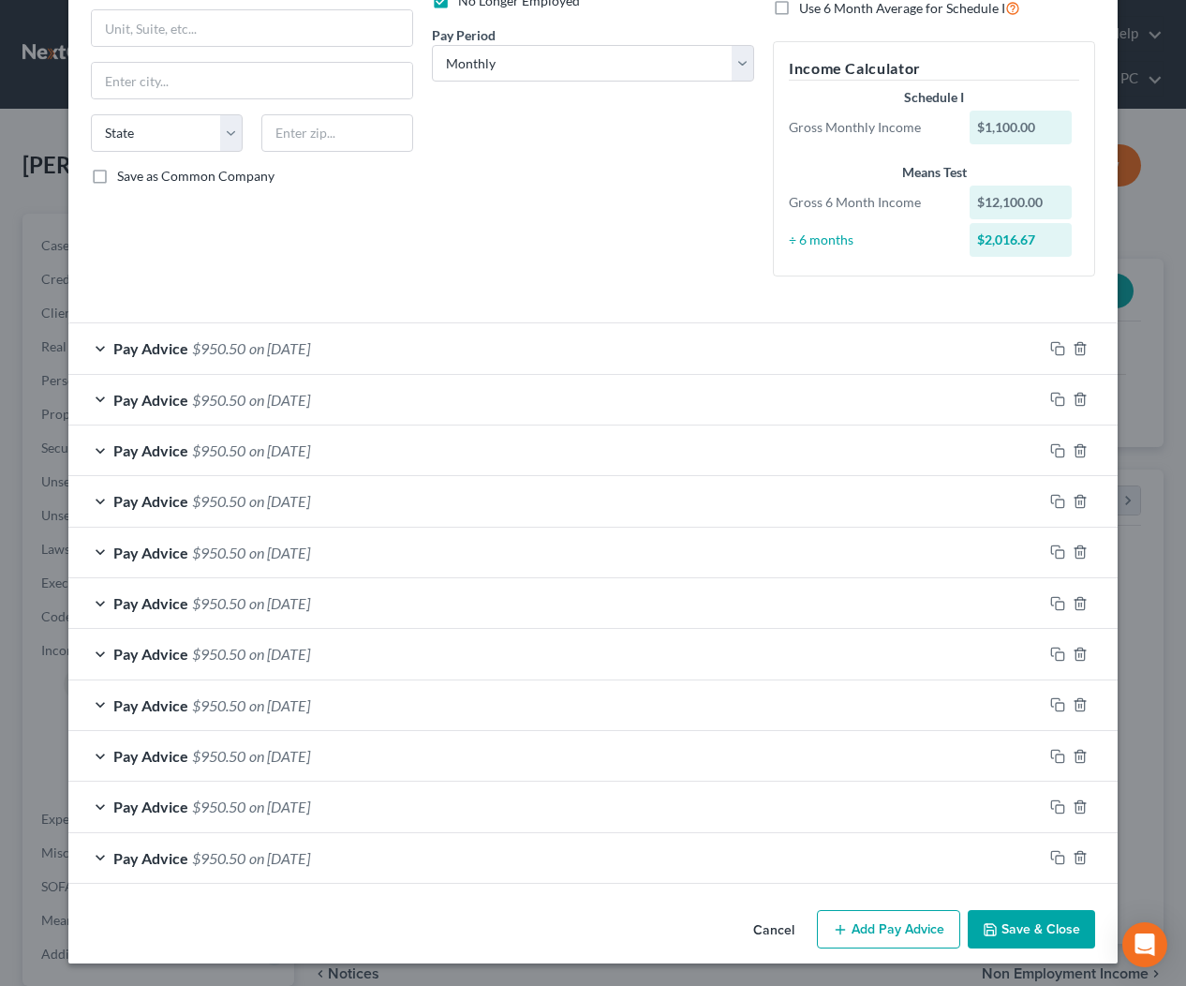
click at [1033, 924] on button "Save & Close" at bounding box center [1031, 929] width 127 height 39
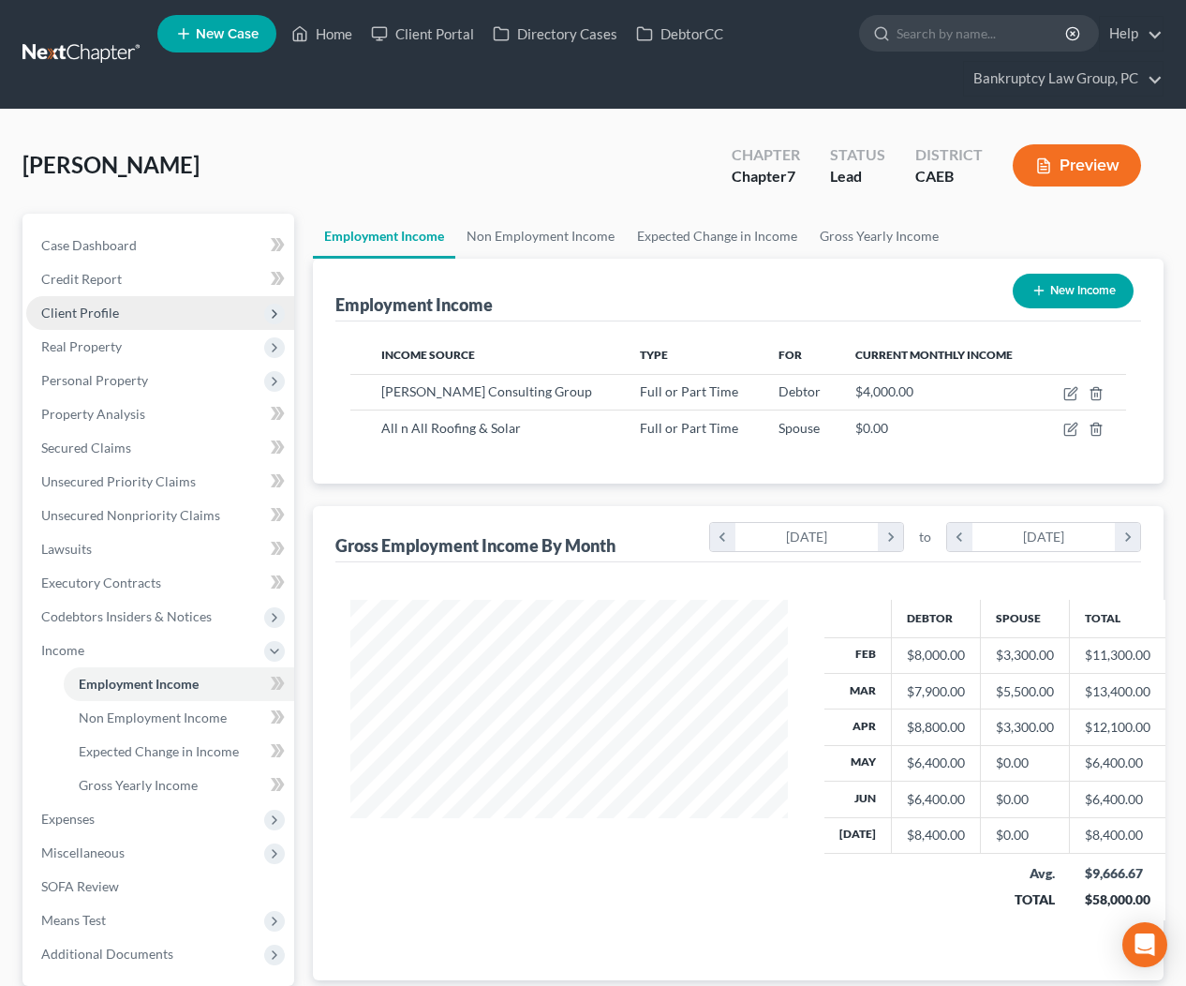
click at [82, 299] on span "Client Profile" at bounding box center [160, 313] width 268 height 34
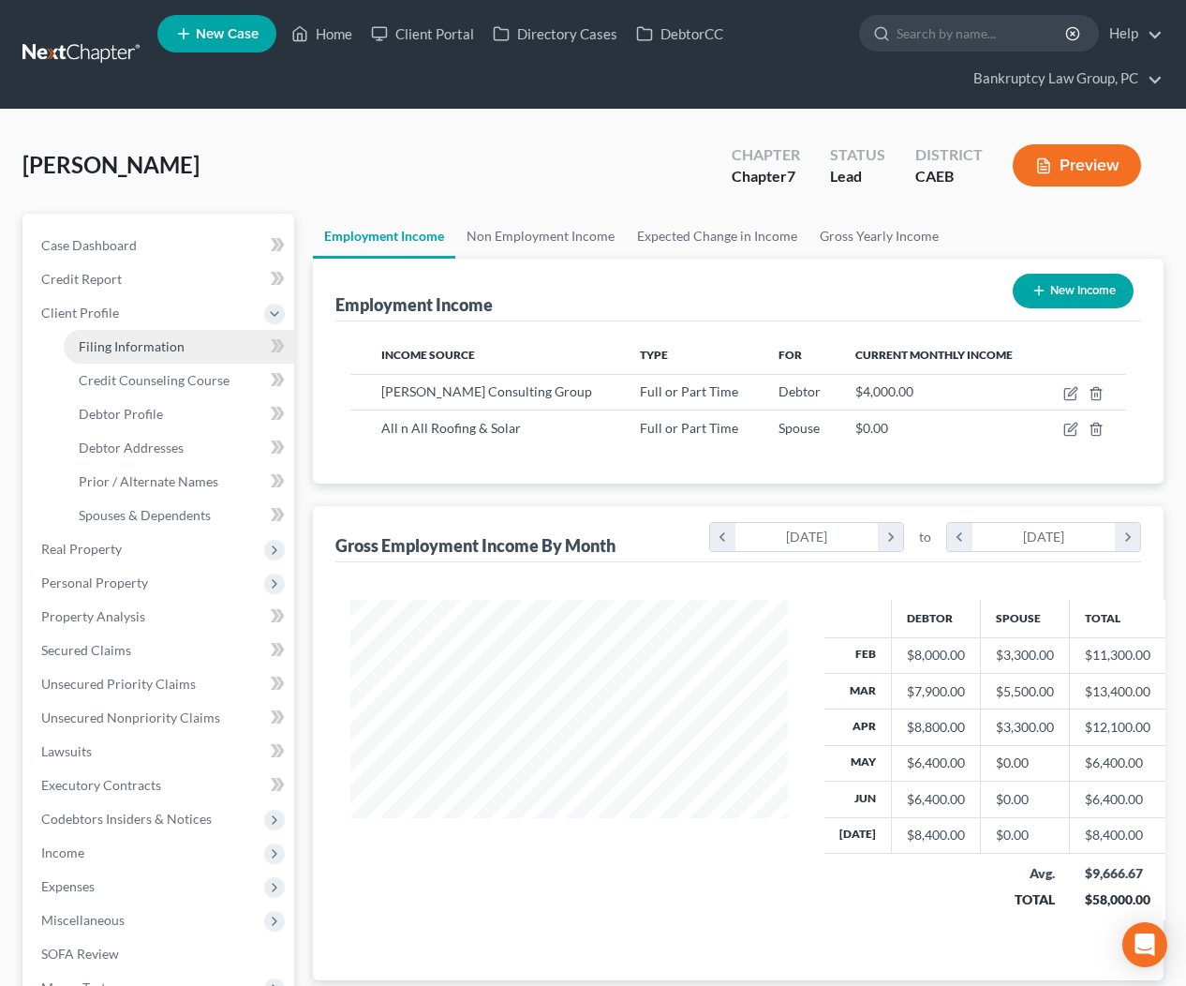
drag, startPoint x: 117, startPoint y: 355, endPoint x: 129, endPoint y: 362, distance: 13.8
click at [117, 355] on link "Filing Information" at bounding box center [179, 347] width 230 height 34
select select "1"
select select "0"
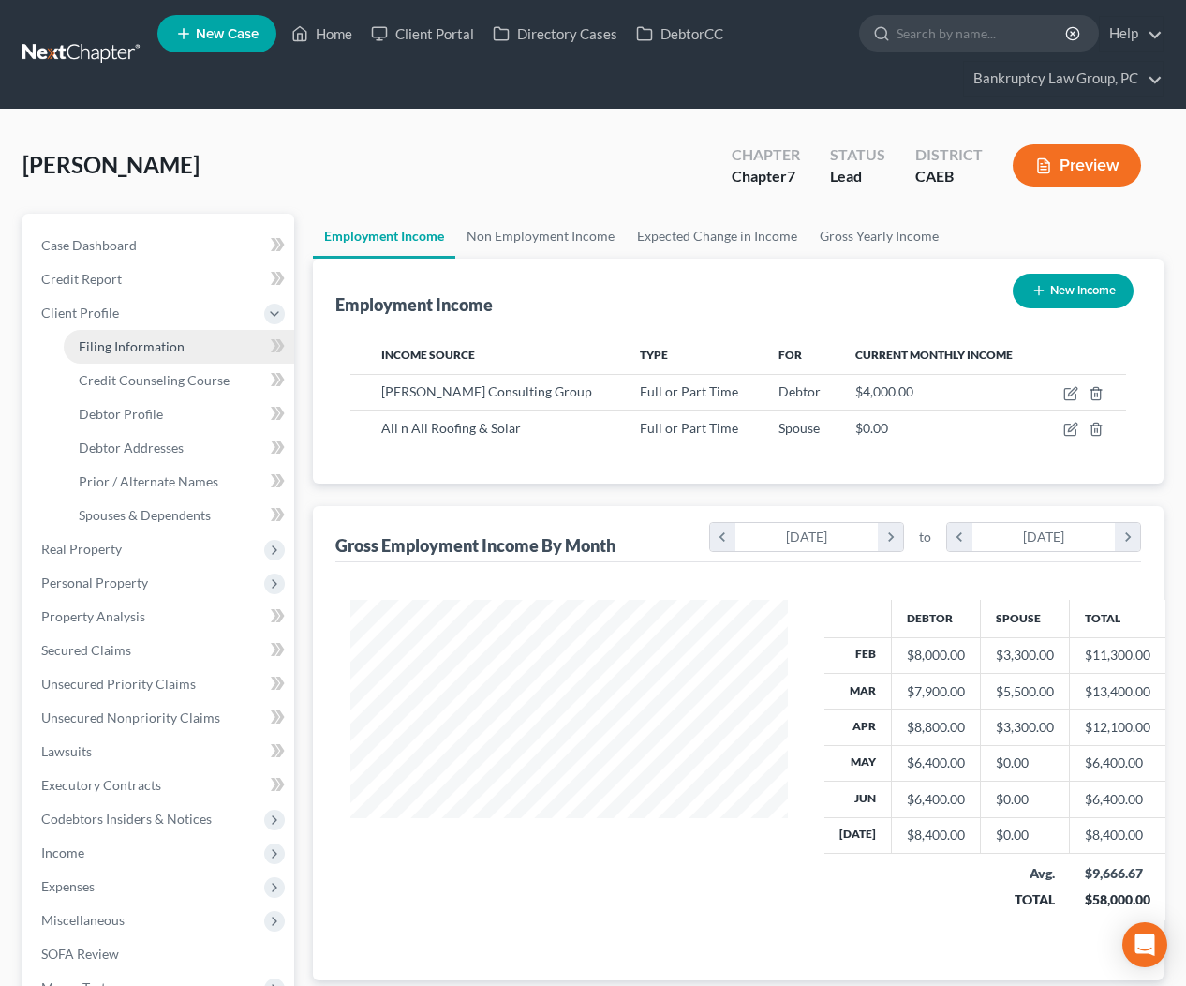
select select "8"
select select "4"
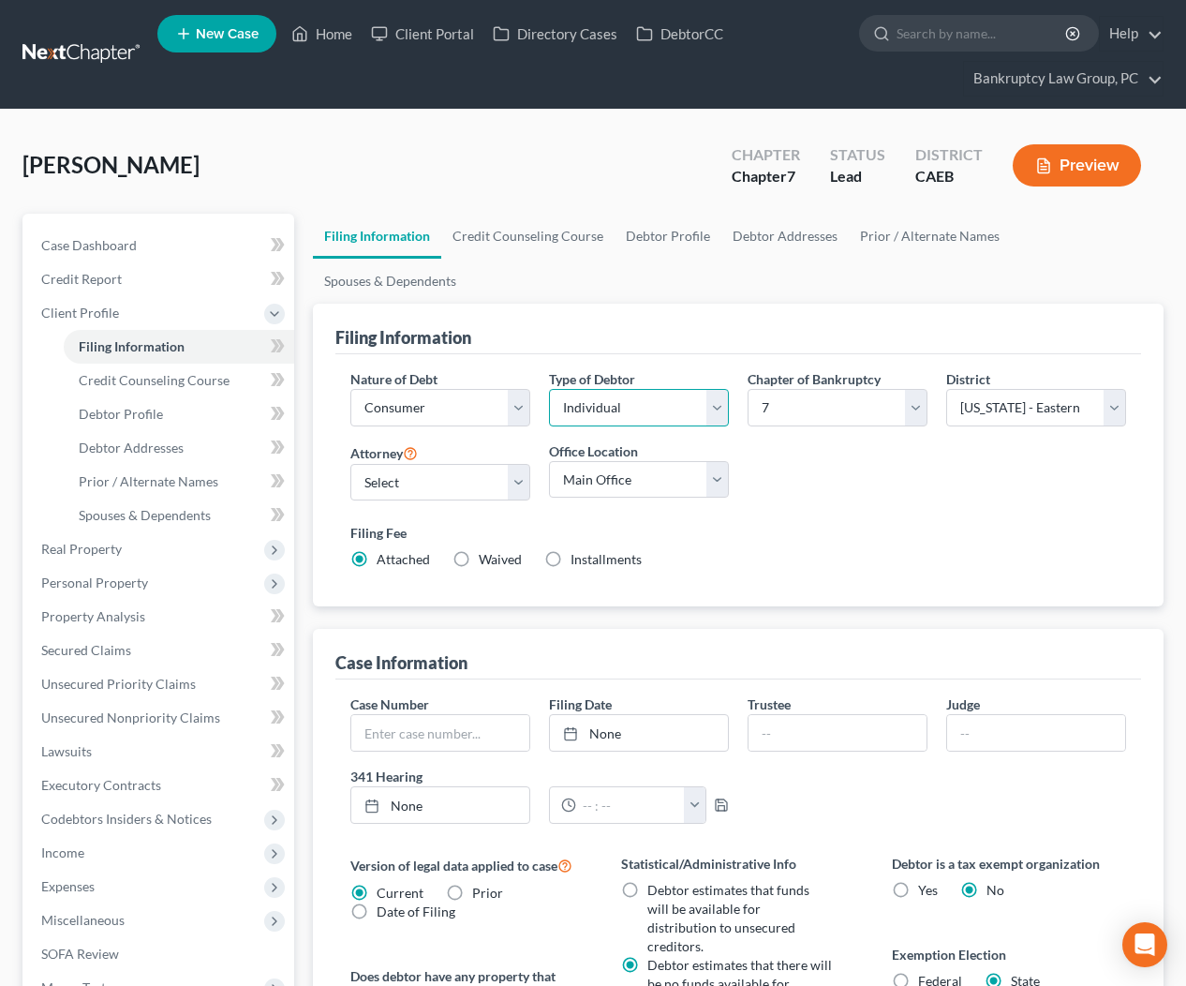
click at [657, 389] on select "Select Individual Joint" at bounding box center [639, 407] width 180 height 37
select select "1"
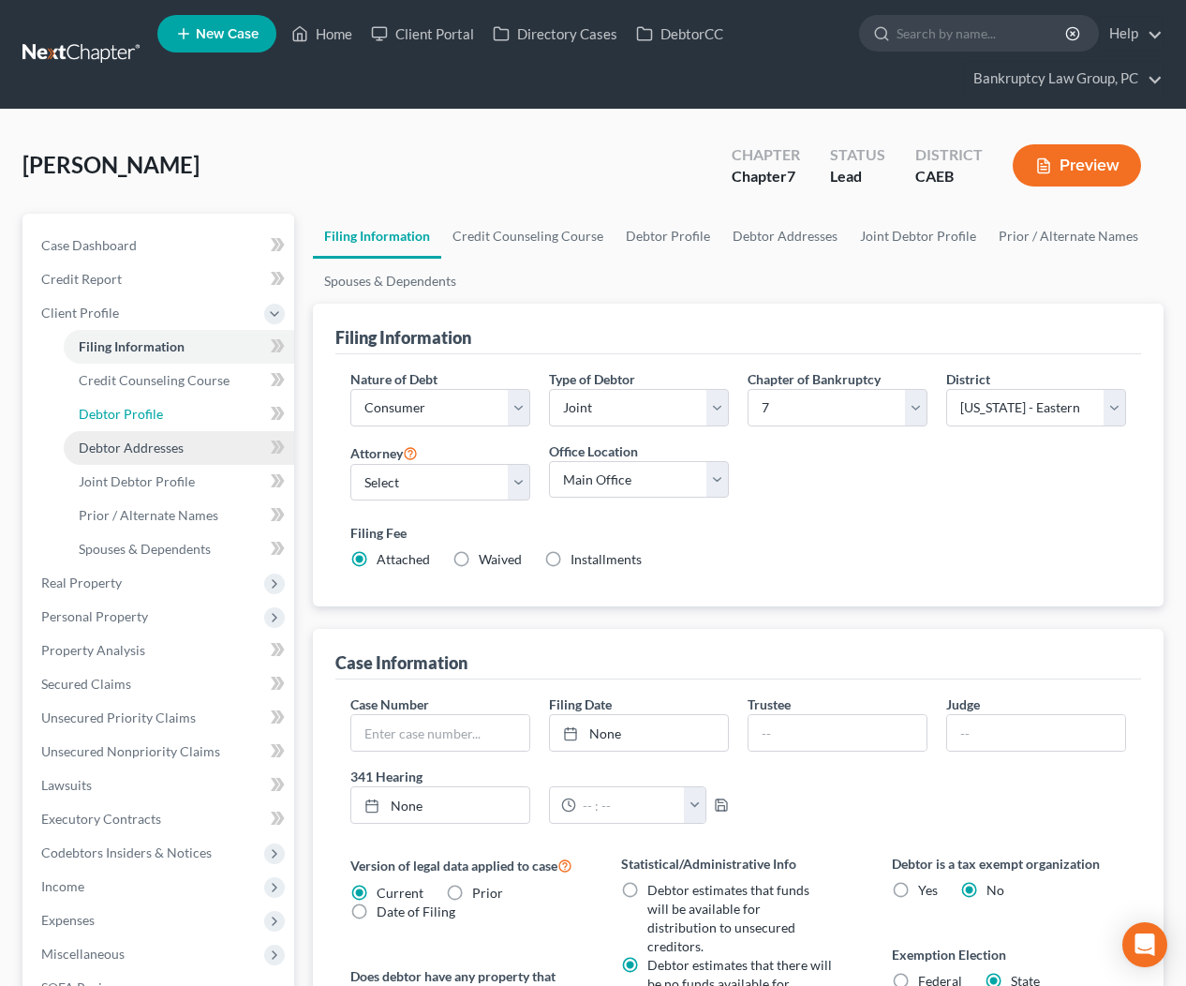
click at [130, 417] on span "Debtor Profile" at bounding box center [121, 414] width 84 height 16
select select "1"
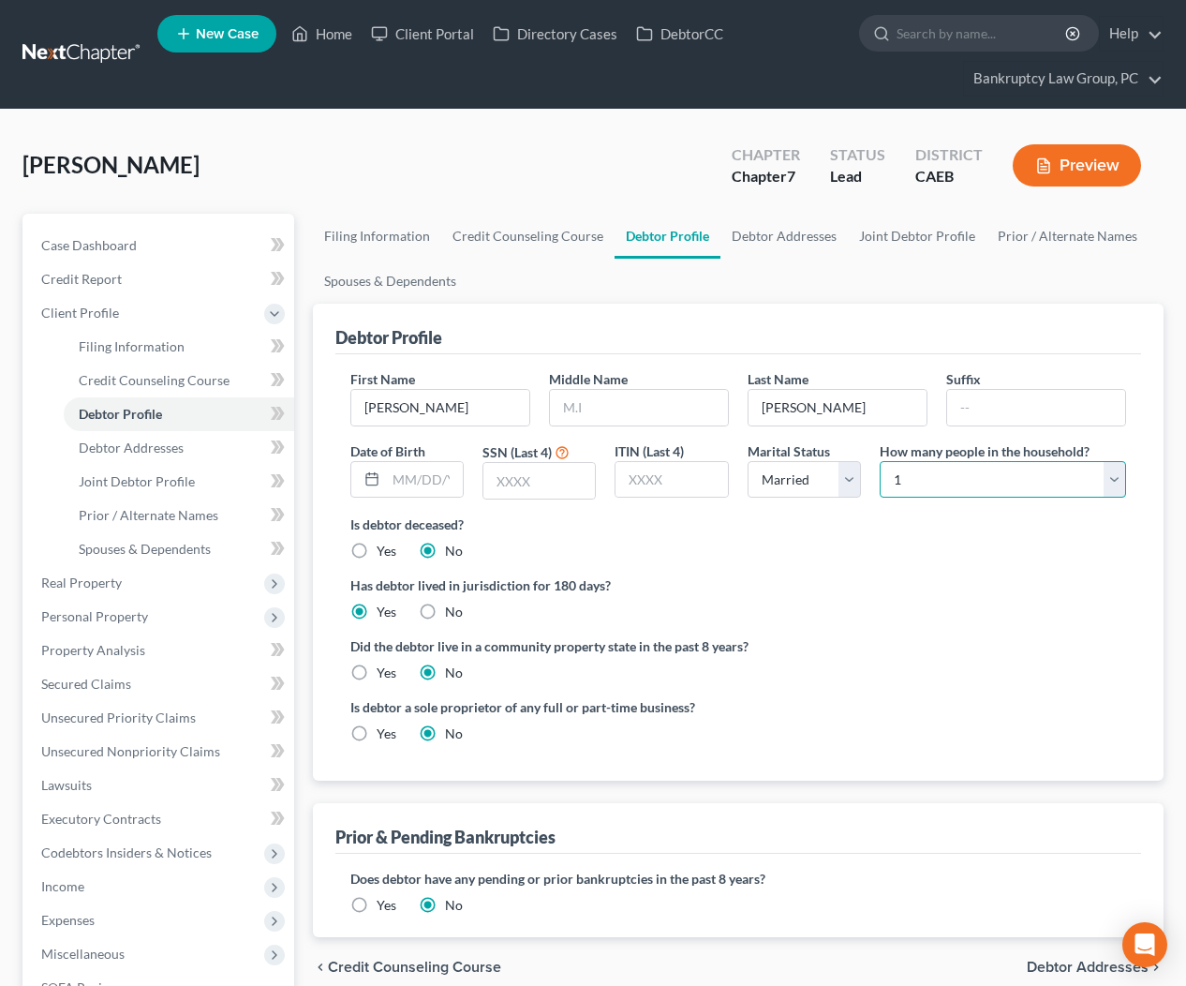
click at [963, 483] on select "Select 1 2 3 4 5 6 7 8 9 10 11 12 13 14 15 16 17 18 19 20" at bounding box center [1003, 479] width 246 height 37
select select "2"
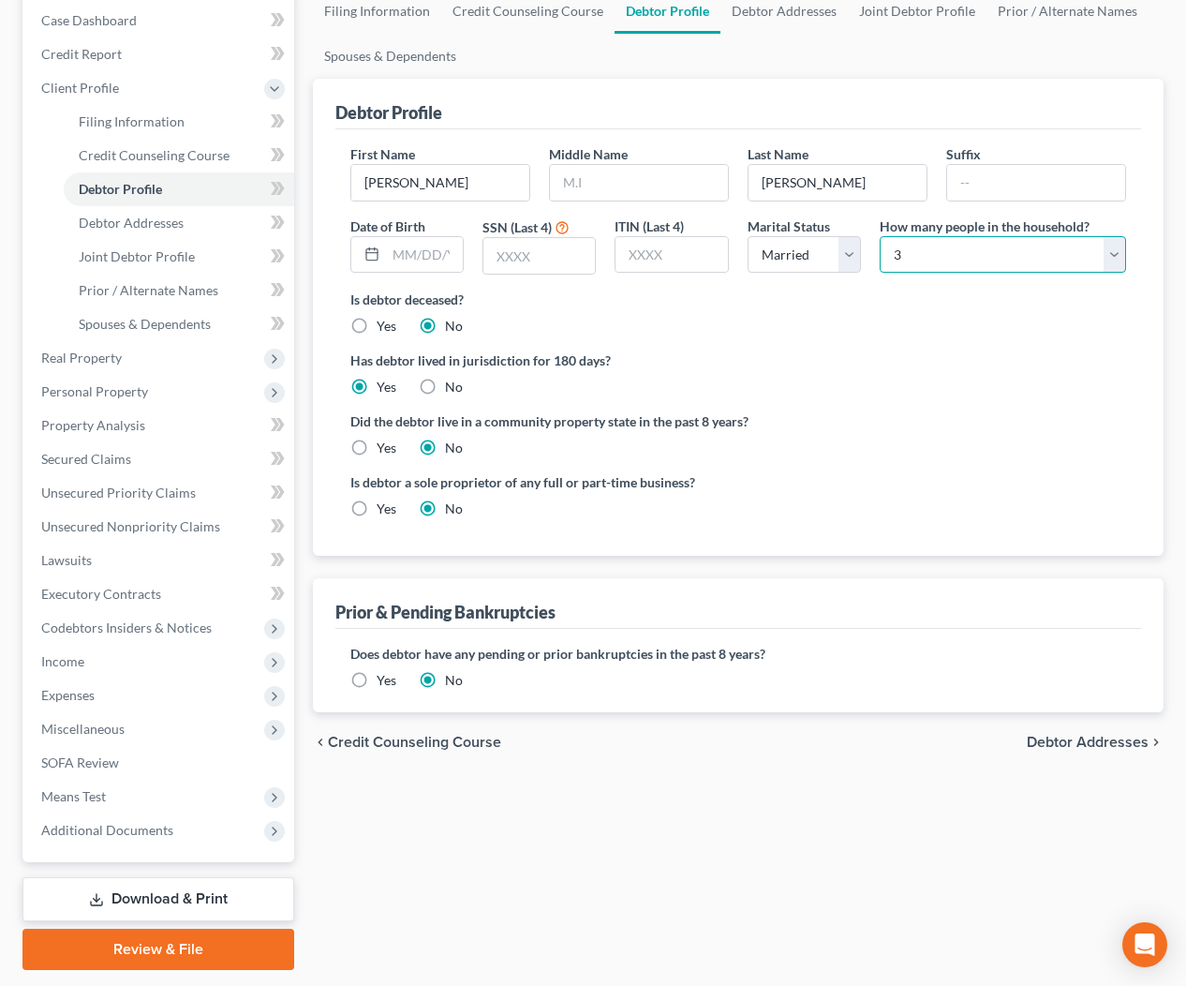
scroll to position [278, 0]
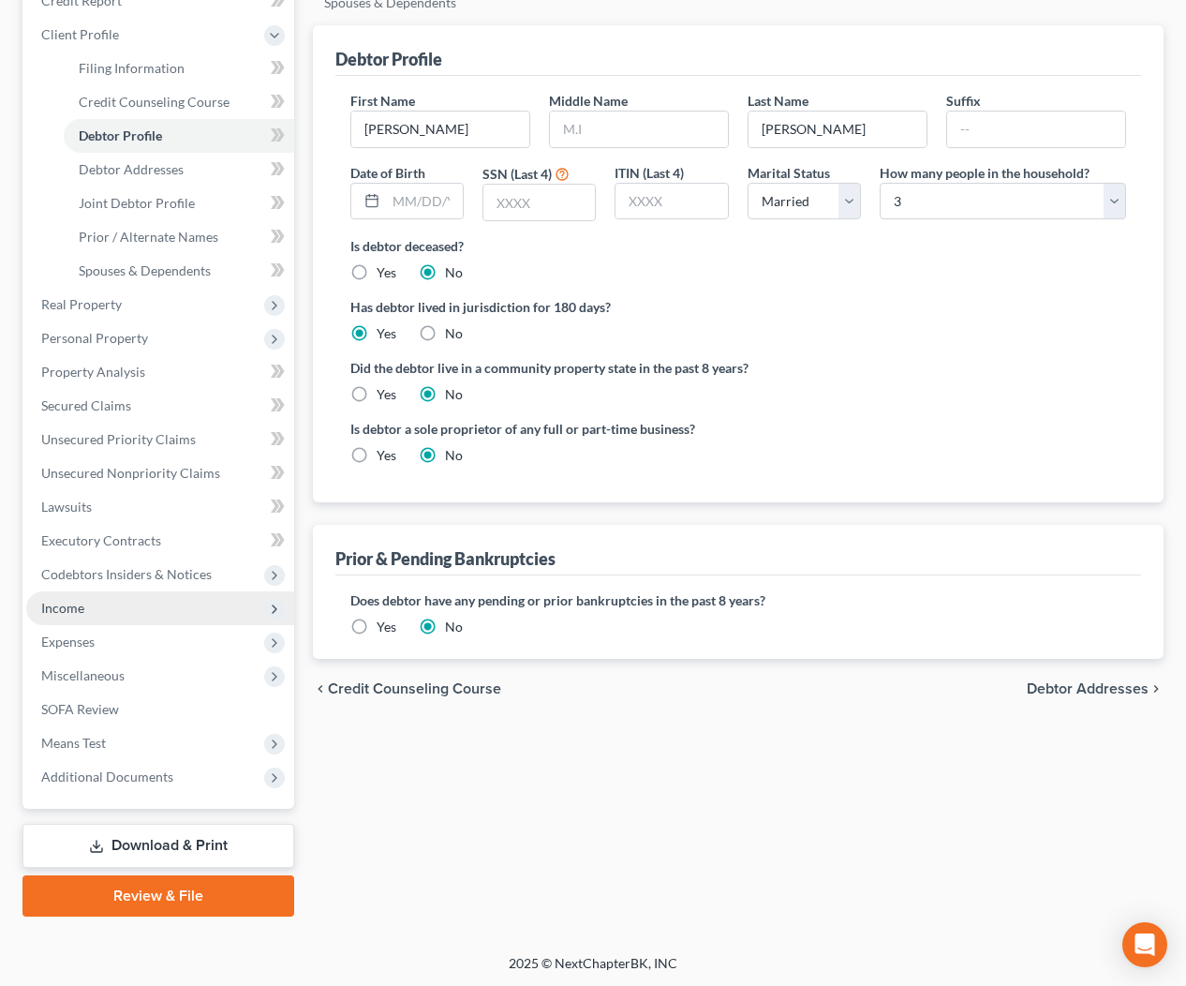
click at [59, 602] on span "Income" at bounding box center [62, 608] width 43 height 16
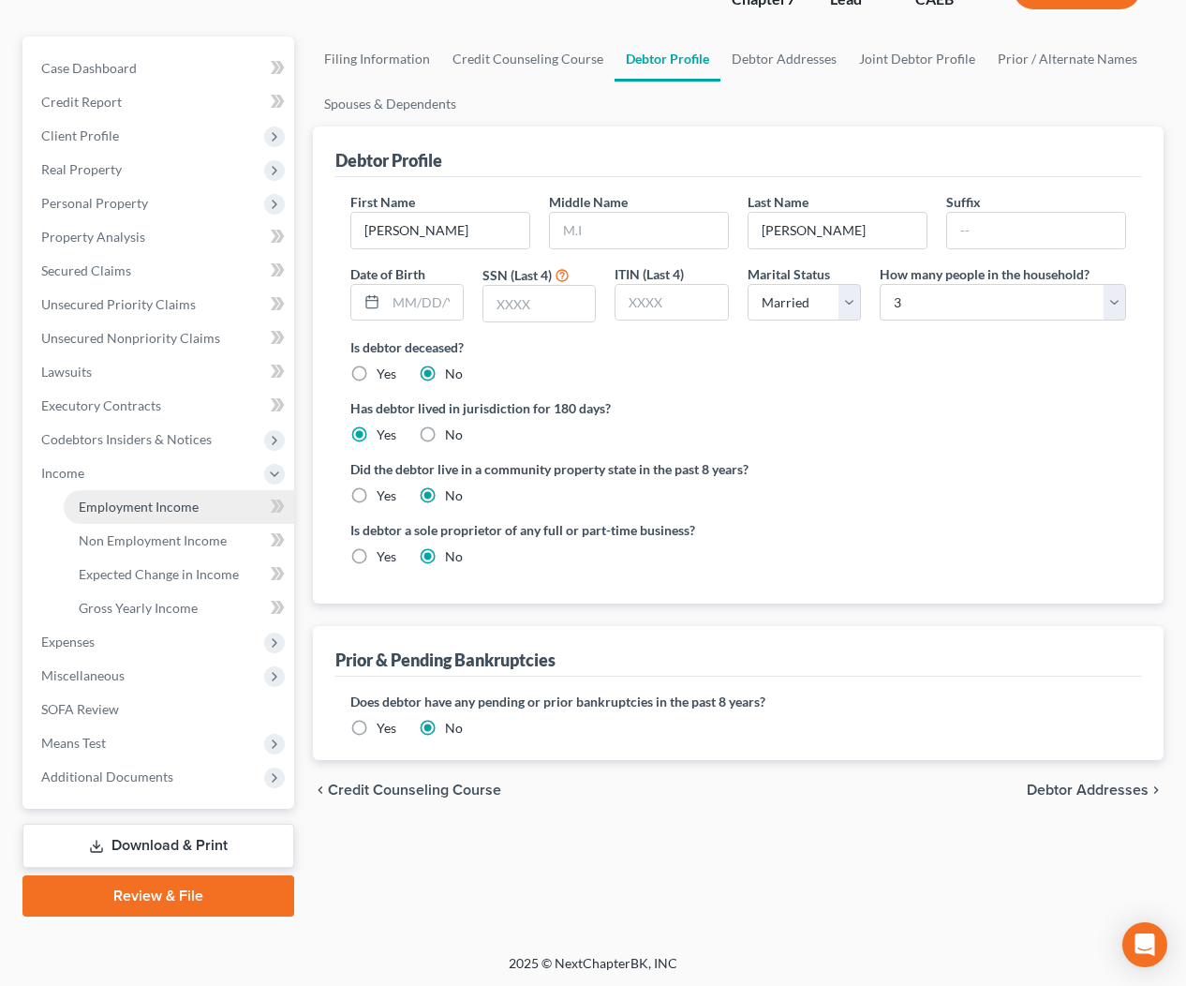
click at [162, 517] on link "Employment Income" at bounding box center [179, 507] width 230 height 34
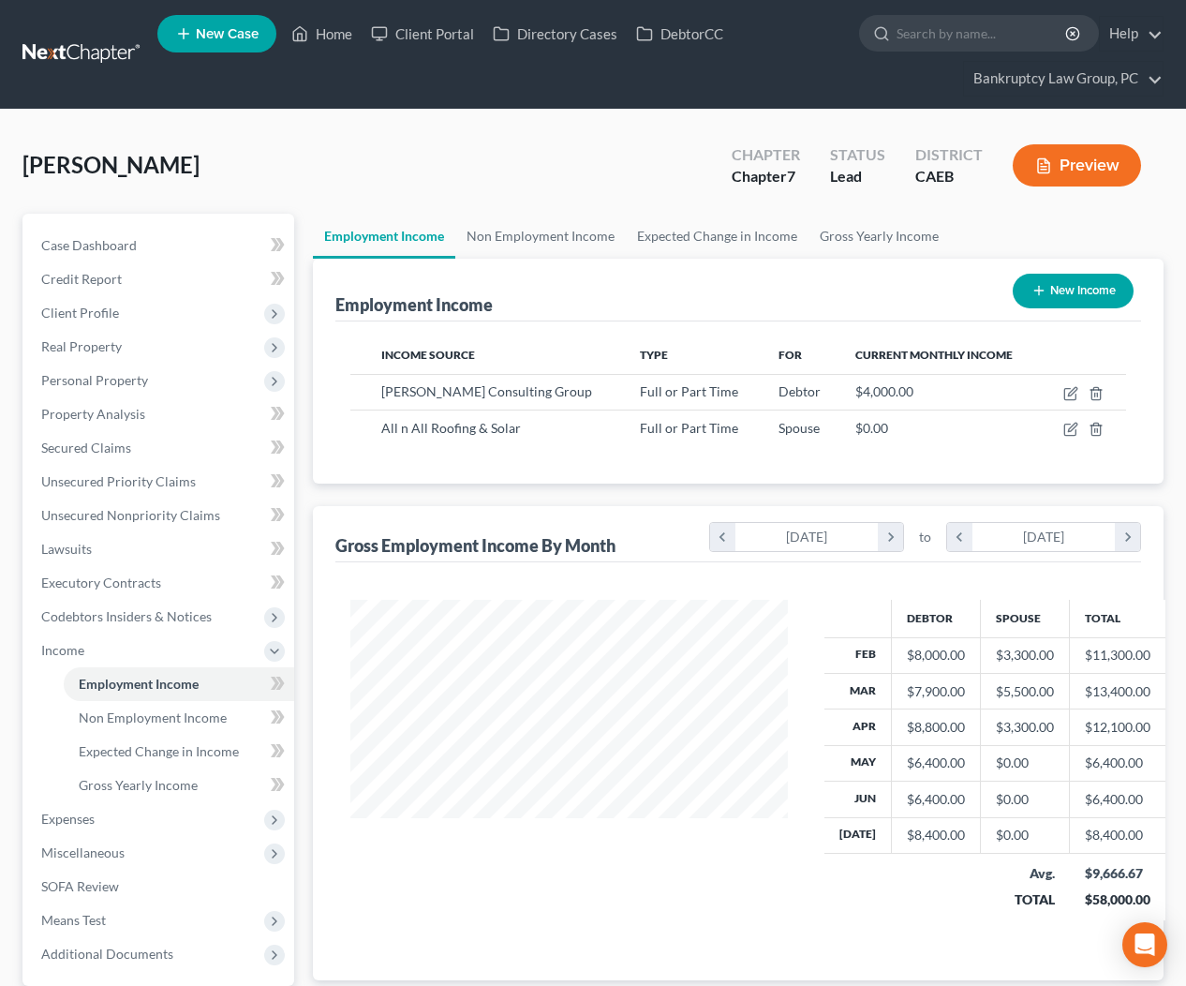
scroll to position [335, 475]
click at [1081, 289] on button "New Income" at bounding box center [1073, 291] width 121 height 35
select select "0"
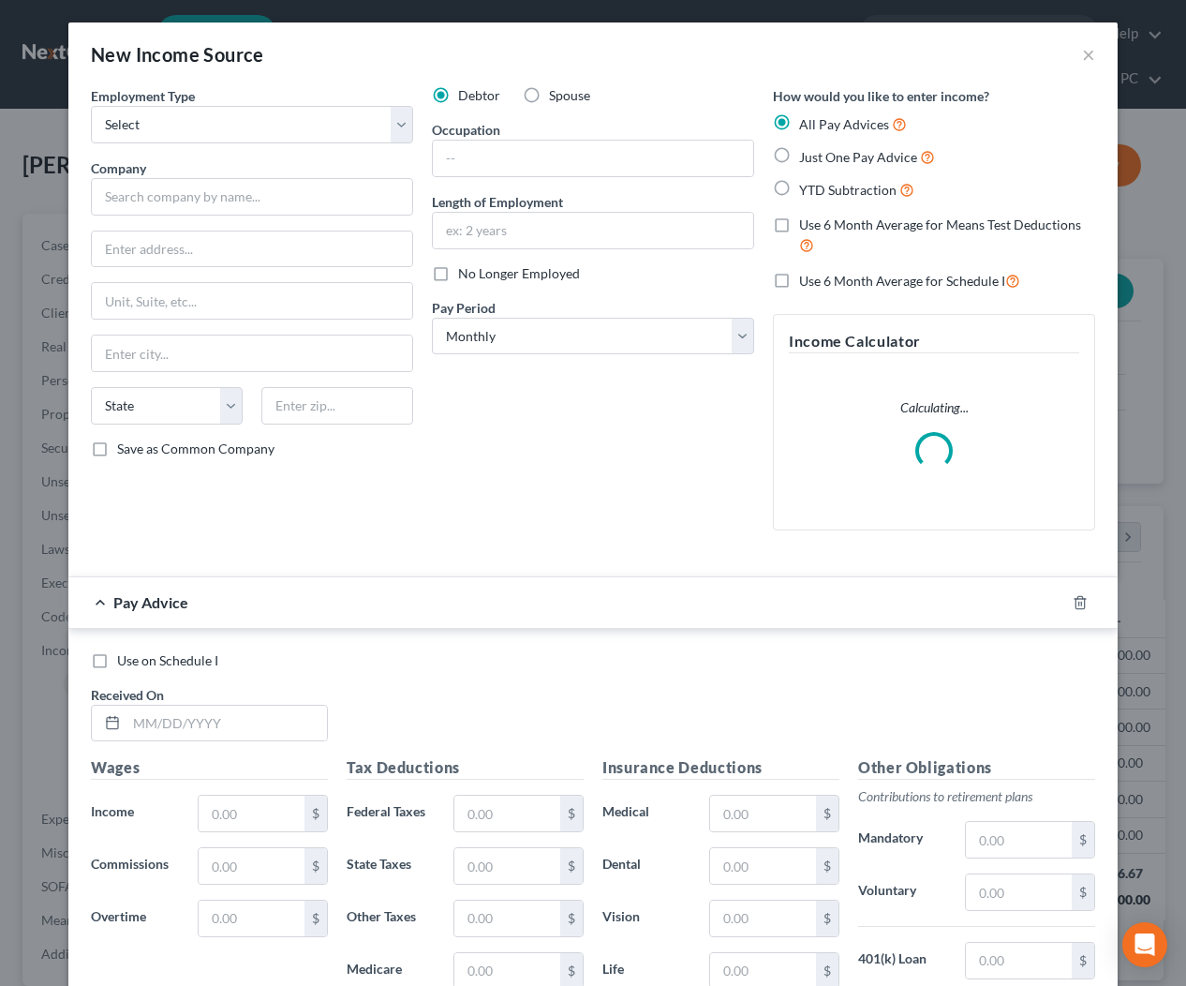
drag, startPoint x: 552, startPoint y: 96, endPoint x: 421, endPoint y: 116, distance: 132.8
click at [550, 96] on span "Spouse" at bounding box center [569, 95] width 41 height 16
click at [557, 96] on input "Spouse" at bounding box center [563, 92] width 12 height 12
radio input "true"
click at [343, 126] on select "Select Full or Part Time Employment Self Employment" at bounding box center [252, 124] width 322 height 37
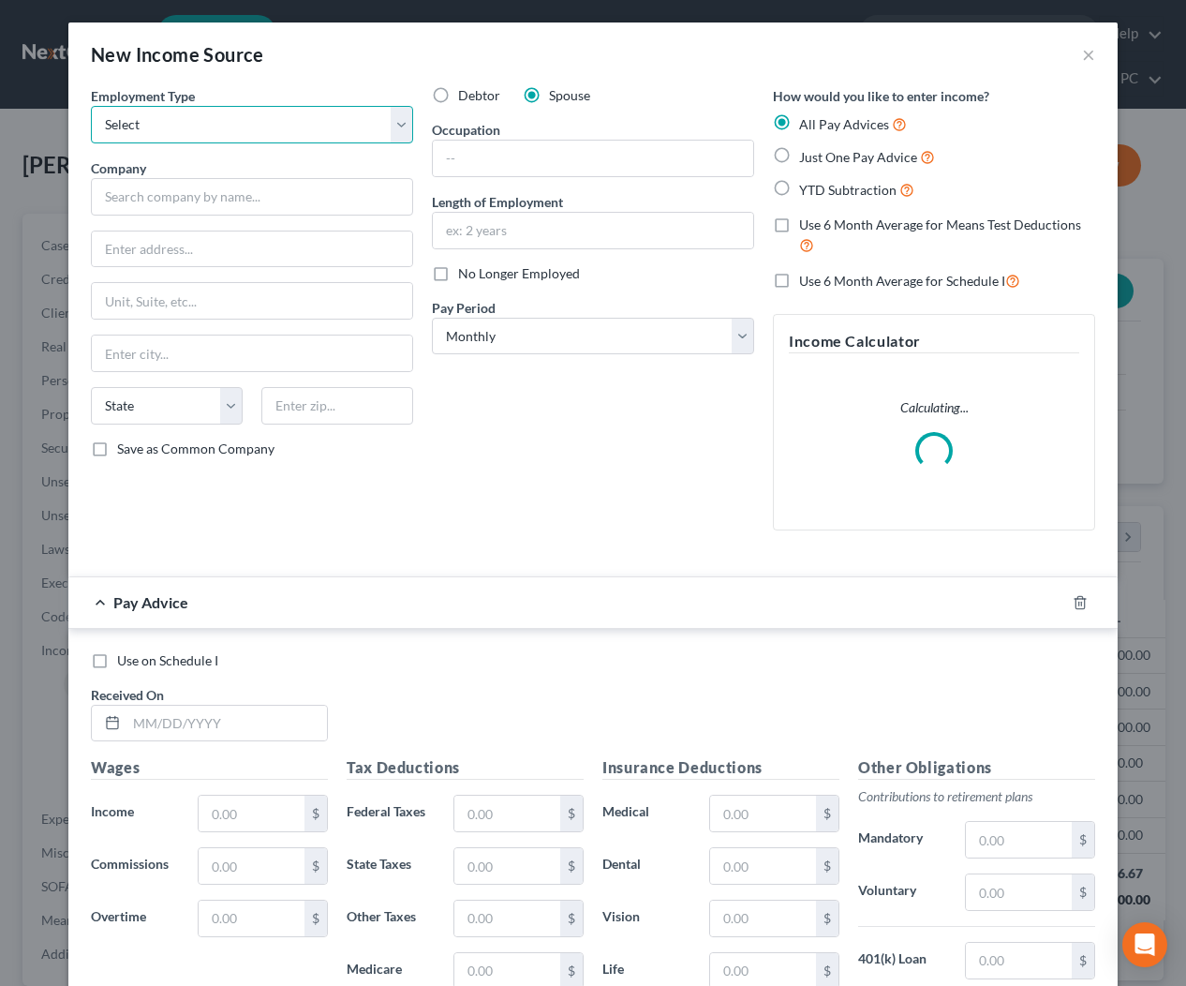
select select "0"
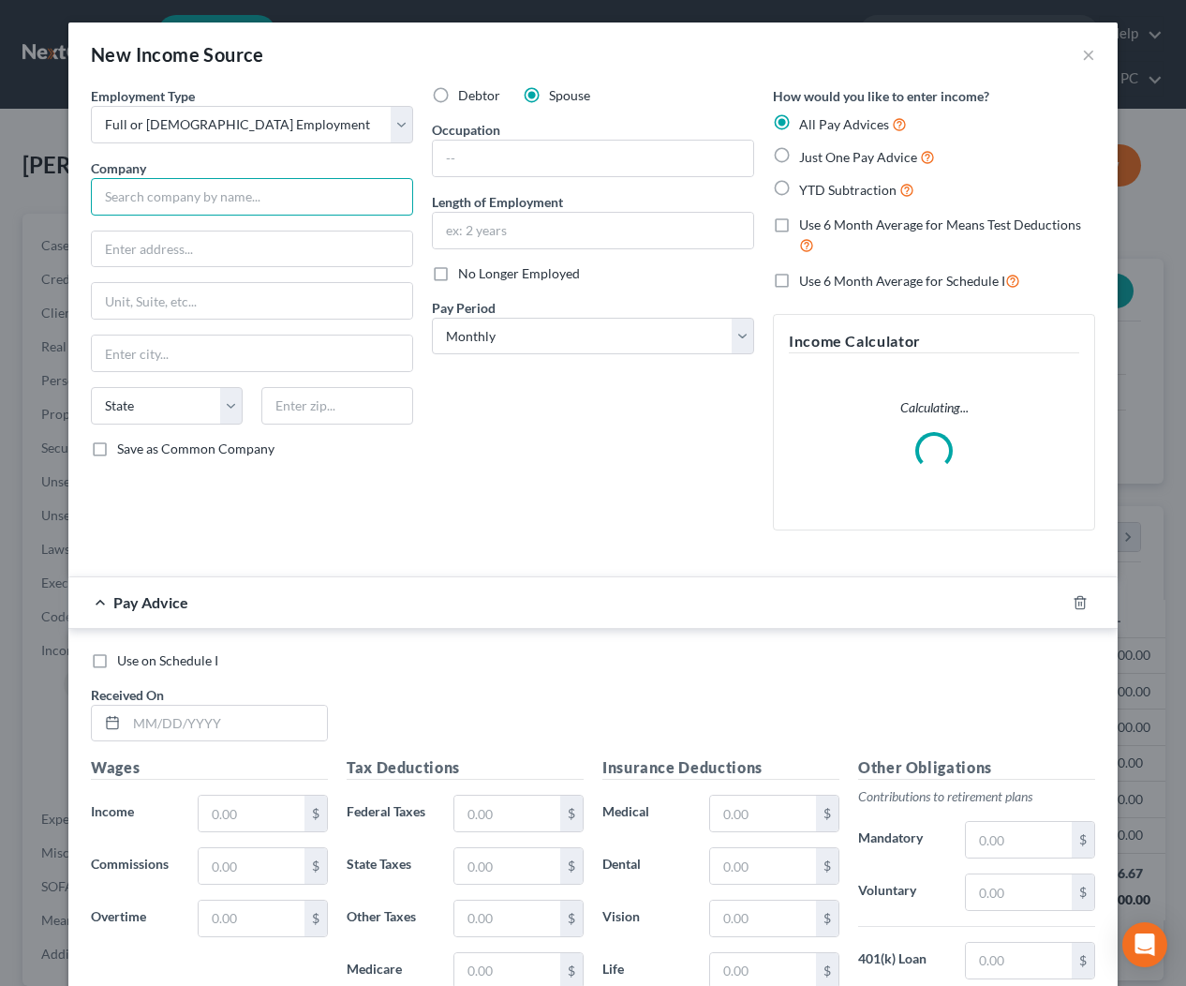
click at [290, 201] on input "text" at bounding box center [252, 196] width 322 height 37
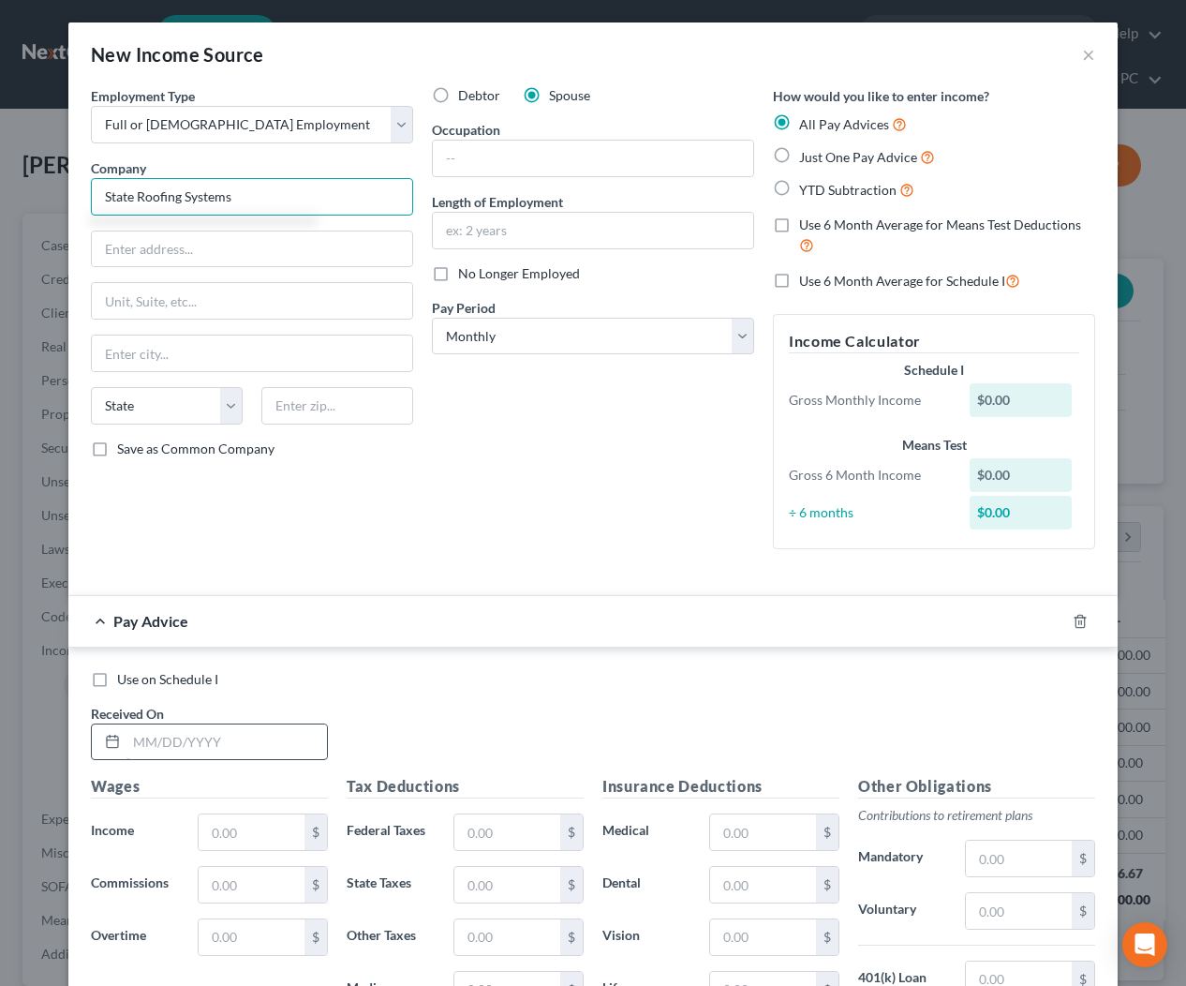
type input "State Roofing Systems"
drag, startPoint x: 274, startPoint y: 733, endPoint x: 416, endPoint y: 654, distance: 162.7
click at [273, 733] on input "text" at bounding box center [226, 742] width 201 height 36
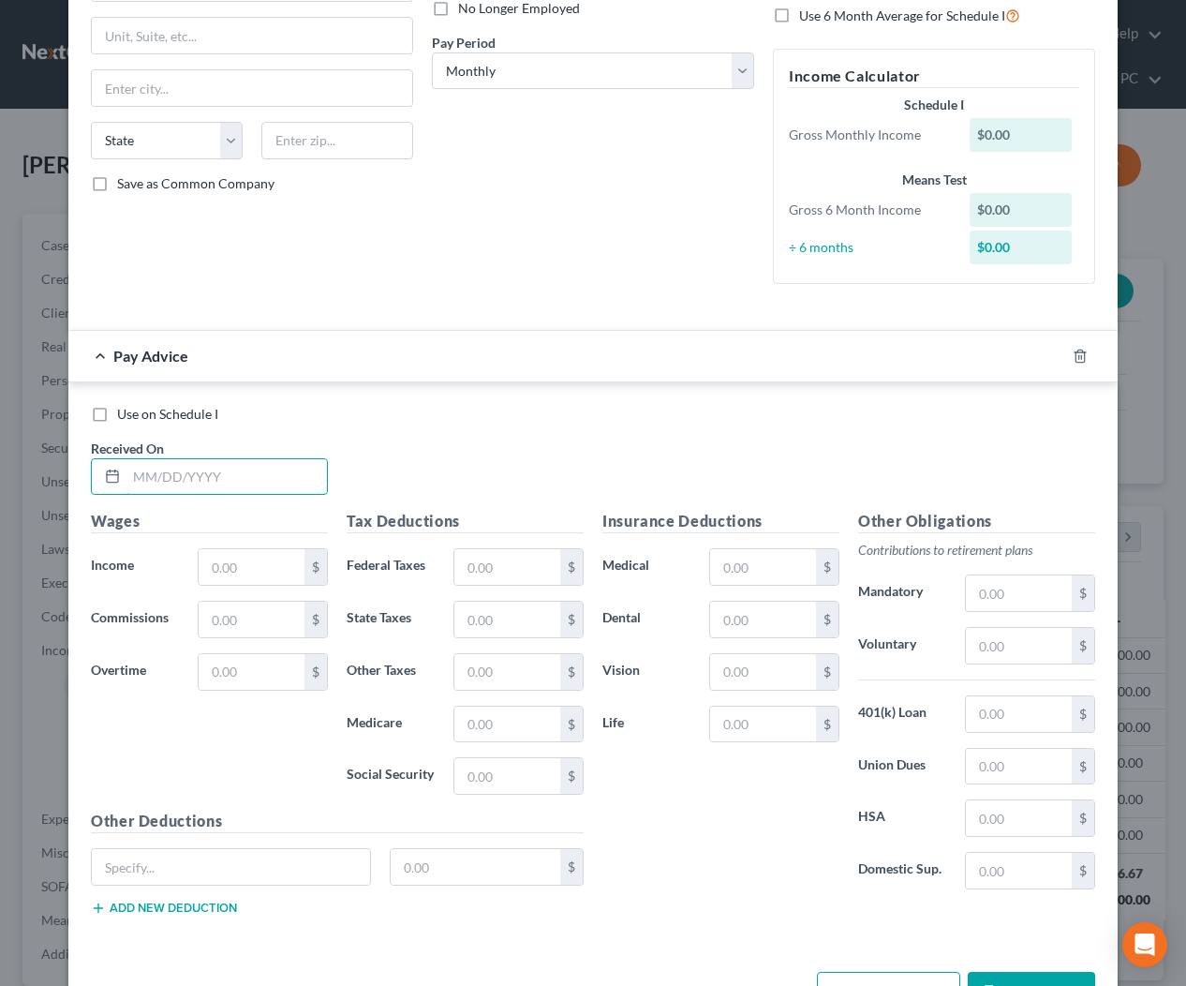
scroll to position [328, 0]
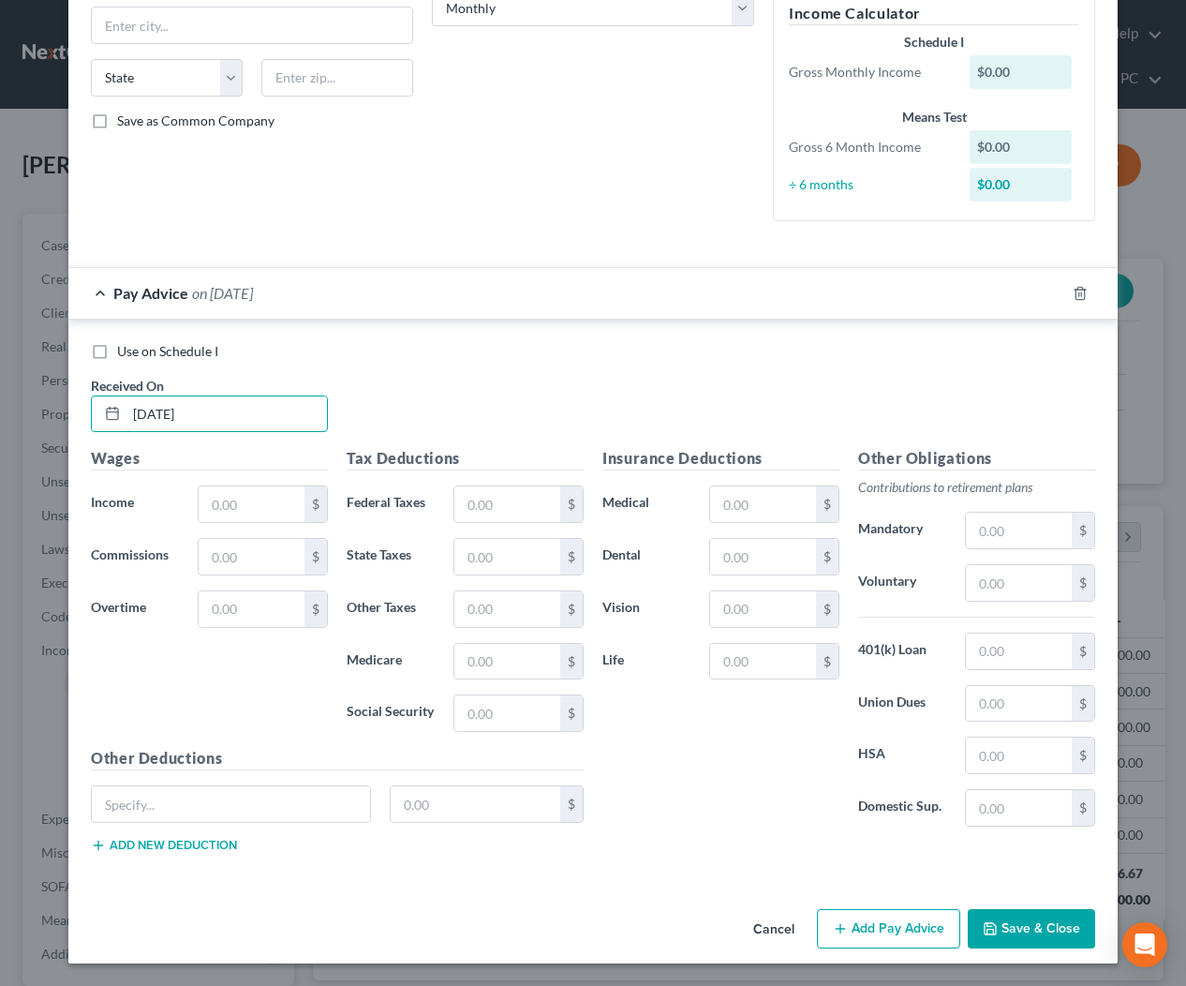
type input "7/7/2025"
type input "1,538.46"
type input "220.17"
click at [1056, 290] on icon "button" at bounding box center [1057, 293] width 15 height 15
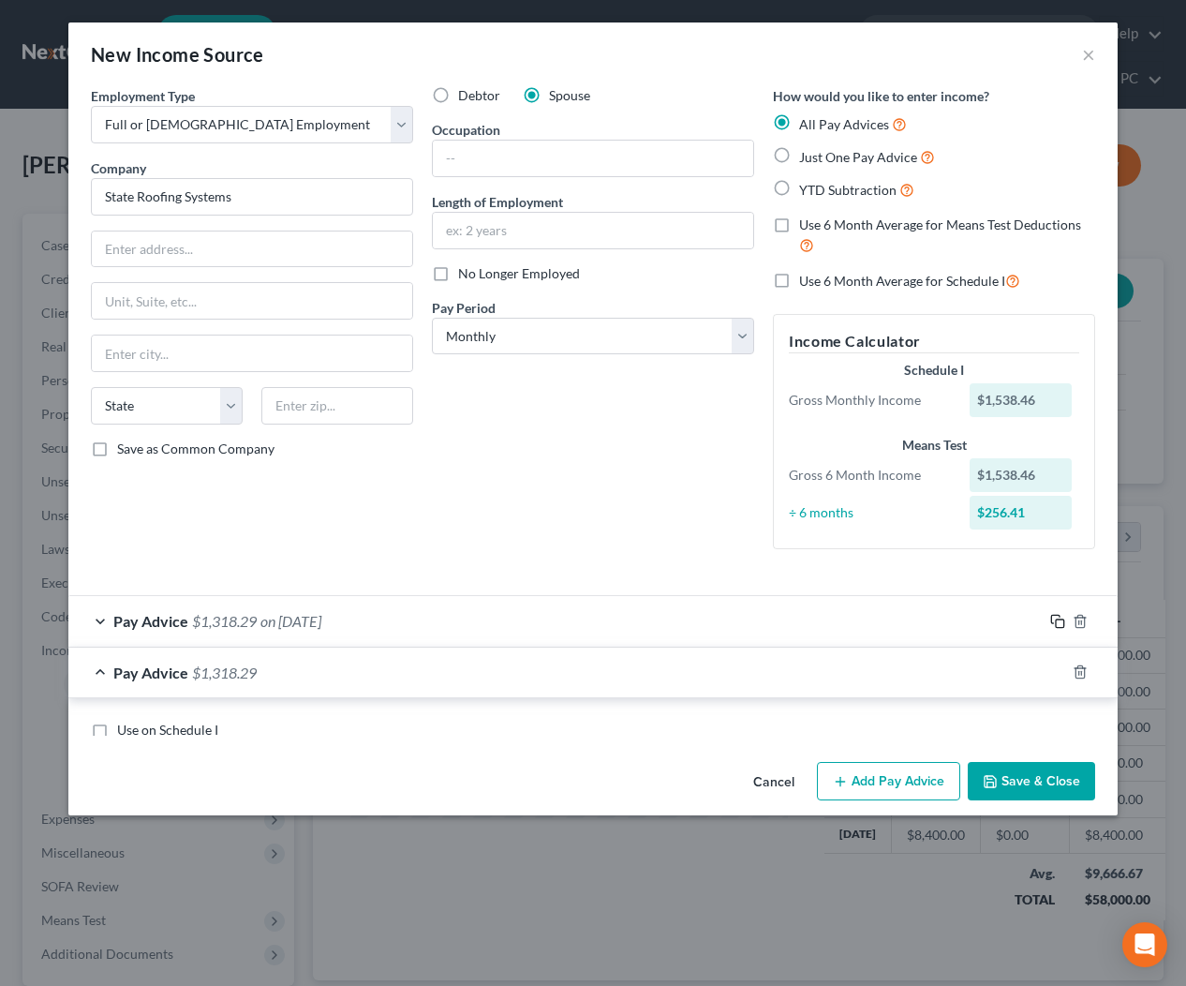
scroll to position [379, 0]
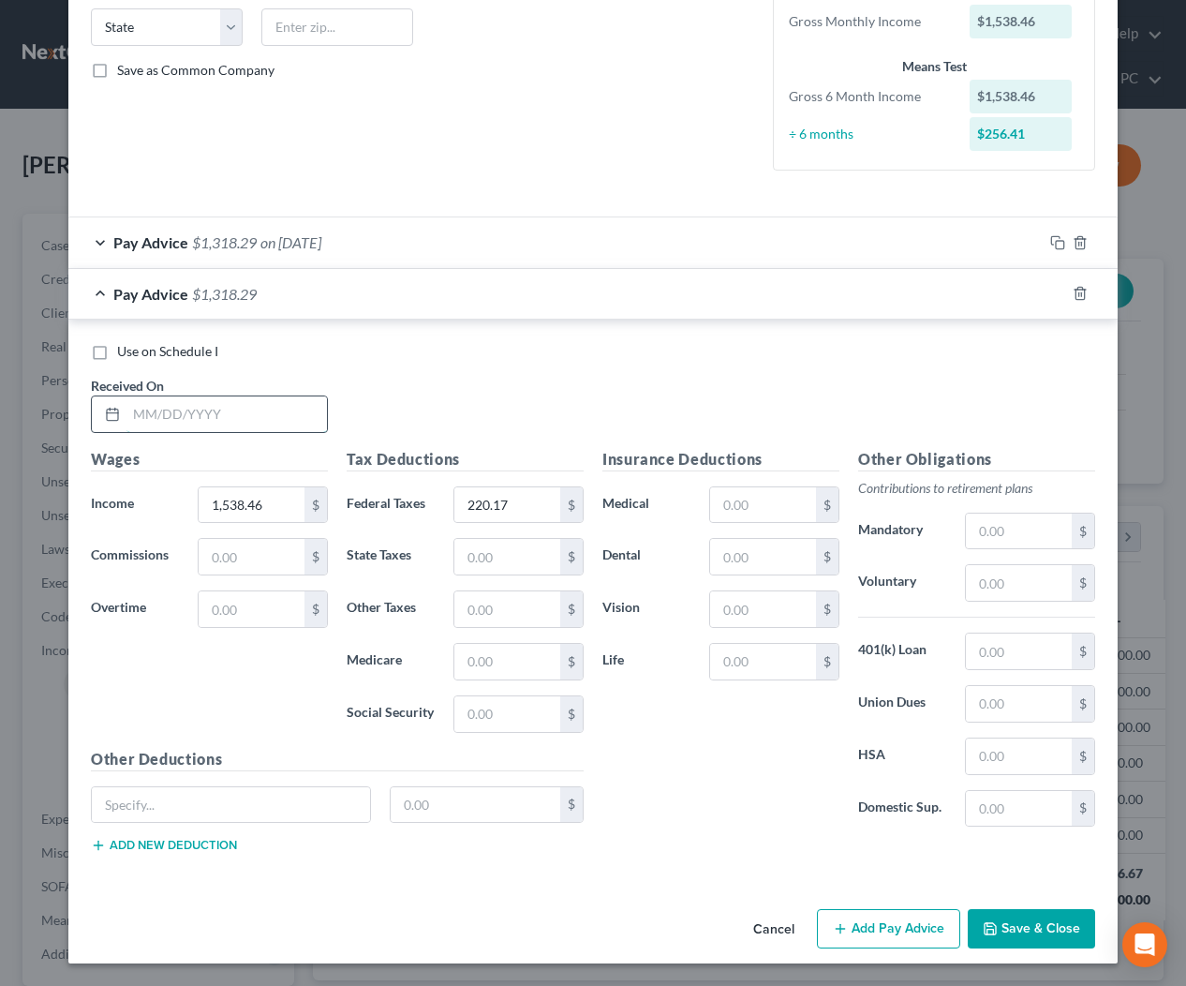
click at [282, 413] on input "text" at bounding box center [226, 414] width 201 height 36
type input "7/14/2025"
click at [1056, 292] on rect "button" at bounding box center [1060, 295] width 8 height 8
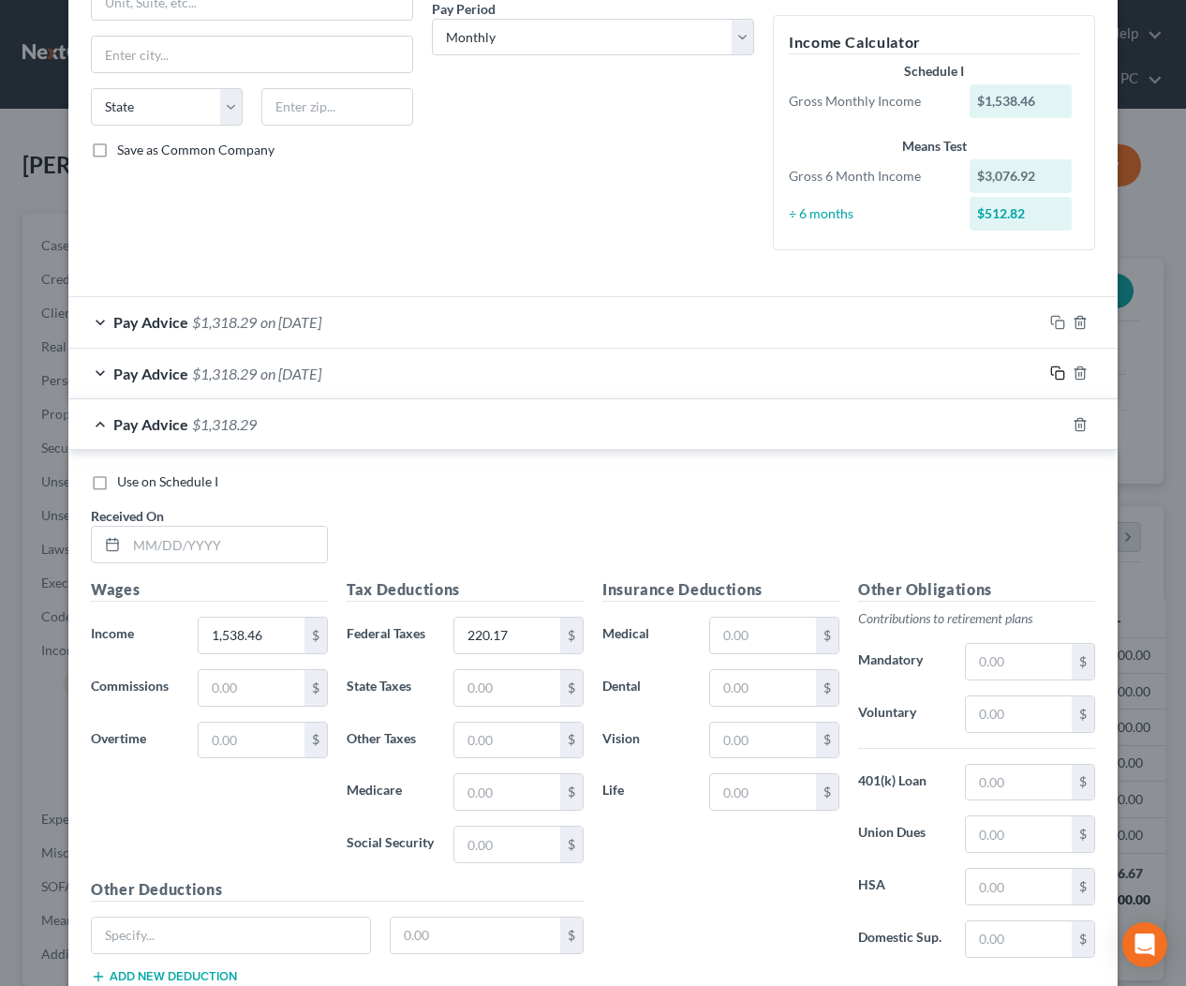
scroll to position [429, 0]
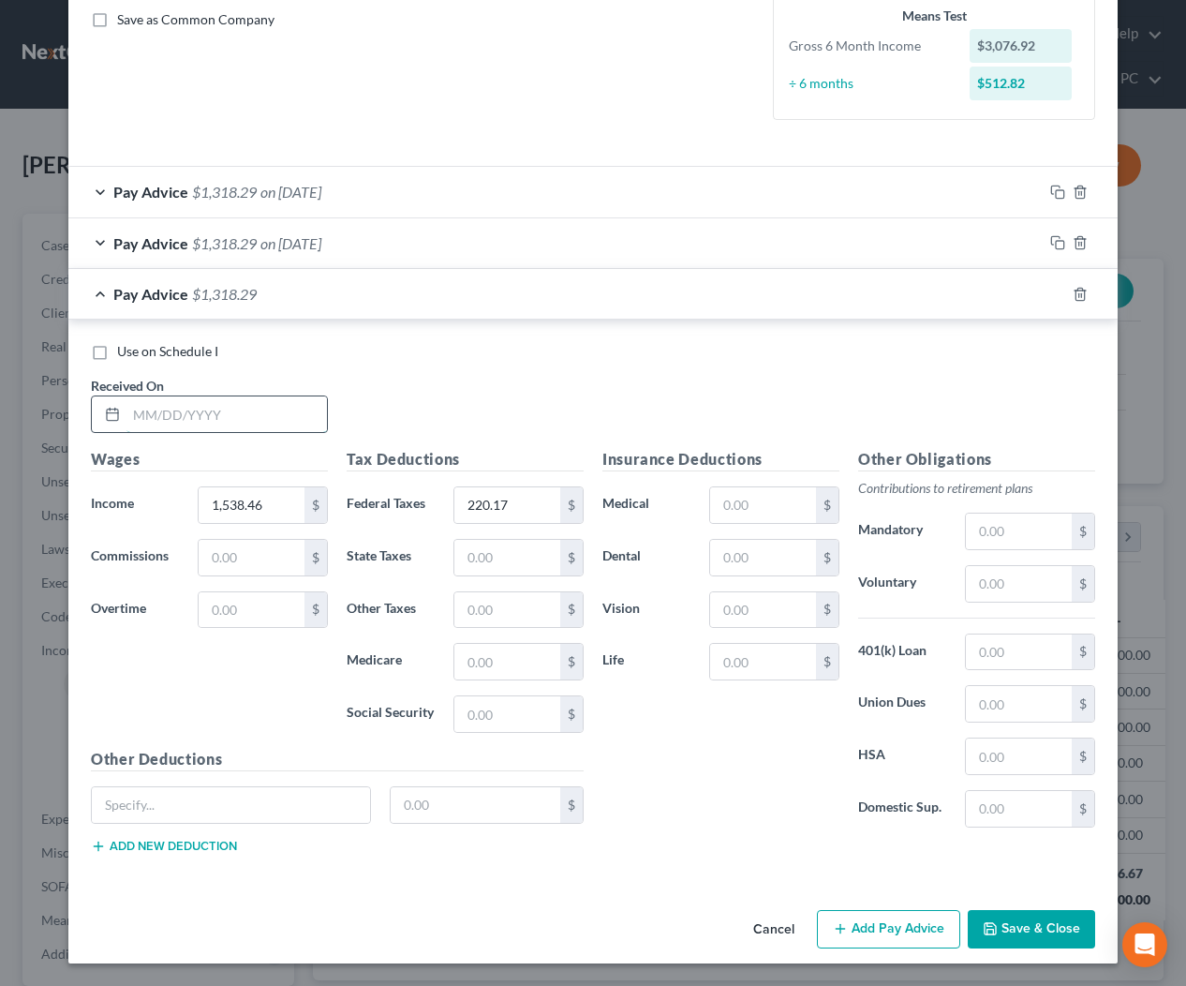
drag, startPoint x: 215, startPoint y: 422, endPoint x: 254, endPoint y: 421, distance: 38.4
click at [216, 422] on input "text" at bounding box center [226, 414] width 201 height 36
type input "7/18/2025"
drag, startPoint x: 1062, startPoint y: 295, endPoint x: 908, endPoint y: 372, distance: 172.6
click at [1062, 295] on icon "button" at bounding box center [1057, 294] width 15 height 15
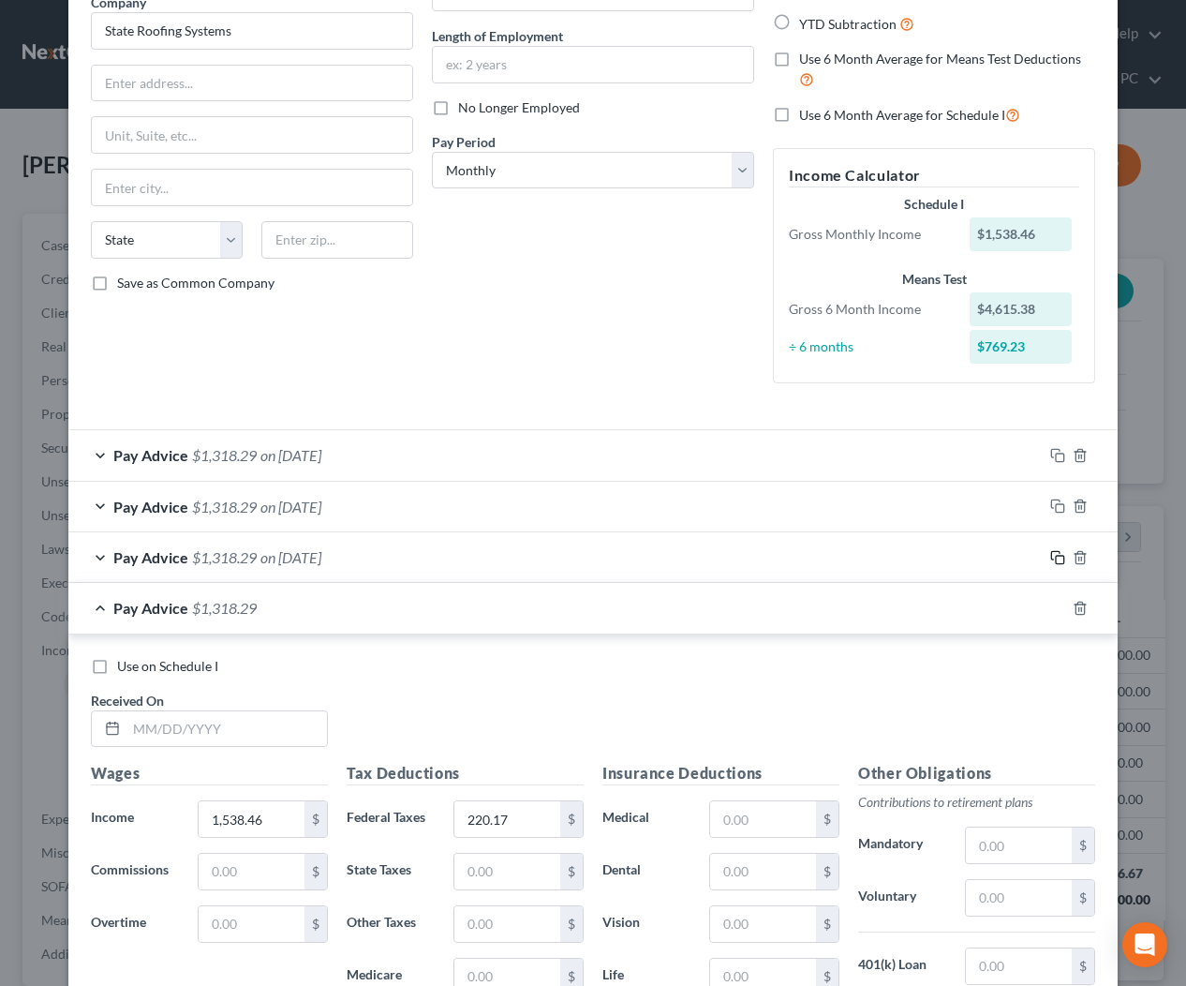
scroll to position [480, 0]
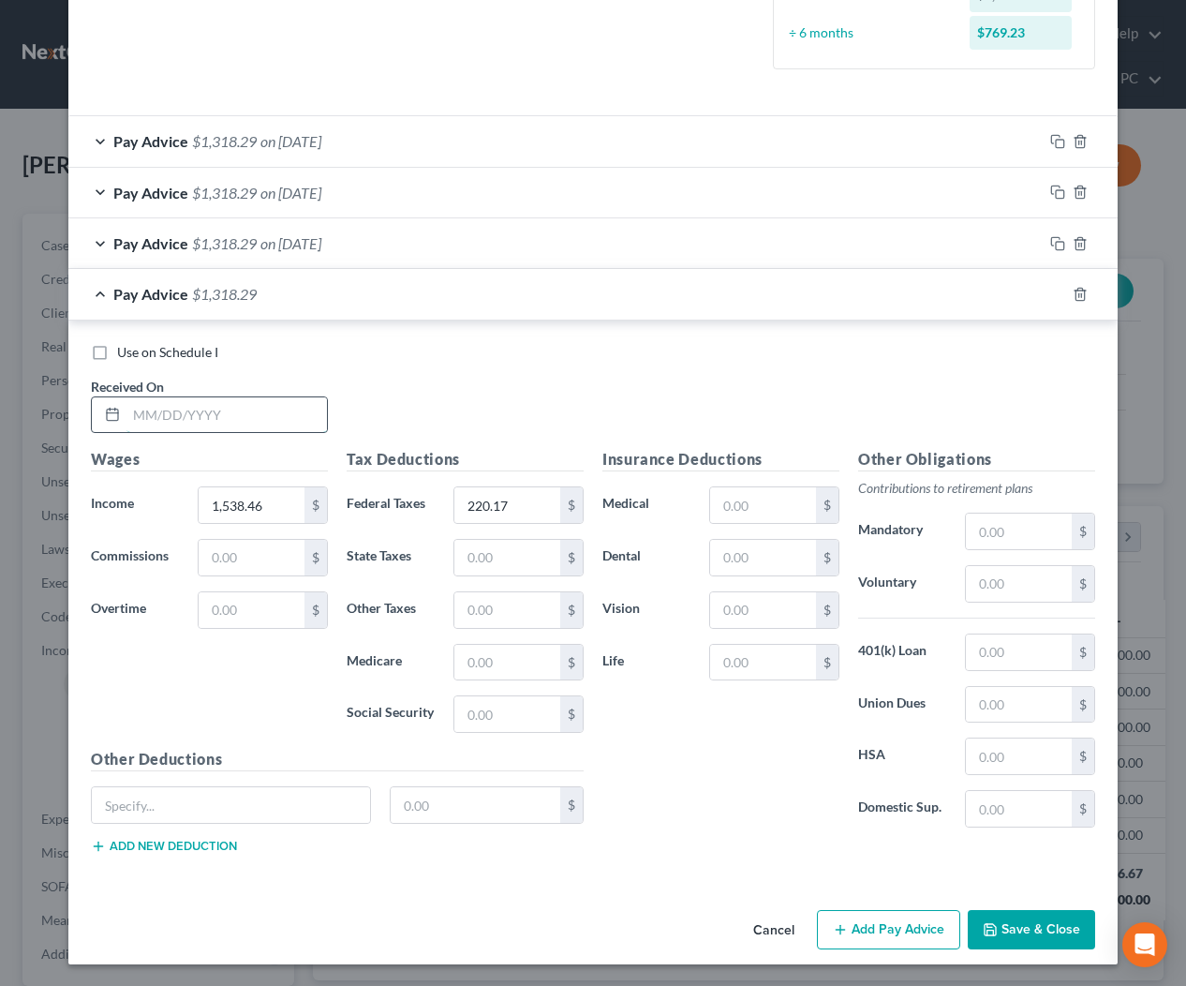
drag, startPoint x: 182, startPoint y: 422, endPoint x: 208, endPoint y: 427, distance: 26.8
click at [186, 423] on input "text" at bounding box center [226, 415] width 201 height 36
type input "6/23/2025"
click at [1052, 289] on icon "button" at bounding box center [1057, 294] width 15 height 15
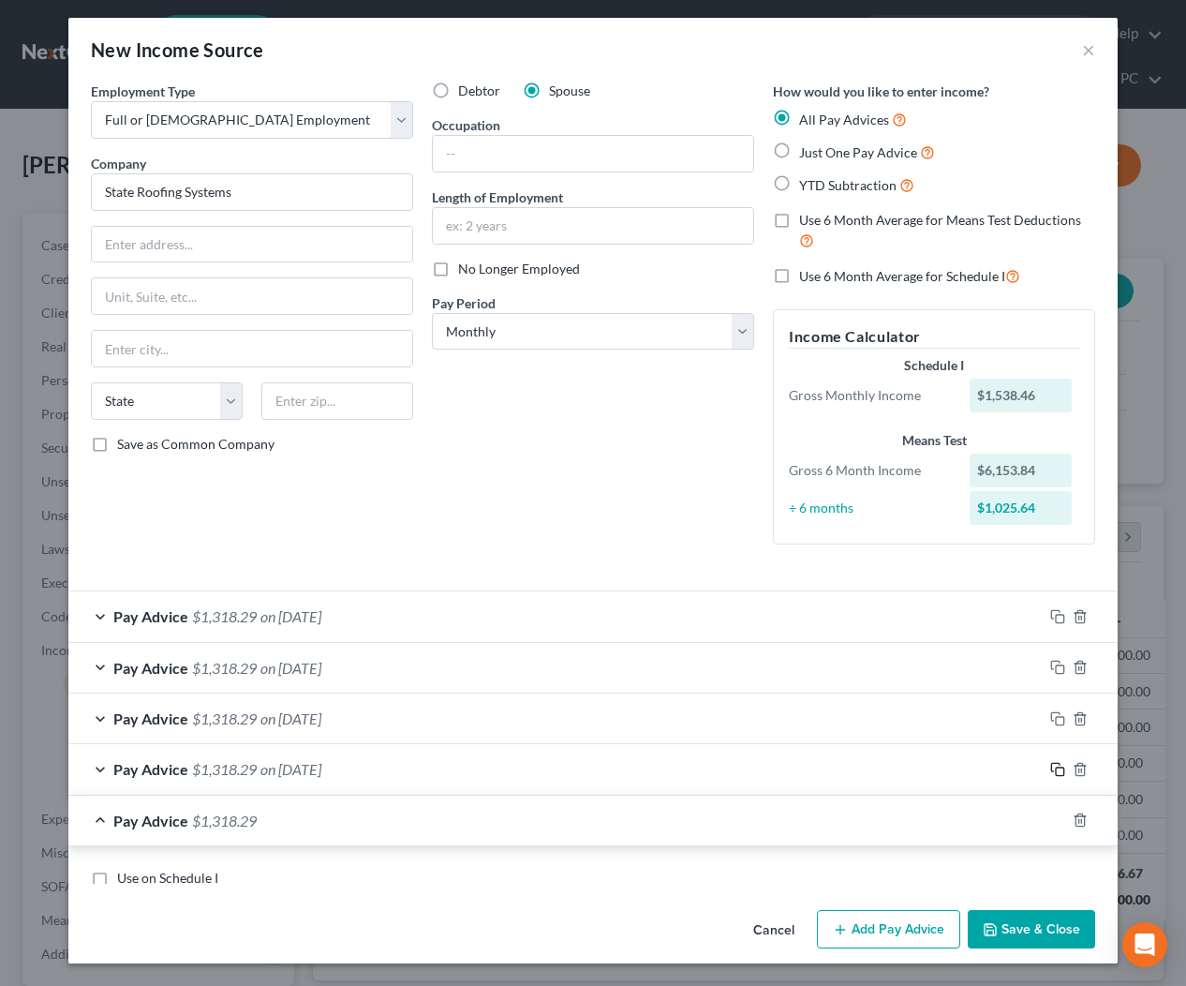
scroll to position [531, 0]
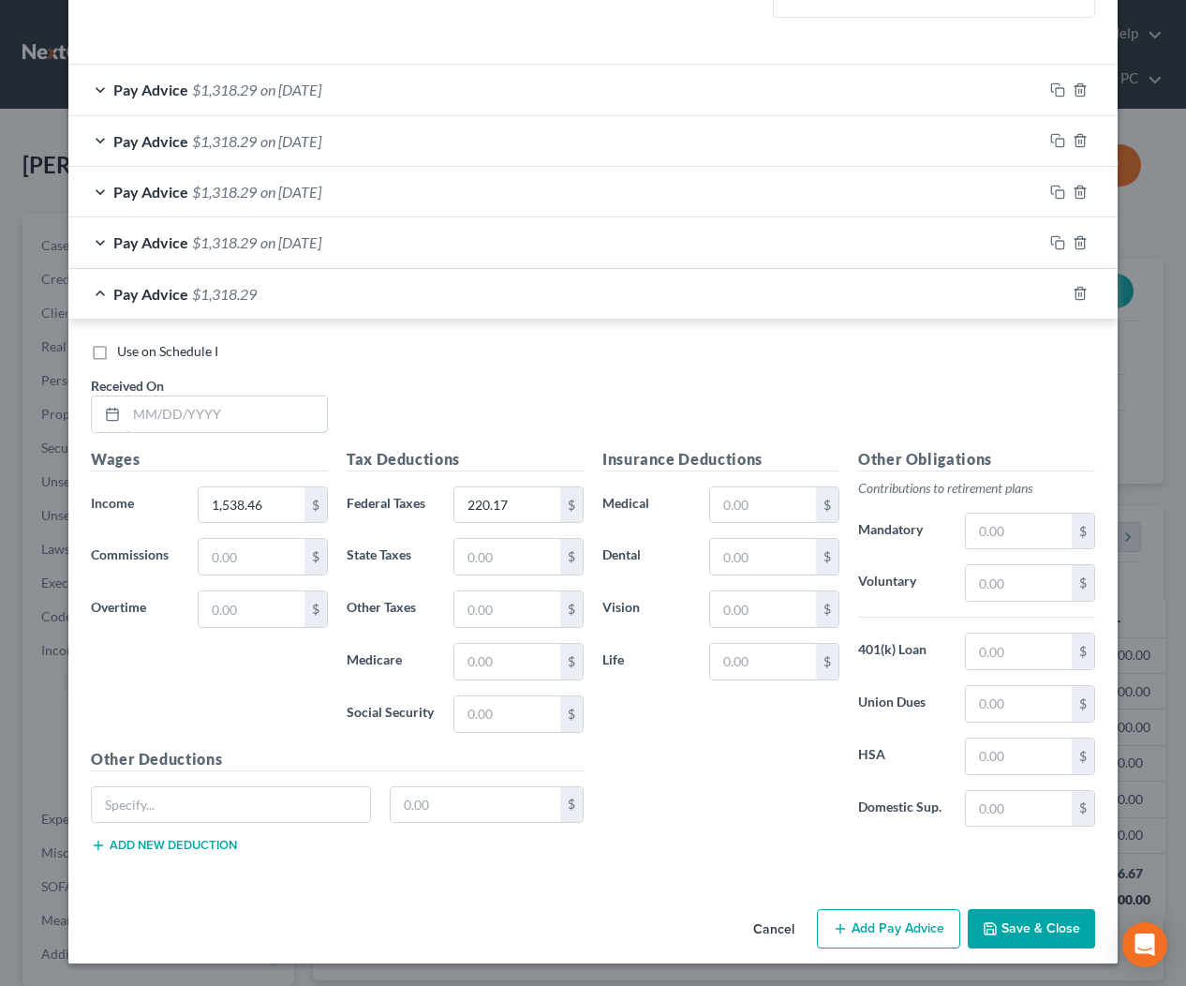
click at [304, 422] on input "text" at bounding box center [226, 414] width 201 height 36
type input "6/30/2025"
click at [1056, 934] on button "Save & Close" at bounding box center [1031, 928] width 127 height 39
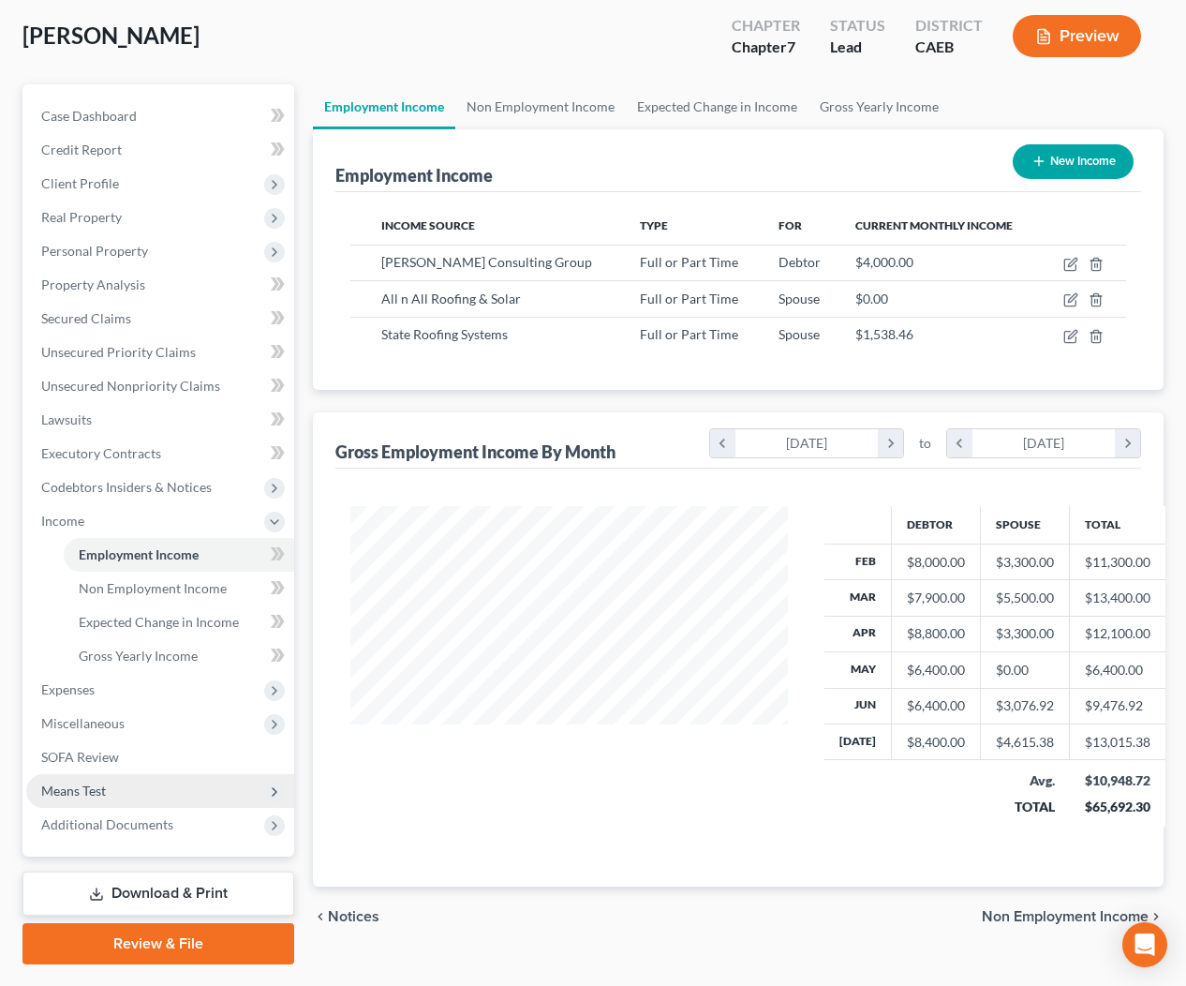
scroll to position [131, 0]
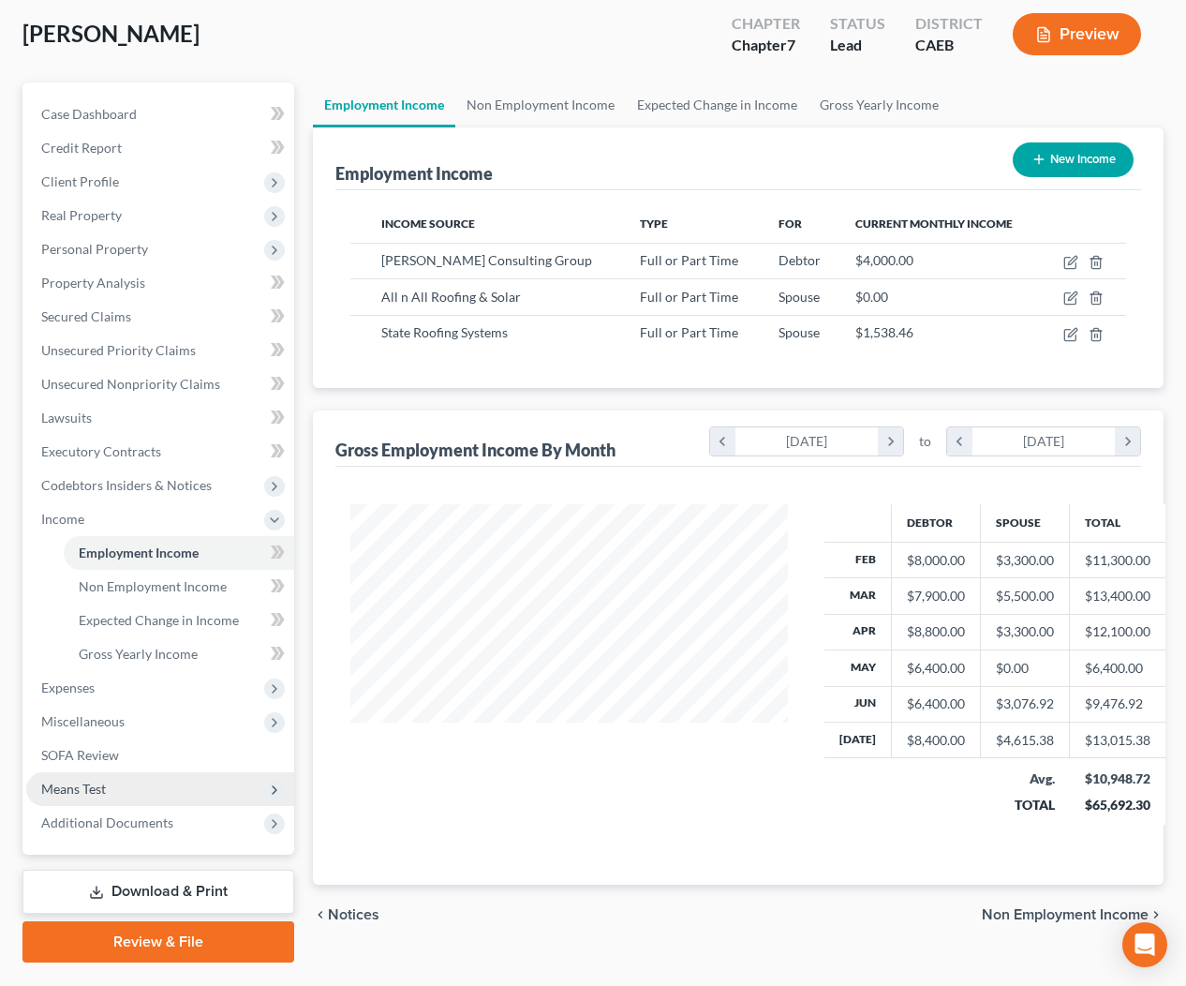
click at [104, 782] on span "Means Test" at bounding box center [73, 788] width 65 height 16
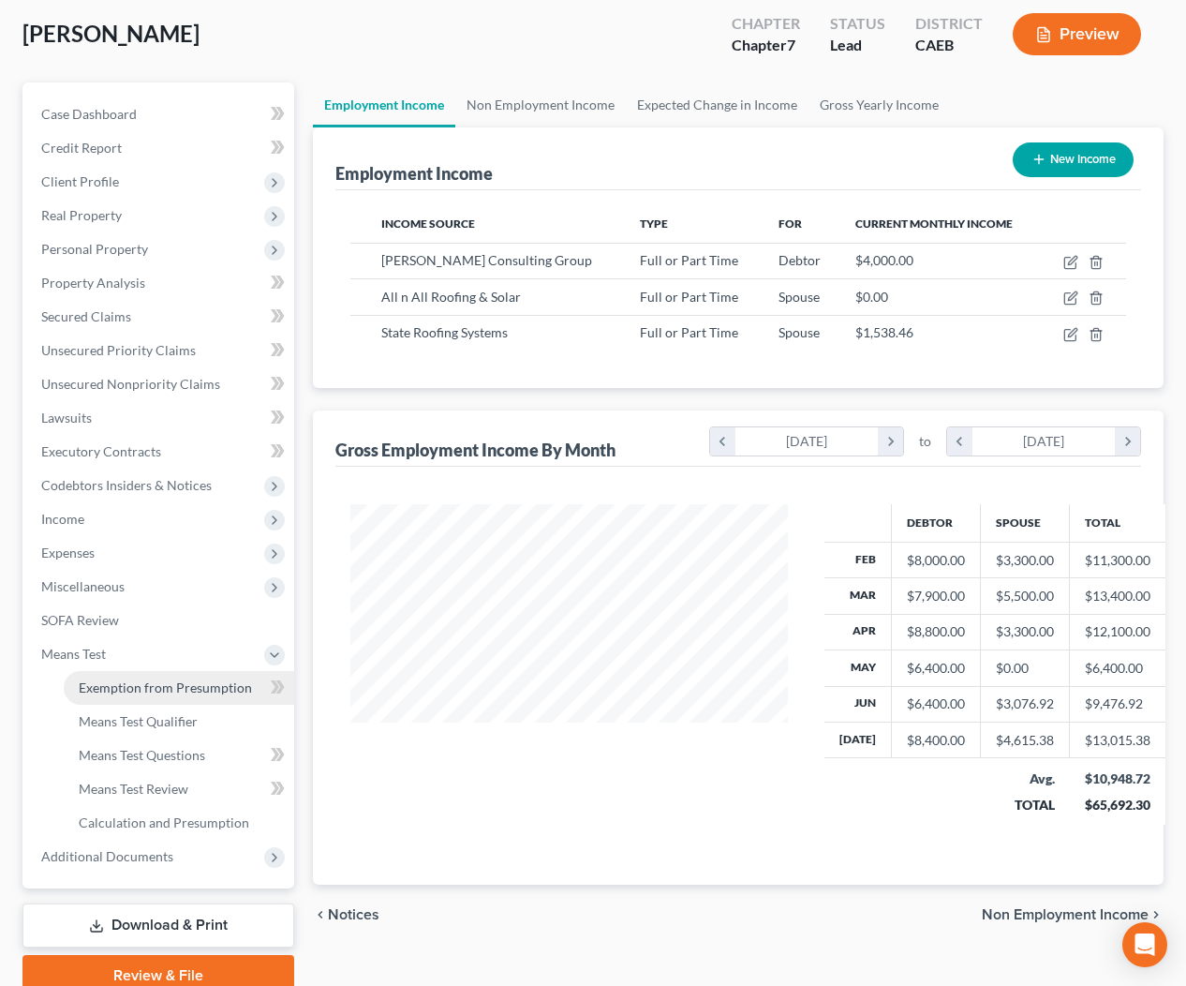
click at [163, 691] on span "Exemption from Presumption" at bounding box center [165, 687] width 173 height 16
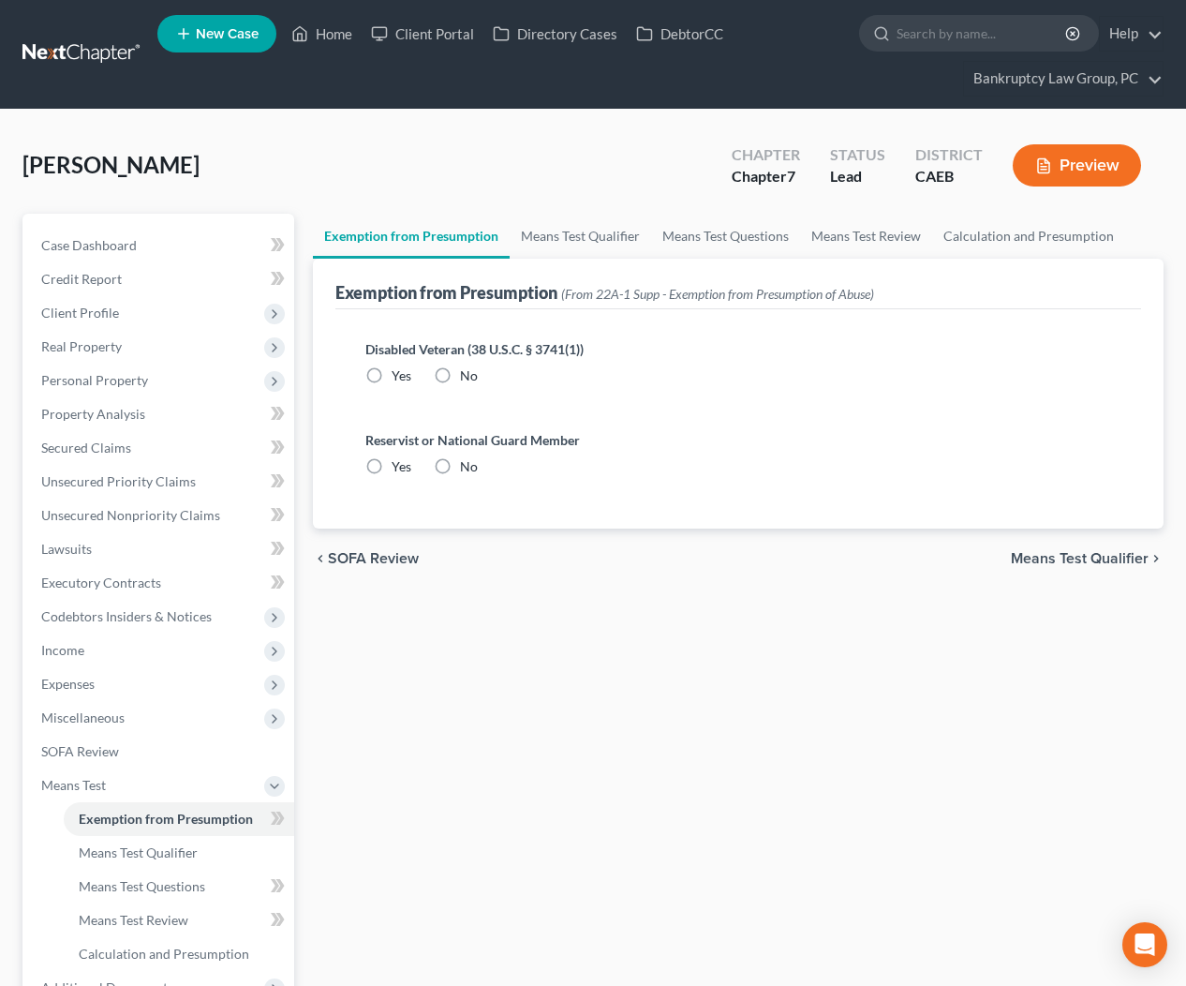
click at [460, 382] on label "No" at bounding box center [469, 375] width 18 height 19
click at [468, 379] on input "No" at bounding box center [474, 372] width 12 height 12
radio input "true"
drag, startPoint x: 439, startPoint y: 465, endPoint x: 399, endPoint y: 531, distance: 77.8
click at [460, 466] on label "No" at bounding box center [469, 466] width 18 height 19
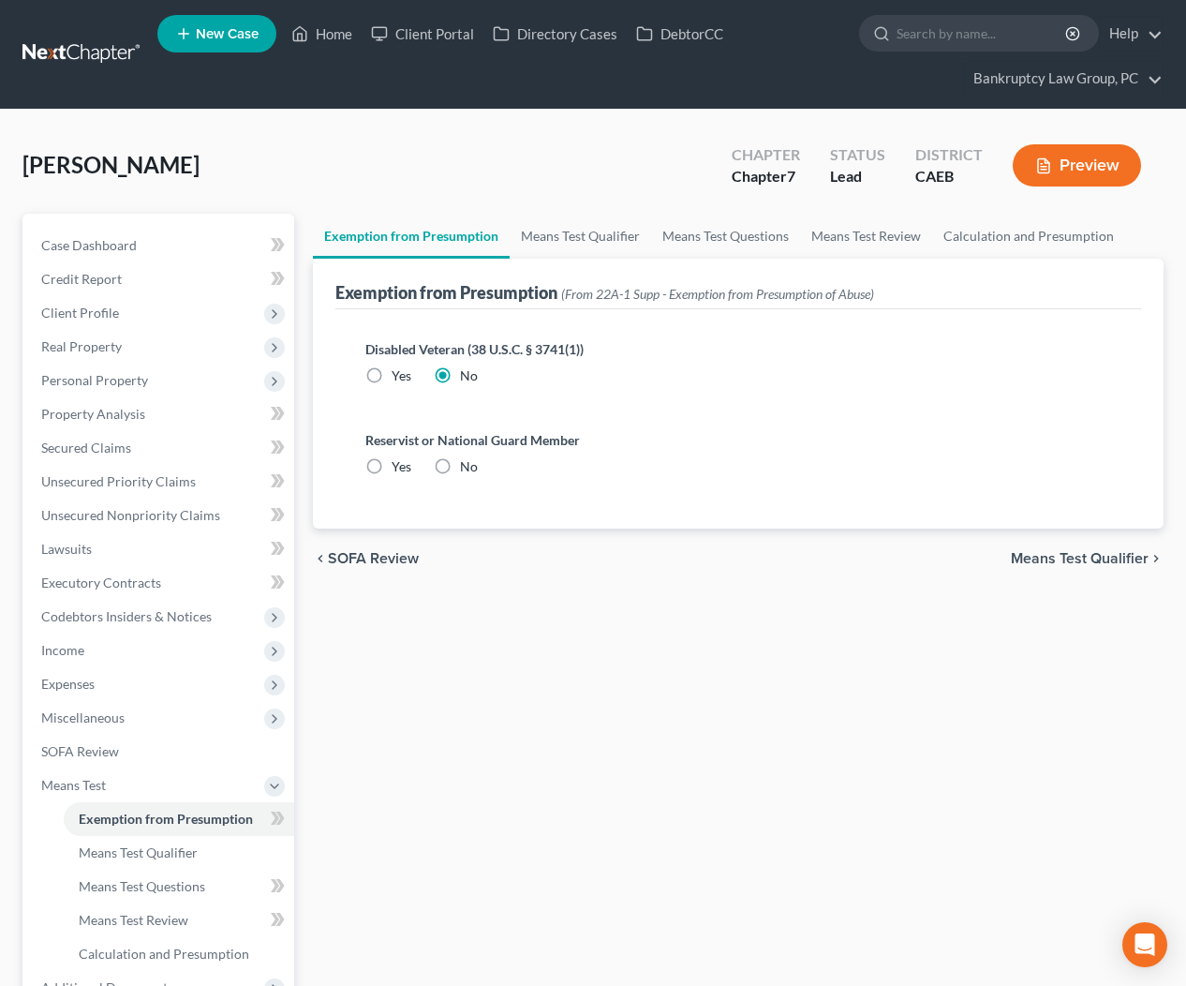
click at [468, 466] on input "No" at bounding box center [474, 463] width 12 height 12
radio input "true"
drag, startPoint x: 181, startPoint y: 850, endPoint x: 198, endPoint y: 831, distance: 25.2
click at [182, 849] on span "Means Test Qualifier" at bounding box center [138, 852] width 119 height 16
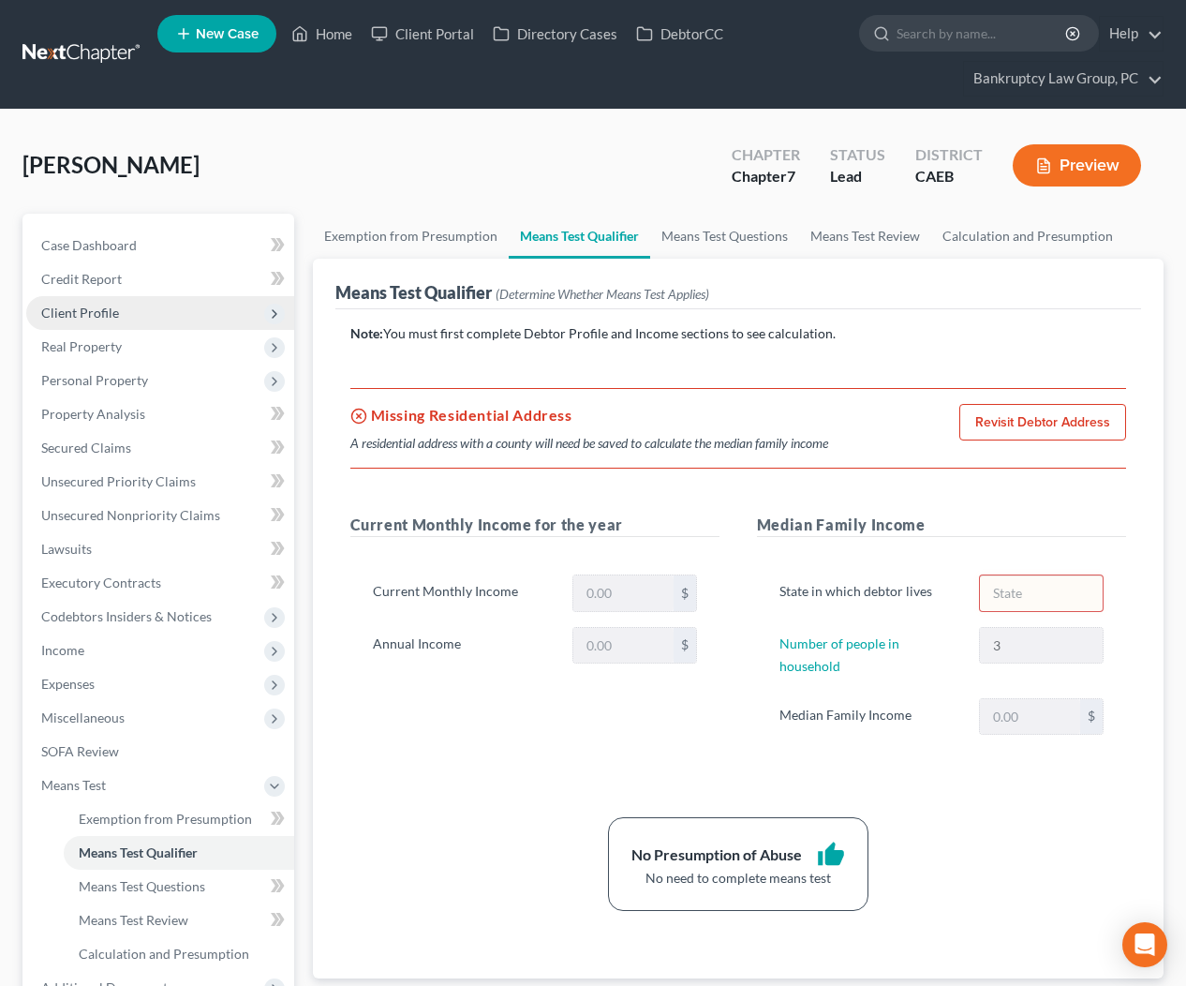
click at [85, 318] on span "Client Profile" at bounding box center [80, 312] width 78 height 16
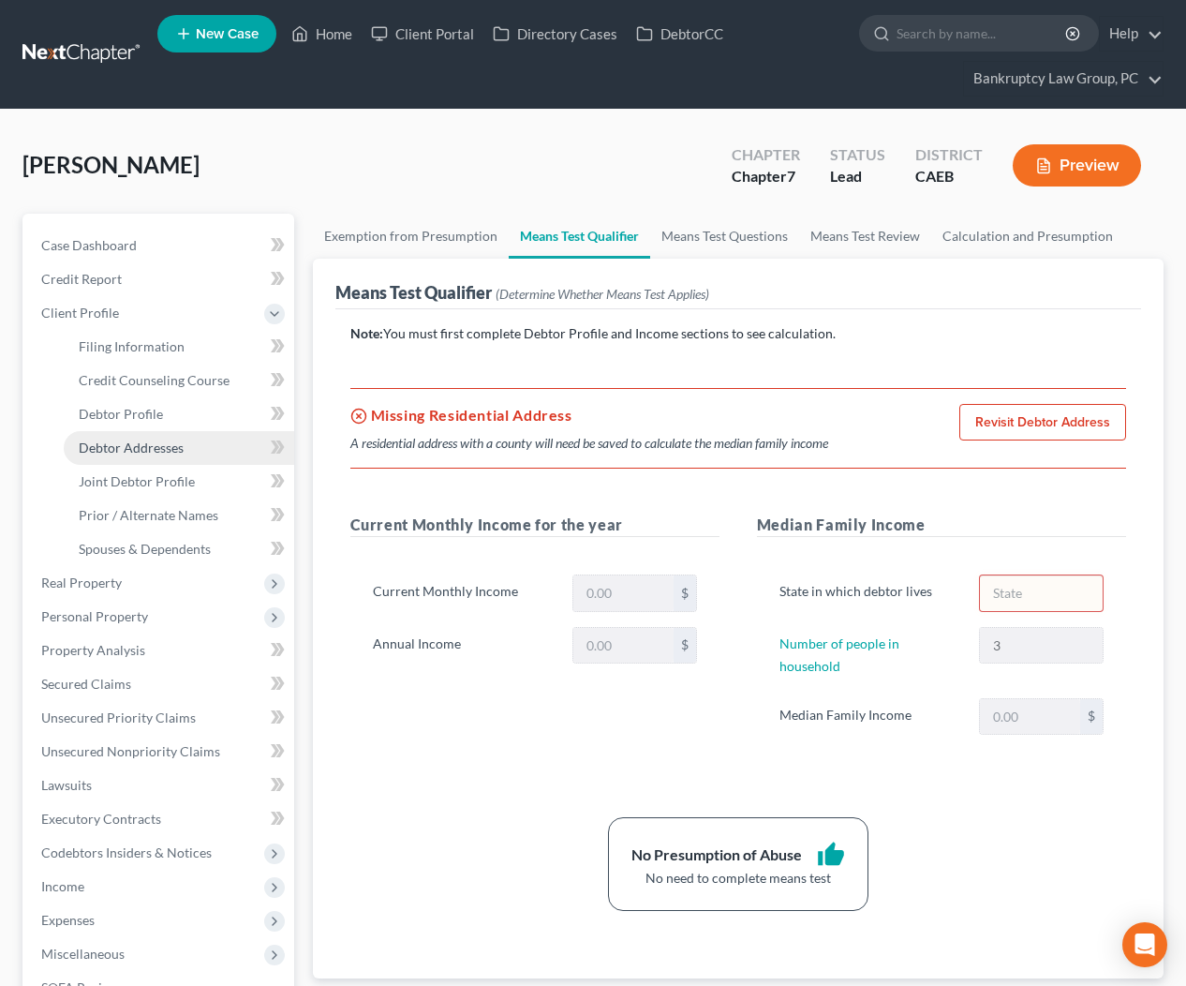
click at [124, 441] on span "Debtor Addresses" at bounding box center [131, 447] width 105 height 16
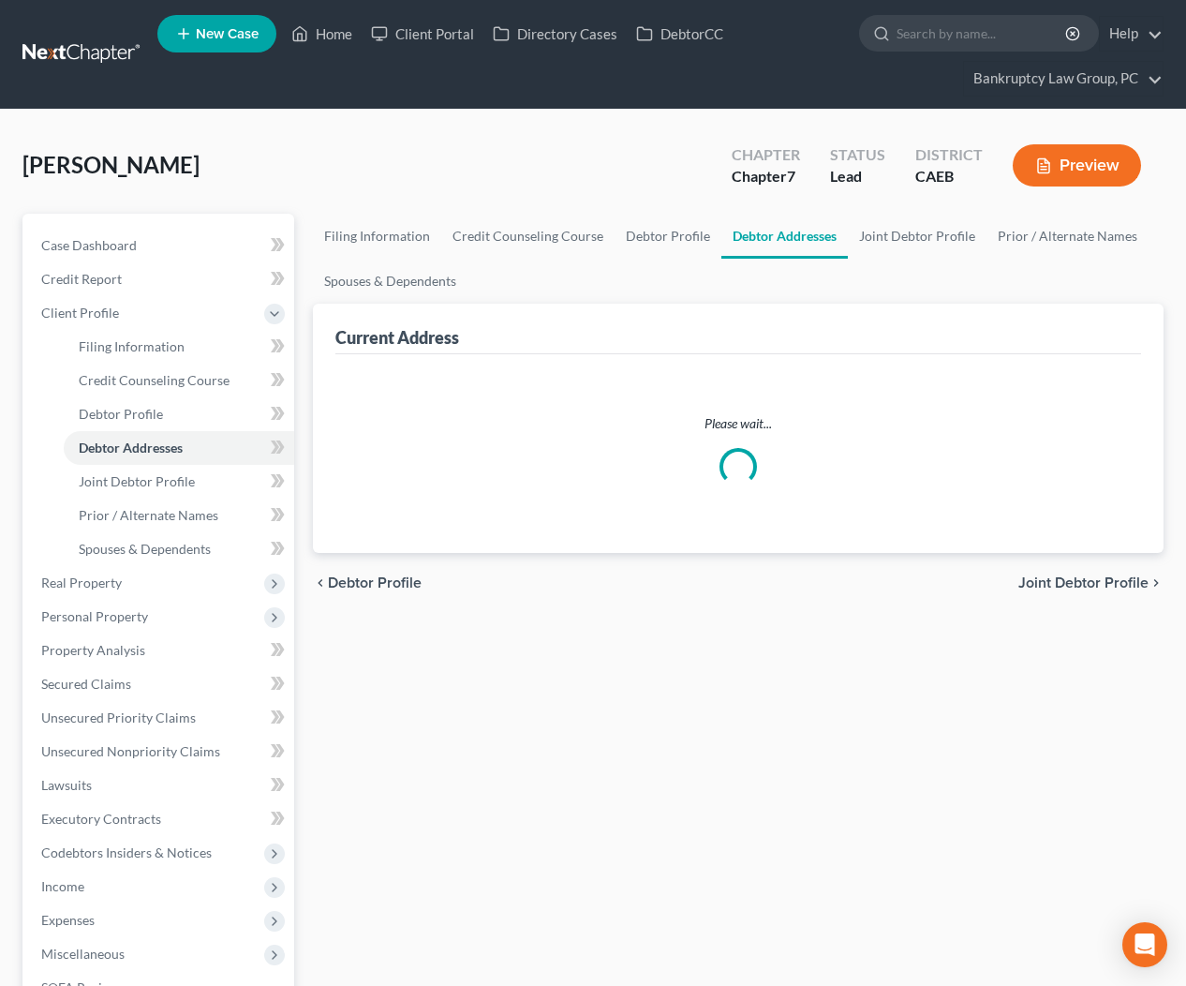
select select "0"
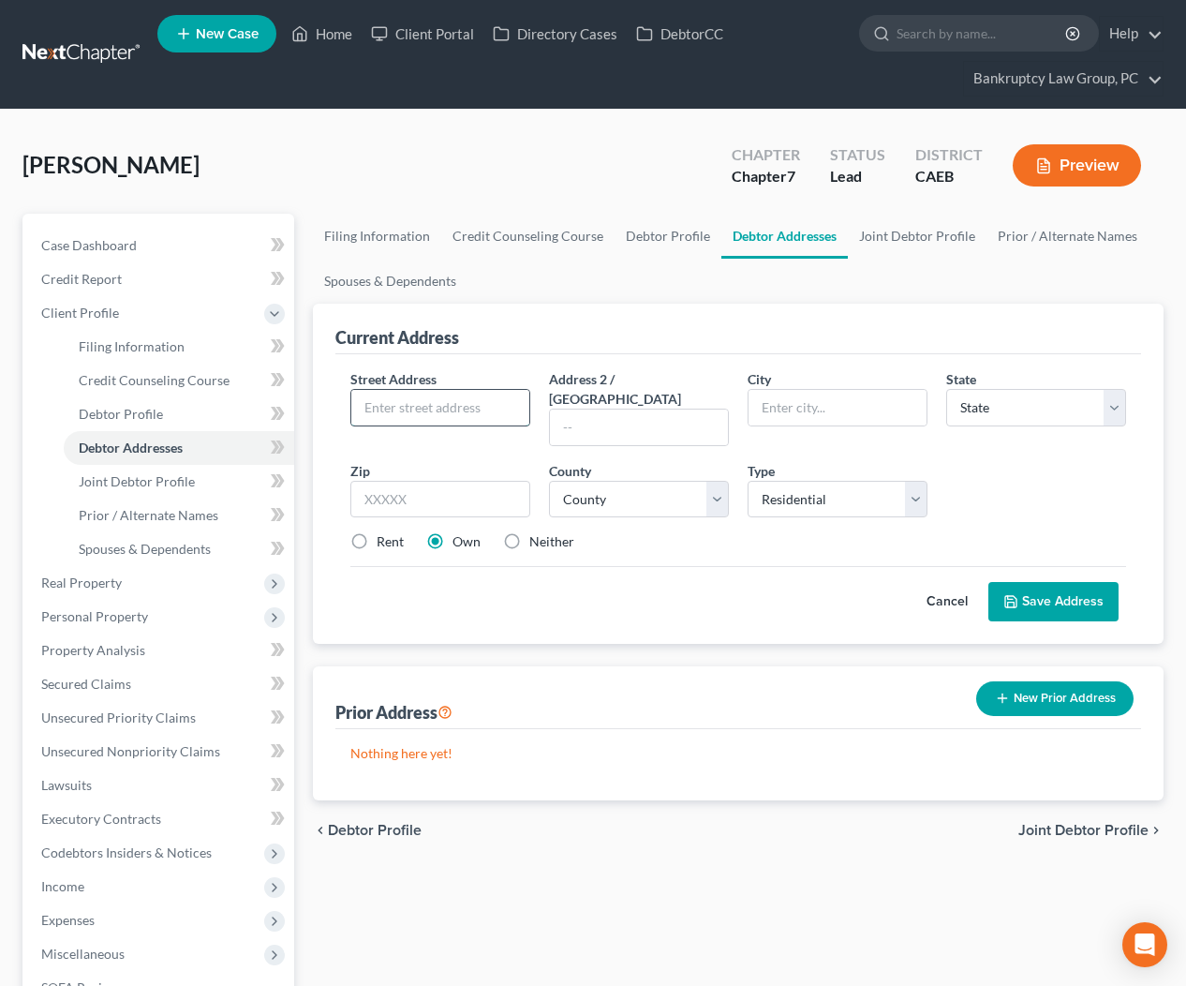
click at [427, 407] on input "text" at bounding box center [440, 408] width 178 height 36
type input "589"
type input "W"
type input "589 Willow Court"
type input "94510"
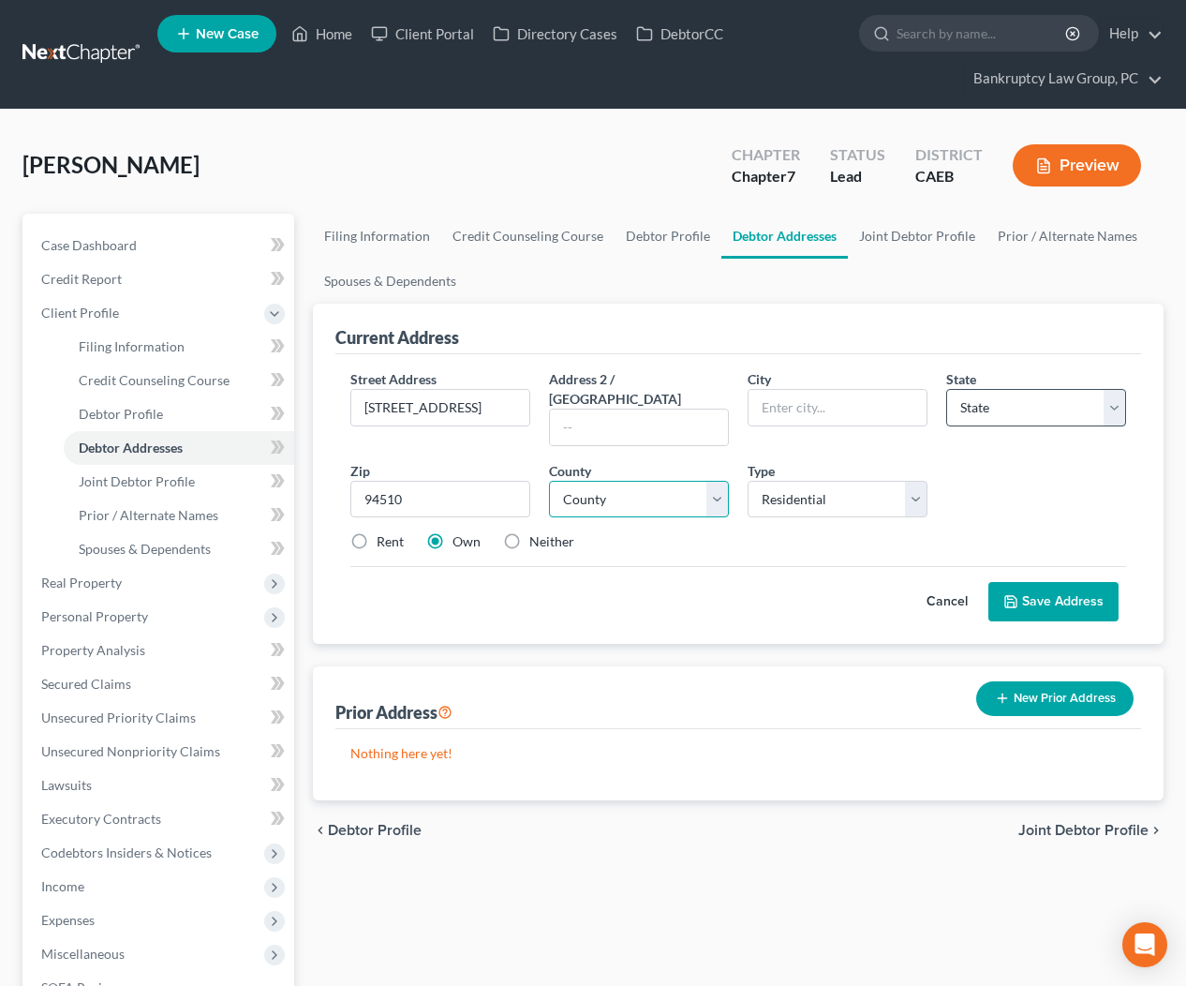
type input "Benicia"
select select "4"
click at [595, 481] on select "County" at bounding box center [639, 499] width 180 height 37
select select "47"
click at [377, 532] on label "Rent" at bounding box center [390, 541] width 27 height 19
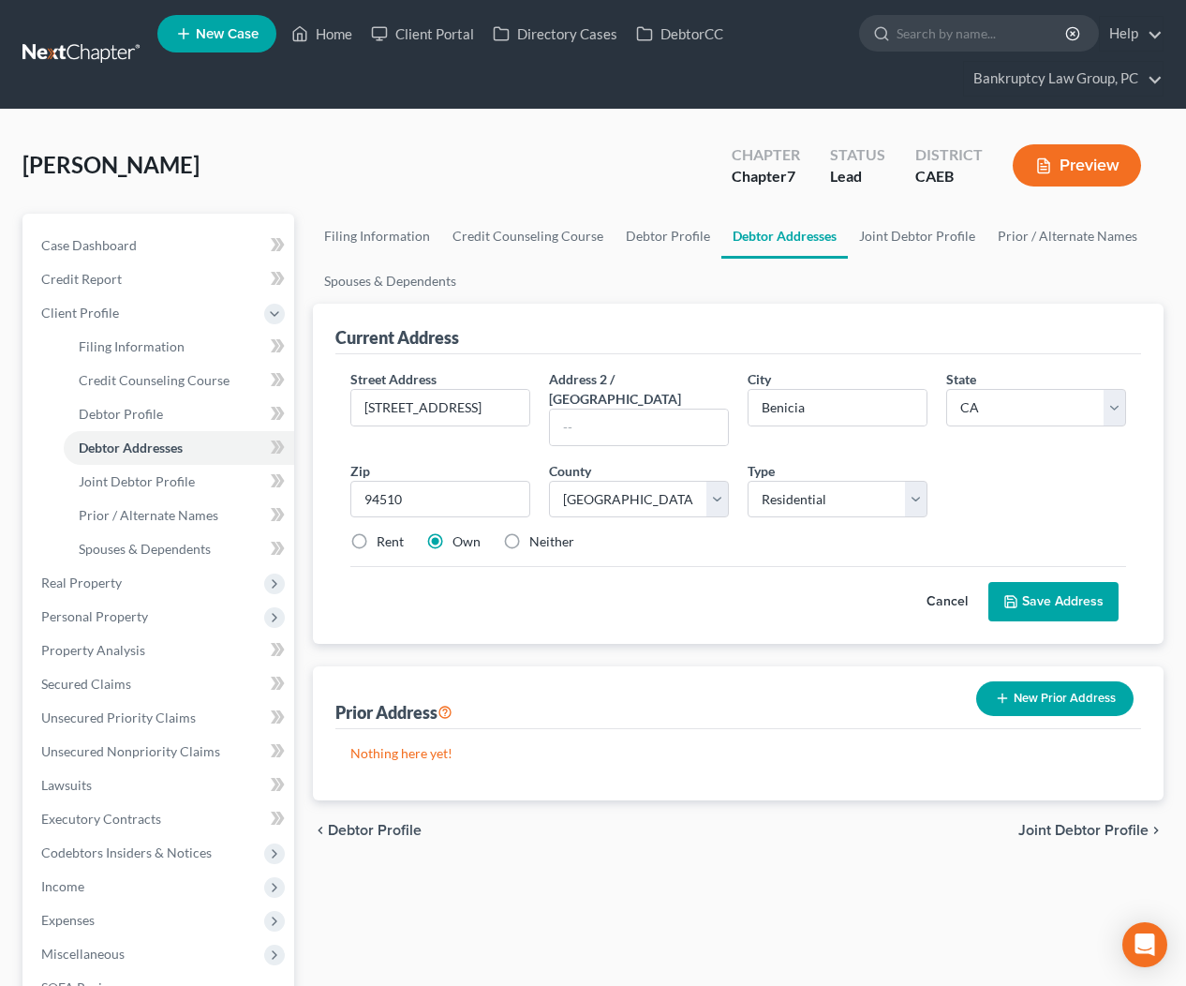
click at [384, 532] on input "Rent" at bounding box center [390, 538] width 12 height 12
radio input "true"
click at [1047, 582] on button "Save Address" at bounding box center [1053, 601] width 130 height 39
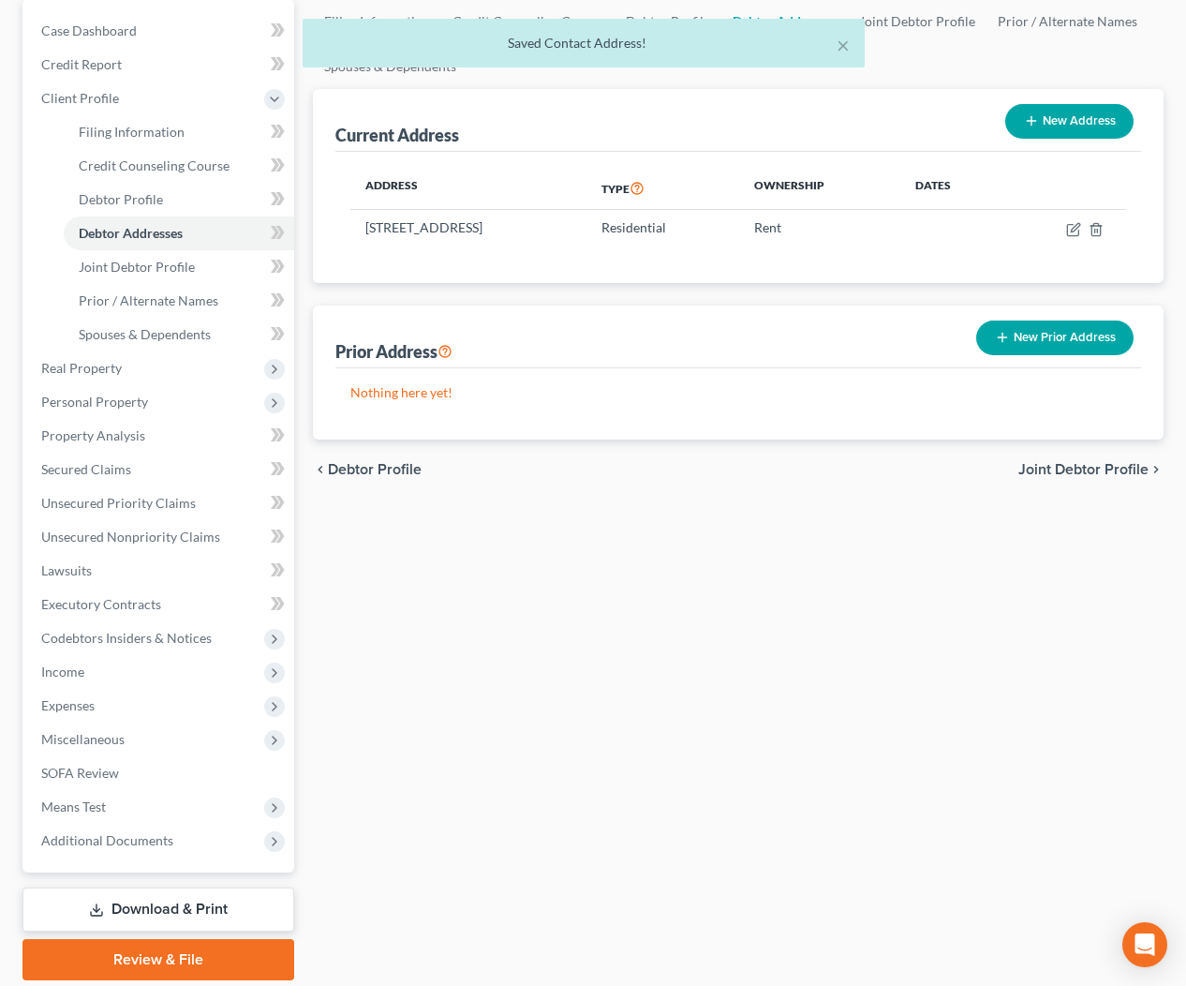
scroll to position [278, 0]
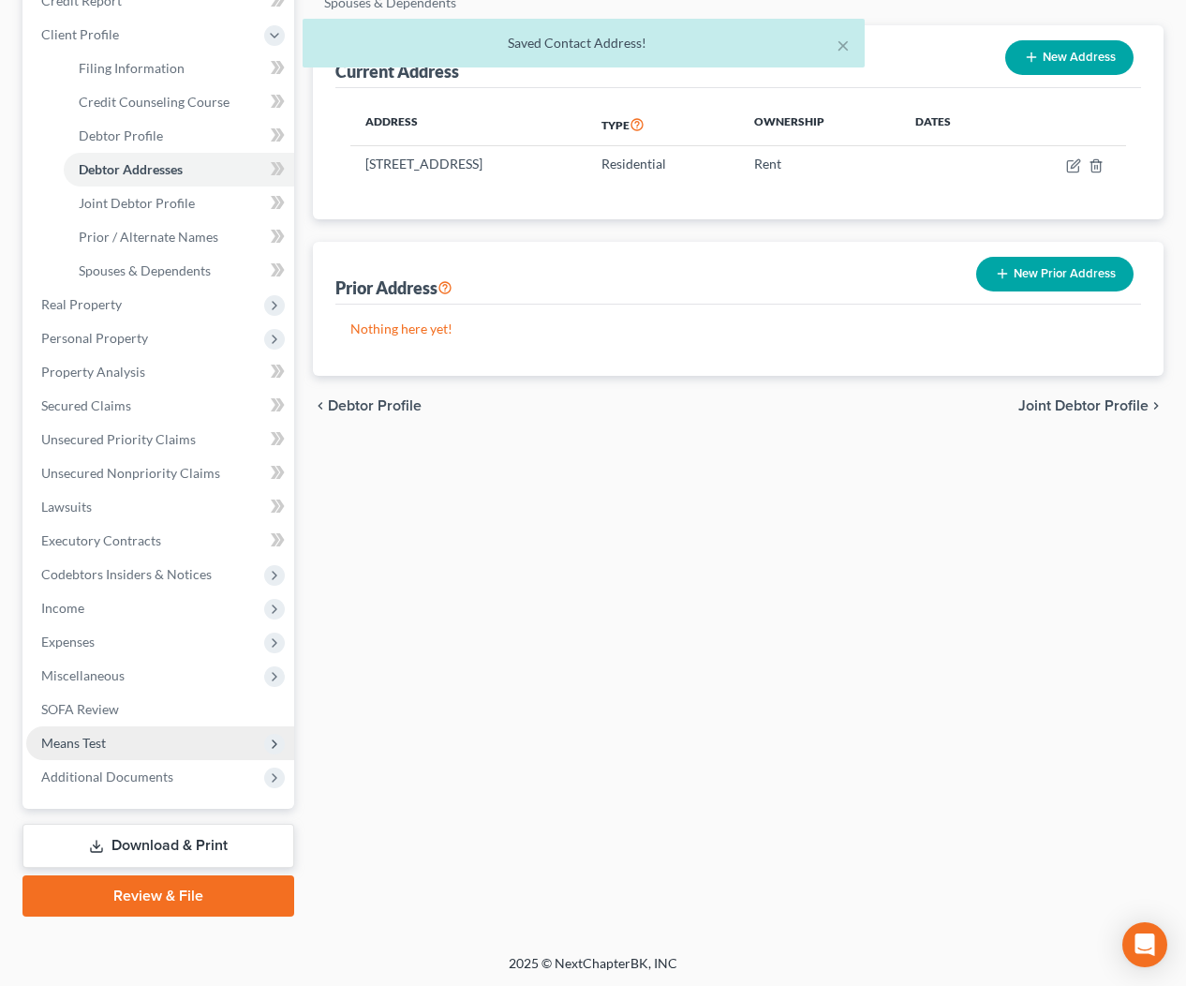
click at [97, 745] on span "Means Test" at bounding box center [73, 743] width 65 height 16
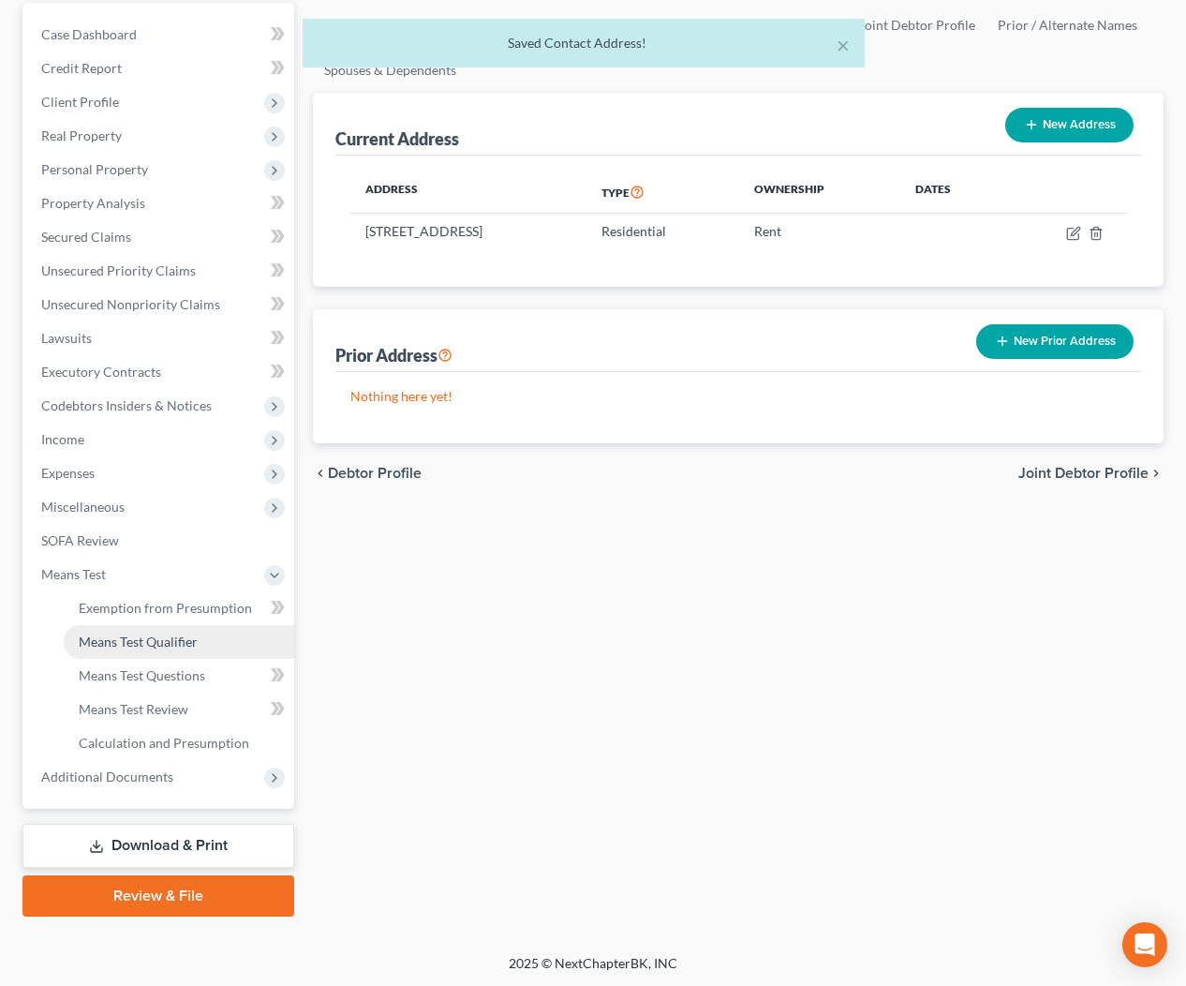
drag, startPoint x: 123, startPoint y: 635, endPoint x: 171, endPoint y: 646, distance: 48.9
click at [123, 635] on span "Means Test Qualifier" at bounding box center [138, 641] width 119 height 16
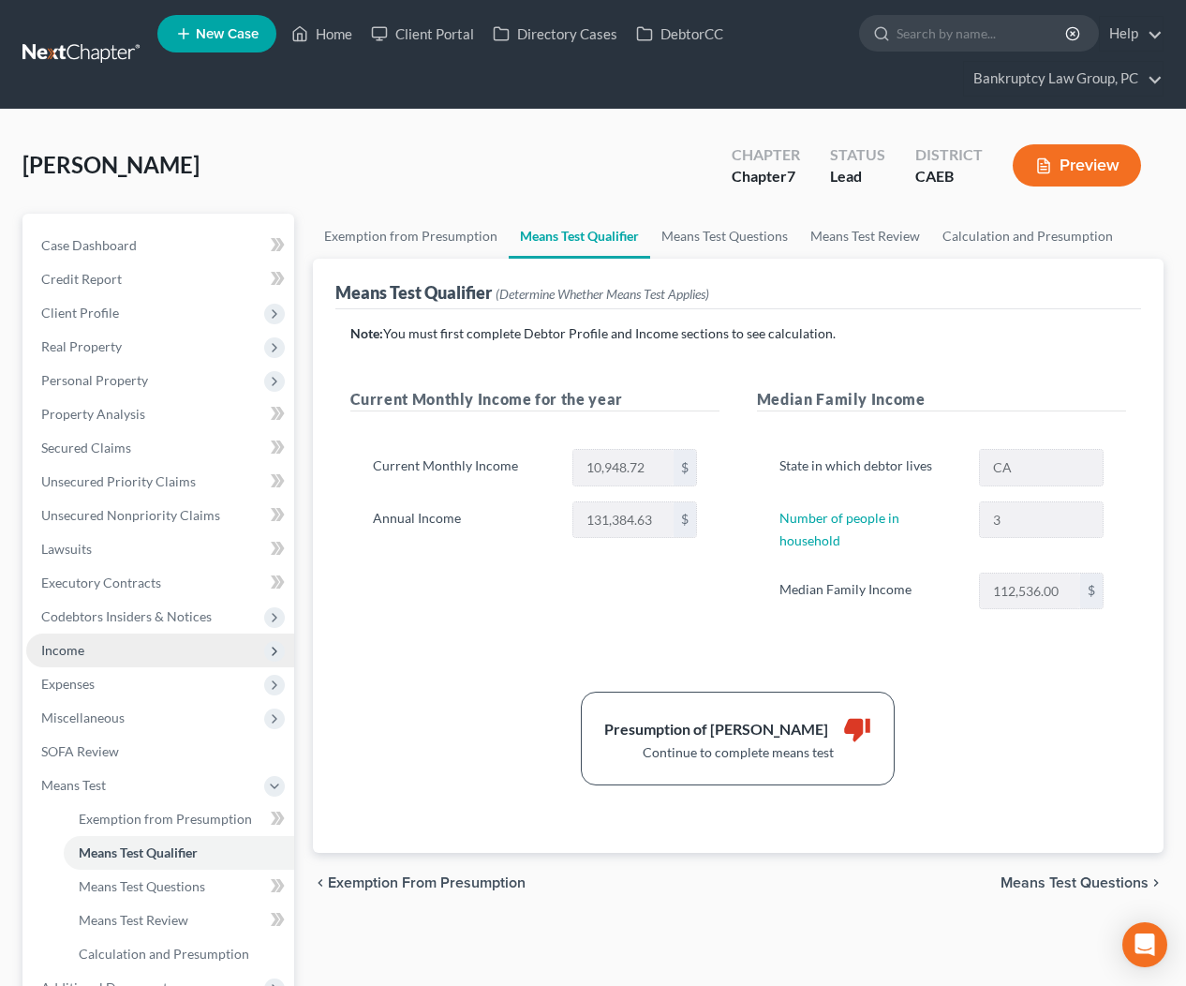
click at [73, 646] on span "Income" at bounding box center [62, 650] width 43 height 16
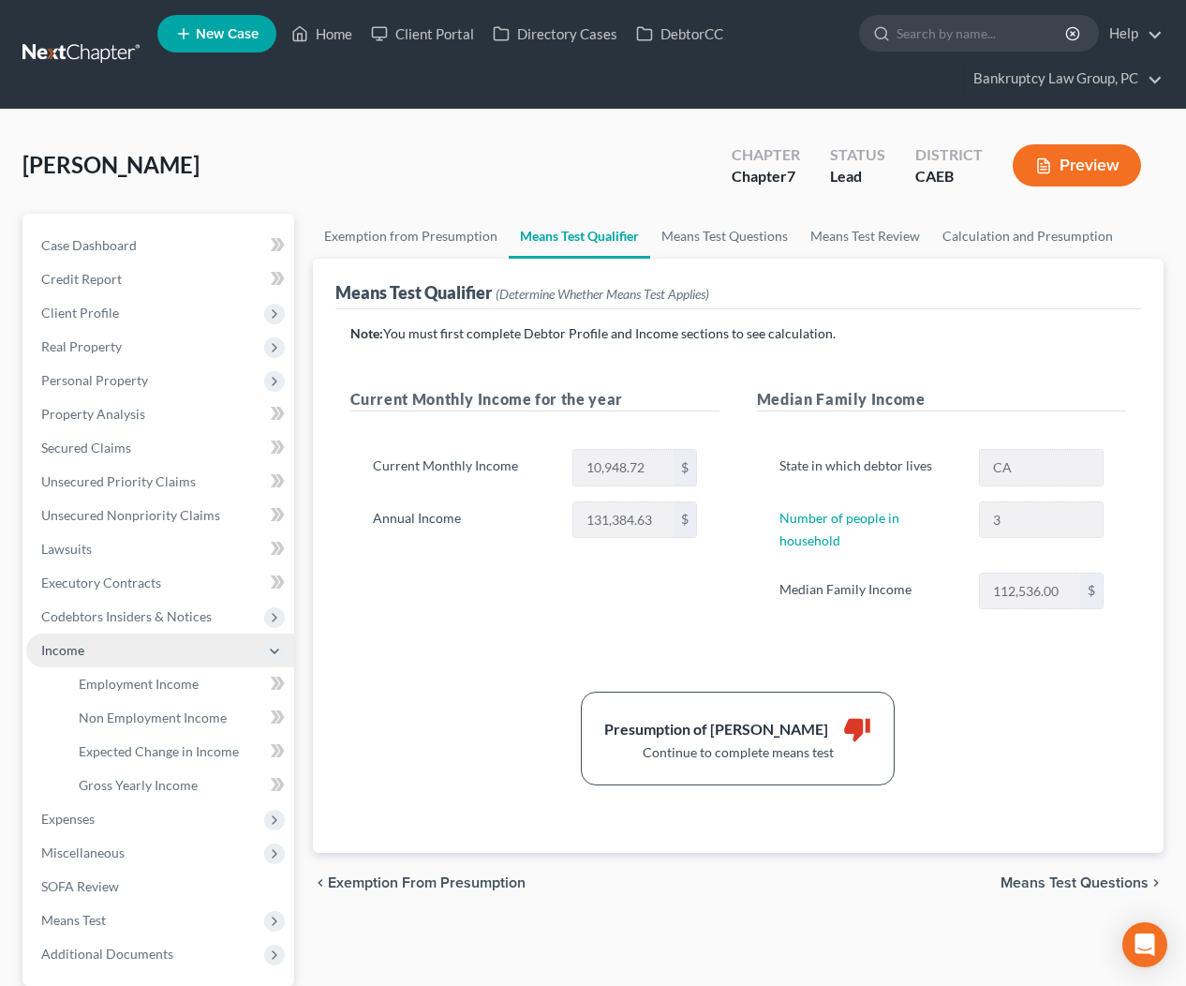
click at [111, 662] on span "Income" at bounding box center [160, 650] width 268 height 34
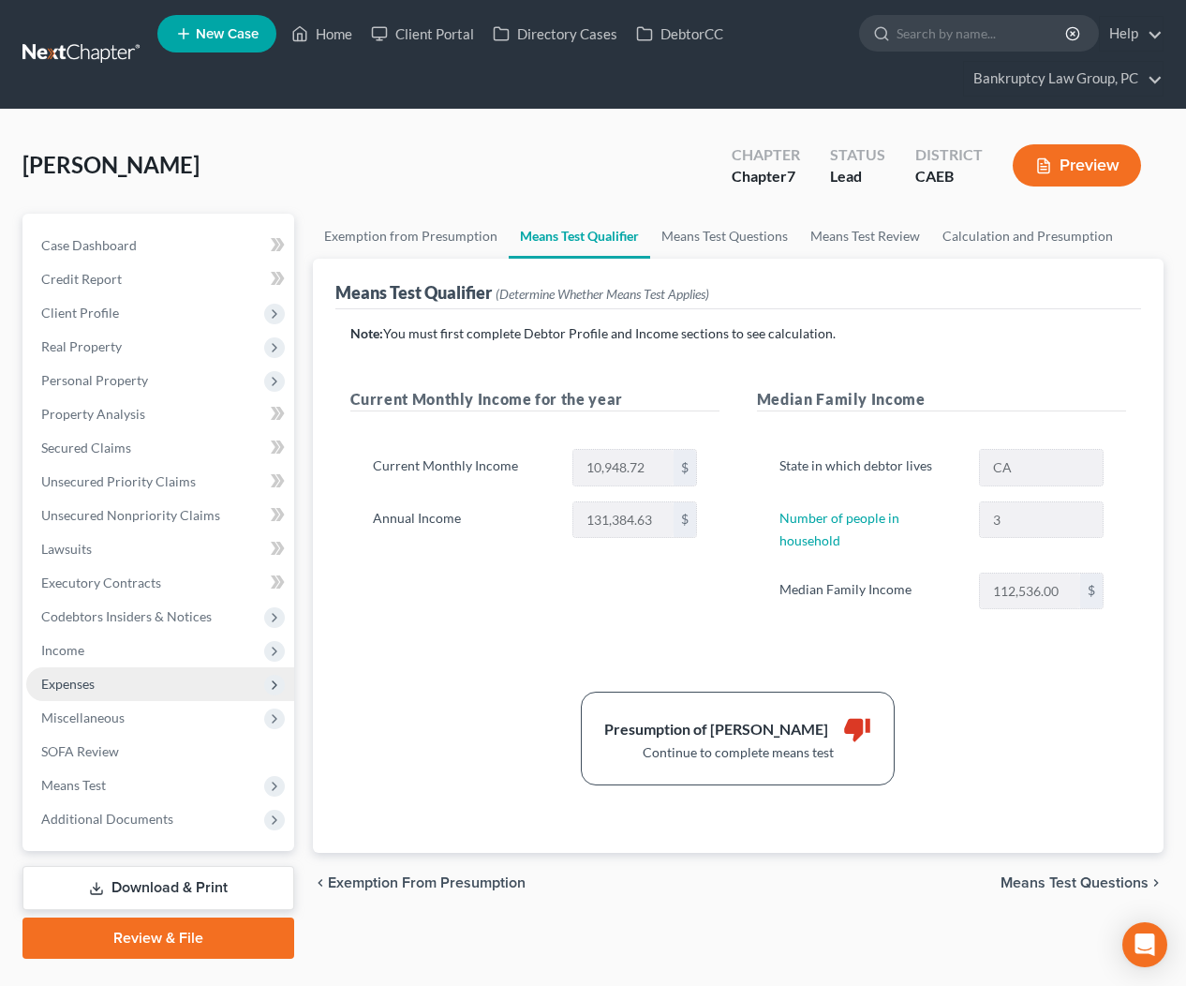
click at [119, 672] on span "Expenses" at bounding box center [160, 684] width 268 height 34
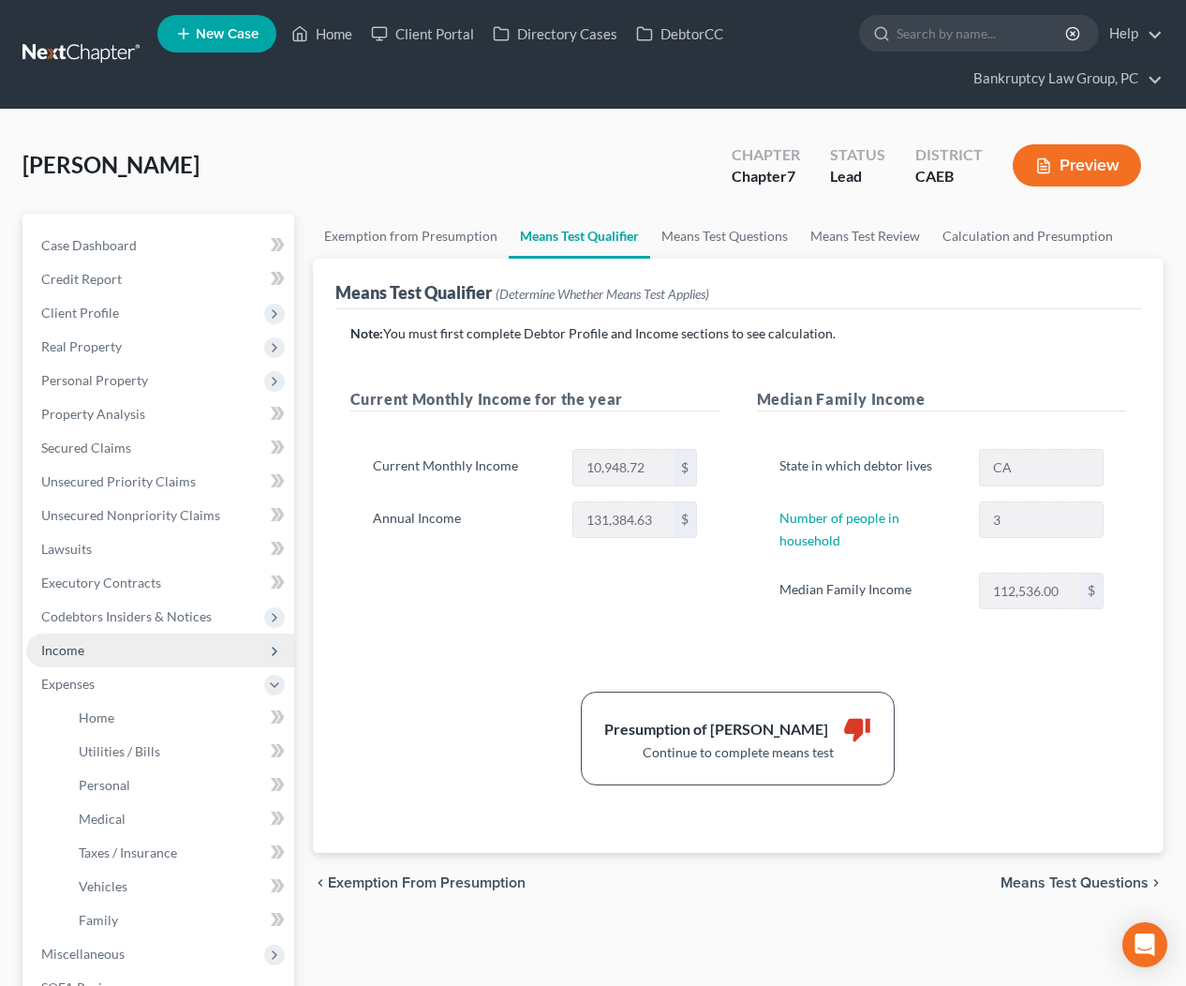
click at [81, 652] on span "Income" at bounding box center [62, 650] width 43 height 16
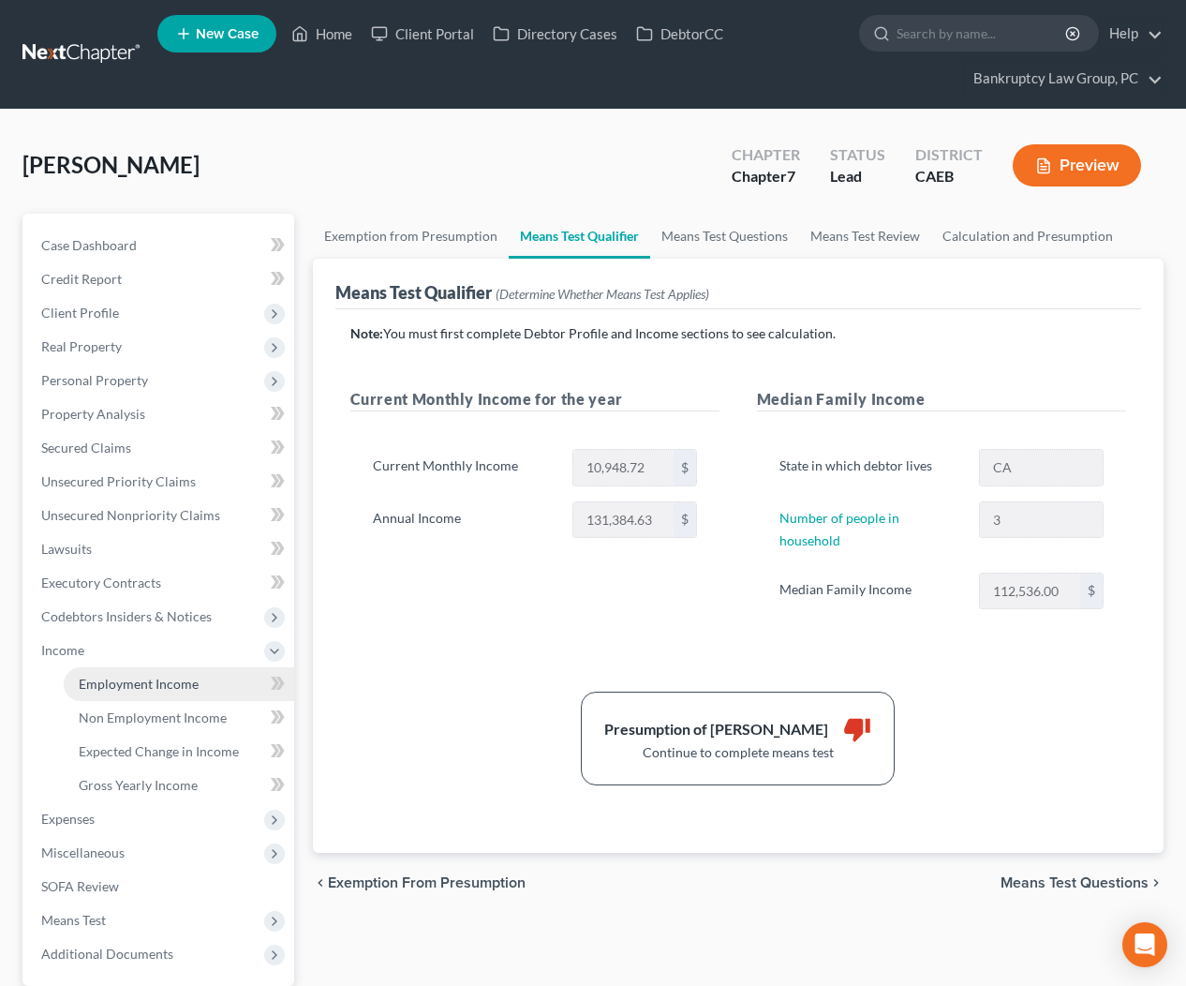
click at [97, 676] on span "Employment Income" at bounding box center [139, 684] width 120 height 16
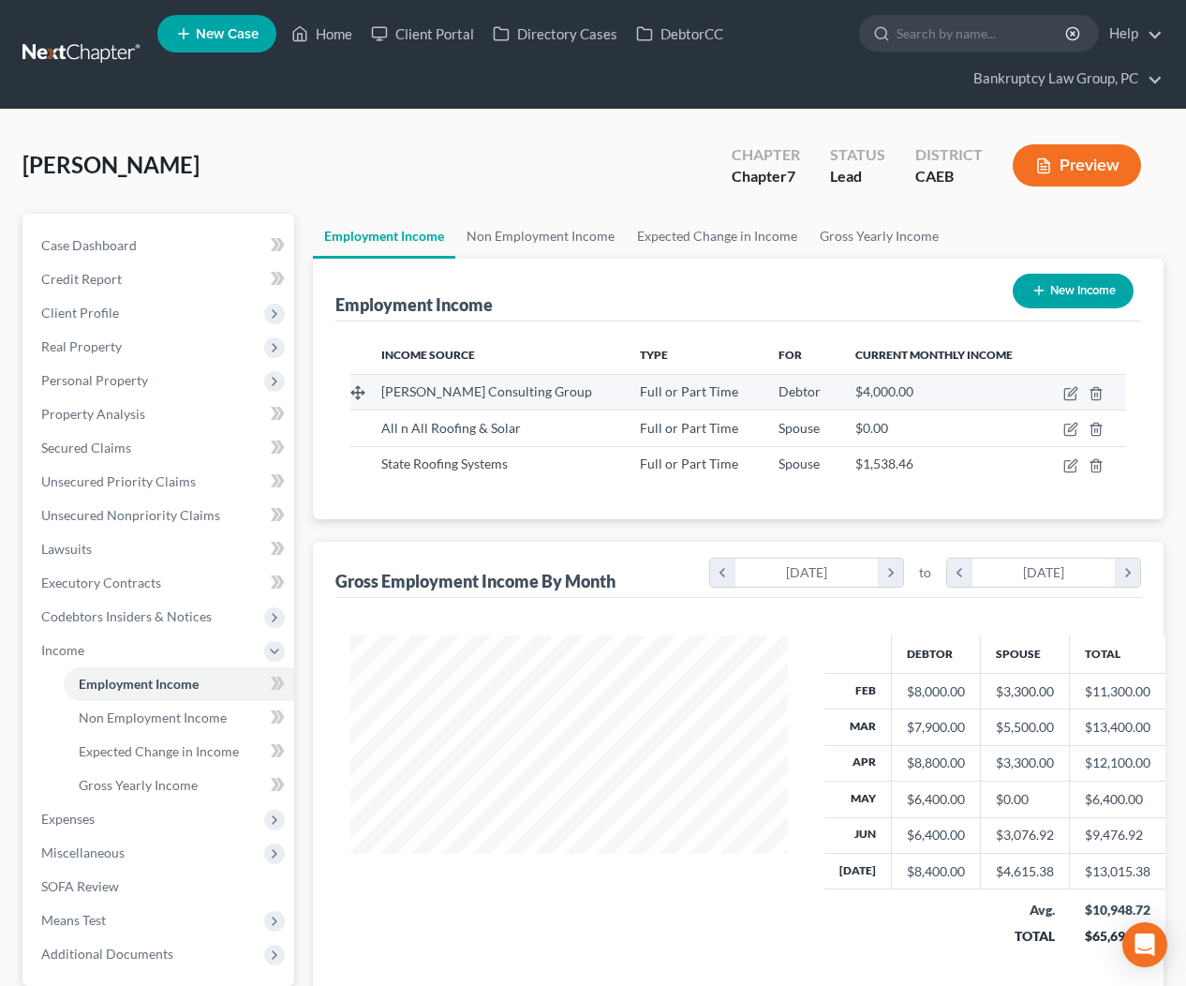
scroll to position [335, 475]
click at [1073, 395] on icon "button" at bounding box center [1070, 393] width 15 height 15
select select "0"
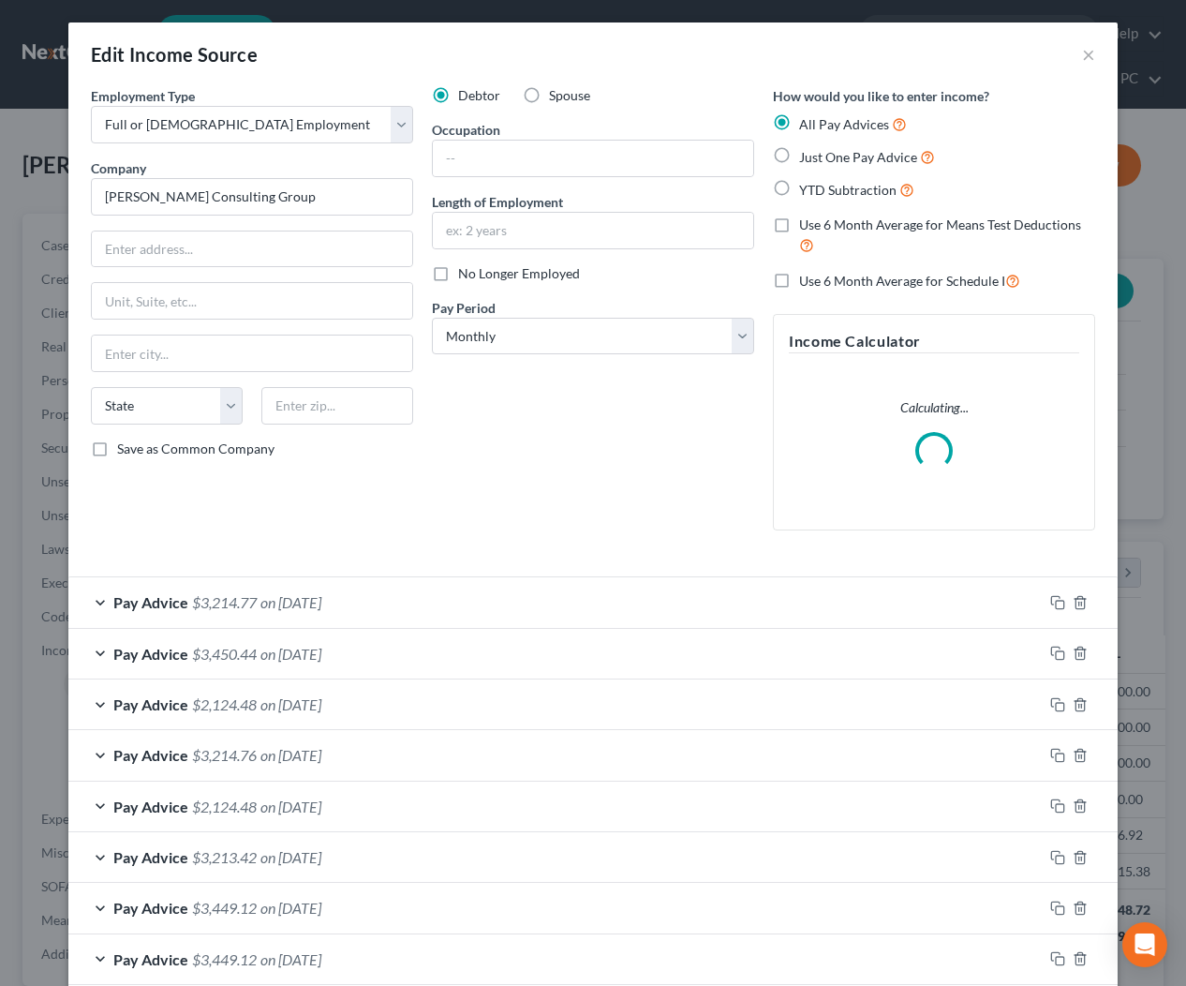
click at [799, 225] on label "Use 6 Month Average for Means Test Deductions" at bounding box center [947, 235] width 296 height 40
click at [807, 225] on input "Use 6 Month Average for Means Test Deductions" at bounding box center [813, 221] width 12 height 12
checkbox input "true"
click at [615, 339] on select "Select Monthly Twice Monthly Every Other Week Weekly" at bounding box center [593, 336] width 322 height 37
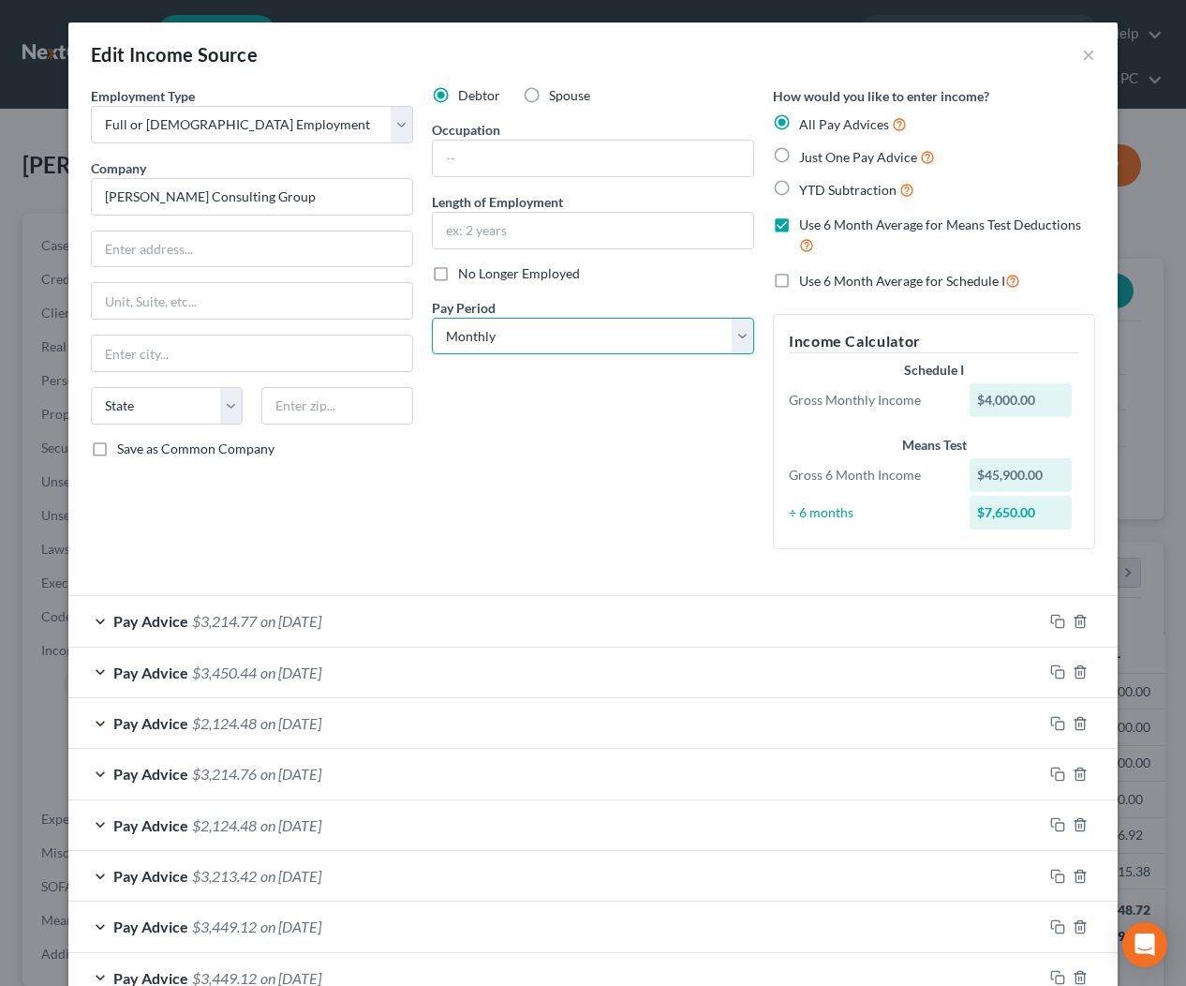
select select "1"
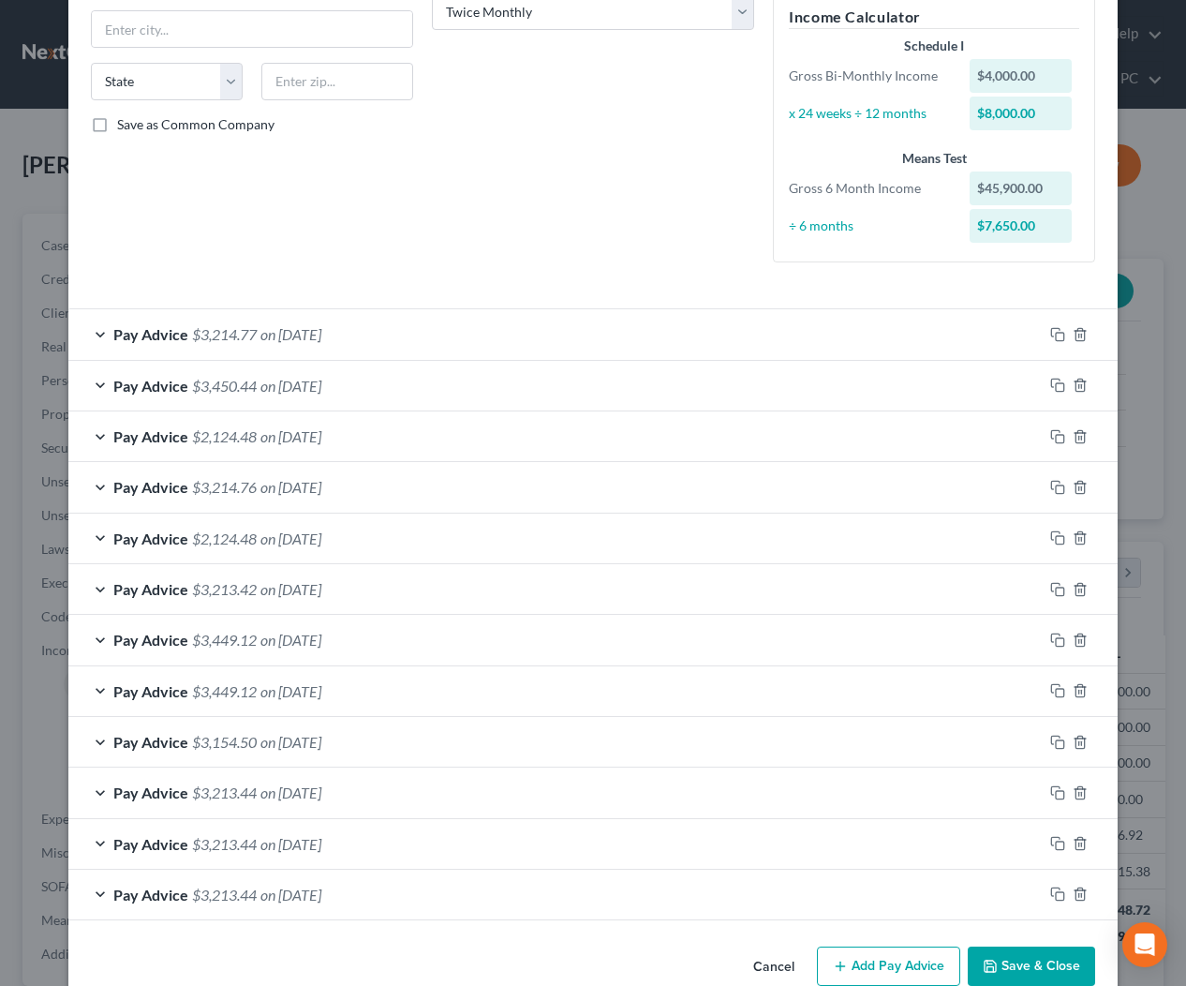
click at [1052, 964] on button "Save & Close" at bounding box center [1031, 965] width 127 height 39
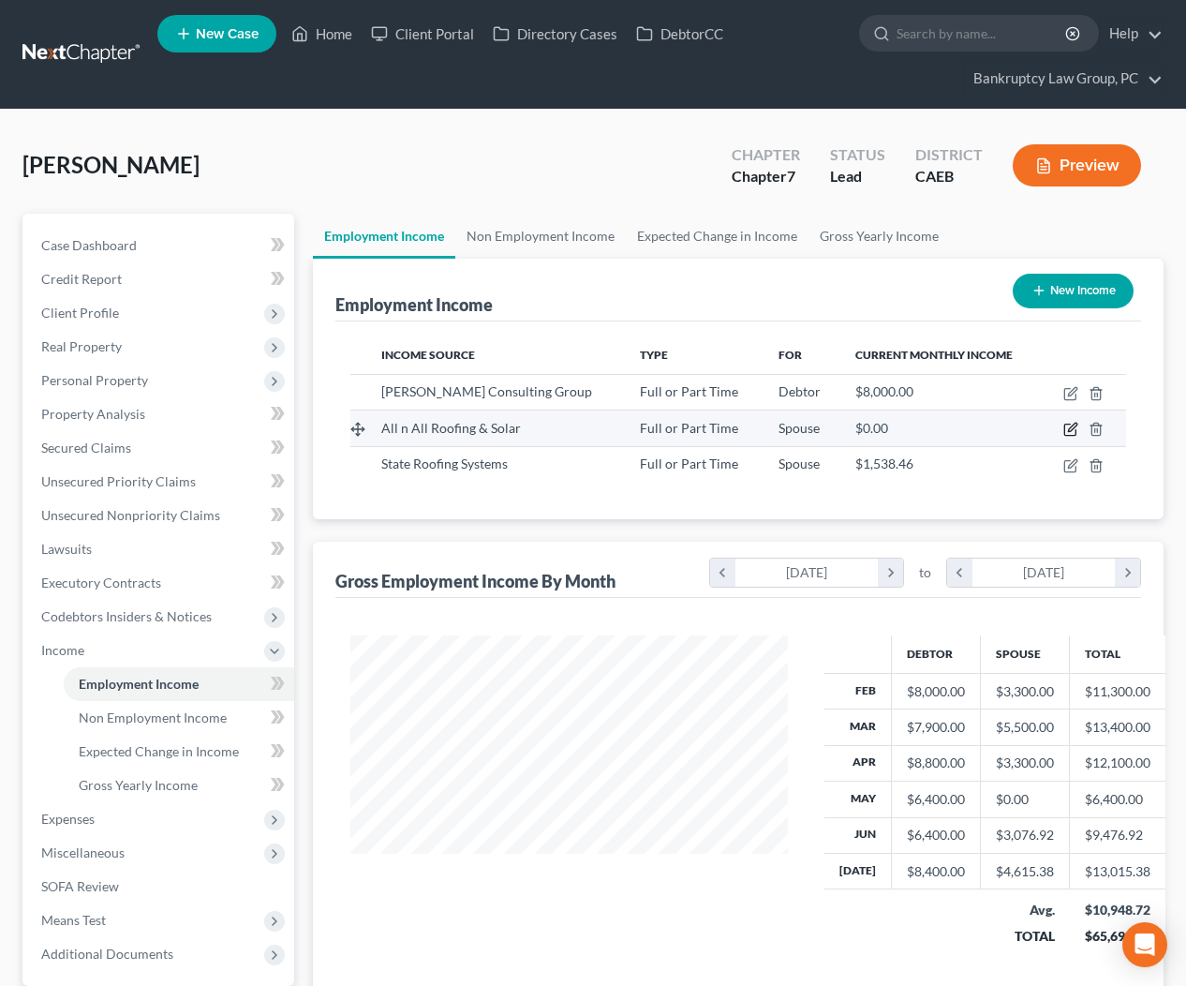
click at [1065, 430] on icon "button" at bounding box center [1070, 429] width 15 height 15
select select "0"
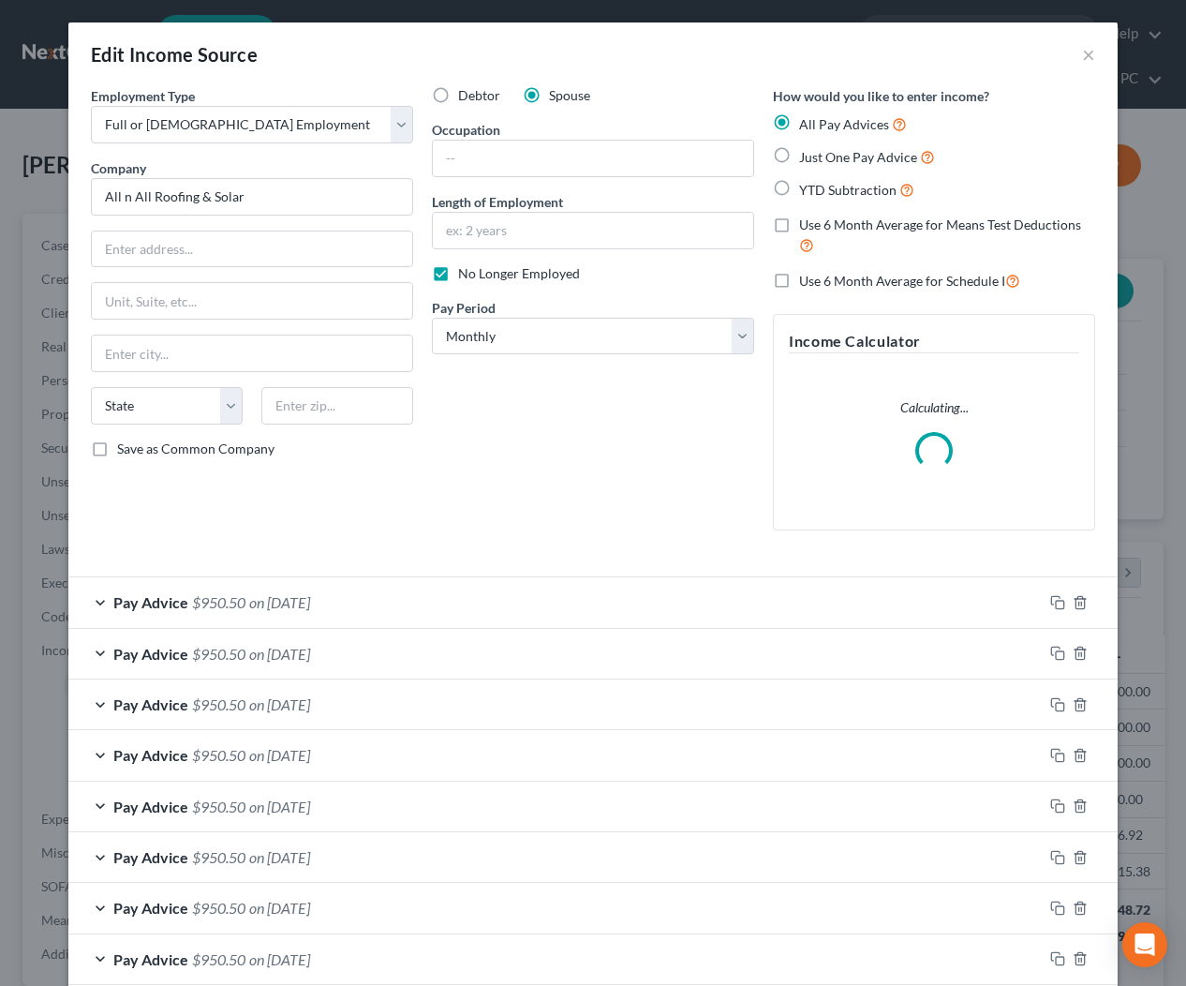
drag, startPoint x: 780, startPoint y: 220, endPoint x: 781, endPoint y: 230, distance: 9.4
click at [799, 220] on label "Use 6 Month Average for Means Test Deductions" at bounding box center [947, 235] width 296 height 40
click at [807, 220] on input "Use 6 Month Average for Means Test Deductions" at bounding box center [813, 221] width 12 height 12
checkbox input "true"
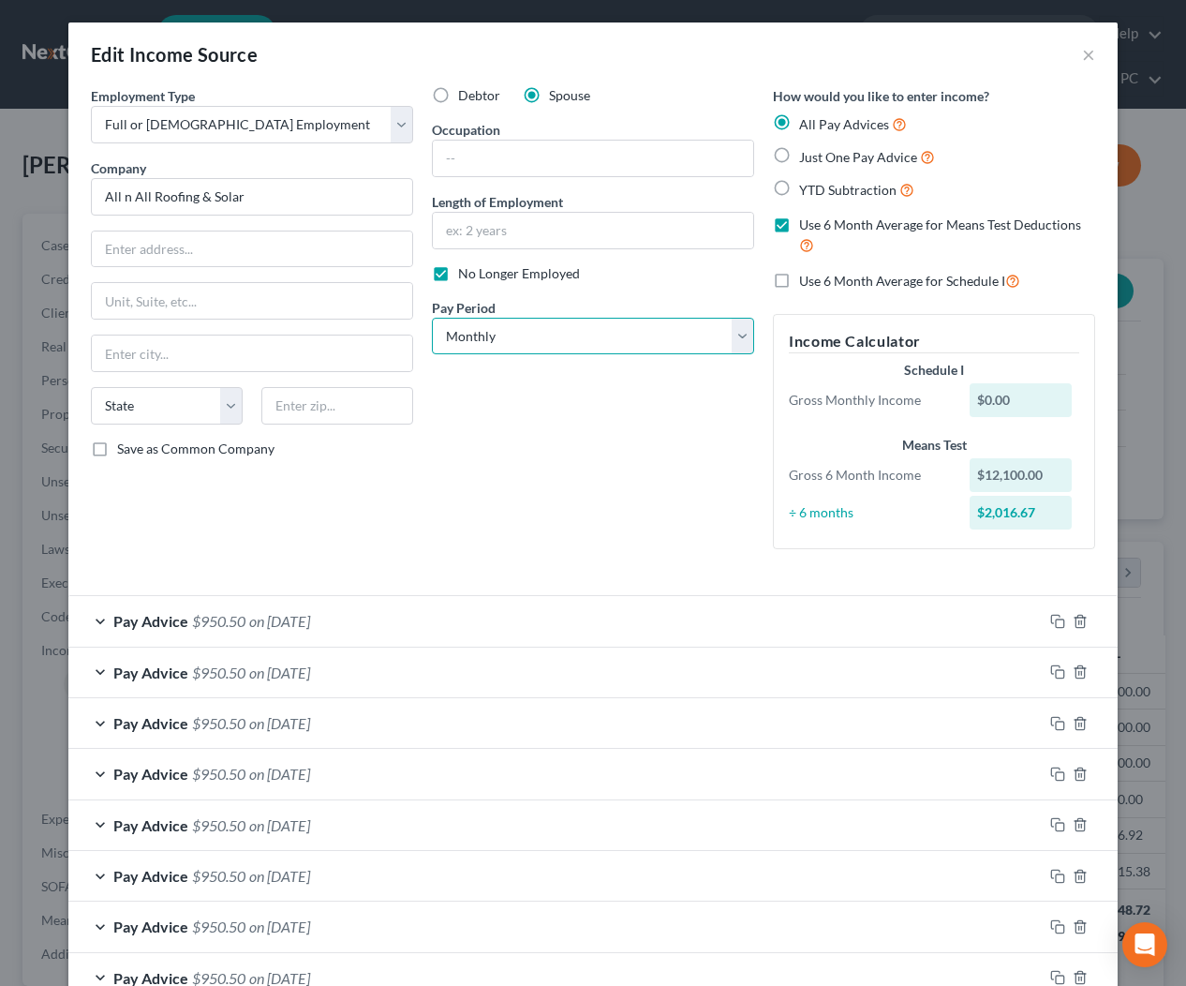
click at [623, 338] on select "Select Monthly Twice Monthly Every Other Week Weekly" at bounding box center [593, 336] width 322 height 37
select select "3"
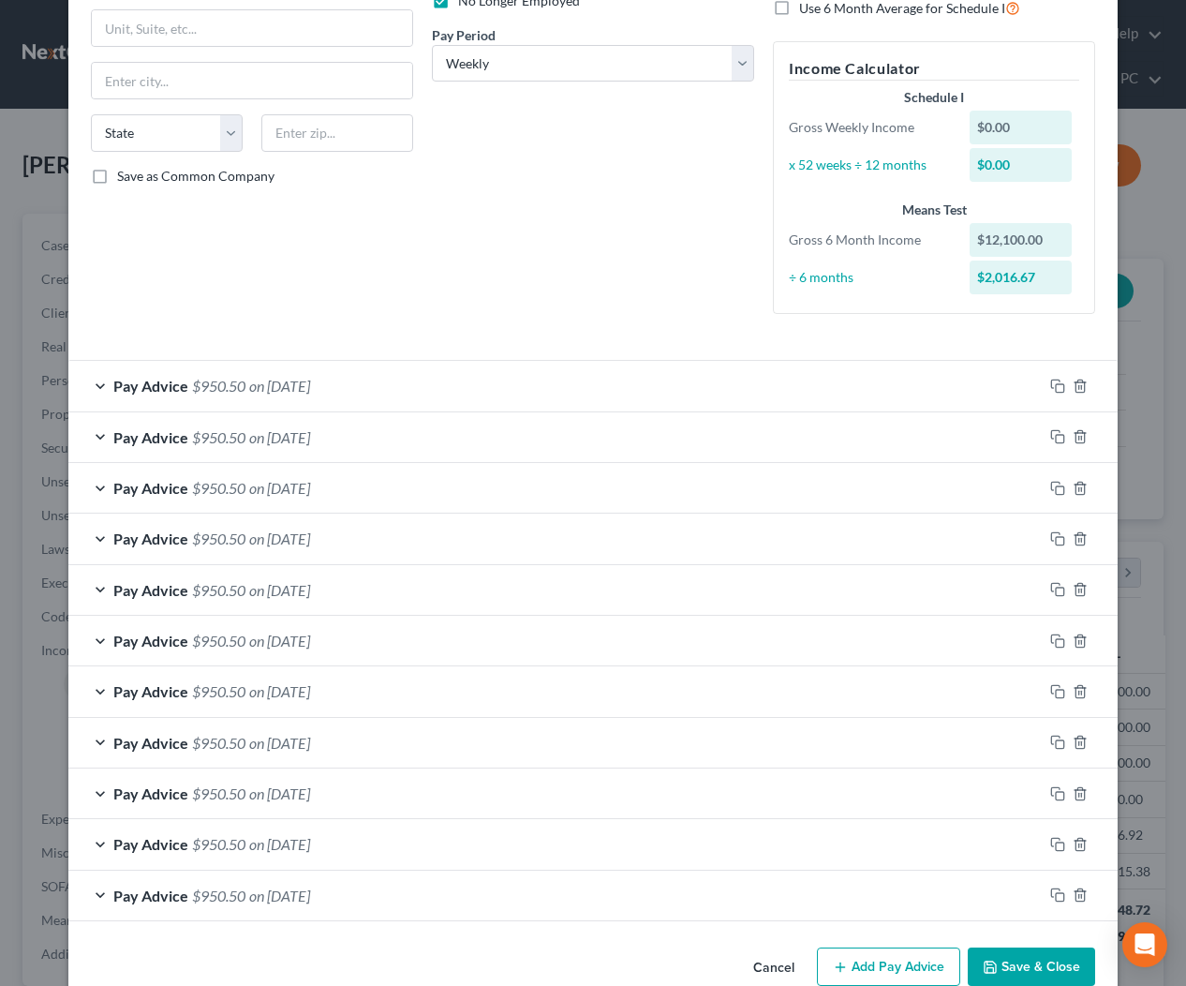
click at [1022, 965] on button "Save & Close" at bounding box center [1031, 966] width 127 height 39
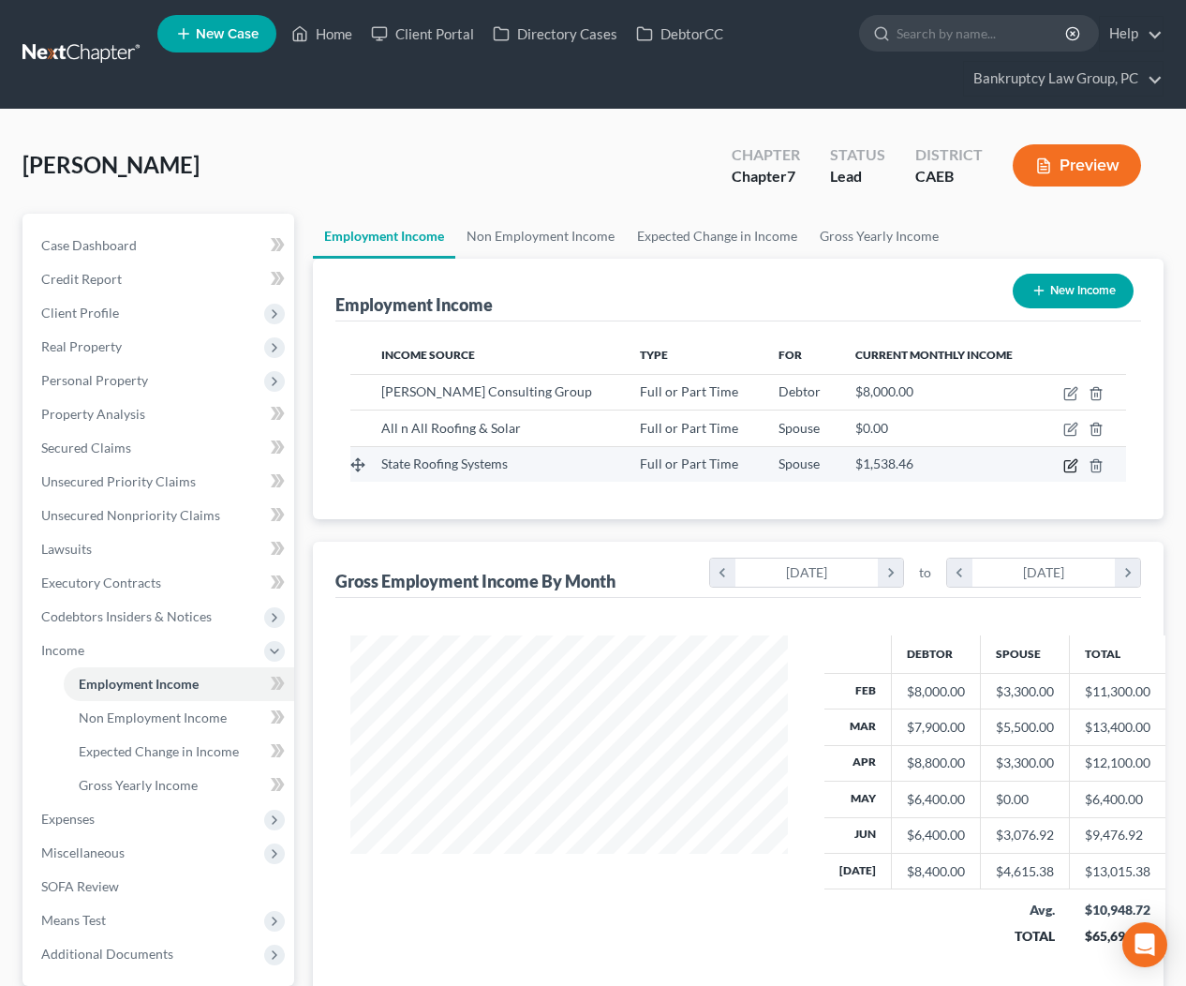
click at [1072, 466] on icon "button" at bounding box center [1072, 463] width 8 height 8
select select "0"
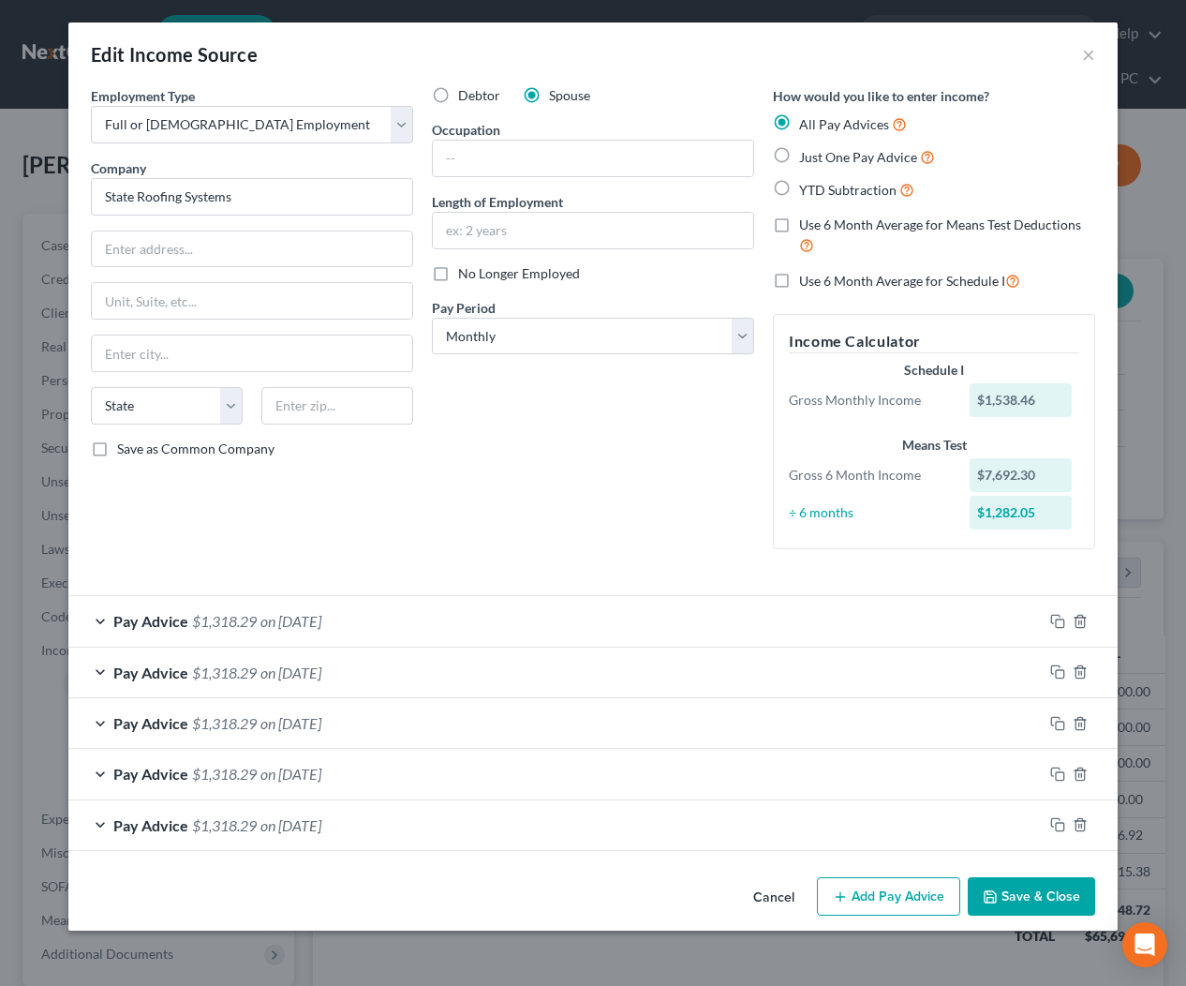
click at [799, 226] on label "Use 6 Month Average for Means Test Deductions" at bounding box center [947, 235] width 296 height 40
click at [807, 226] on input "Use 6 Month Average for Means Test Deductions" at bounding box center [813, 221] width 12 height 12
checkbox input "true"
click at [650, 340] on select "Select Monthly Twice Monthly Every Other Week Weekly" at bounding box center [593, 336] width 322 height 37
select select "2"
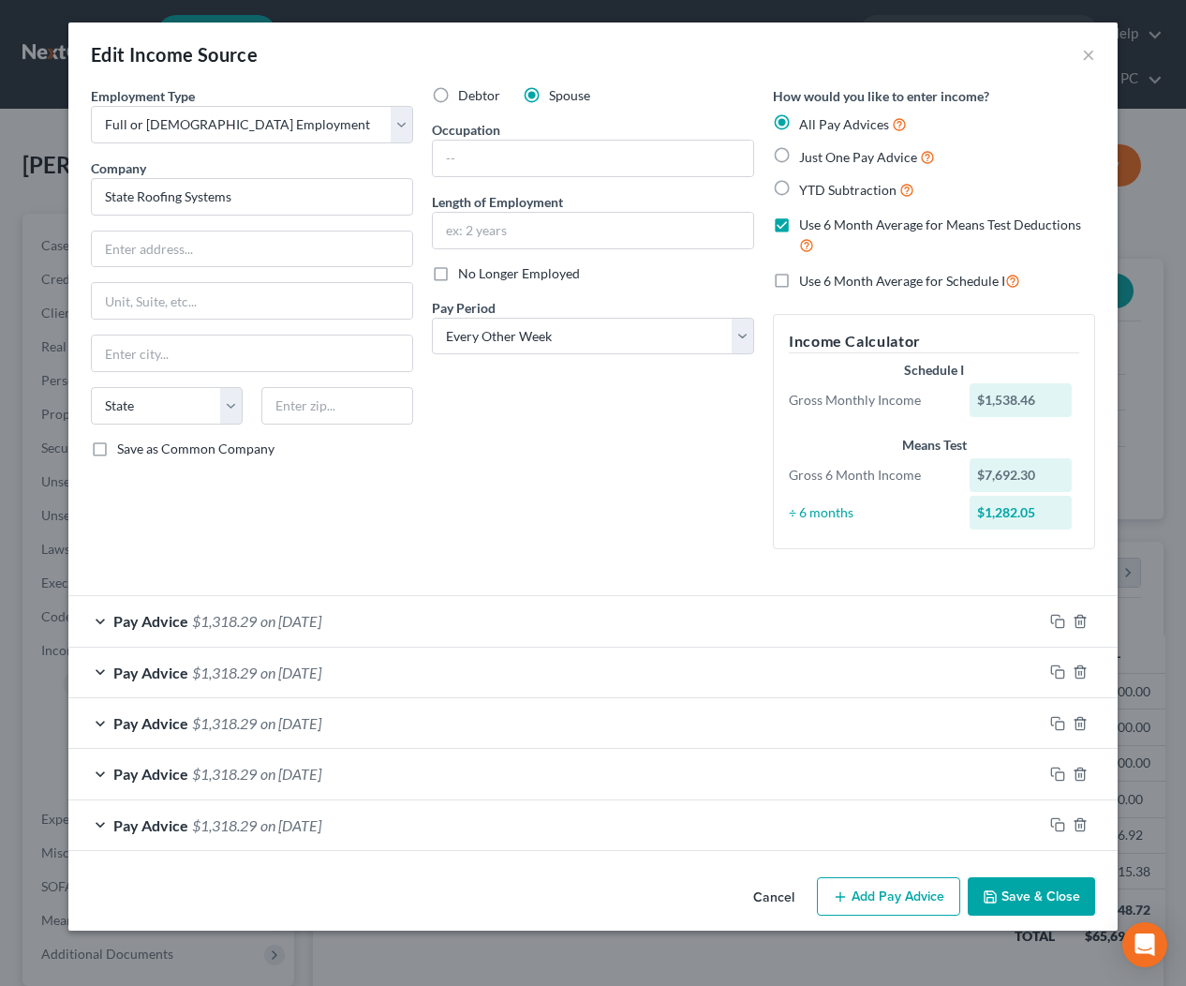
click at [1044, 895] on button "Save & Close" at bounding box center [1031, 896] width 127 height 39
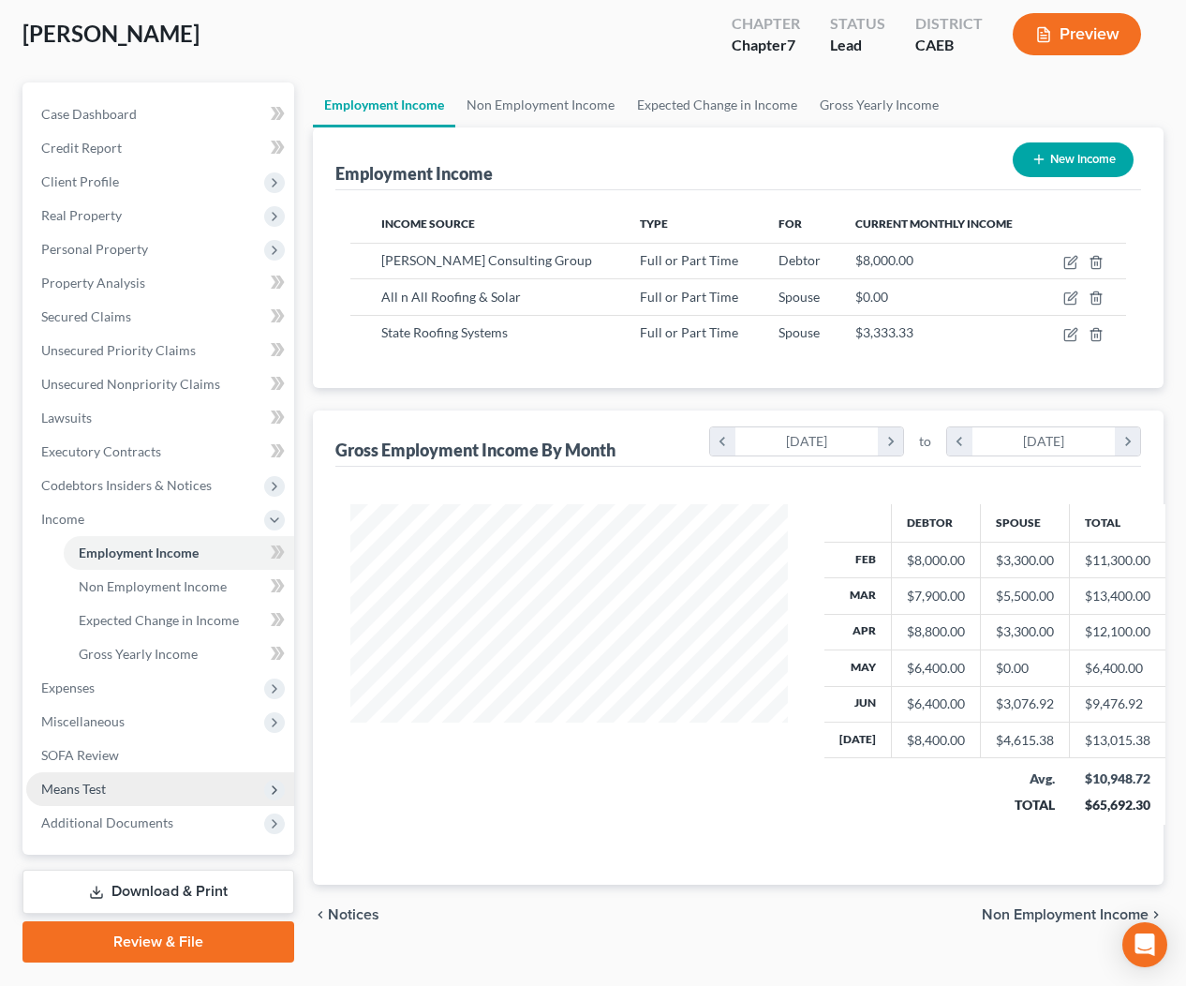
scroll to position [136, 0]
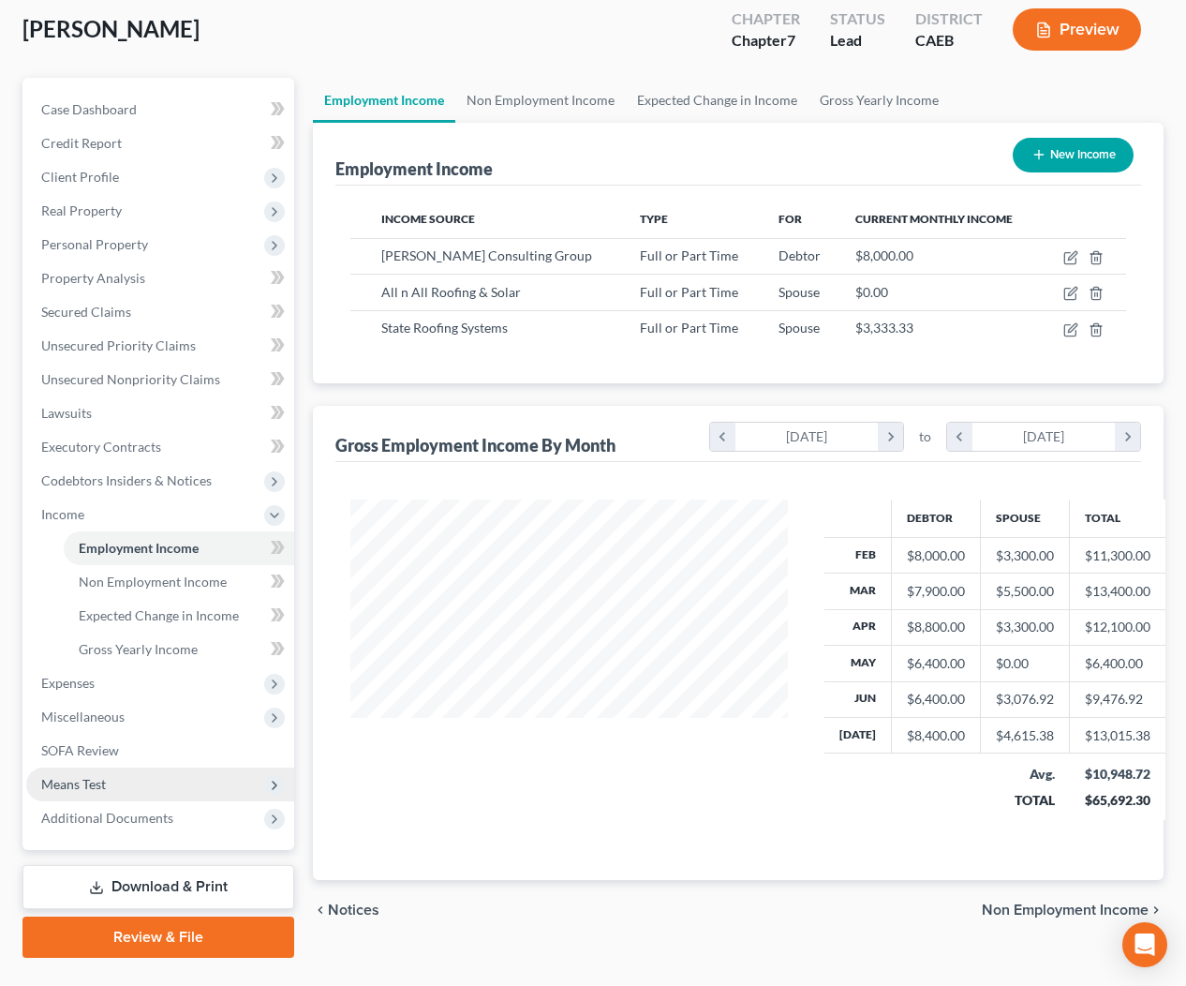
click at [118, 786] on span "Means Test" at bounding box center [160, 784] width 268 height 34
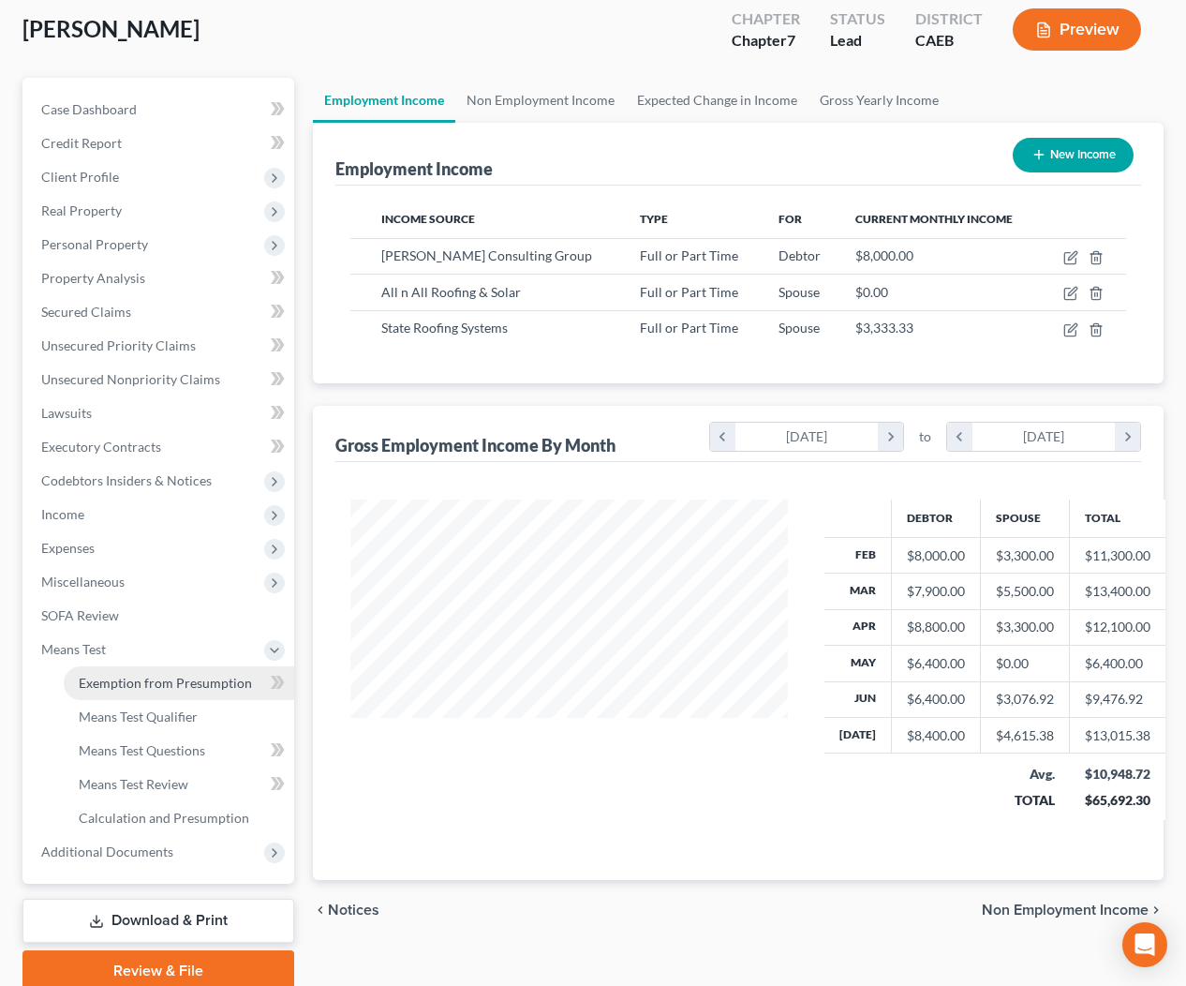
click at [135, 684] on span "Exemption from Presumption" at bounding box center [165, 683] width 173 height 16
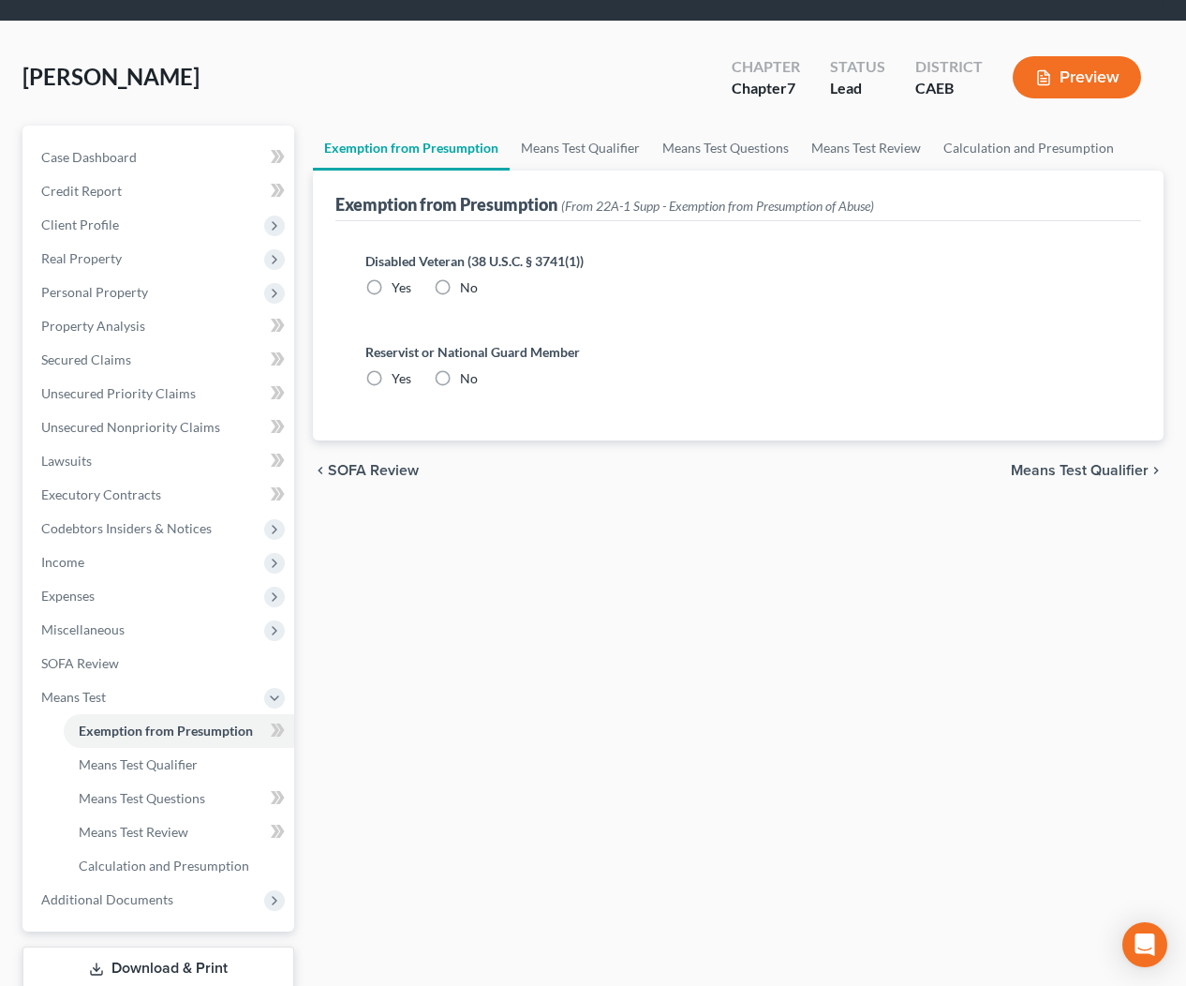
radio input "true"
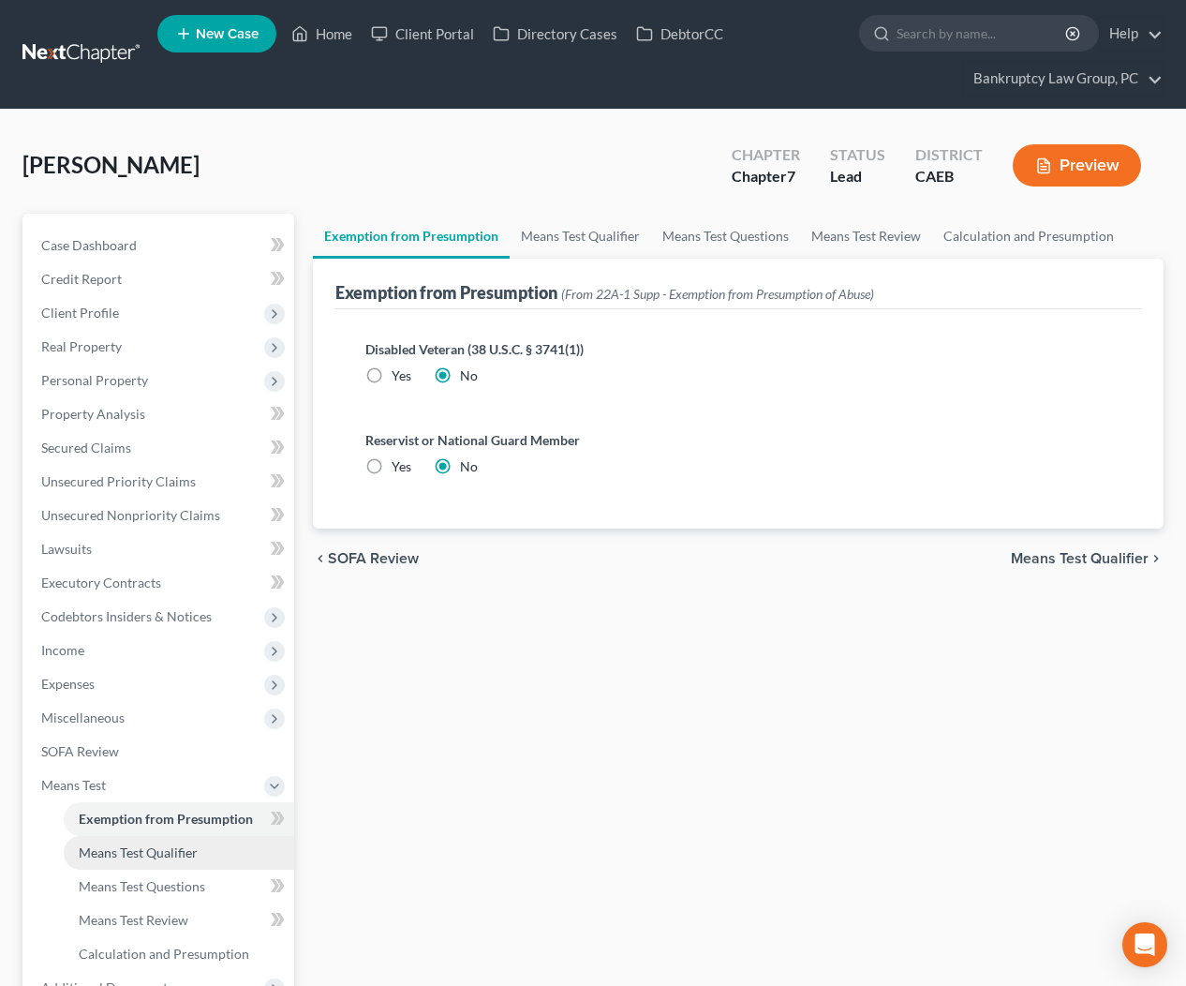
click at [143, 842] on link "Means Test Qualifier" at bounding box center [179, 853] width 230 height 34
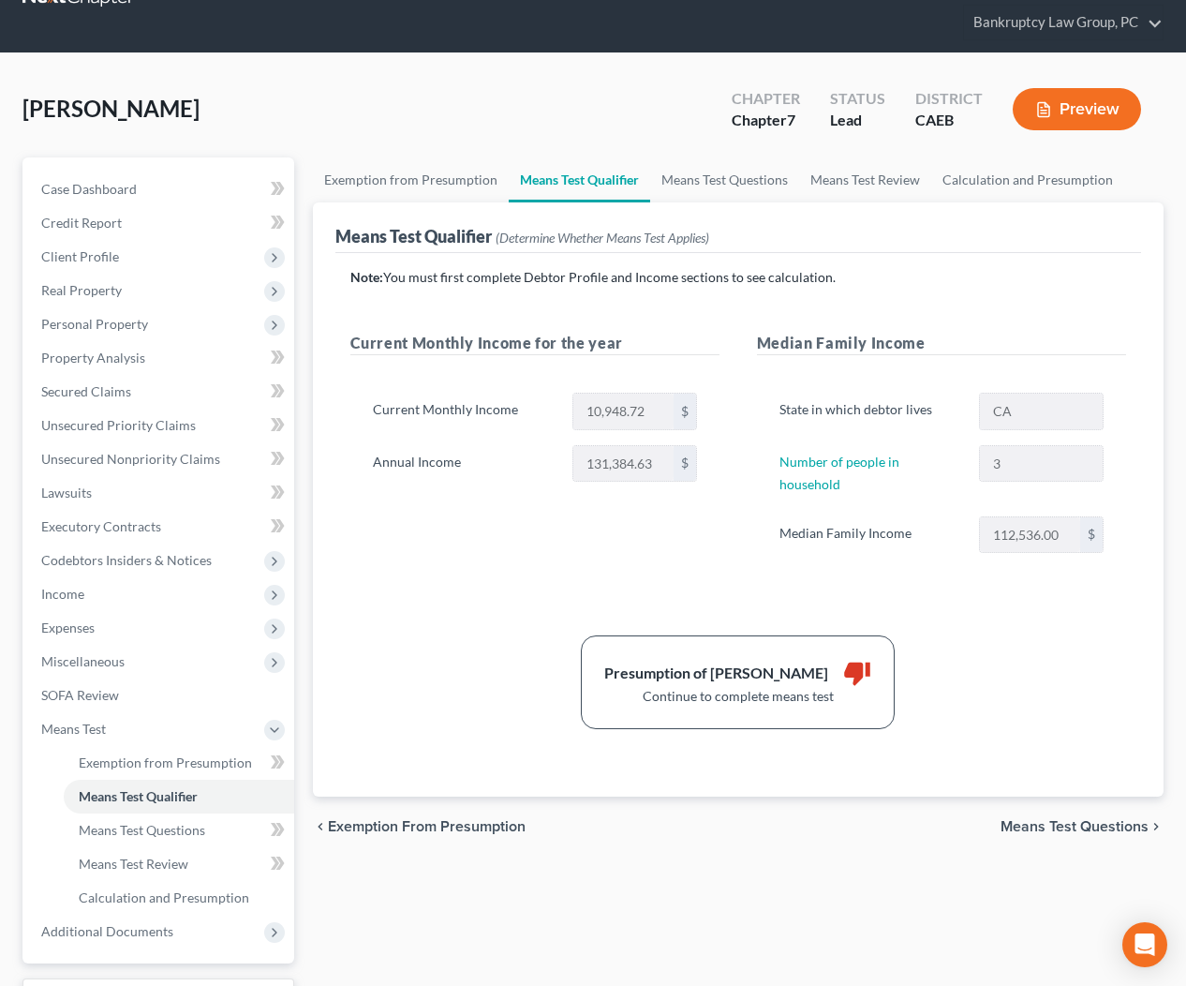
scroll to position [64, 0]
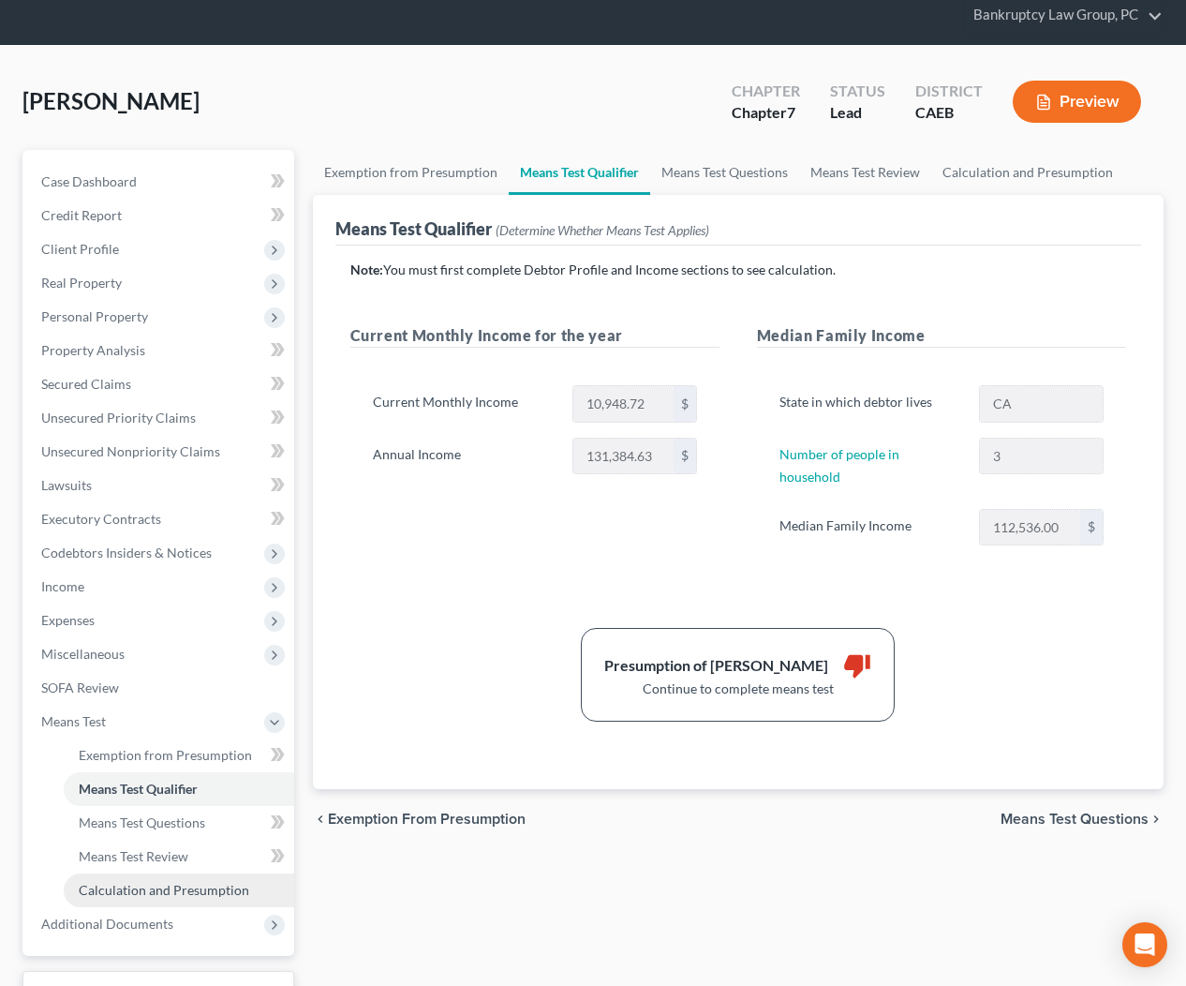
click at [156, 891] on span "Calculation and Presumption" at bounding box center [164, 890] width 171 height 16
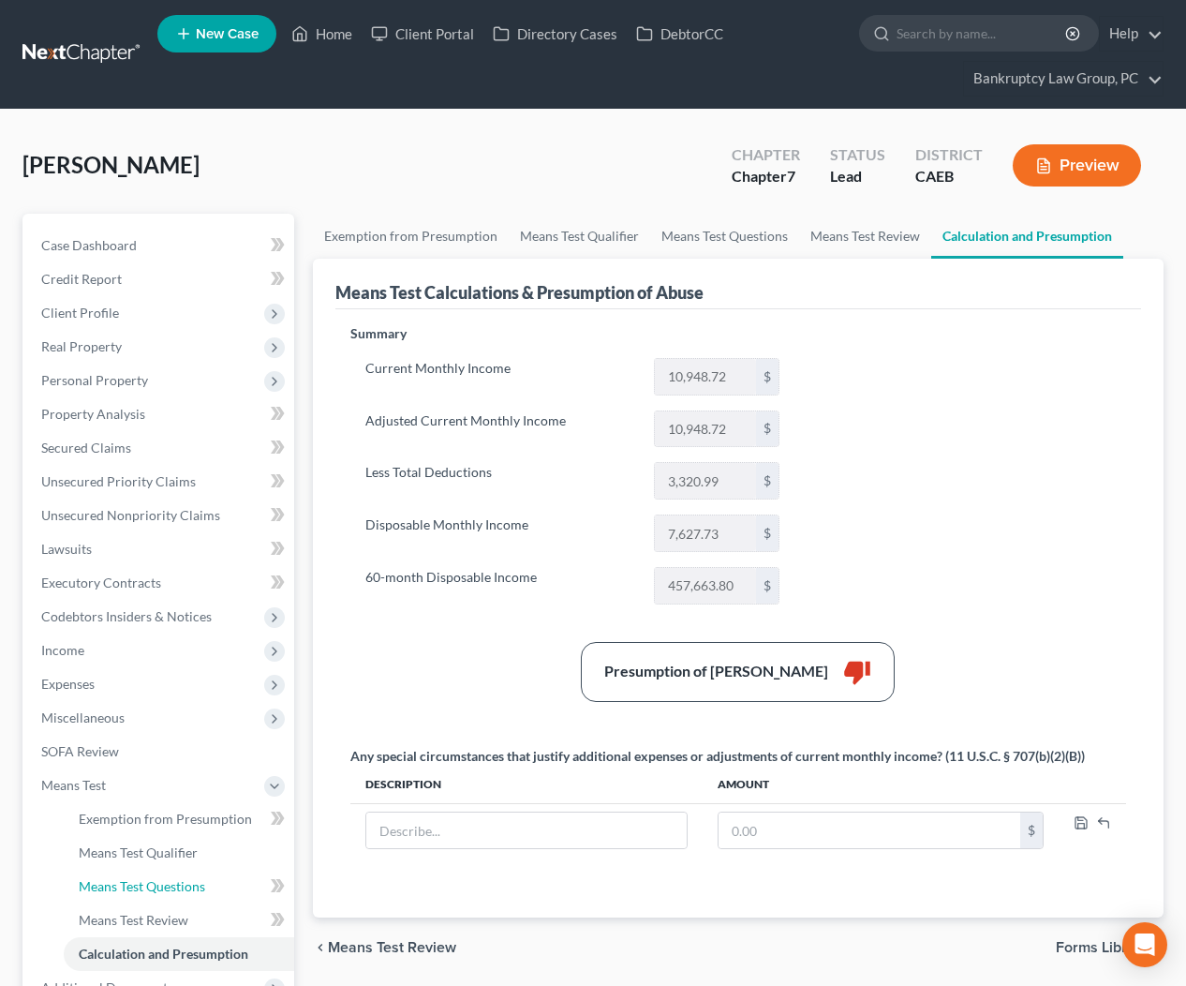
scroll to position [211, 0]
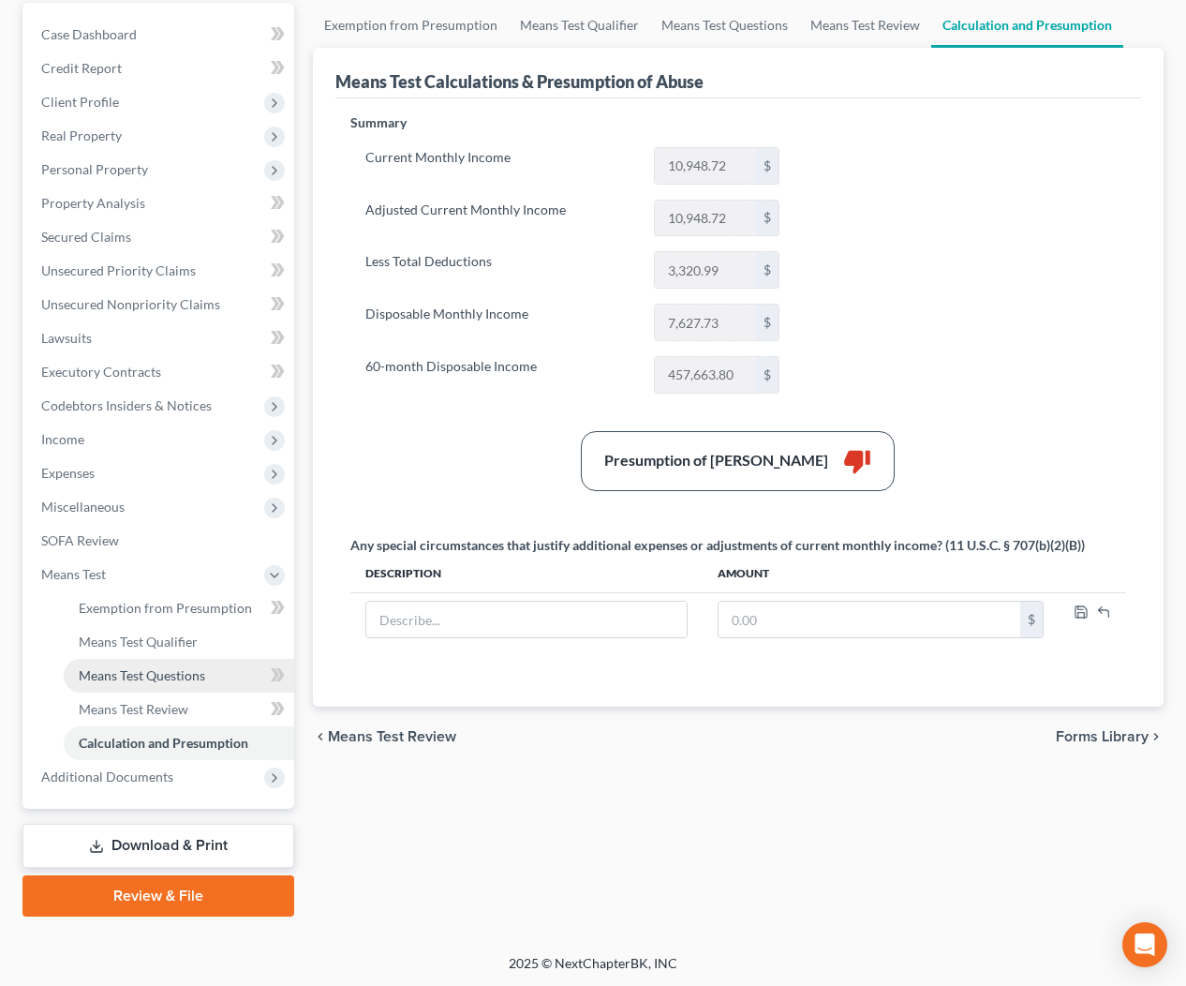
click at [192, 676] on span "Means Test Questions" at bounding box center [142, 675] width 126 height 16
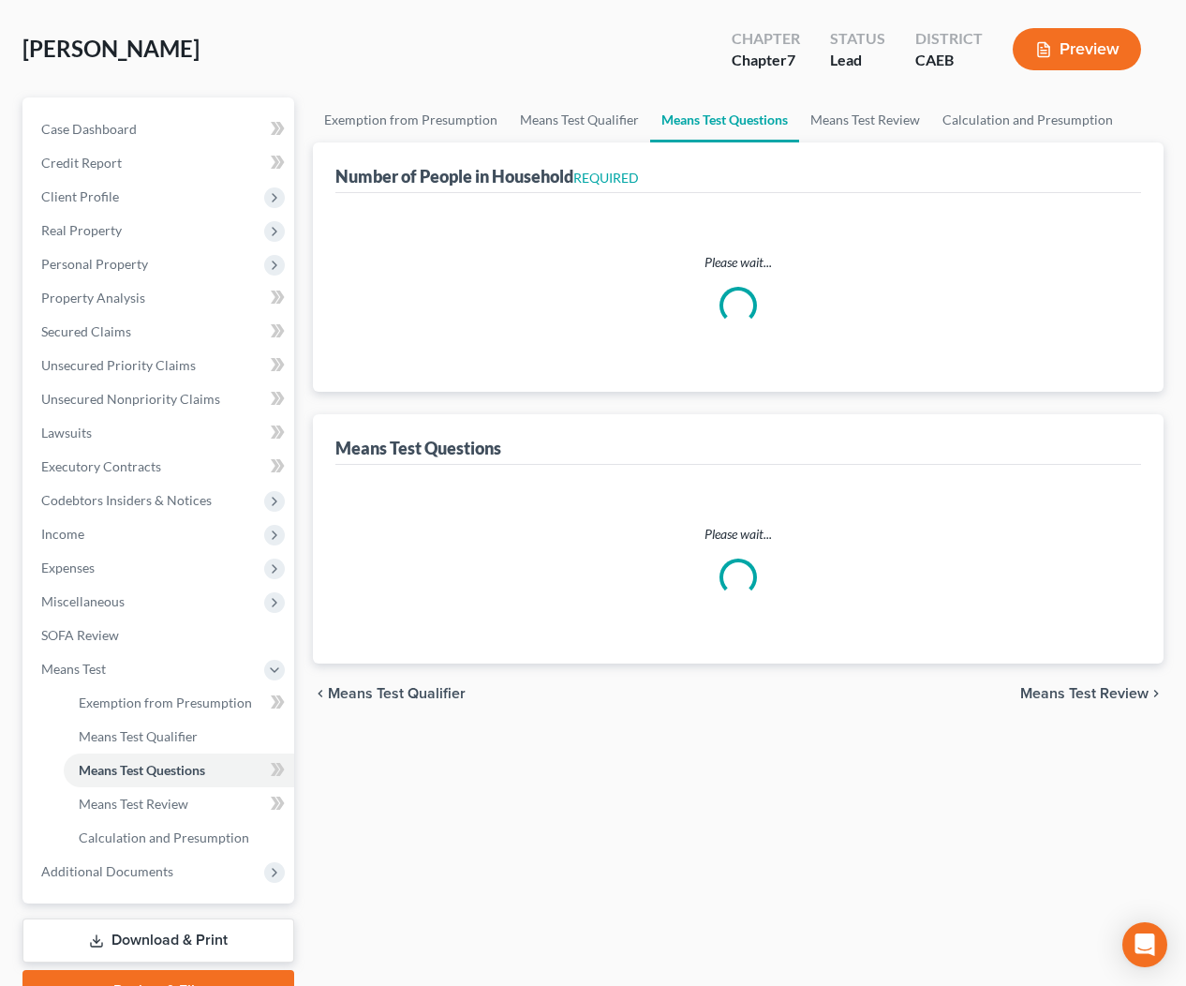
scroll to position [51, 0]
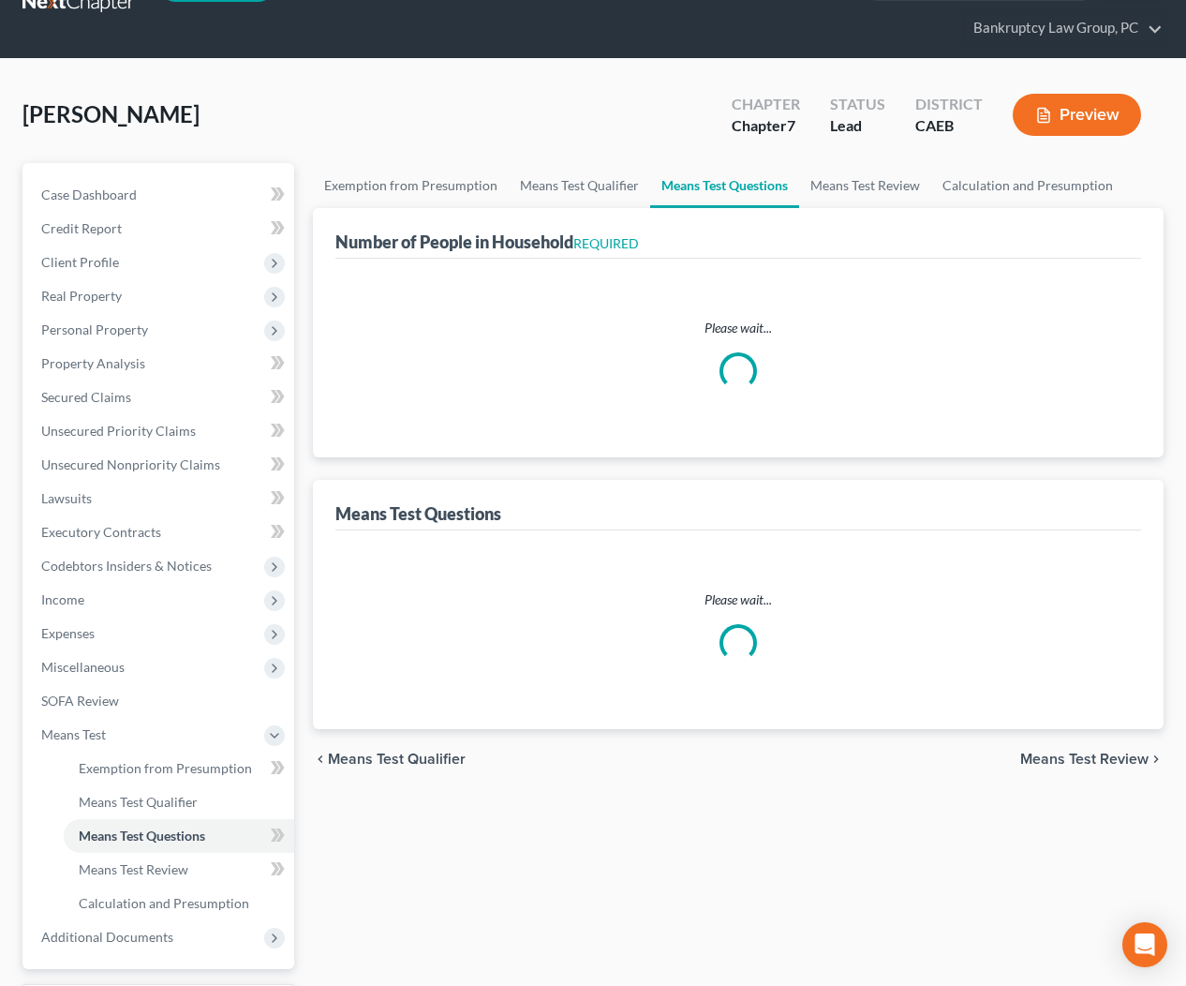
select select "1"
select select "60"
select select "2"
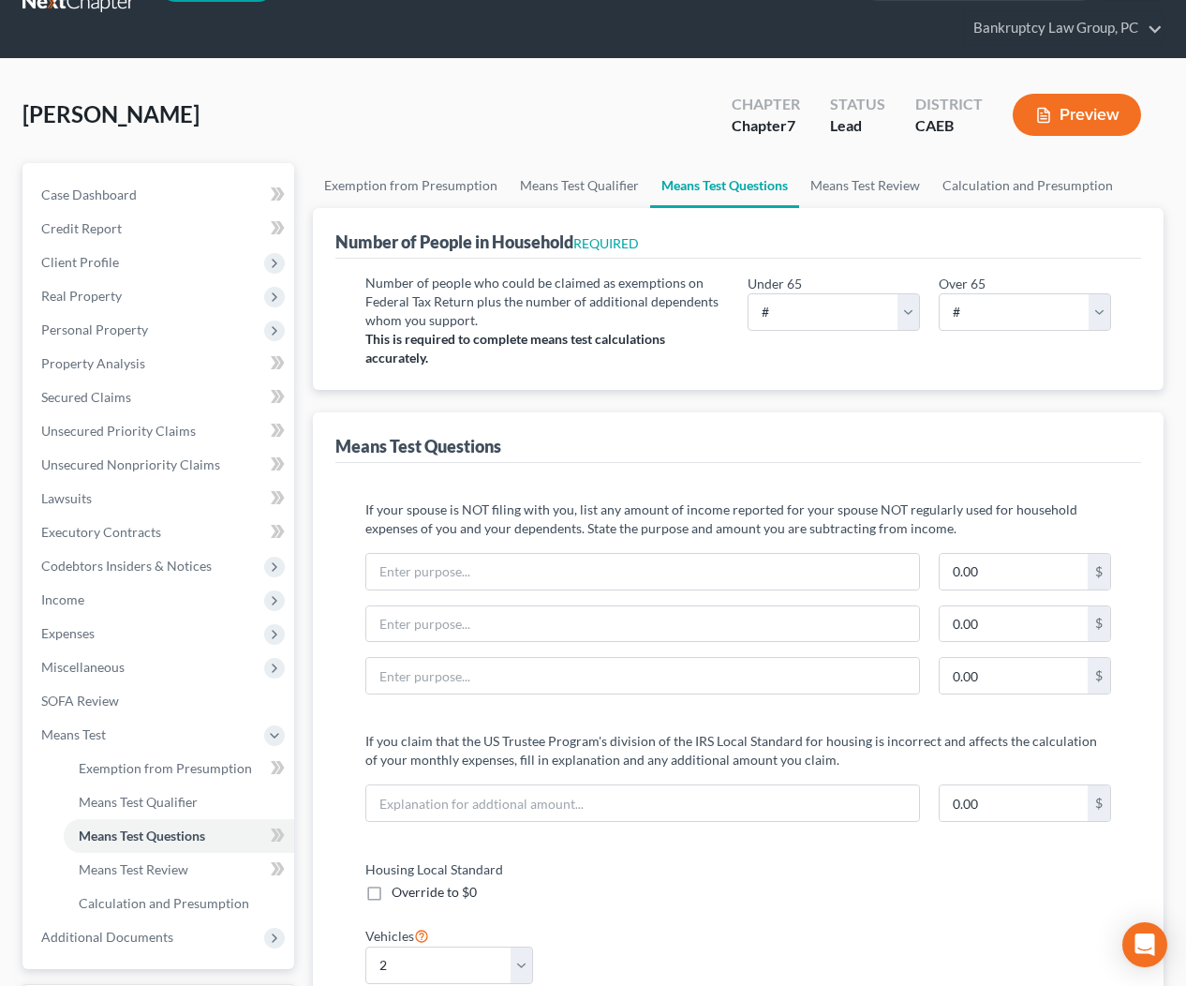
scroll to position [0, 0]
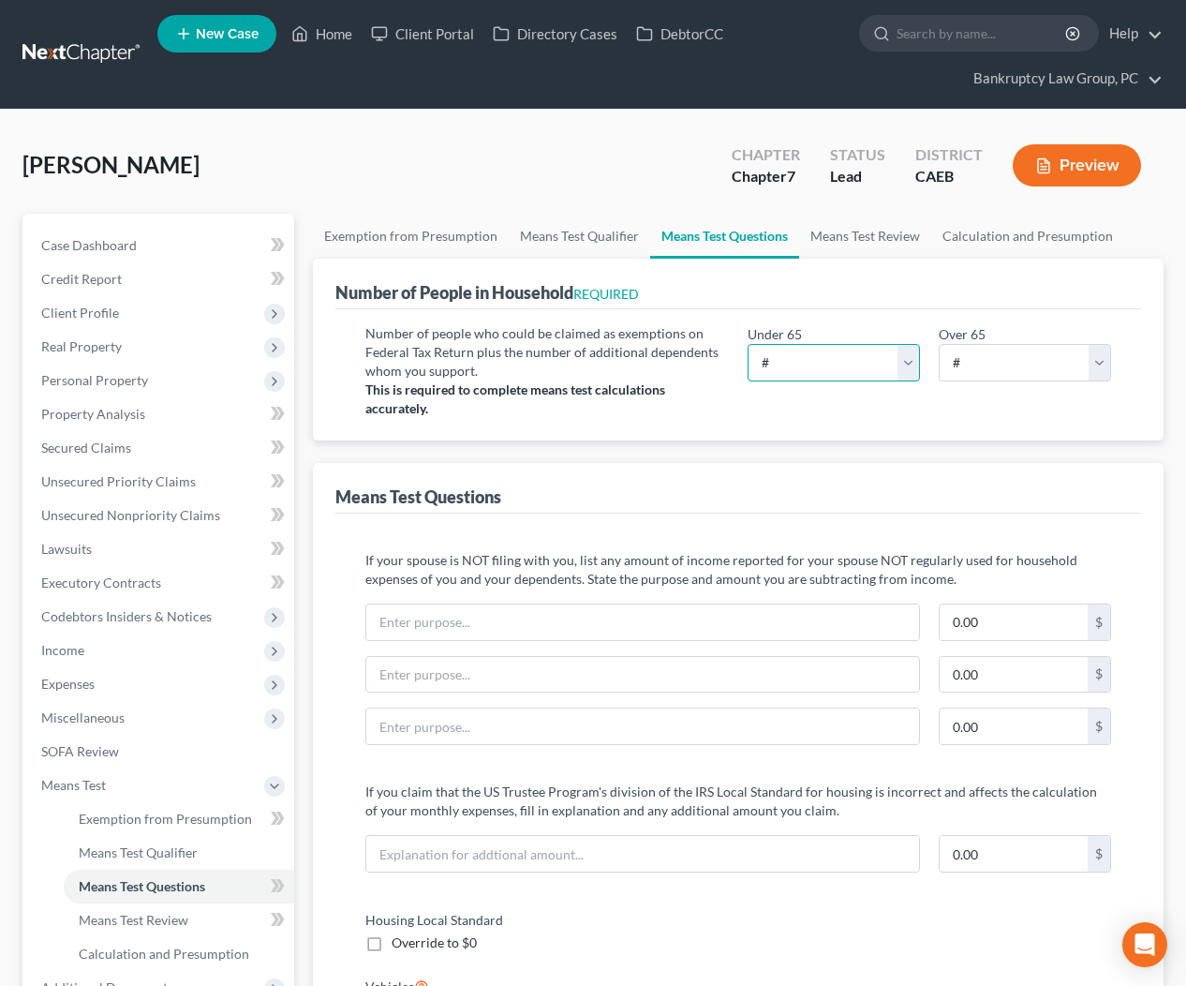
click at [856, 345] on select "# 0 1 2 3 4 5 6 7 8 9 10" at bounding box center [834, 362] width 172 height 37
select select "3"
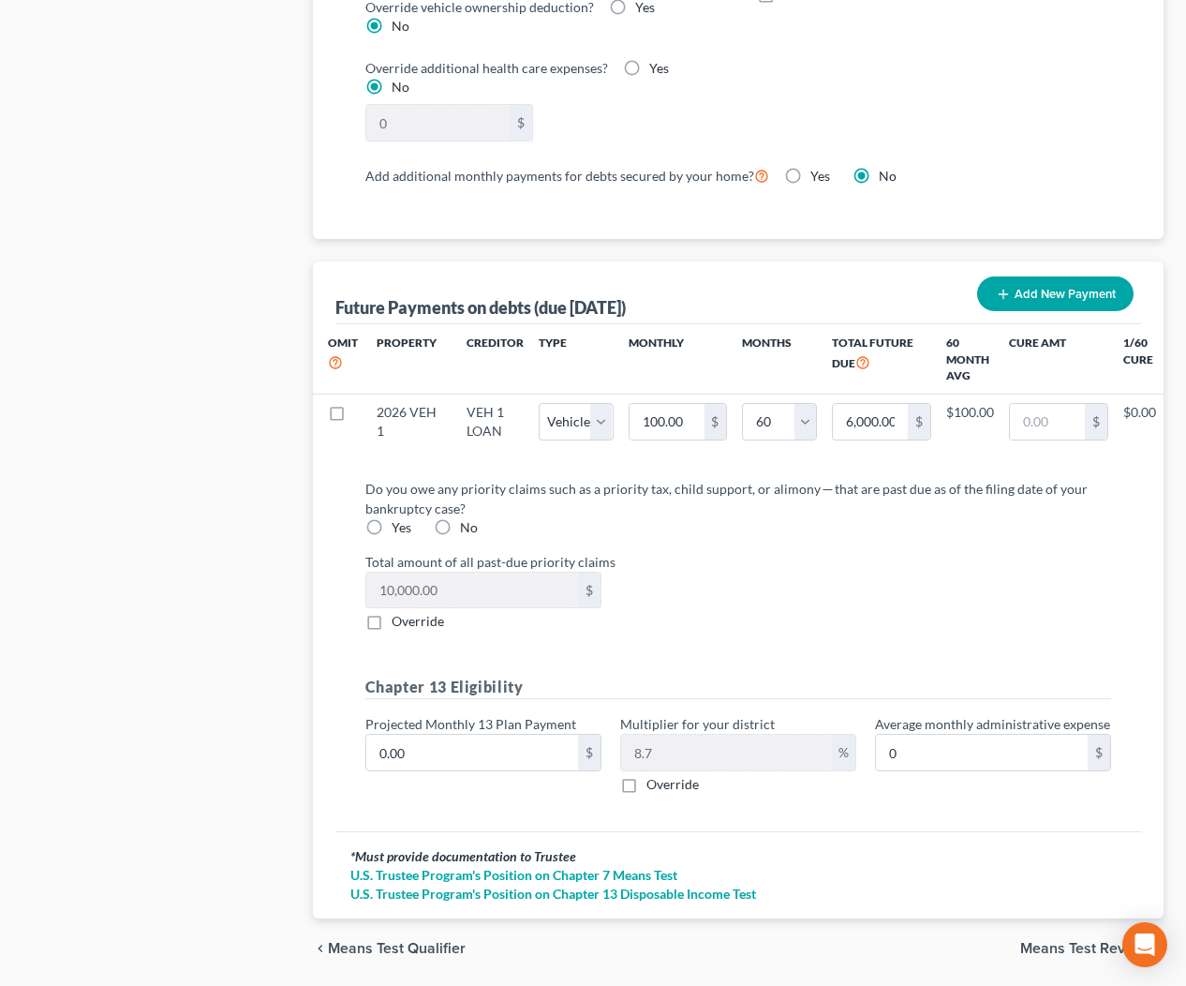
scroll to position [1855, 0]
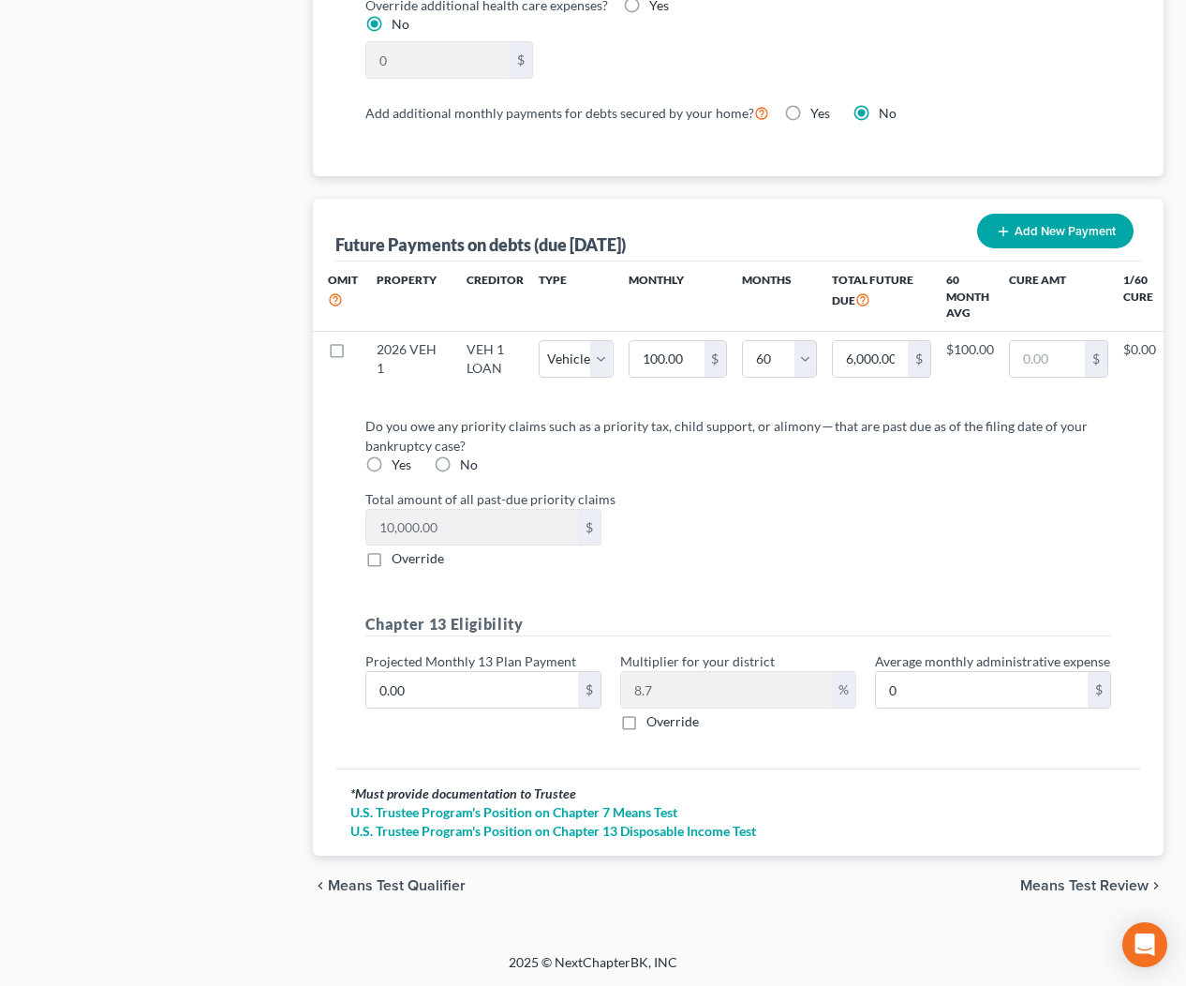
click at [392, 462] on label "Yes" at bounding box center [402, 464] width 20 height 19
click at [399, 462] on input "Yes" at bounding box center [405, 461] width 12 height 12
radio input "true"
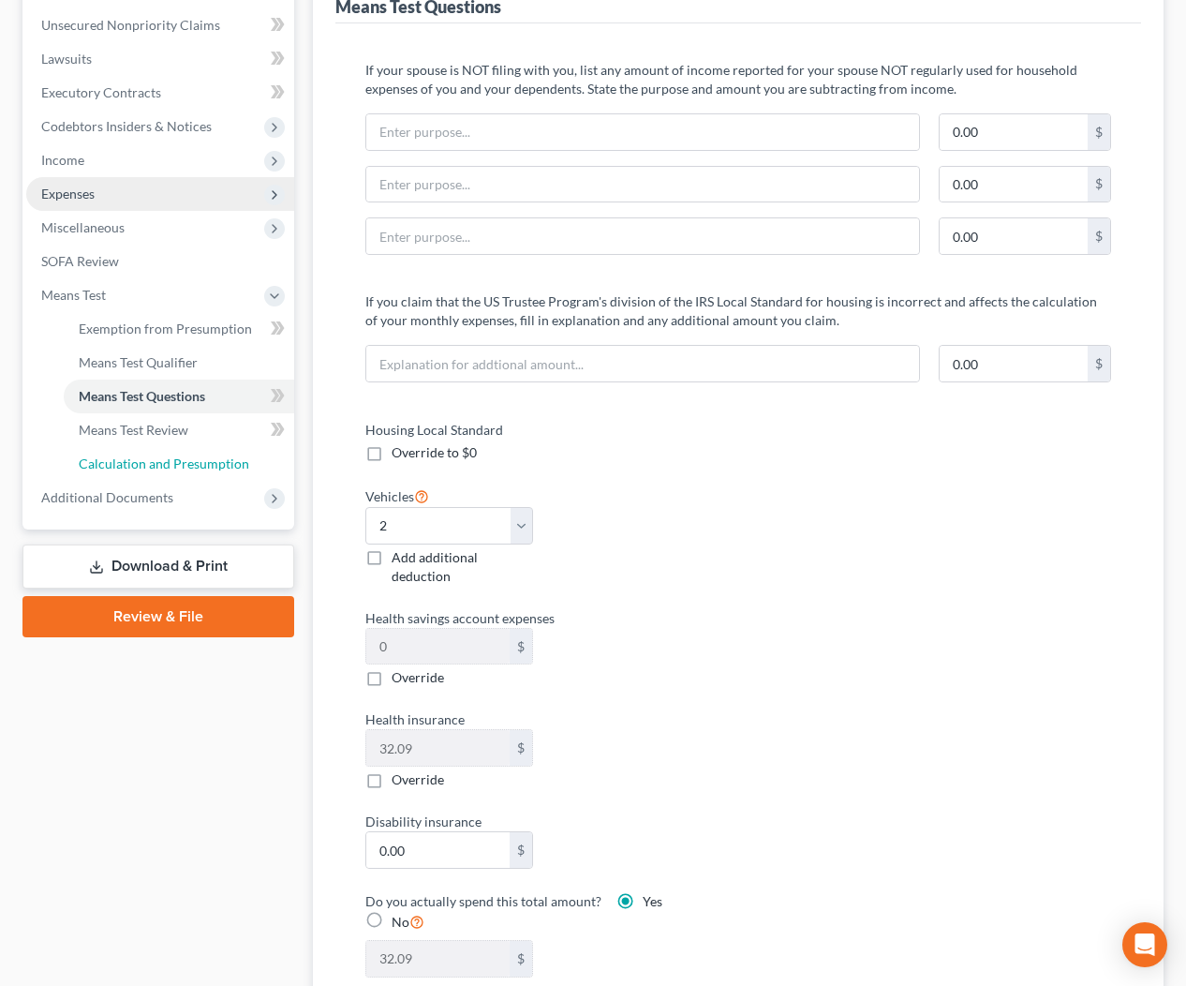
drag, startPoint x: 247, startPoint y: 457, endPoint x: 250, endPoint y: 467, distance: 9.8
click at [247, 458] on link "Calculation and Presumption" at bounding box center [179, 464] width 230 height 34
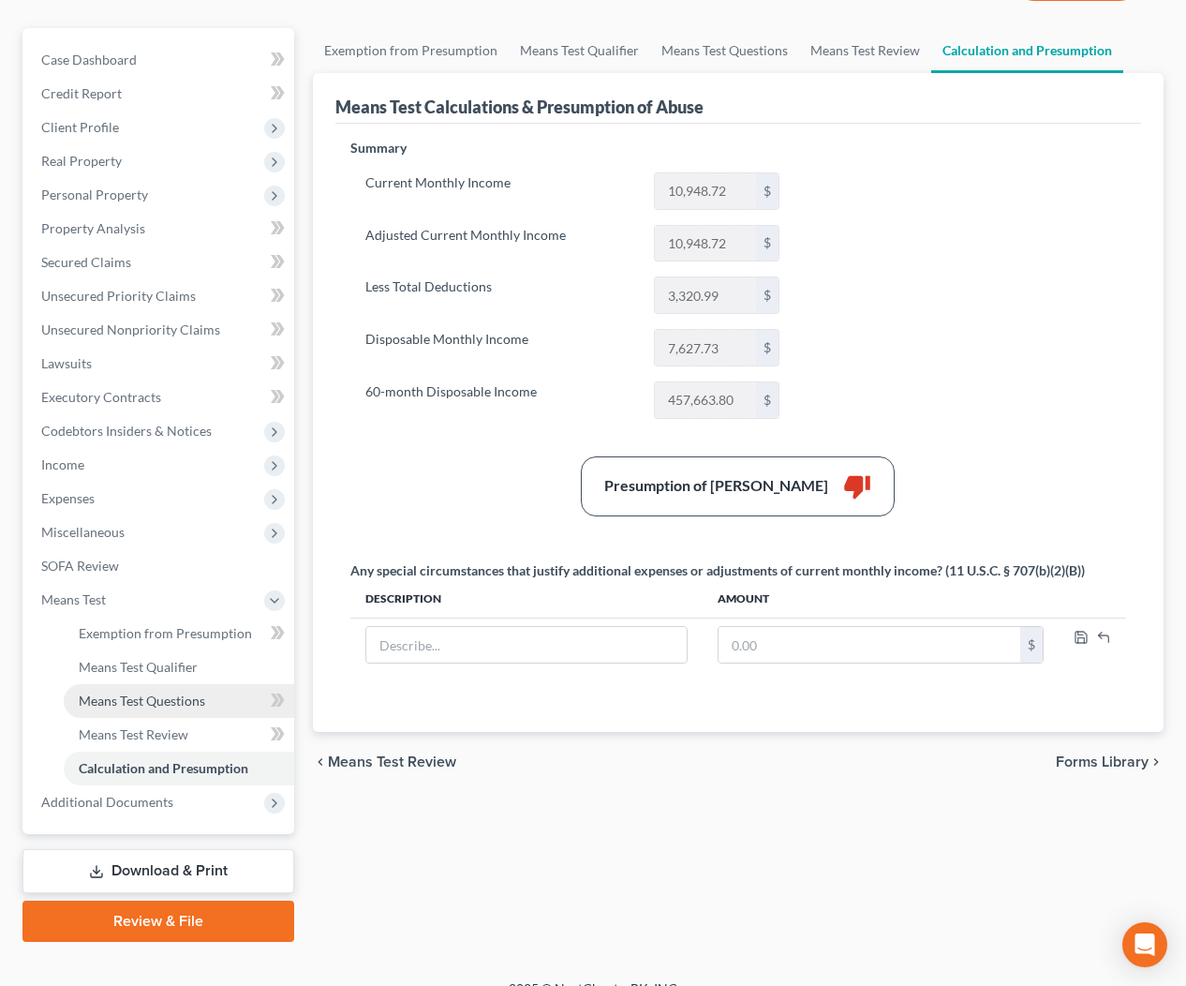
scroll to position [211, 0]
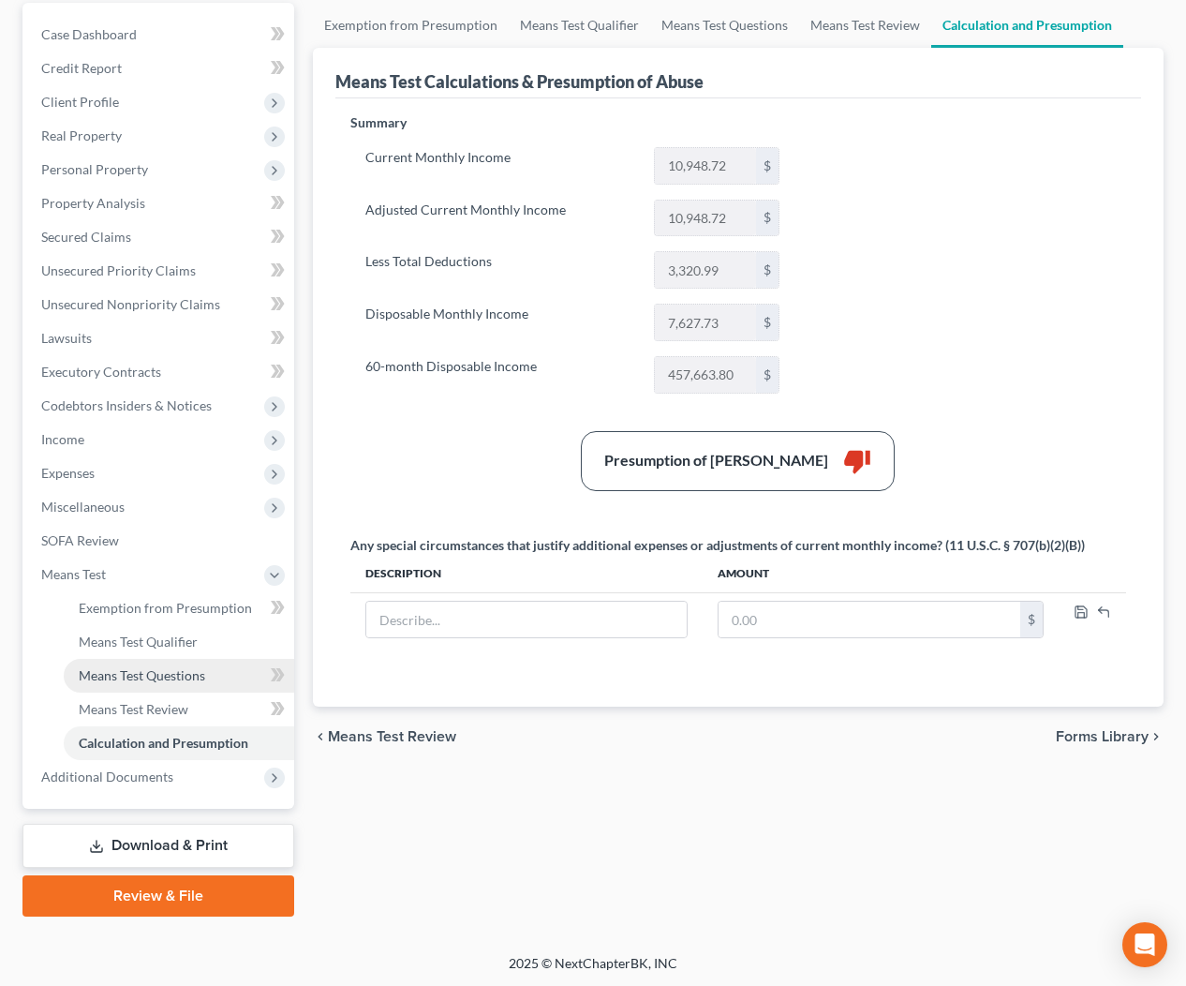
click at [141, 669] on span "Means Test Questions" at bounding box center [142, 675] width 126 height 16
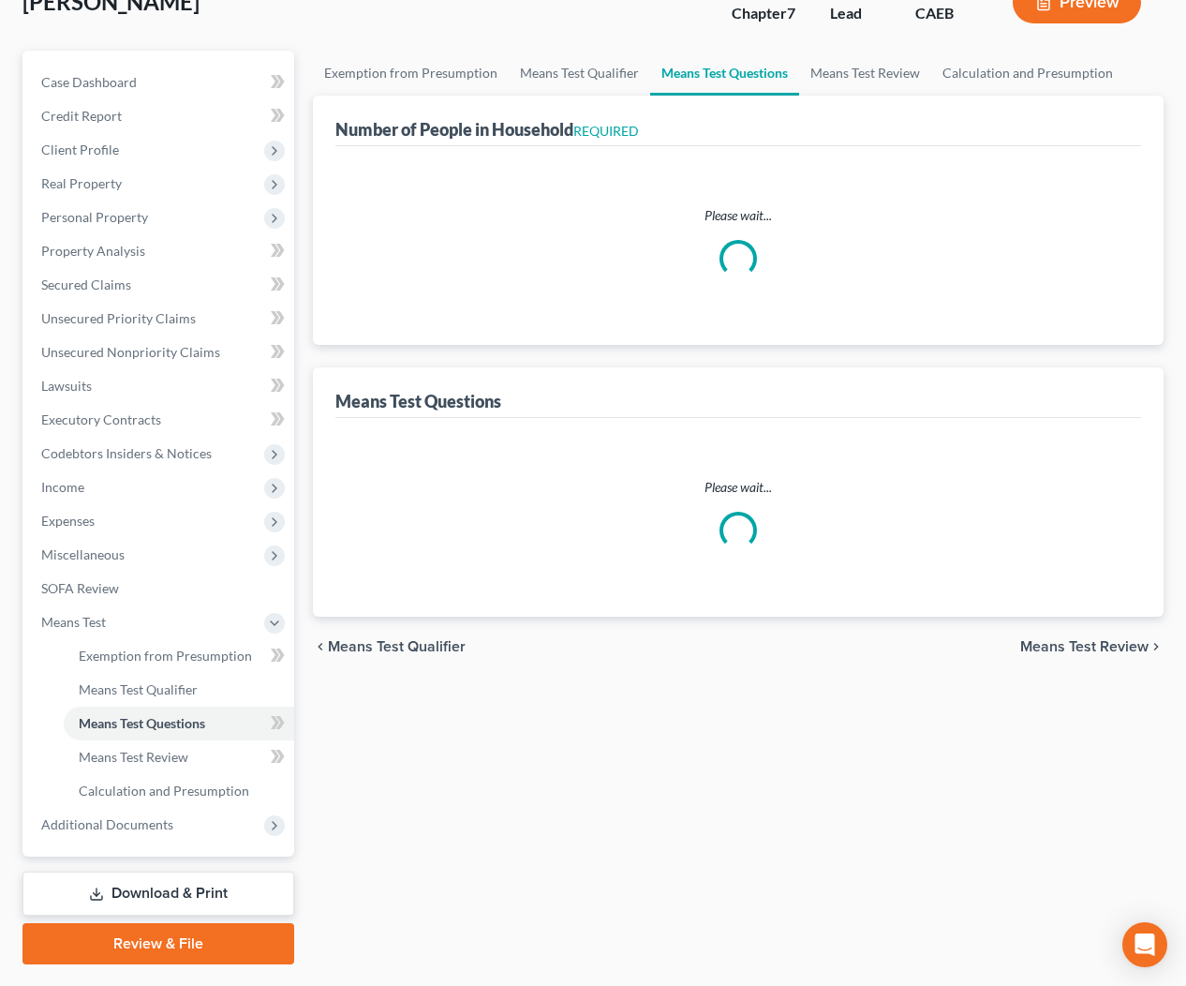
scroll to position [52, 0]
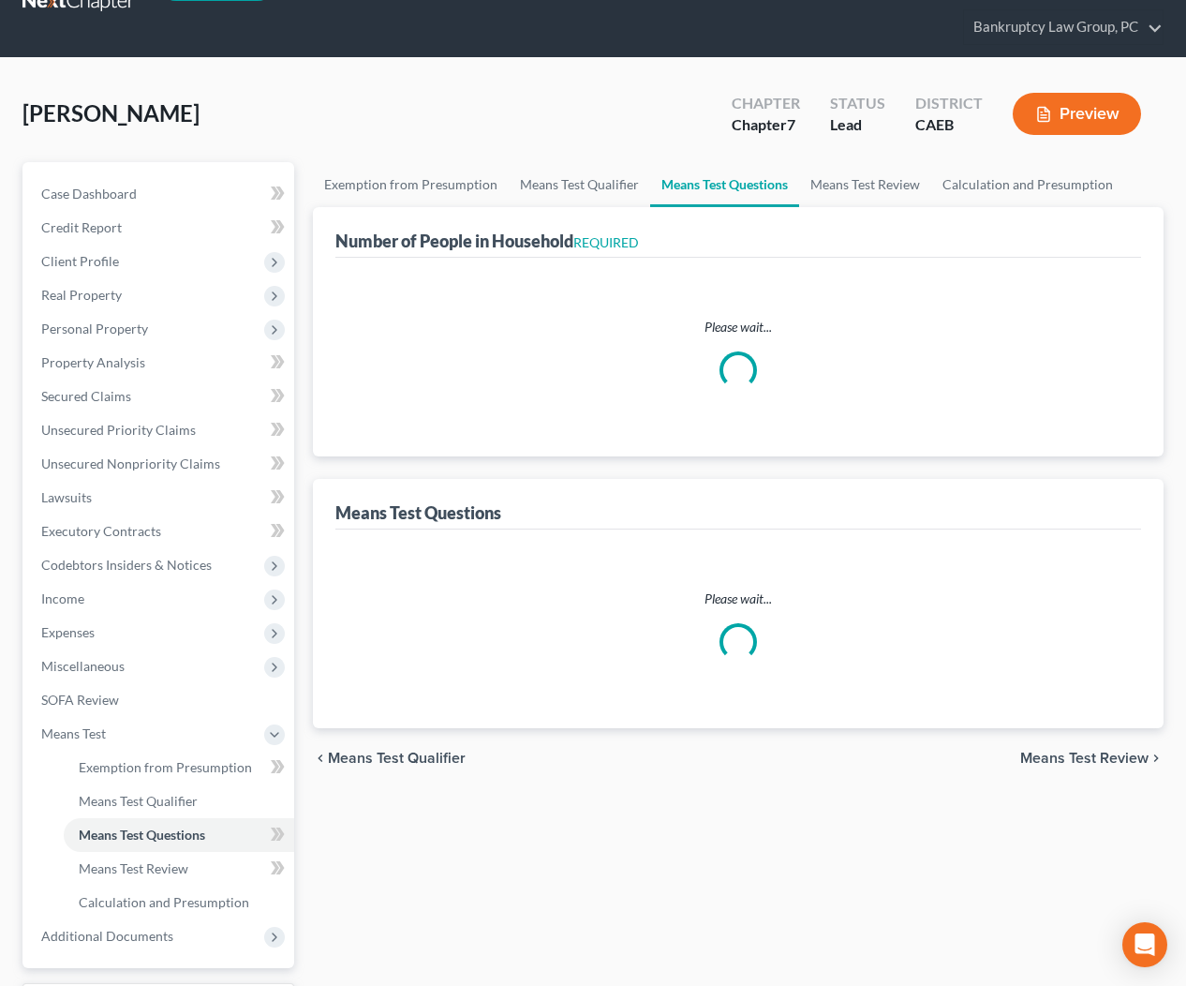
select select "1"
select select "60"
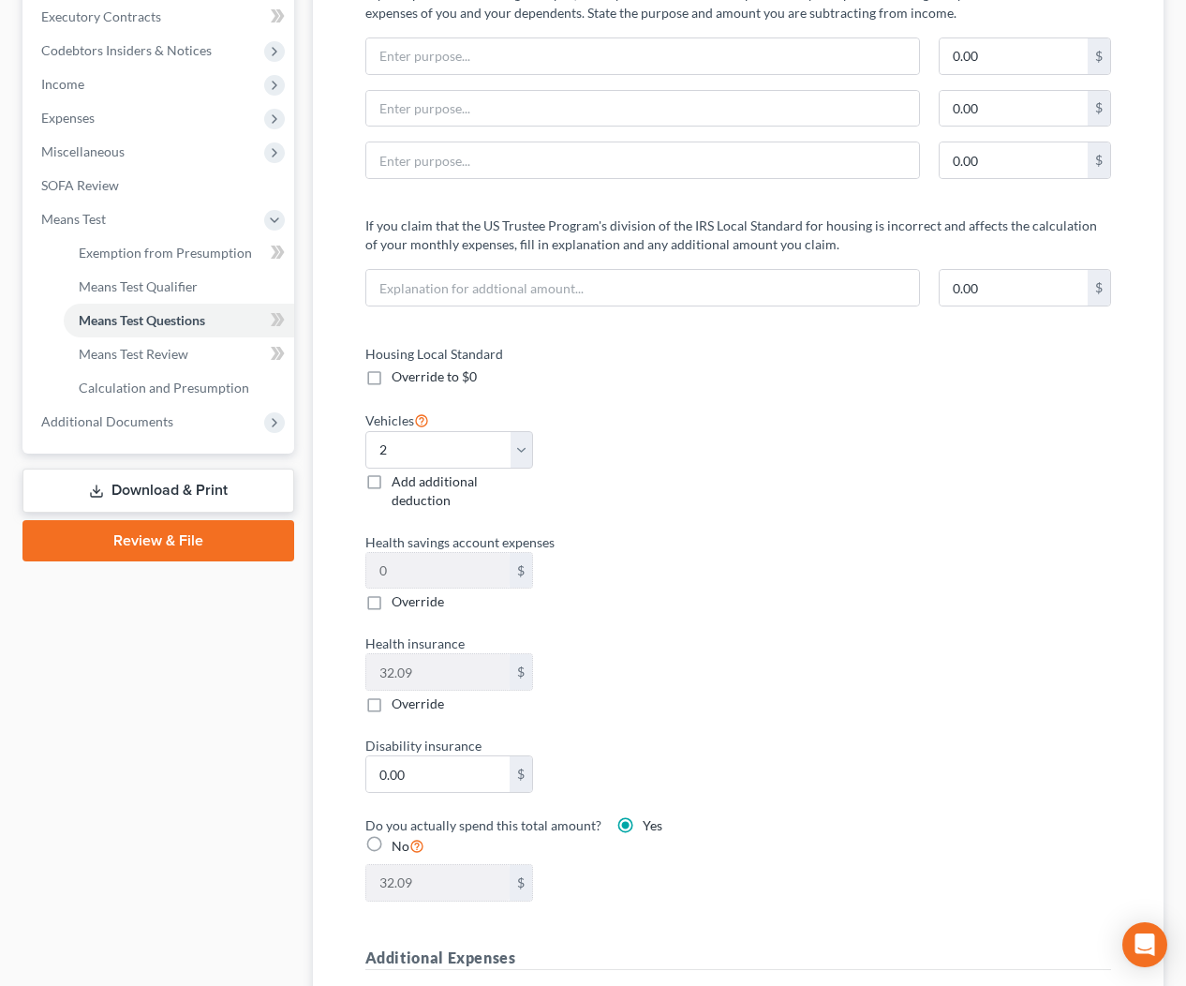
scroll to position [568, 0]
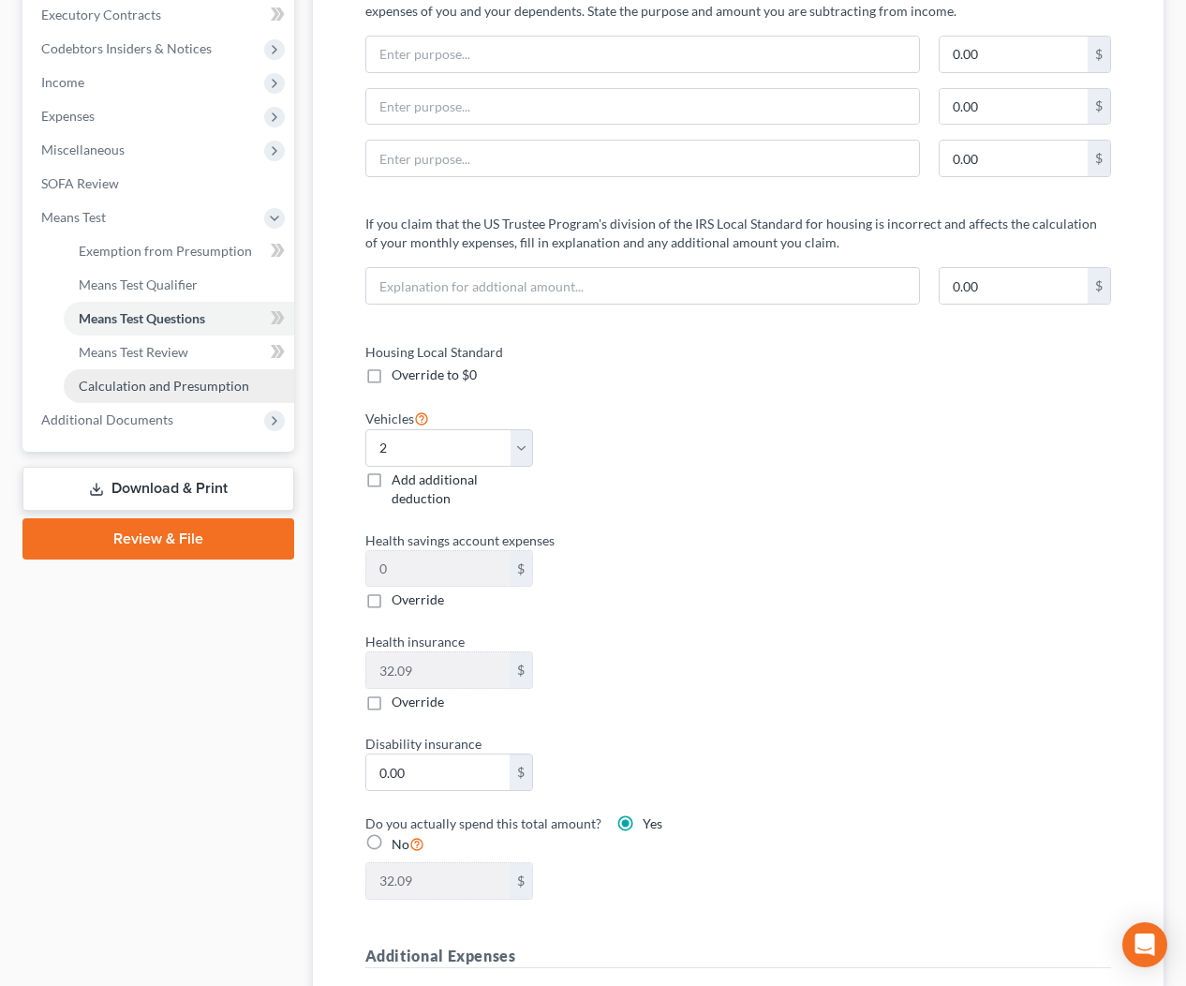
click at [154, 383] on span "Calculation and Presumption" at bounding box center [164, 386] width 171 height 16
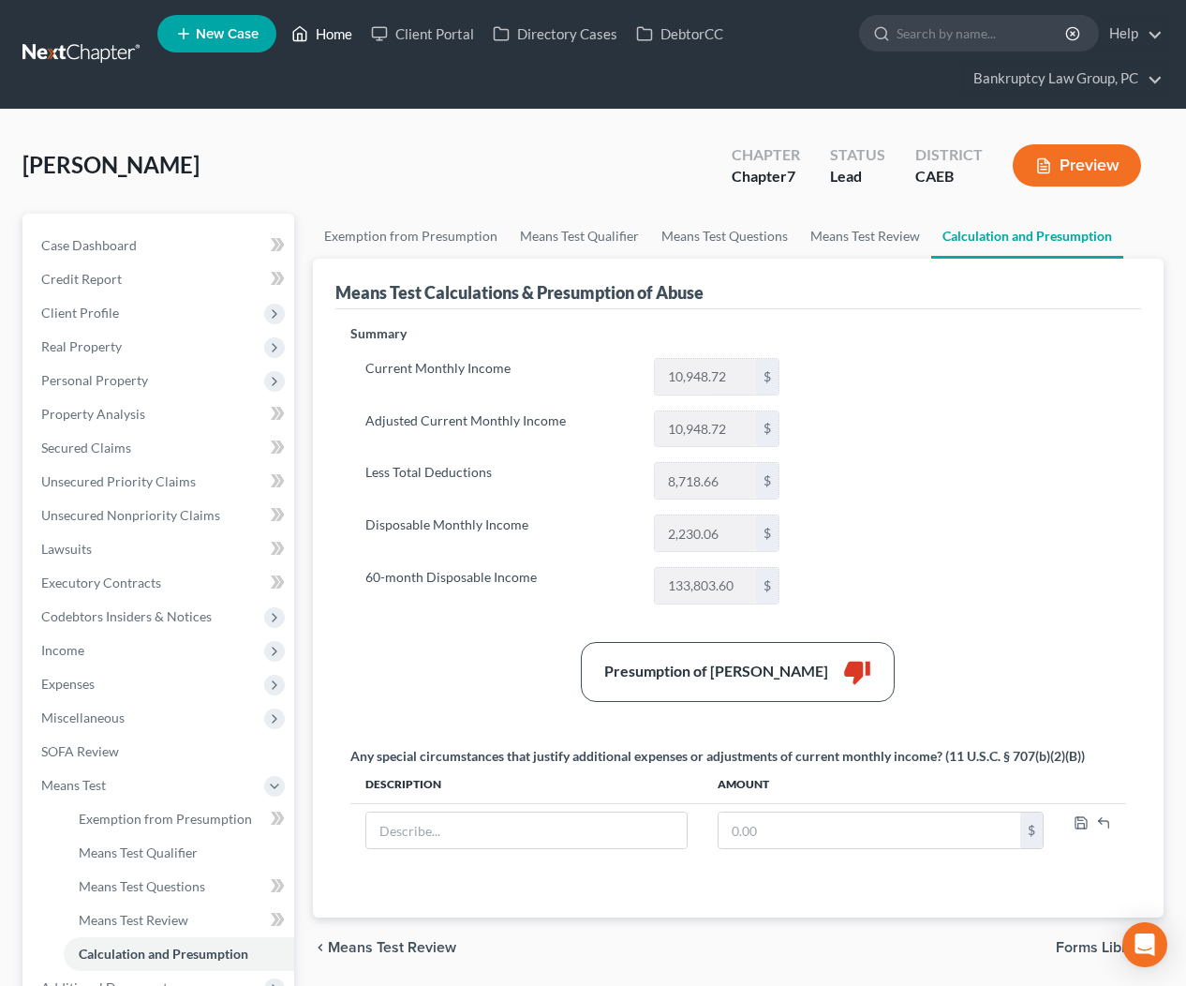
click at [351, 40] on link "Home" at bounding box center [322, 34] width 80 height 34
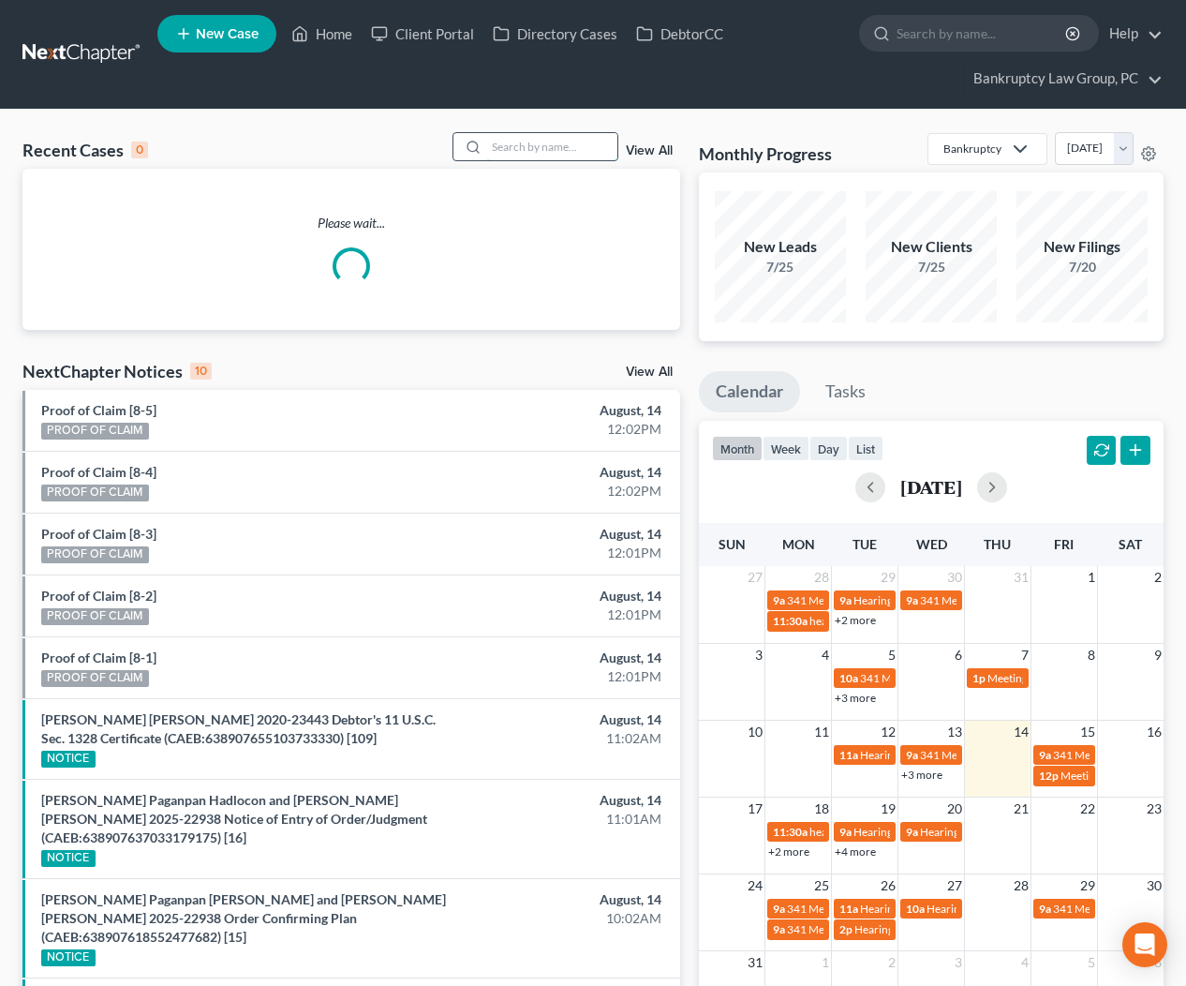
click at [598, 145] on input "search" at bounding box center [551, 146] width 131 height 27
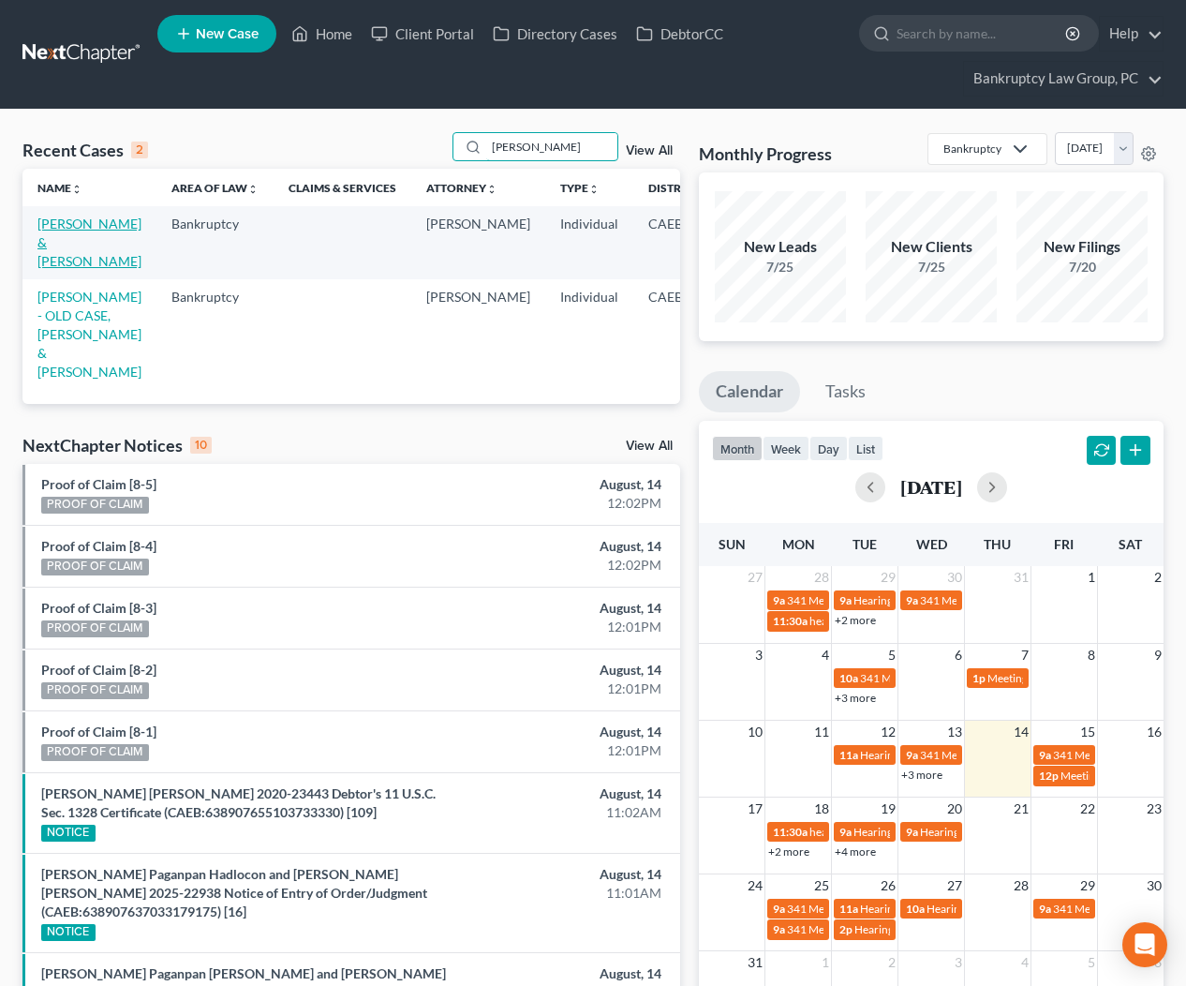
type input "[PERSON_NAME]"
click at [67, 242] on link "[PERSON_NAME] & [PERSON_NAME]" at bounding box center [89, 241] width 104 height 53
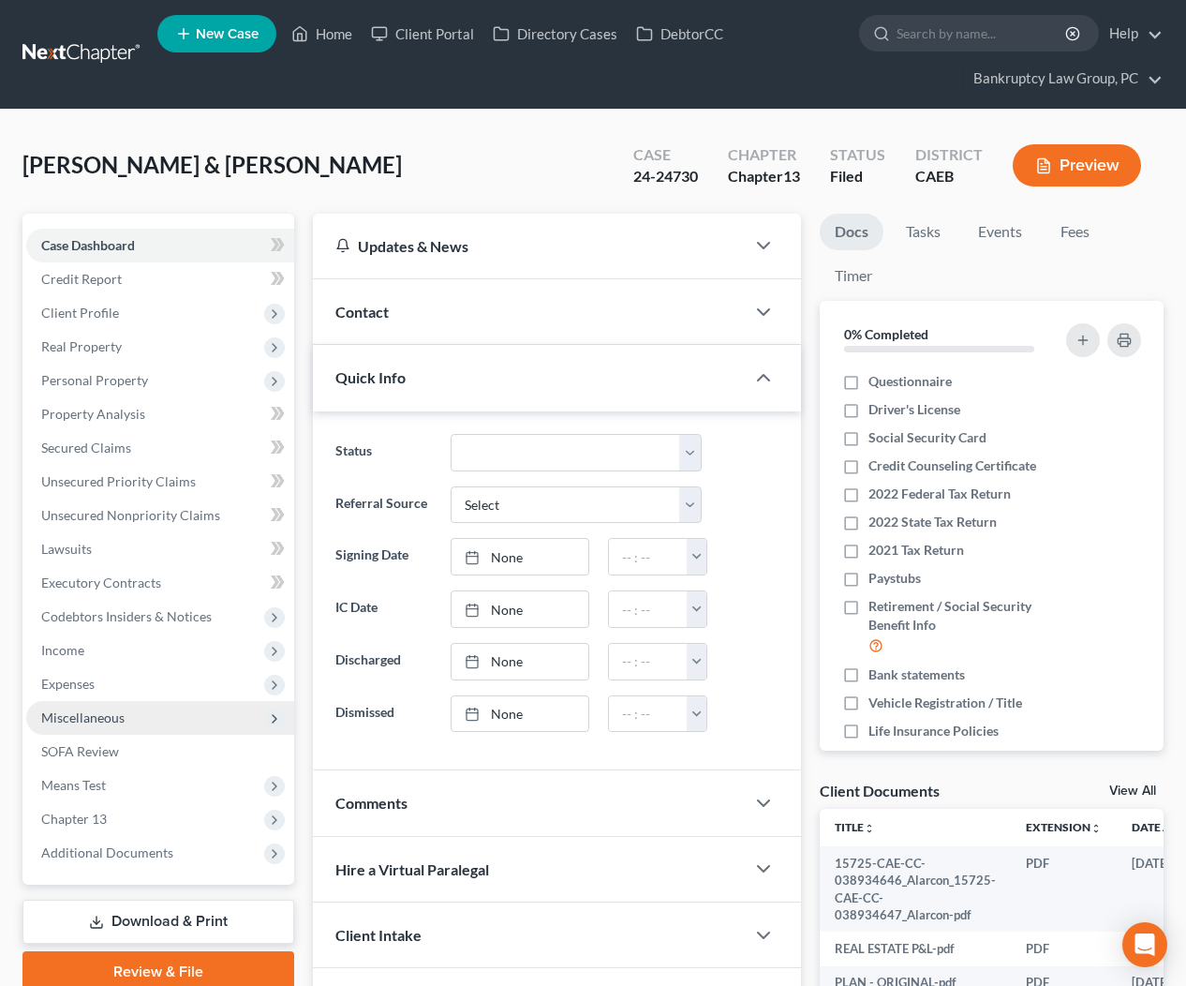
click at [99, 720] on span "Miscellaneous" at bounding box center [82, 717] width 83 height 16
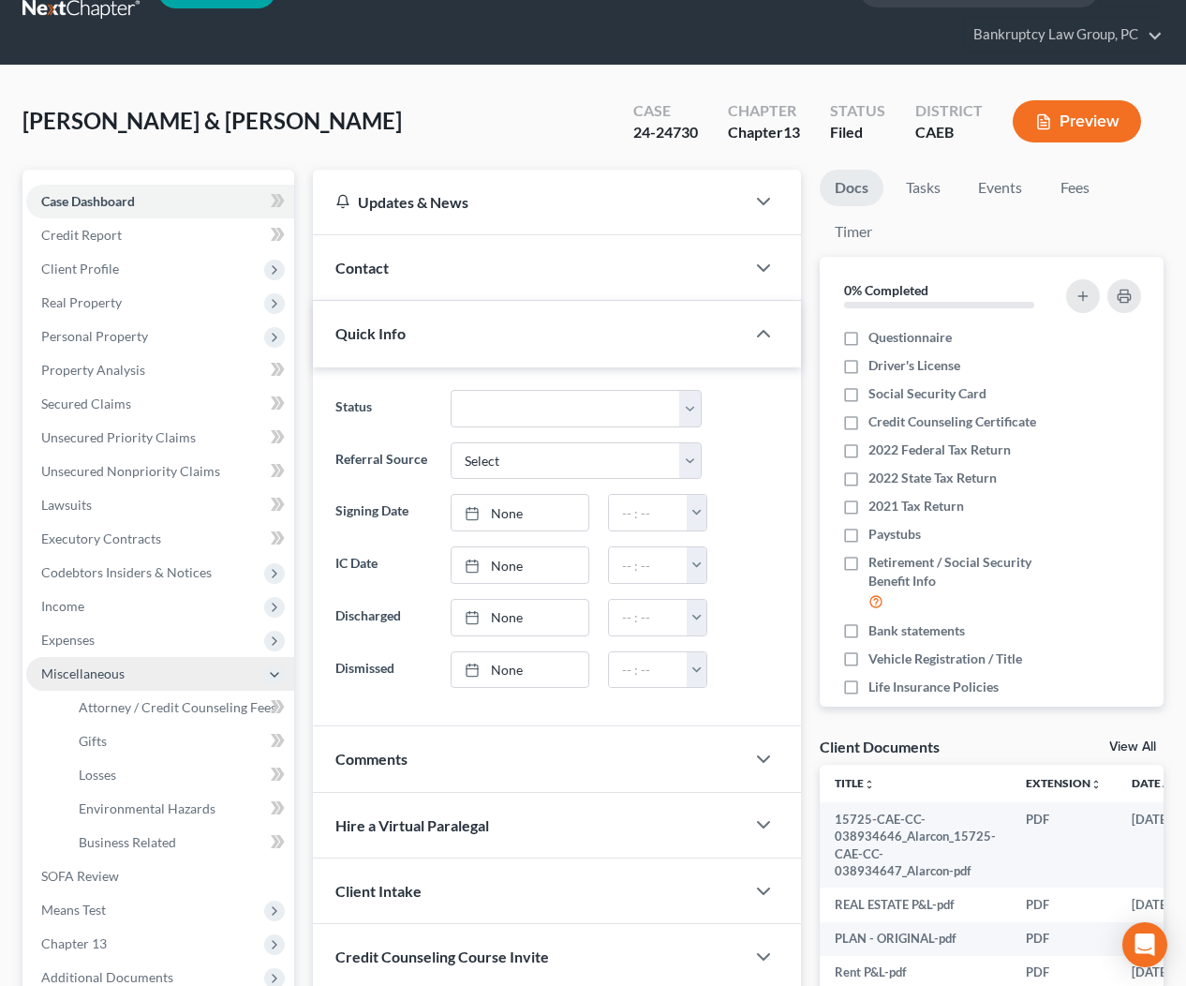
scroll to position [46, 0]
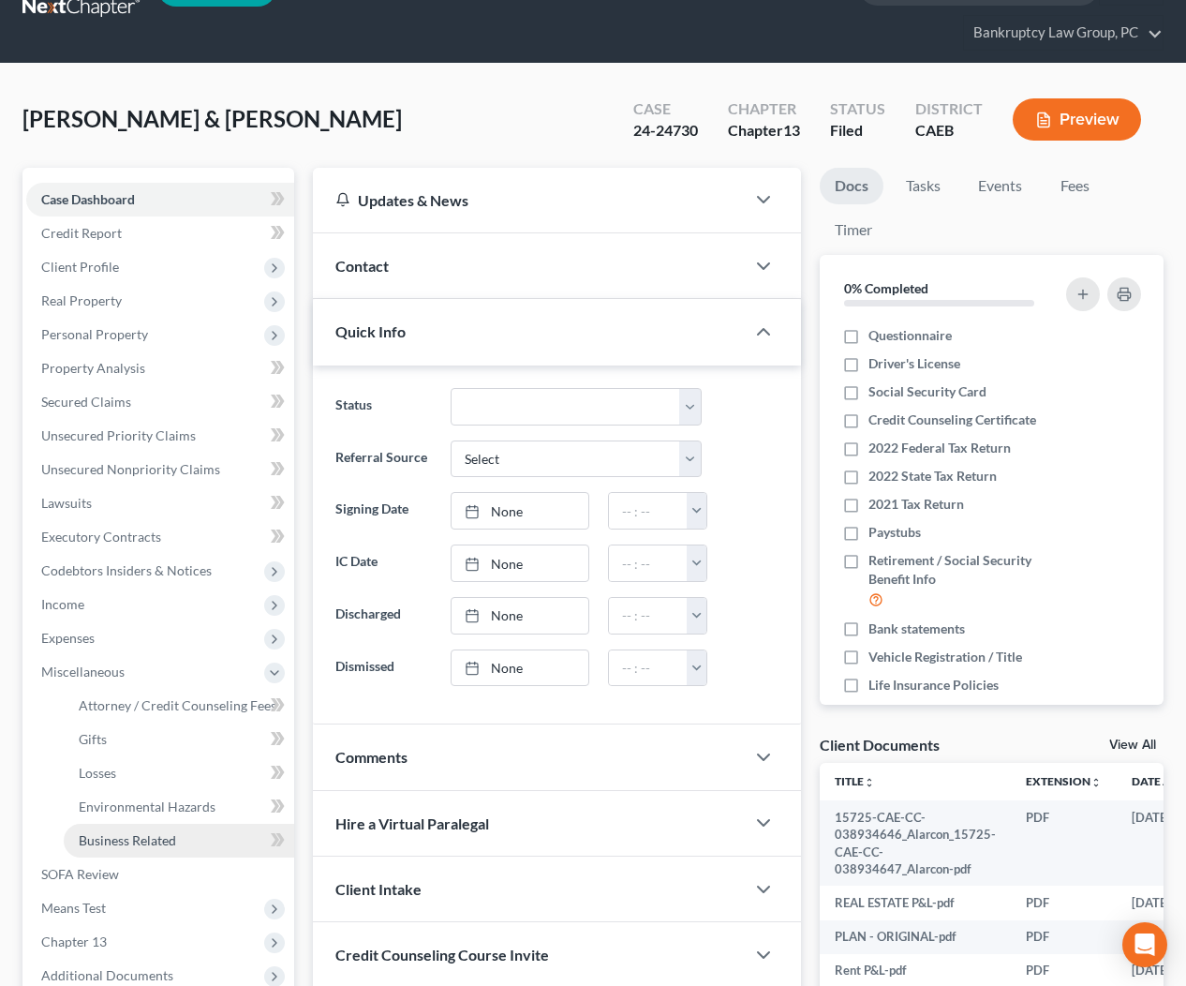
click at [106, 832] on span "Business Related" at bounding box center [127, 840] width 97 height 16
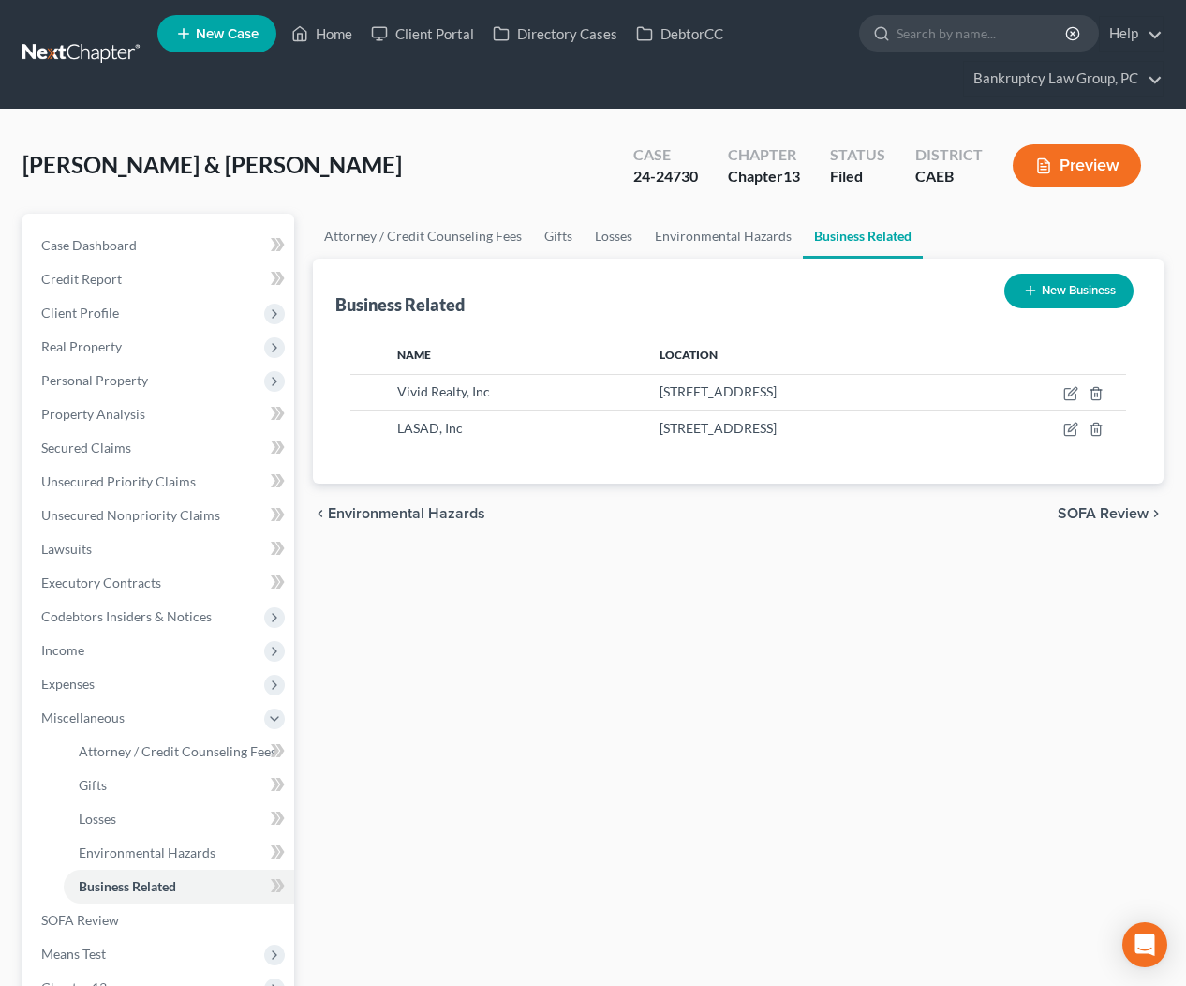
drag, startPoint x: 840, startPoint y: 750, endPoint x: 667, endPoint y: 557, distance: 260.1
click at [840, 750] on div "Attorney / Credit Counseling Fees Gifts Losses Environmental Hazards Business R…" at bounding box center [739, 687] width 870 height 947
